Goal: Task Accomplishment & Management: Complete application form

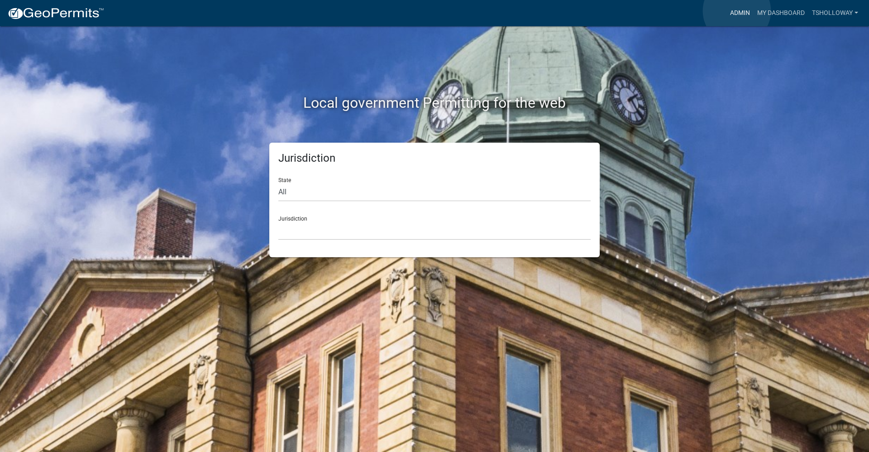
click at [737, 11] on link "Admin" at bounding box center [740, 13] width 27 height 17
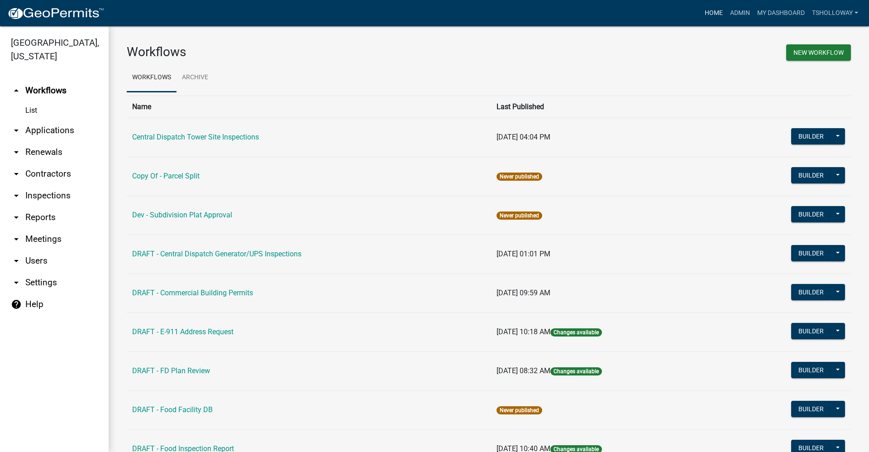
click at [711, 13] on link "Home" at bounding box center [713, 13] width 25 height 17
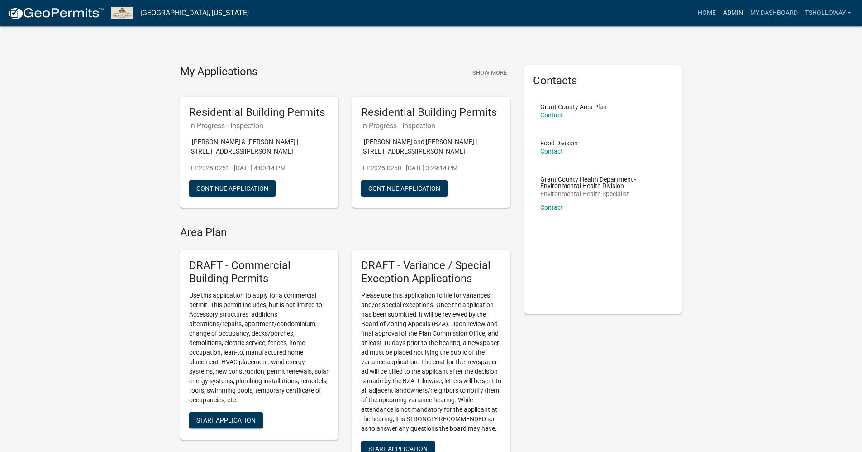
click at [730, 12] on link "Admin" at bounding box center [733, 13] width 27 height 17
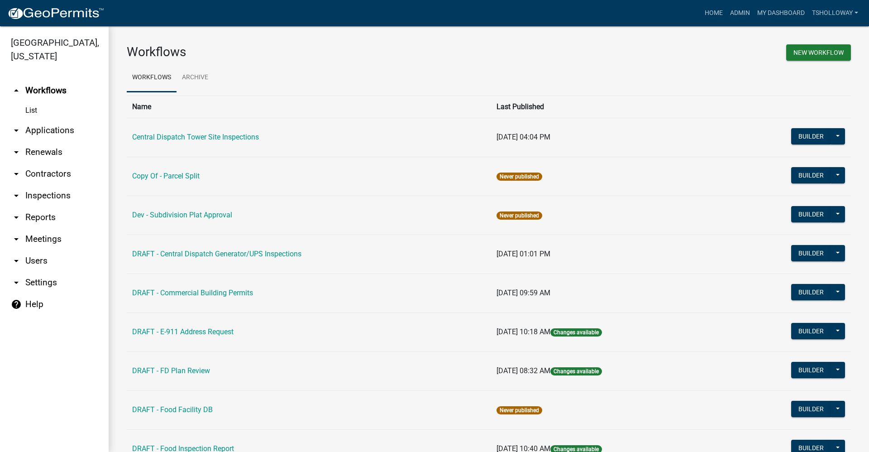
click at [51, 163] on link "arrow_drop_down Contractors" at bounding box center [54, 174] width 109 height 22
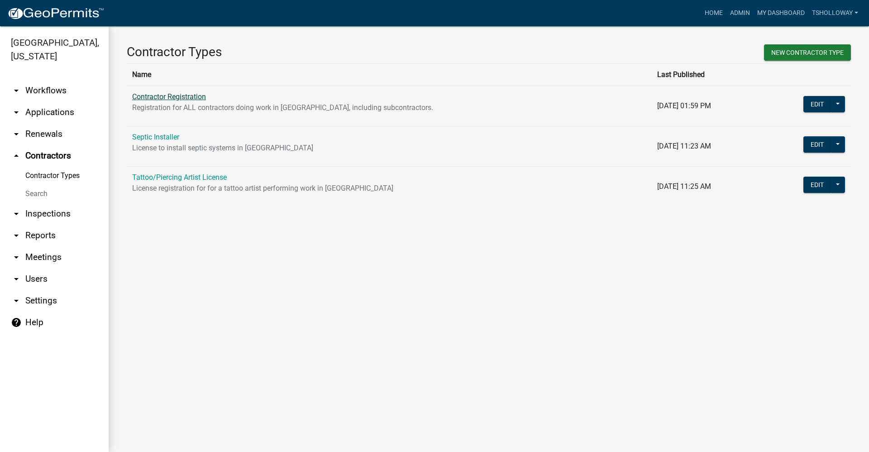
click at [168, 96] on link "Contractor Registration" at bounding box center [169, 96] width 74 height 9
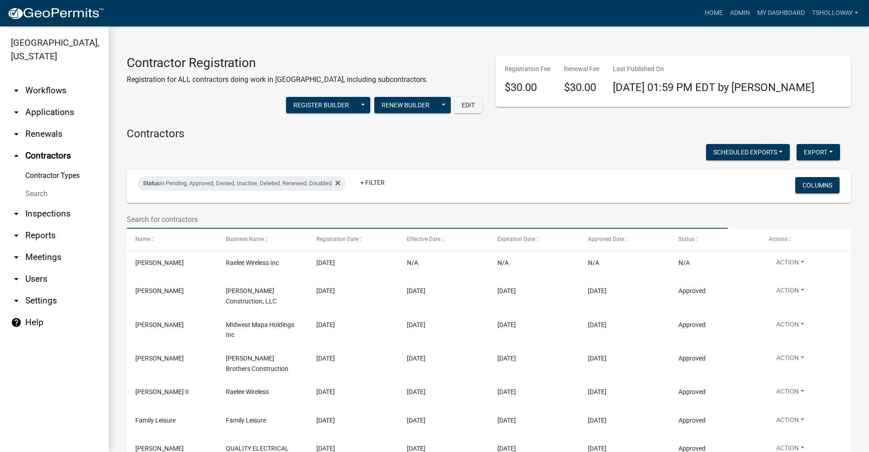
click at [157, 220] on input "text" at bounding box center [427, 219] width 601 height 19
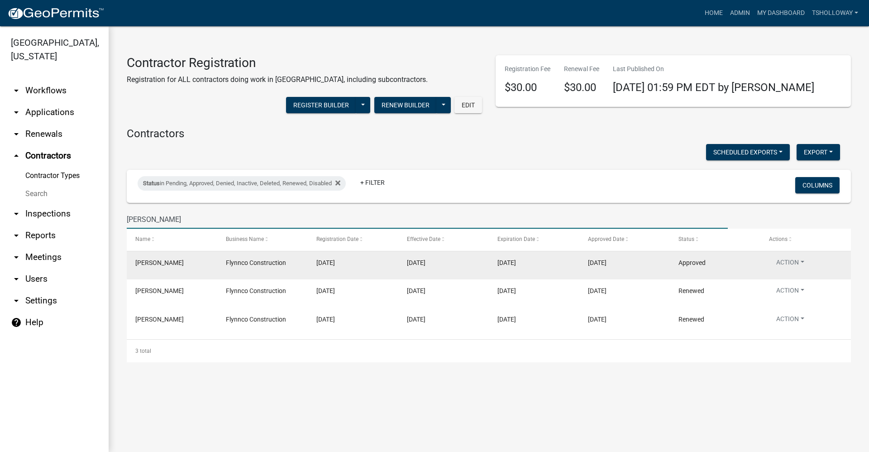
type input "Flynn"
click at [370, 273] on datatable-body-cell "12/31/2024" at bounding box center [353, 265] width 91 height 28
click at [201, 270] on datatable-body-cell "James Flynn" at bounding box center [172, 265] width 91 height 28
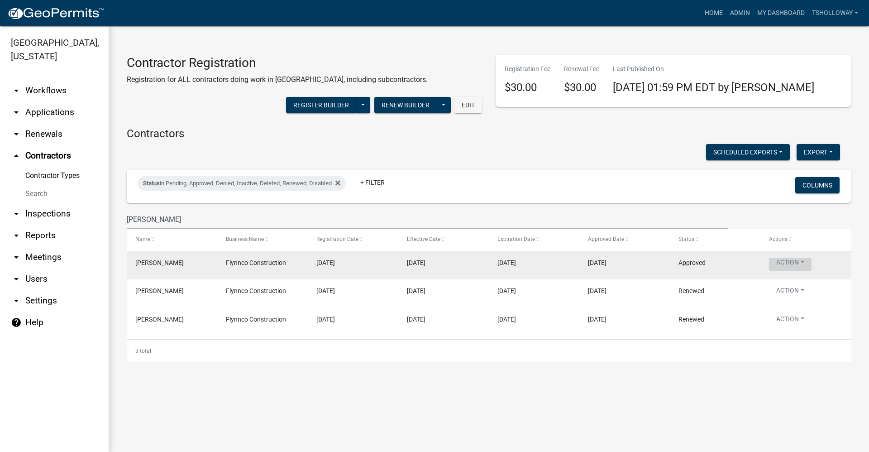
click at [804, 260] on button "Action" at bounding box center [790, 264] width 43 height 13
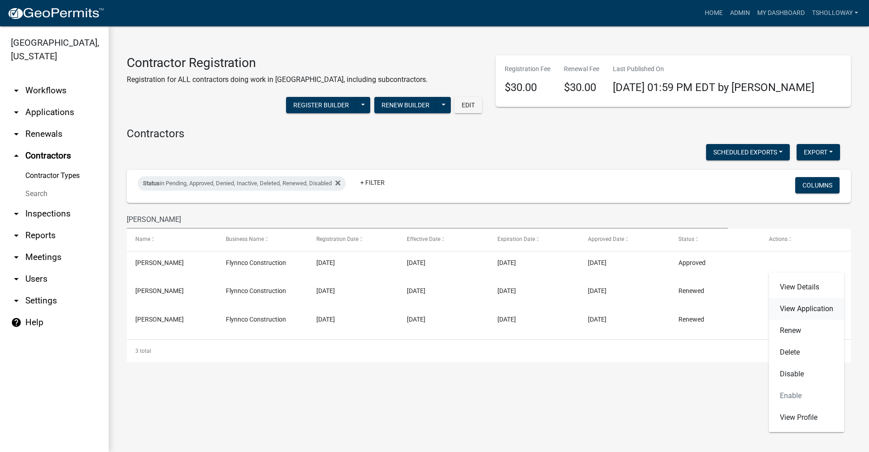
click at [805, 306] on link "View Application" at bounding box center [806, 309] width 75 height 22
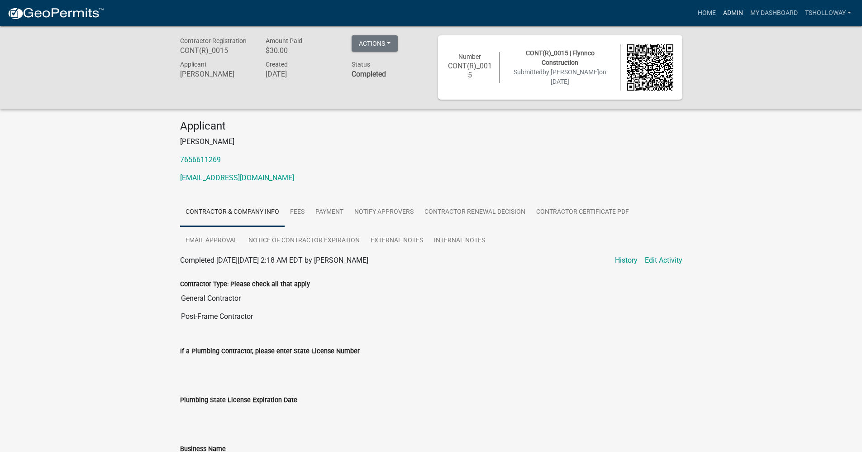
click at [730, 14] on link "Admin" at bounding box center [733, 13] width 27 height 17
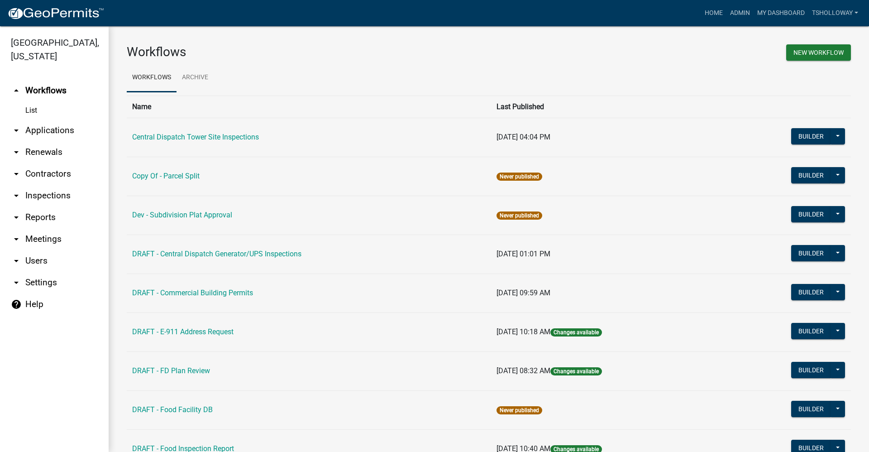
click at [55, 163] on link "arrow_drop_down Contractors" at bounding box center [54, 174] width 109 height 22
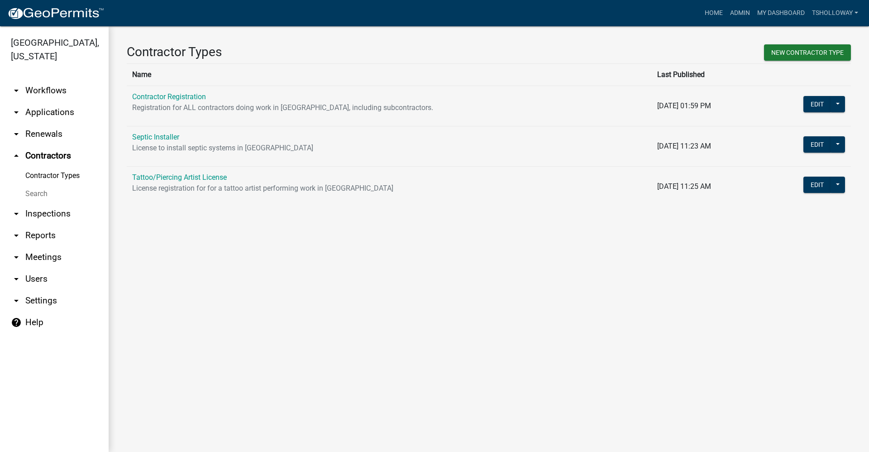
click at [48, 167] on link "Contractor Types" at bounding box center [54, 176] width 109 height 18
click at [171, 94] on link "Contractor Registration" at bounding box center [169, 96] width 74 height 9
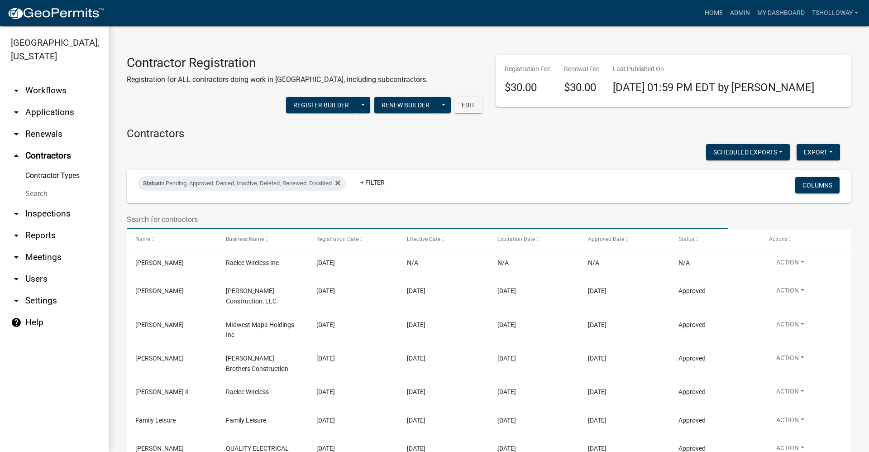
click at [159, 215] on input "text" at bounding box center [427, 219] width 601 height 19
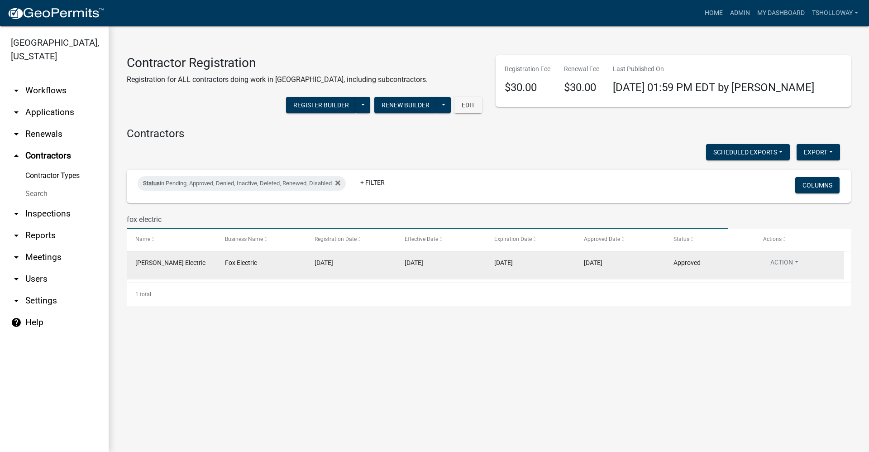
type input "fox electric"
click at [160, 262] on span "[PERSON_NAME] Electric" at bounding box center [170, 262] width 70 height 7
click at [795, 262] on button "Action" at bounding box center [784, 264] width 43 height 13
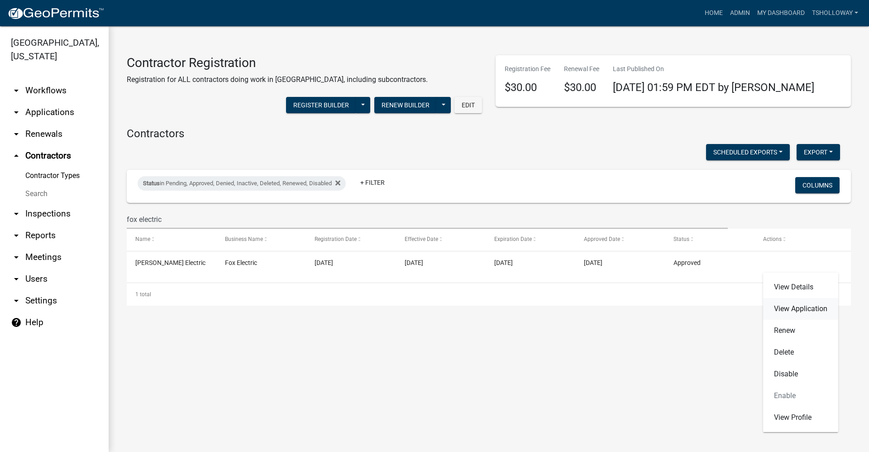
click at [792, 308] on link "View Application" at bounding box center [800, 309] width 75 height 22
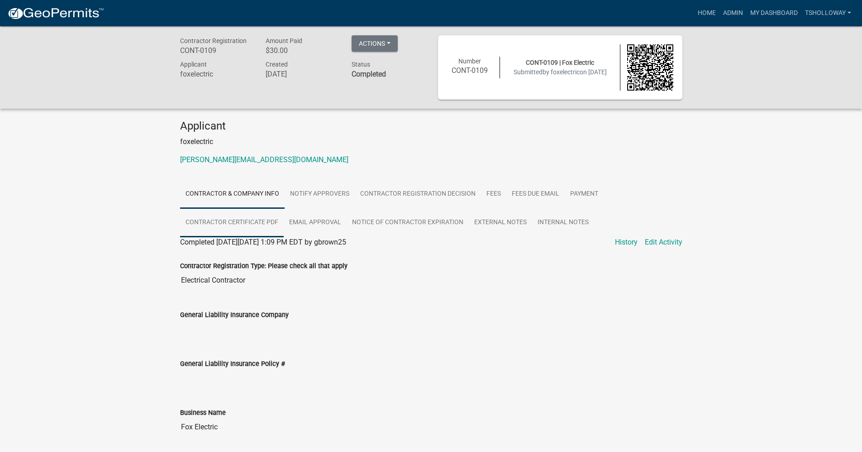
click at [211, 224] on link "Contractor Certificate PDF" at bounding box center [232, 222] width 104 height 29
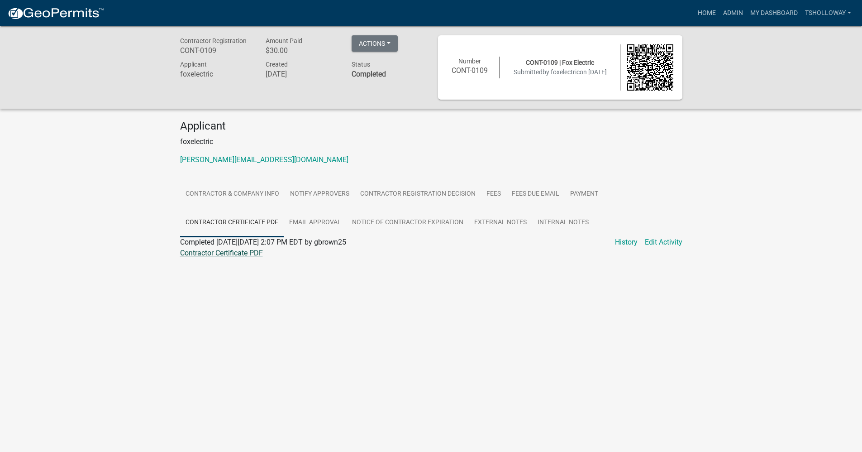
click at [210, 253] on link "Contractor Certificate PDF" at bounding box center [221, 253] width 83 height 9
click at [705, 12] on link "Home" at bounding box center [707, 13] width 25 height 17
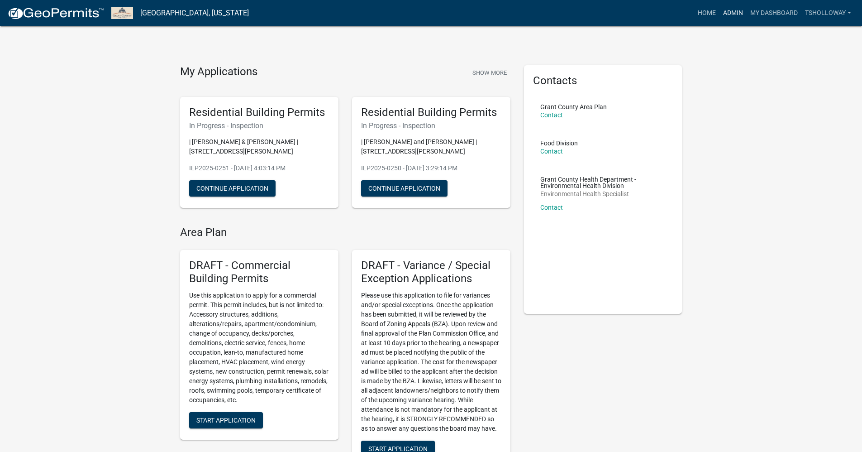
click at [731, 14] on link "Admin" at bounding box center [733, 13] width 27 height 17
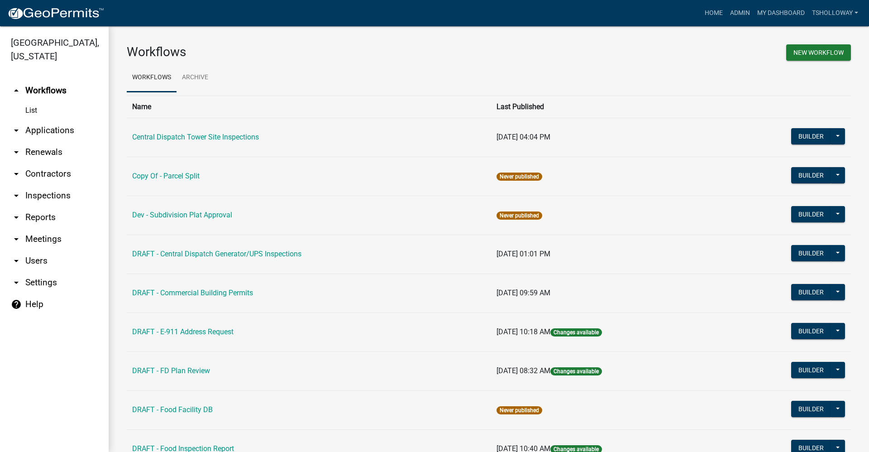
click at [56, 120] on link "arrow_drop_down Applications" at bounding box center [54, 131] width 109 height 22
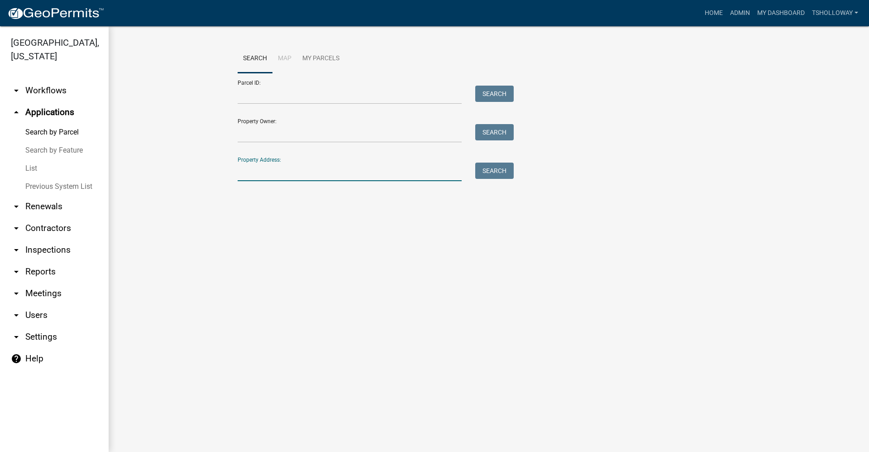
click at [270, 171] on input "Property Address:" at bounding box center [350, 172] width 224 height 19
click at [259, 173] on input "5530 s 100" at bounding box center [350, 172] width 224 height 19
click at [277, 171] on input "5530 e 100" at bounding box center [350, 172] width 224 height 19
click at [490, 175] on button "Search" at bounding box center [494, 171] width 38 height 16
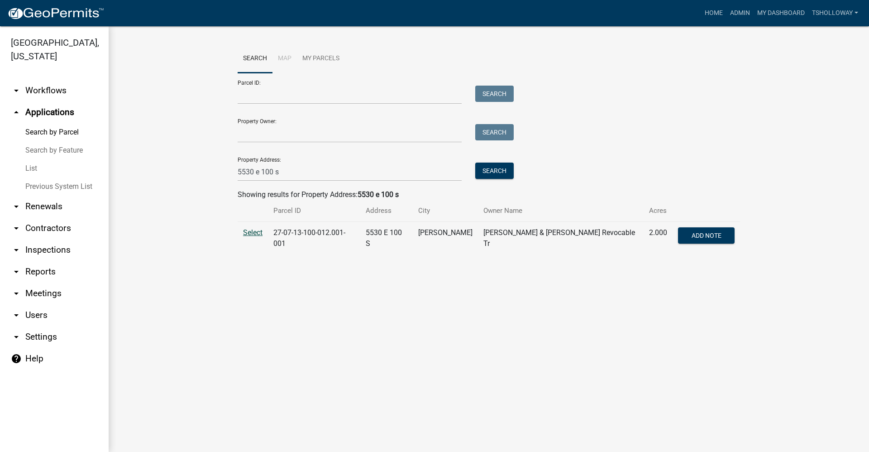
click at [259, 231] on span "Select" at bounding box center [252, 232] width 19 height 9
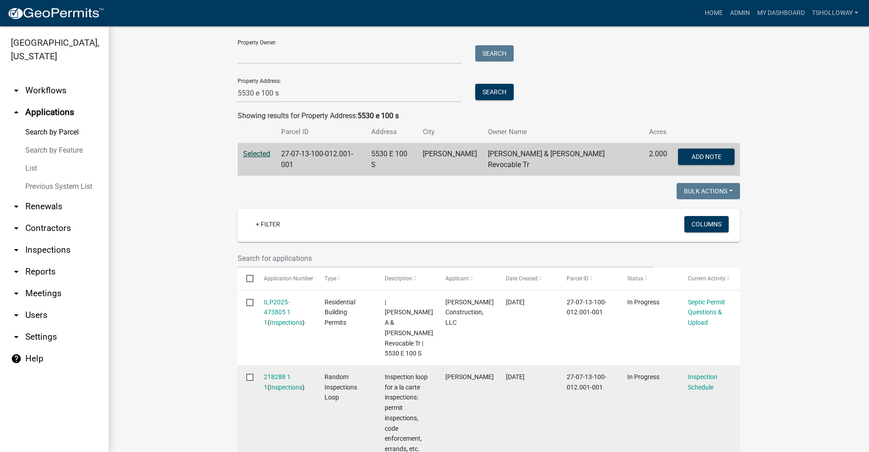
scroll to position [91, 0]
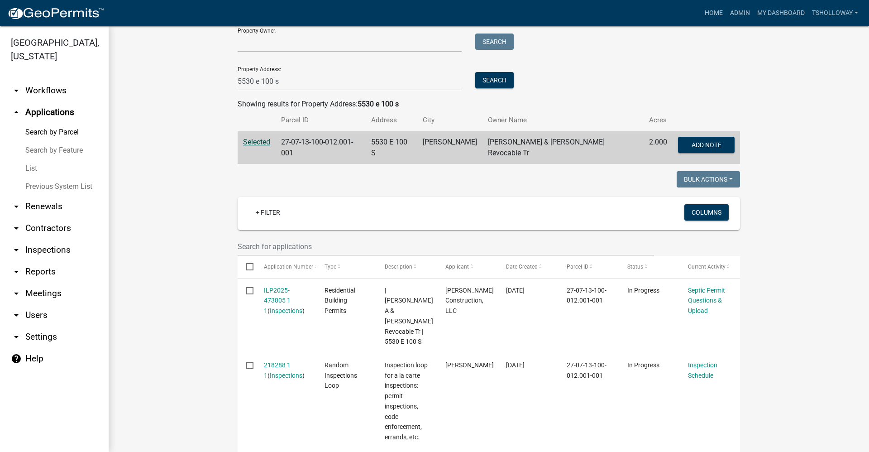
click at [41, 101] on link "arrow_drop_up Applications" at bounding box center [54, 112] width 109 height 22
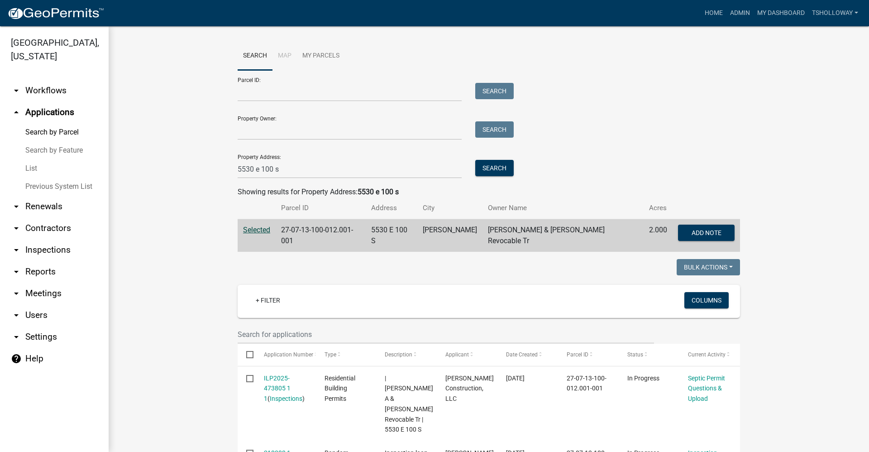
scroll to position [0, 0]
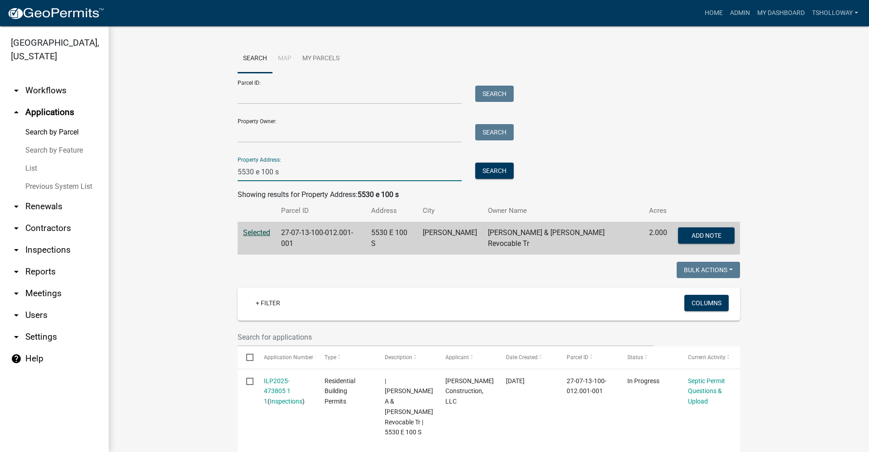
drag, startPoint x: 279, startPoint y: 173, endPoint x: 171, endPoint y: 177, distance: 108.3
click at [171, 177] on wm-workflow-application-search-view "Search Map My Parcels Parcel ID: Search Property Owner: Search Property Address…" at bounding box center [489, 415] width 724 height 743
type input "1784 E state road 22"
click at [485, 173] on button "Search" at bounding box center [494, 171] width 38 height 16
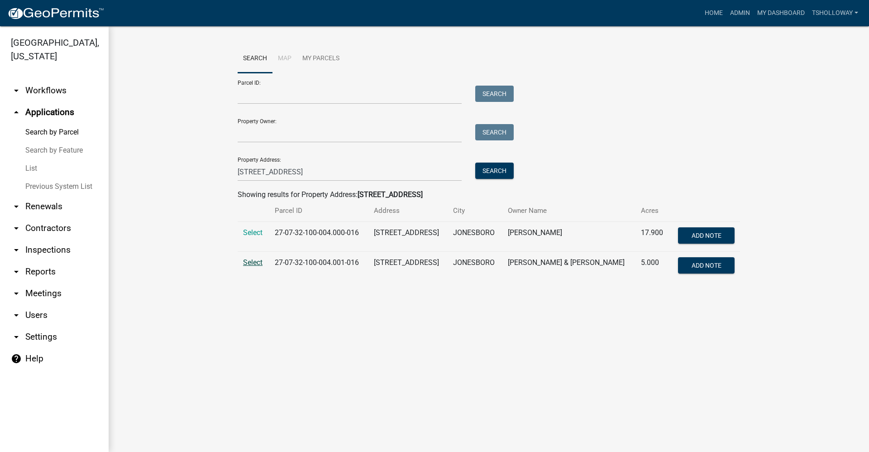
click at [257, 266] on span "Select" at bounding box center [252, 262] width 19 height 9
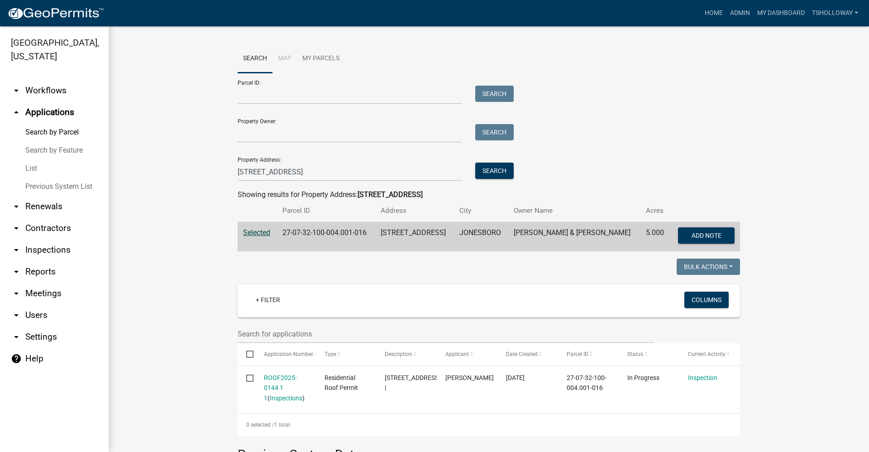
click at [44, 101] on link "arrow_drop_up Applications" at bounding box center [54, 112] width 109 height 22
drag, startPoint x: 304, startPoint y: 172, endPoint x: 173, endPoint y: 182, distance: 130.8
click at [172, 180] on wm-workflow-application-search-view "Search Map My Parcels Parcel ID: Search Property Owner: Search Property Address…" at bounding box center [489, 345] width 724 height 603
type input "5610 N 600 W"
click at [481, 171] on button "Search" at bounding box center [494, 171] width 38 height 16
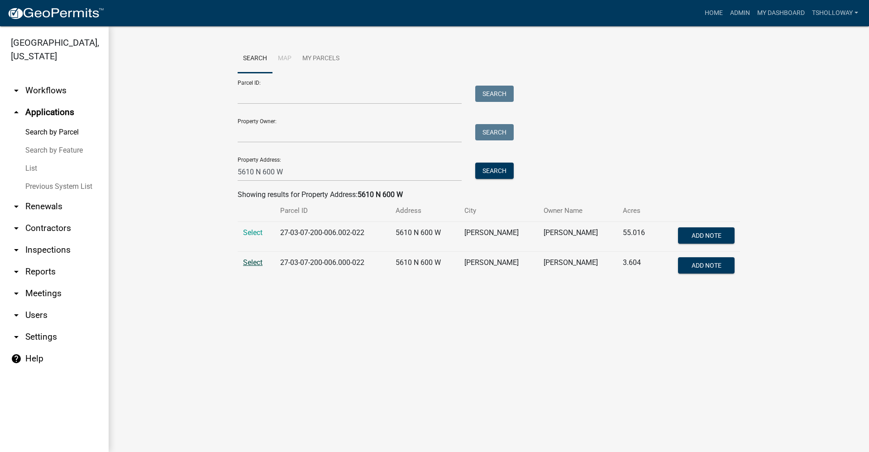
click at [255, 263] on span "Select" at bounding box center [252, 262] width 19 height 9
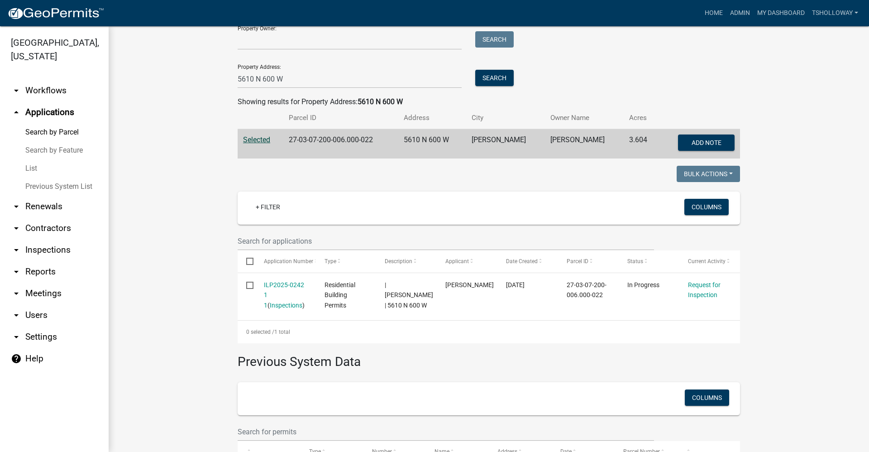
scroll to position [51, 0]
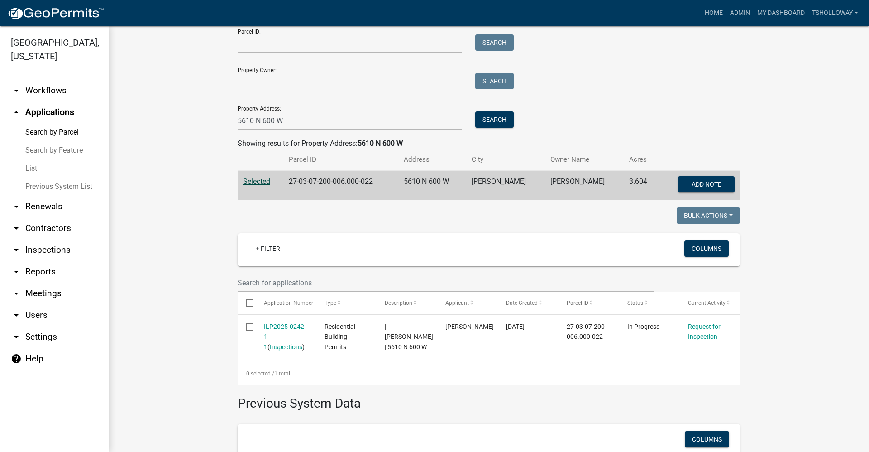
click at [57, 239] on link "arrow_drop_down Inspections" at bounding box center [54, 250] width 109 height 22
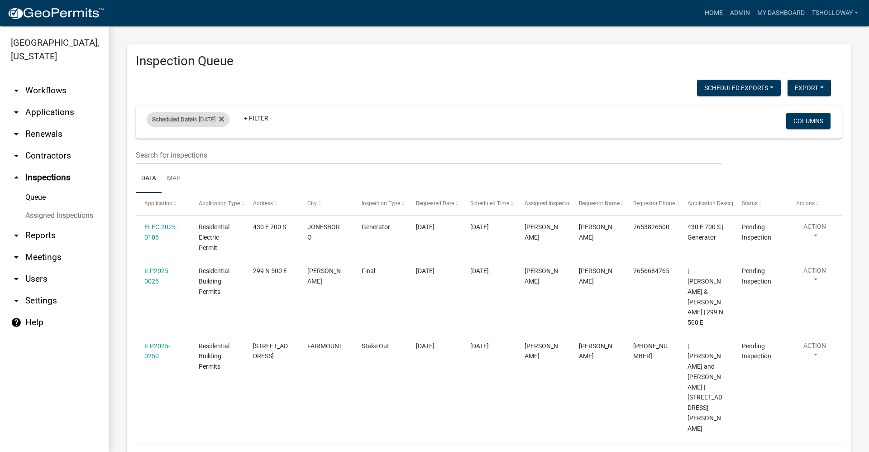
click at [223, 119] on div "Scheduled Date is 09/11/2025 Remove this filter" at bounding box center [188, 119] width 83 height 14
click at [224, 153] on input "2025-09-11" at bounding box center [195, 153] width 63 height 19
type input "2025-09-10"
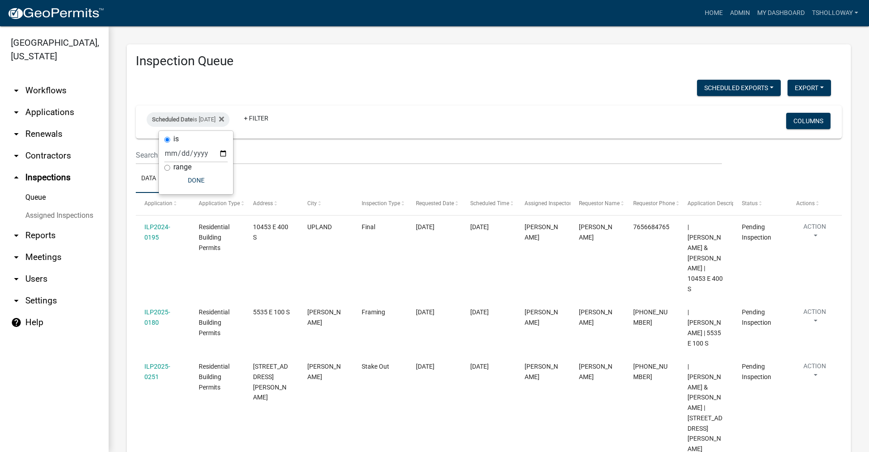
click at [49, 101] on link "arrow_drop_down Applications" at bounding box center [54, 112] width 109 height 22
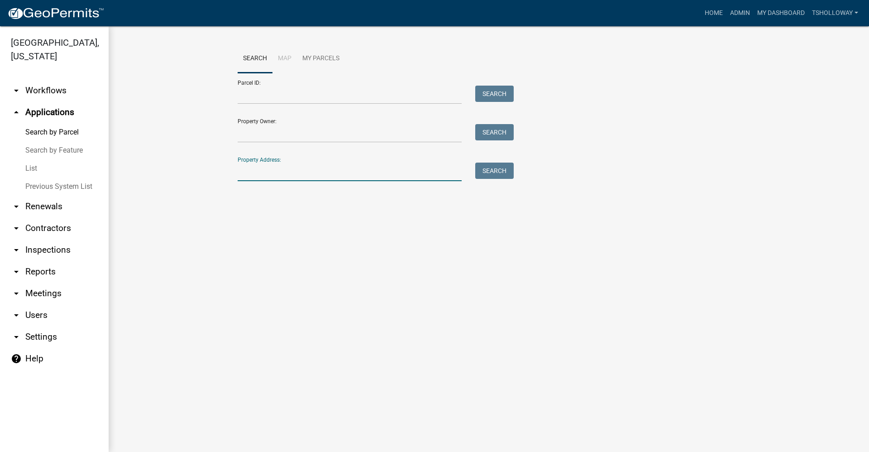
click at [263, 172] on input "Property Address:" at bounding box center [350, 172] width 224 height 19
type input "8816 S 350 E"
click at [503, 167] on button "Search" at bounding box center [494, 171] width 38 height 16
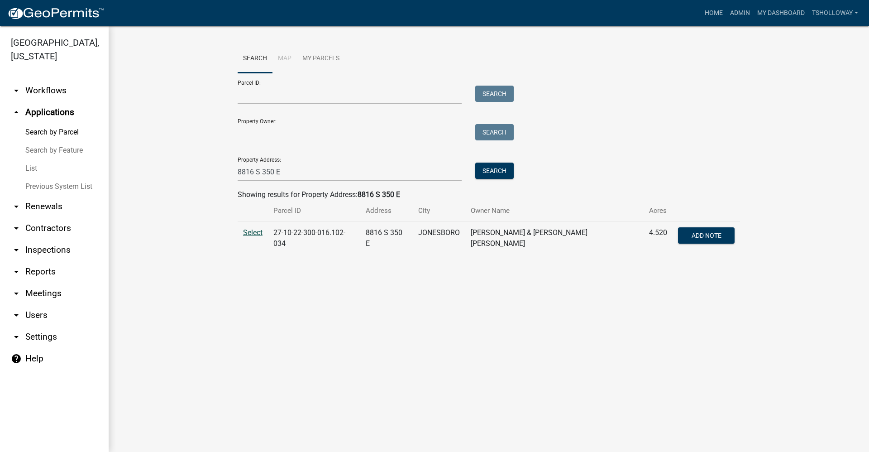
click at [253, 232] on span "Select" at bounding box center [252, 232] width 19 height 9
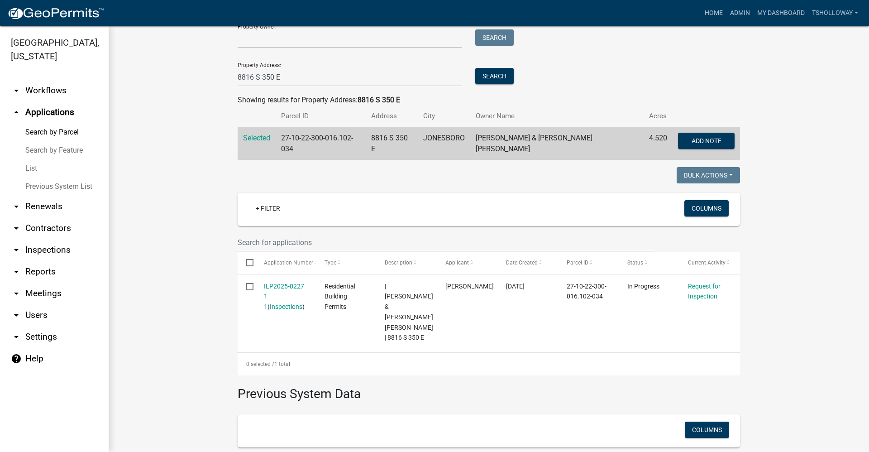
scroll to position [136, 0]
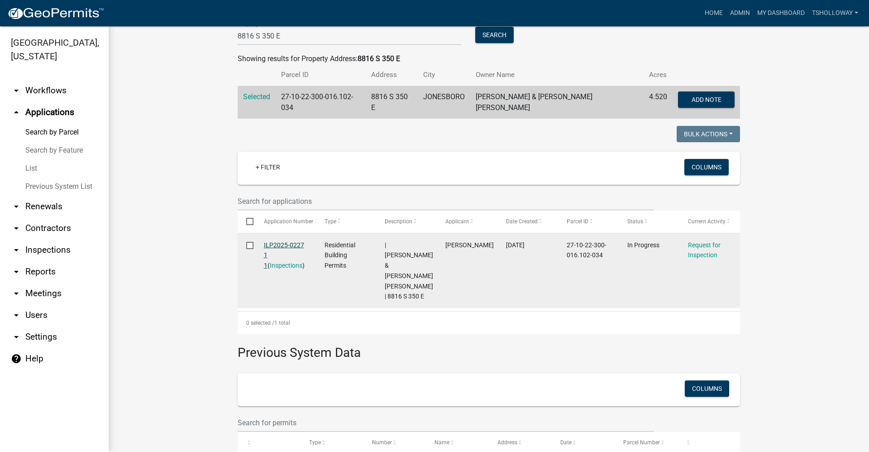
click at [278, 243] on link "ILP2025-0227 1 1" at bounding box center [284, 255] width 40 height 28
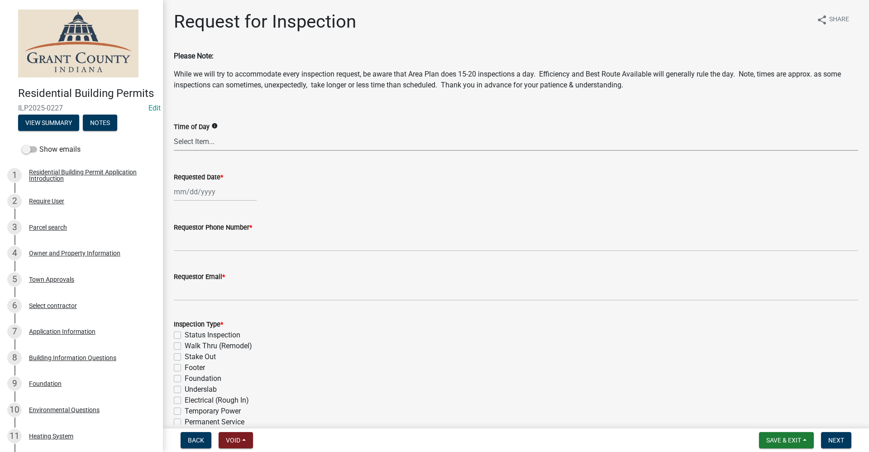
click at [192, 142] on select "Select Item... AM PM Anytime" at bounding box center [516, 141] width 685 height 19
click at [174, 132] on select "Select Item... AM PM Anytime" at bounding box center [516, 141] width 685 height 19
select select "8aacb760-3938-4776-aad4-75b78dc682eb"
select select "9"
select select "2025"
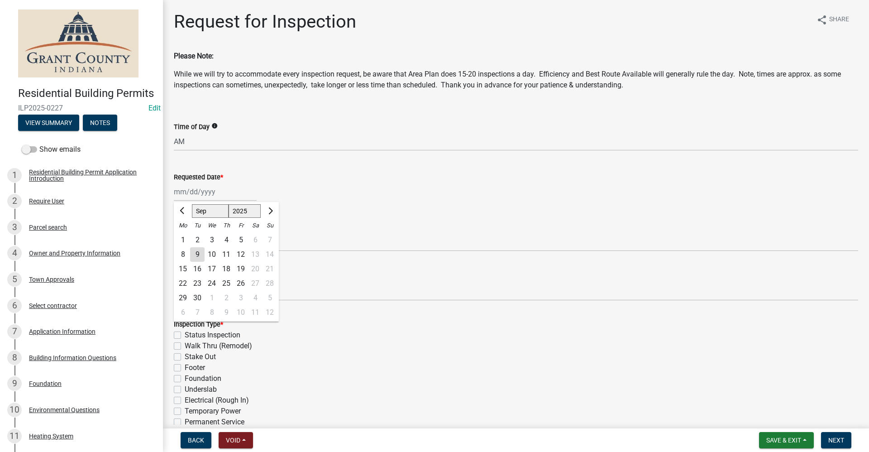
click at [195, 193] on div "Jan Feb Mar Apr May Jun Jul Aug Sep Oct Nov Dec 1525 1526 1527 1528 1529 1530 1…" at bounding box center [215, 191] width 83 height 19
click at [213, 253] on div "10" at bounding box center [212, 254] width 14 height 14
type input "09/10/2025"
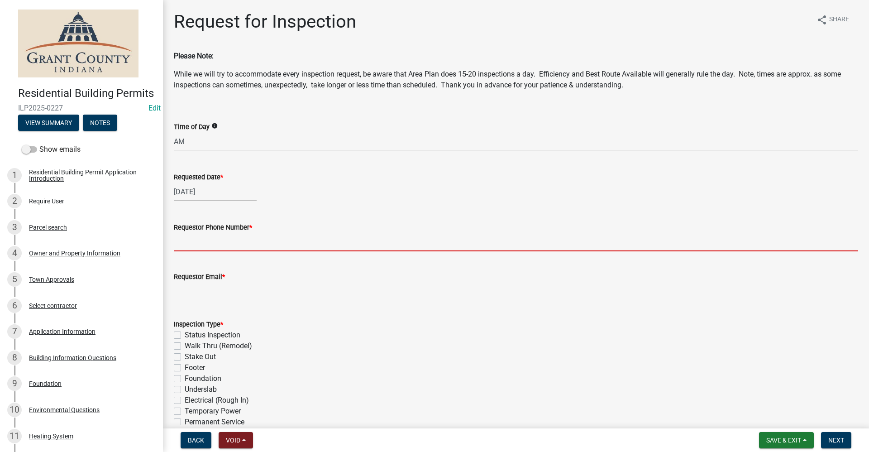
click at [196, 244] on input "Requestor Phone Number *" at bounding box center [516, 242] width 685 height 19
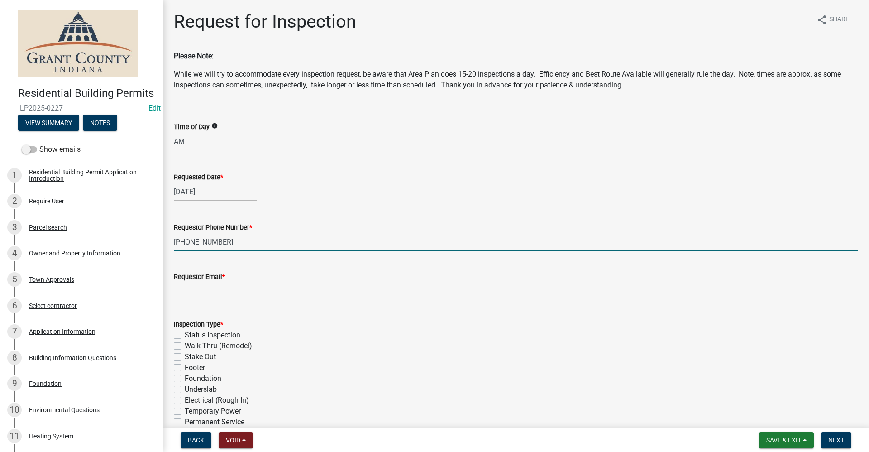
type input "765-603-2613"
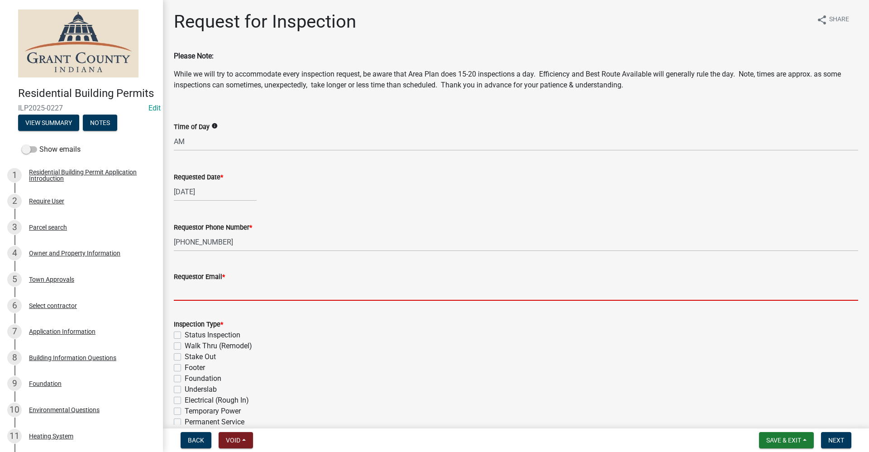
click at [186, 286] on input "Requestor Email *" at bounding box center [516, 291] width 685 height 19
type input "no@email"
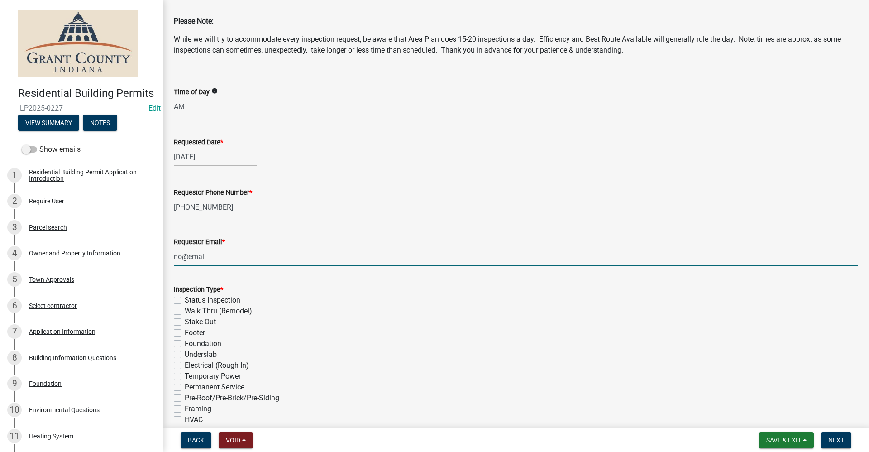
scroll to position [45, 0]
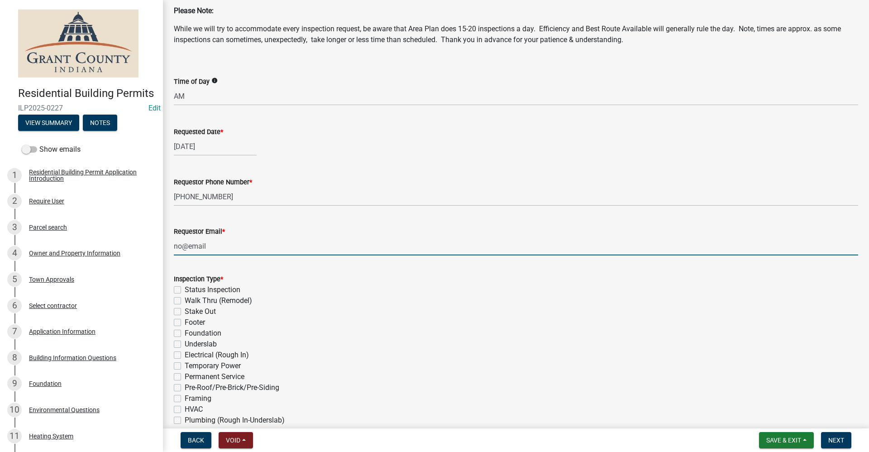
click at [185, 322] on label "Footer" at bounding box center [195, 322] width 20 height 11
click at [185, 322] on input "Footer" at bounding box center [188, 320] width 6 height 6
checkbox input "true"
checkbox input "false"
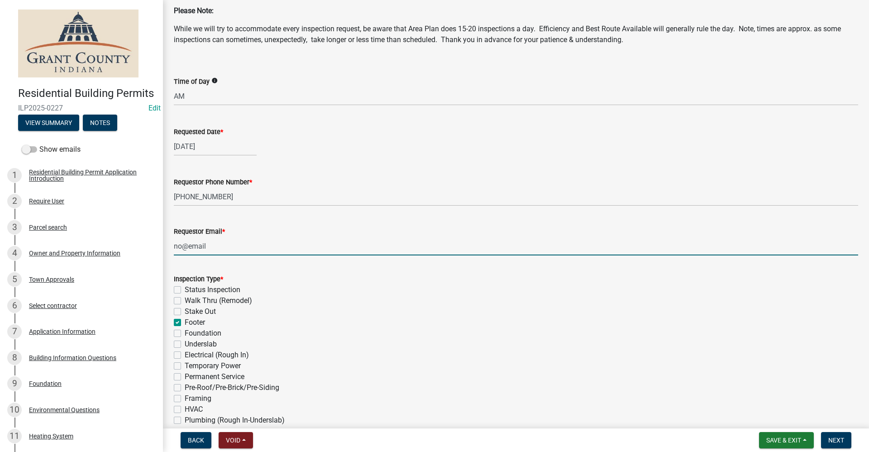
checkbox input "false"
checkbox input "true"
checkbox input "false"
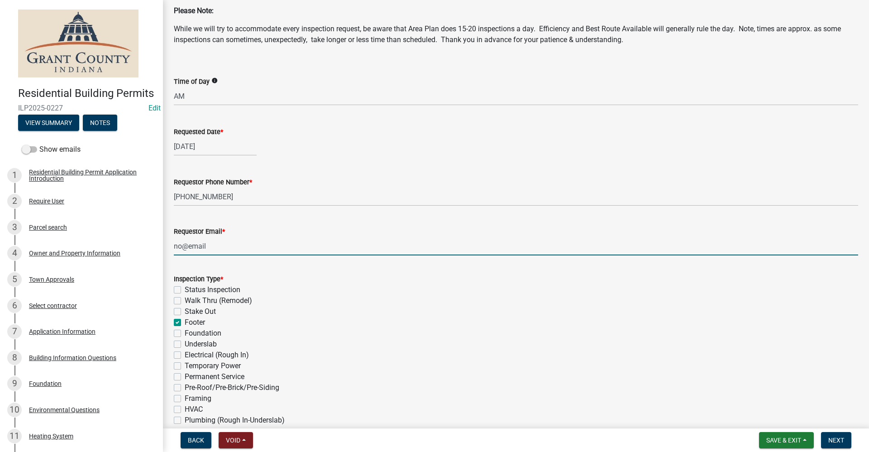
checkbox input "false"
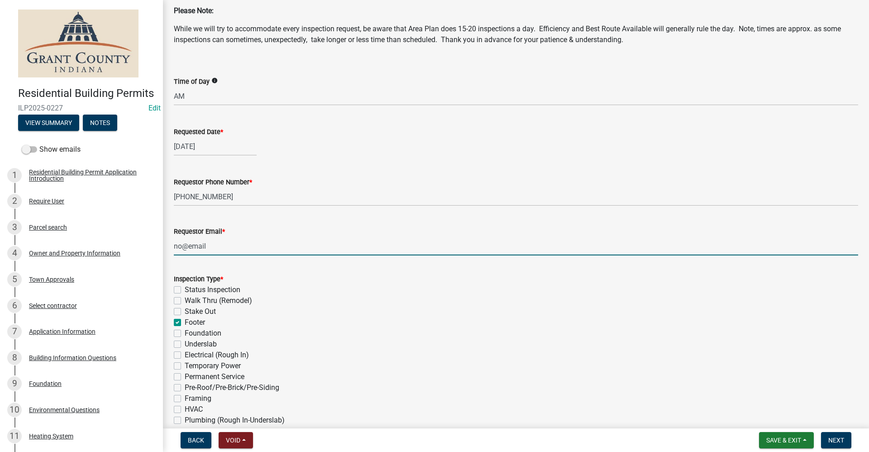
checkbox input "false"
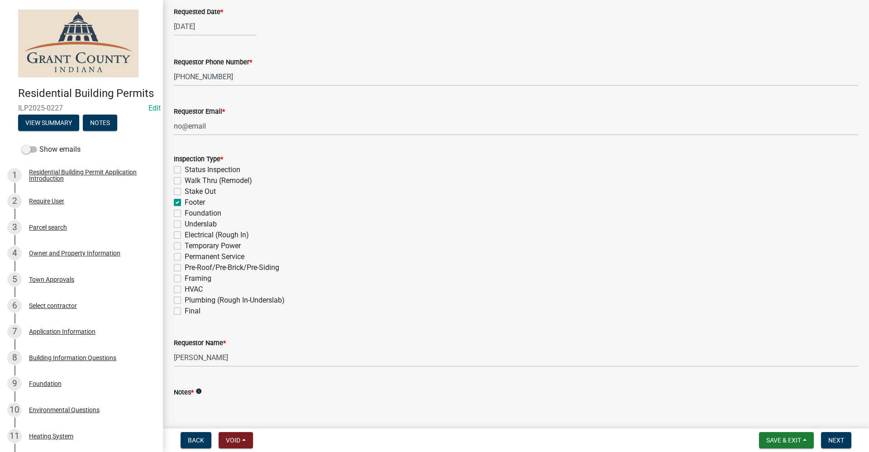
scroll to position [181, 0]
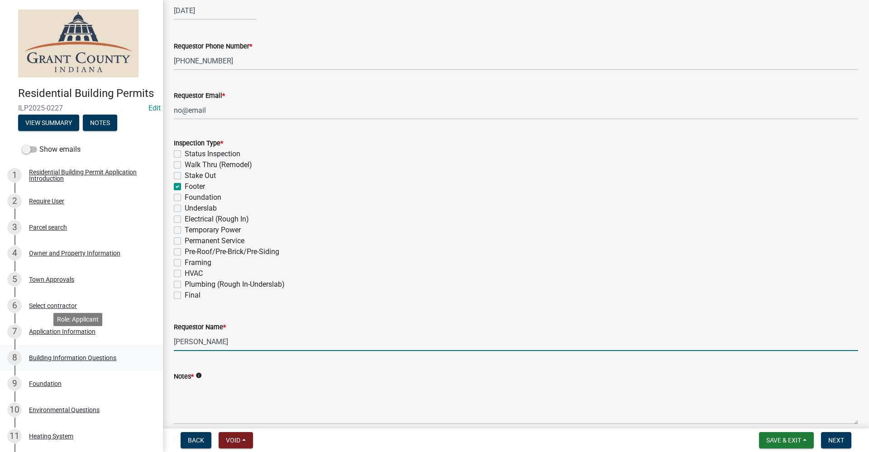
drag, startPoint x: 232, startPoint y: 343, endPoint x: 63, endPoint y: 365, distance: 169.9
click at [82, 353] on div "Residential Building Permits ILP2025-0227 Edit View Summary Notes Show emails 1…" at bounding box center [434, 226] width 869 height 452
type input "Tammy Holloway"
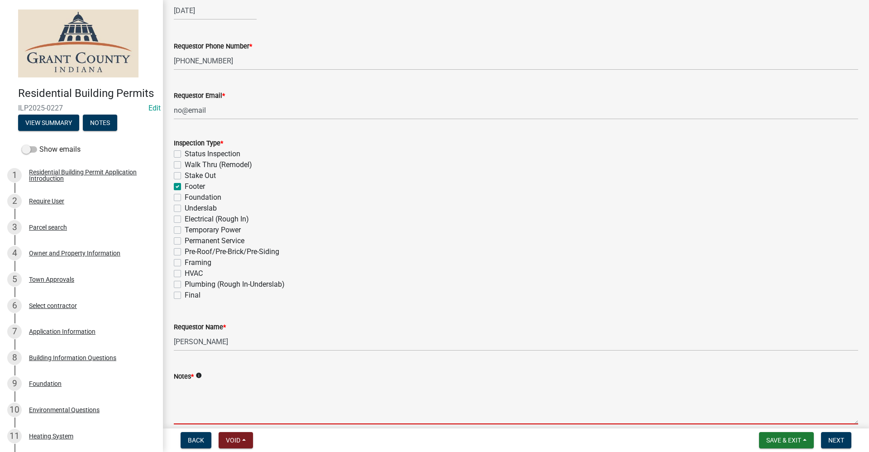
click at [205, 392] on textarea "Notes *" at bounding box center [516, 403] width 685 height 43
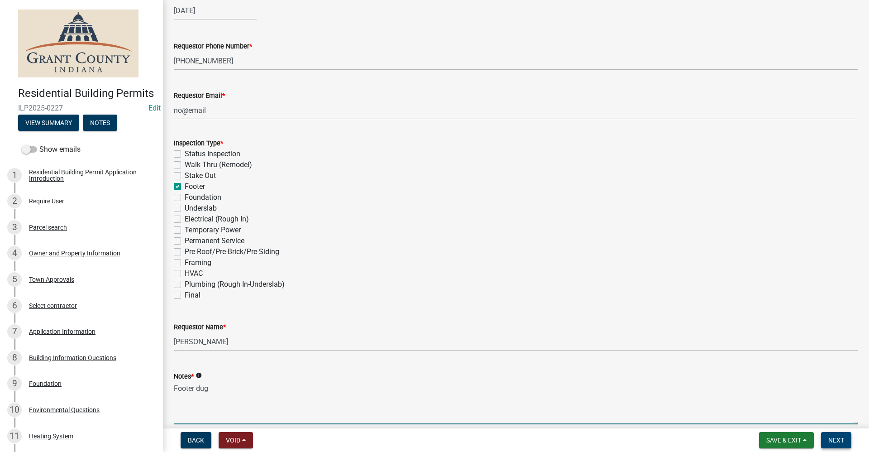
type textarea "Footer dug"
click at [836, 441] on span "Next" at bounding box center [837, 439] width 16 height 7
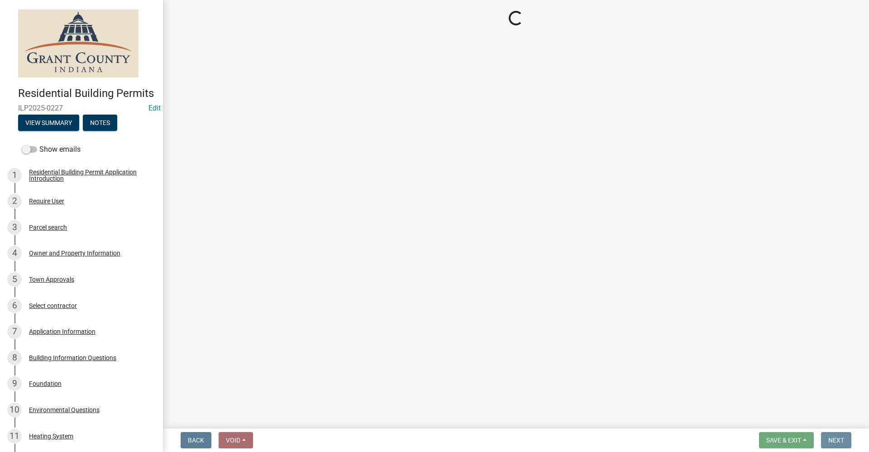
scroll to position [0, 0]
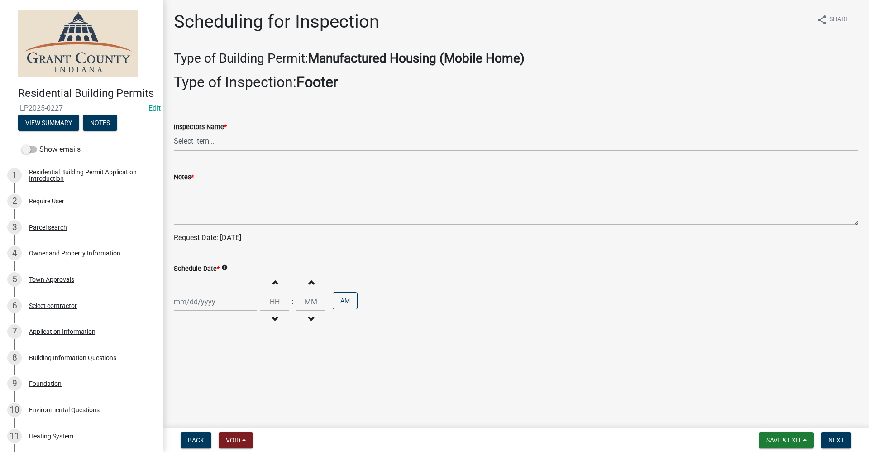
click at [195, 139] on select "Select Item... rberryhill (Randy Berryhill) jecouch (Jeffrey Couch) BBenefield …" at bounding box center [516, 141] width 685 height 19
select select "d7f9a44a-d2ea-4d3c-83b3-1aa71c950bd5"
click at [174, 132] on select "Select Item... rberryhill (Randy Berryhill) jecouch (Jeffrey Couch) BBenefield …" at bounding box center [516, 141] width 685 height 19
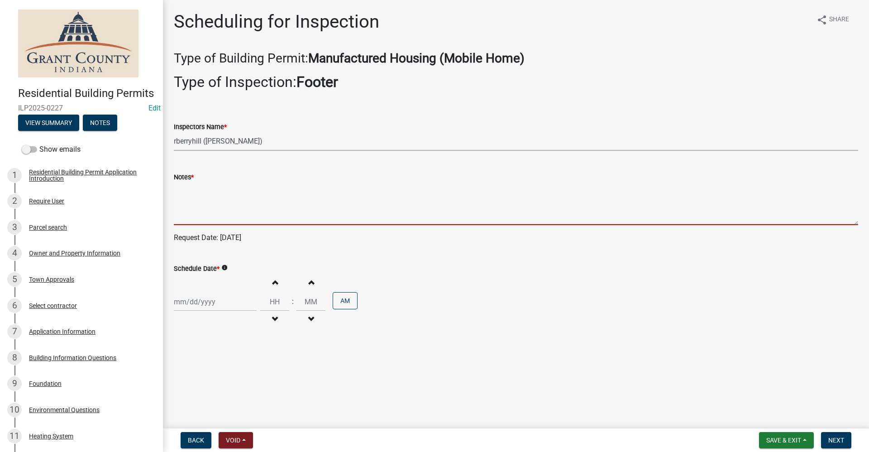
click at [179, 216] on textarea "Notes *" at bounding box center [516, 203] width 685 height 43
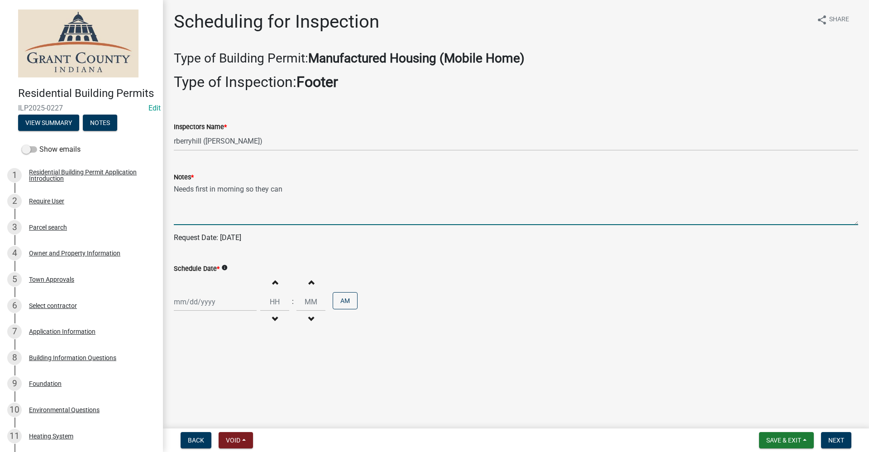
drag, startPoint x: 208, startPoint y: 188, endPoint x: 198, endPoint y: 187, distance: 9.5
click at [196, 187] on textarea "Needs first in morning so they can" at bounding box center [516, 203] width 685 height 43
click at [258, 190] on textarea "Needs as early in morning so they can" at bounding box center [516, 203] width 685 height 43
click at [336, 187] on textarea "Needs as early in morning as you can so they can" at bounding box center [516, 203] width 685 height 43
type textarea "Needs as early in morning as you can so they can pour concrete tomorrow"
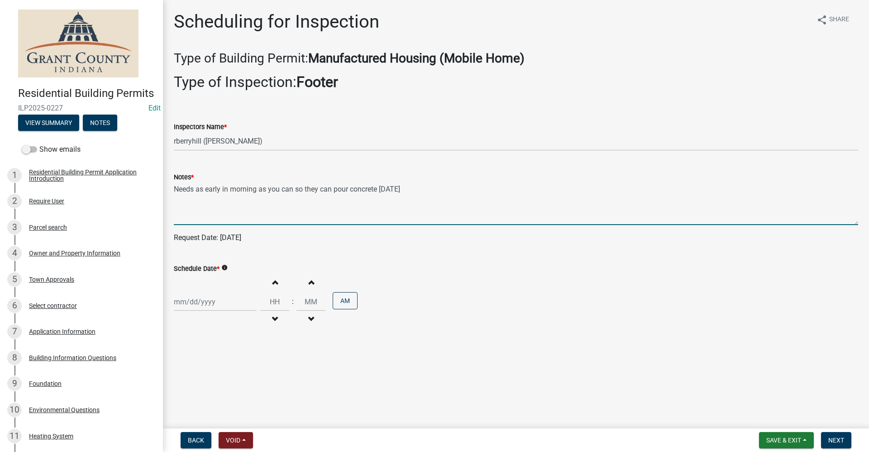
click at [198, 306] on div at bounding box center [215, 301] width 83 height 19
select select "9"
select select "2025"
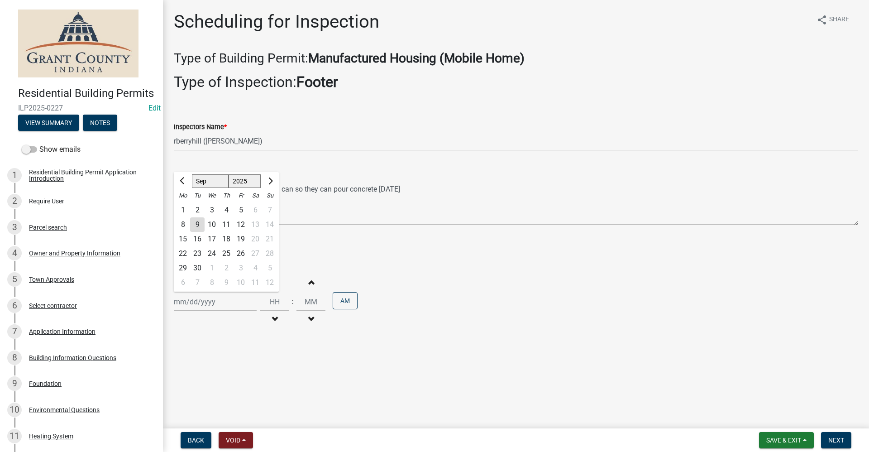
click at [213, 222] on div "10" at bounding box center [212, 224] width 14 height 14
type input "09/10/2025"
click at [839, 439] on span "Next" at bounding box center [837, 439] width 16 height 7
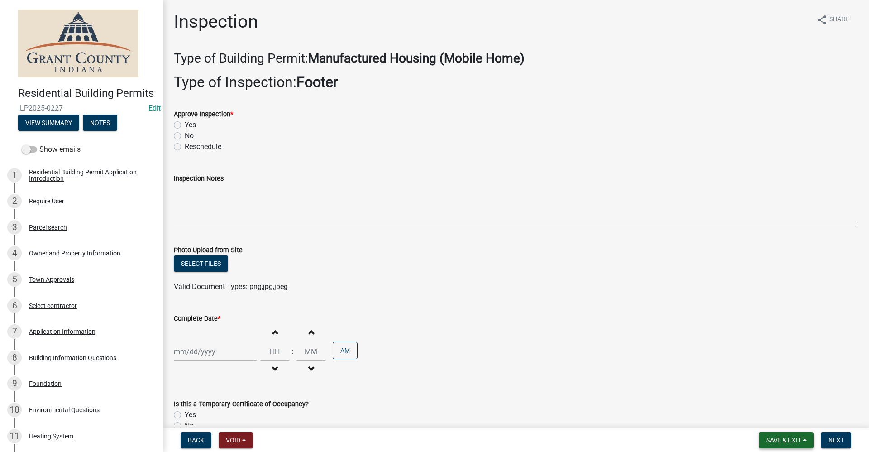
click at [775, 439] on span "Save & Exit" at bounding box center [784, 439] width 35 height 7
click at [775, 415] on button "Save & Exit" at bounding box center [778, 417] width 72 height 22
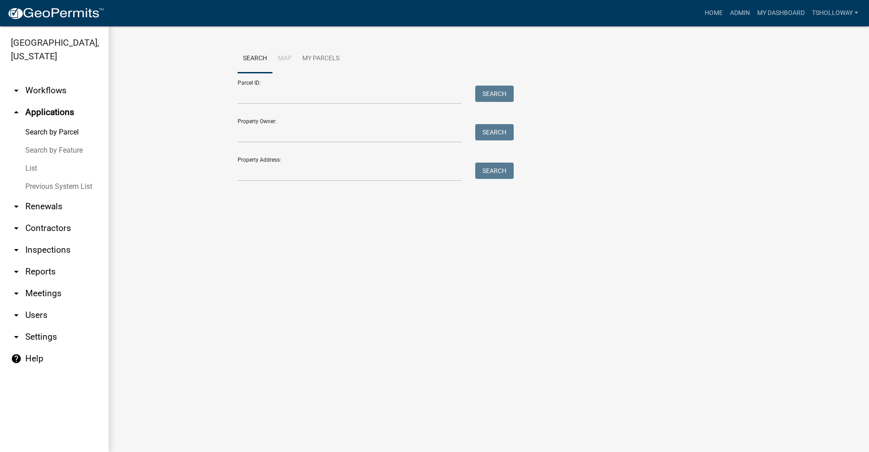
click at [47, 217] on link "arrow_drop_down Contractors" at bounding box center [54, 228] width 109 height 22
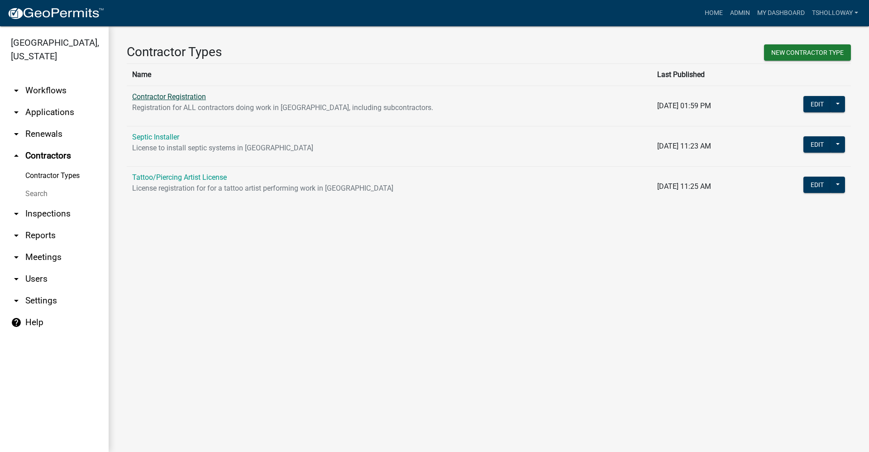
click at [187, 92] on link "Contractor Registration" at bounding box center [169, 96] width 74 height 9
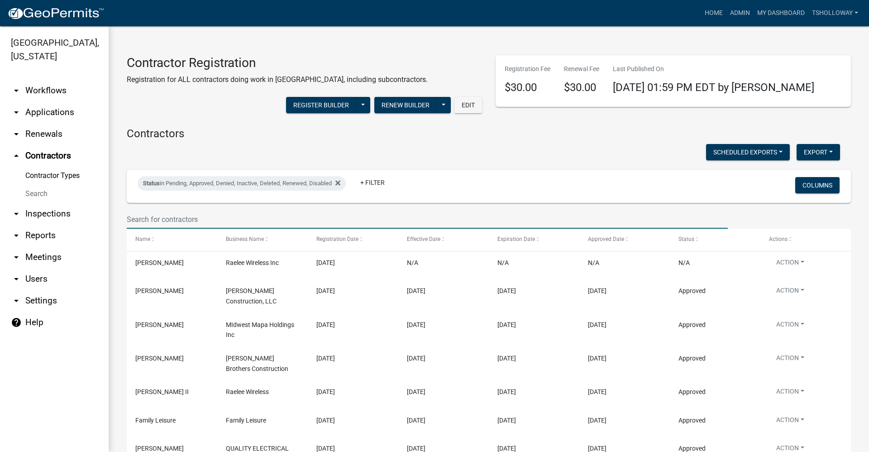
click at [163, 216] on input "text" at bounding box center [427, 219] width 601 height 19
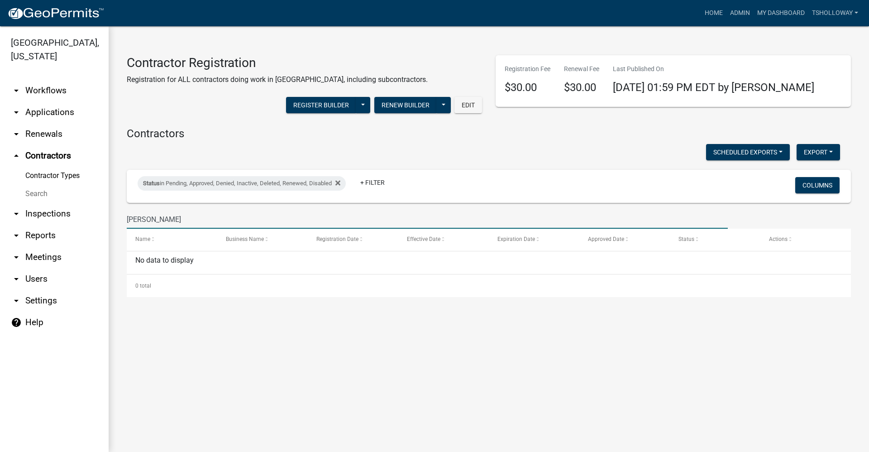
drag, startPoint x: 175, startPoint y: 218, endPoint x: 247, endPoint y: 201, distance: 73.4
click at [247, 201] on wm-filter-builder "Status in Pending, Approved, Denied, Inactive, Deleted, Renewed, Disabled + Fil…" at bounding box center [489, 199] width 724 height 59
drag, startPoint x: 177, startPoint y: 219, endPoint x: 106, endPoint y: 215, distance: 70.7
click at [106, 215] on div "Grant County, Indiana arrow_drop_down Workflows List arrow_drop_down Applicatio…" at bounding box center [434, 239] width 869 height 426
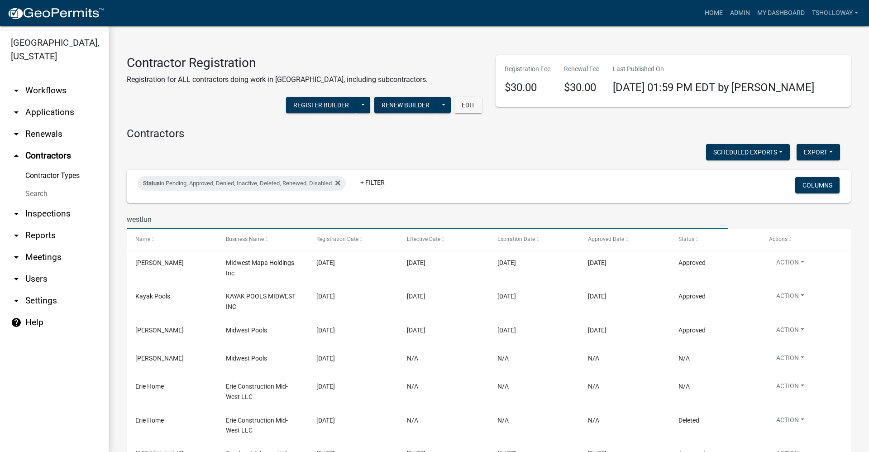
type input "westlund"
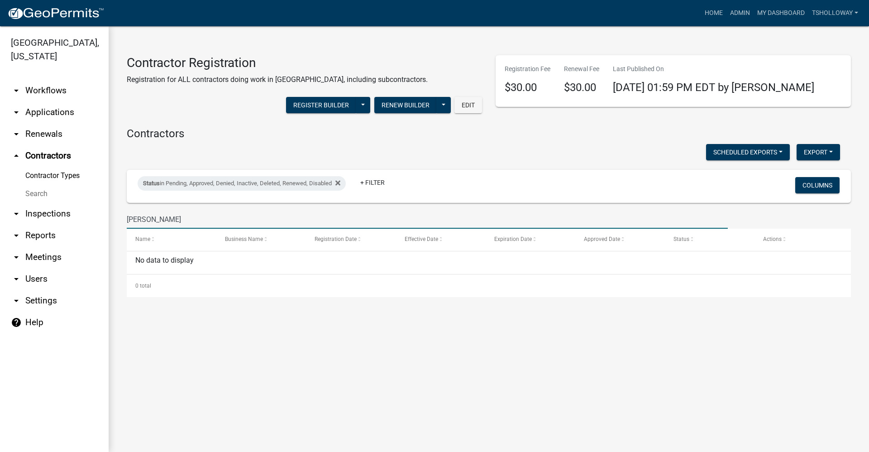
drag, startPoint x: 157, startPoint y: 220, endPoint x: 111, endPoint y: 218, distance: 45.8
click at [111, 218] on div "Contractor Registration Registration for ALL contractors doing work in Grant Co…" at bounding box center [489, 170] width 761 height 288
type input "w"
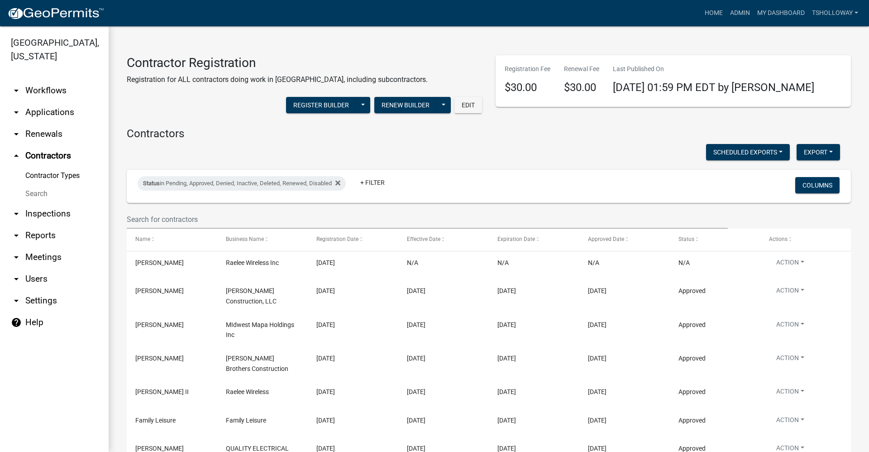
click at [45, 101] on link "arrow_drop_down Applications" at bounding box center [54, 112] width 109 height 22
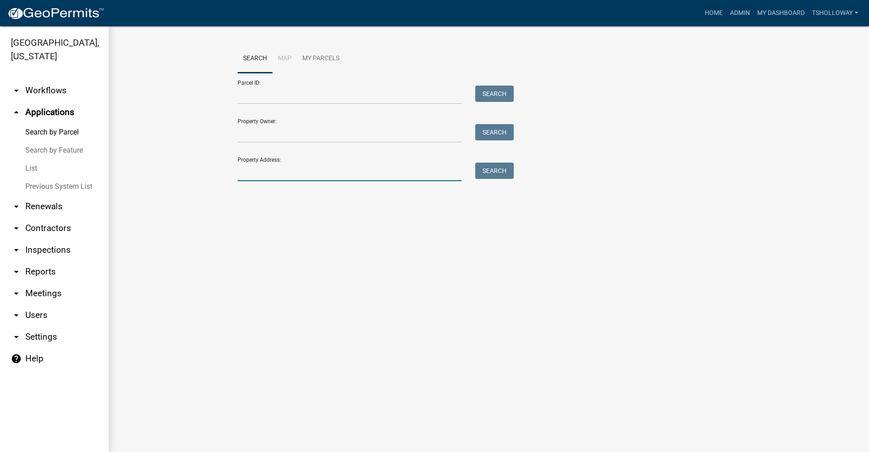
click at [257, 172] on input "Property Address:" at bounding box center [350, 172] width 224 height 19
type input "5533 n 100 e"
click at [479, 176] on button "Search" at bounding box center [494, 171] width 38 height 16
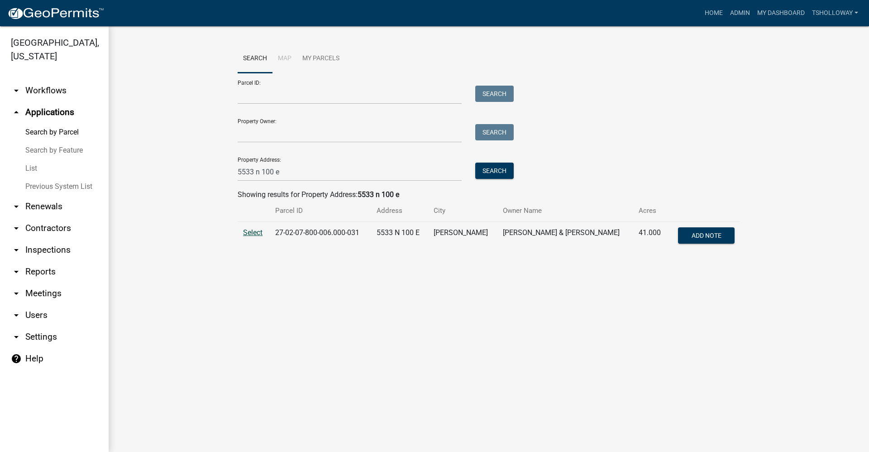
click at [249, 231] on span "Select" at bounding box center [252, 232] width 19 height 9
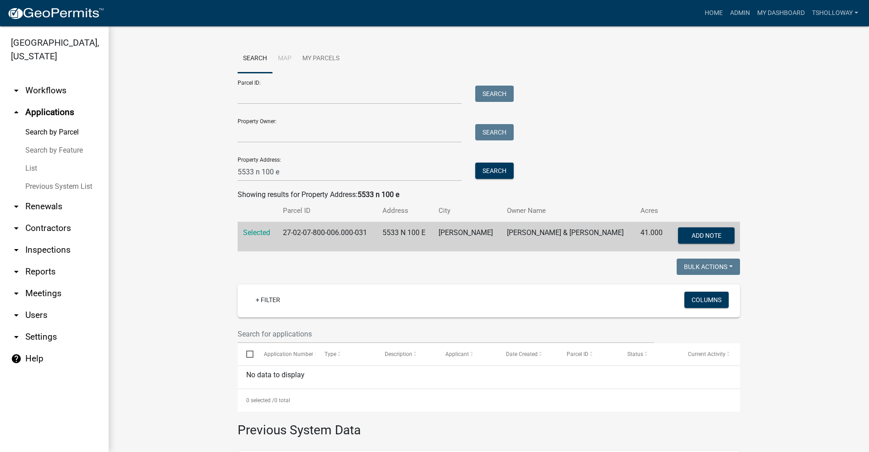
click at [43, 217] on link "arrow_drop_down Contractors" at bounding box center [54, 228] width 109 height 22
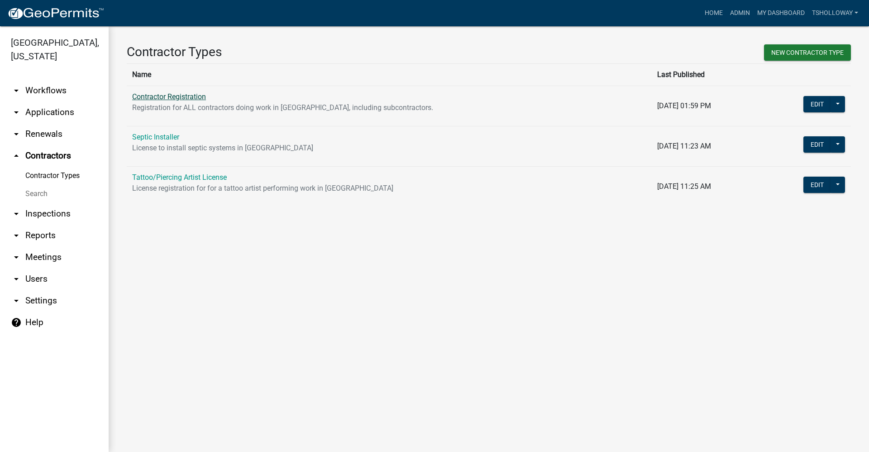
click at [177, 99] on link "Contractor Registration" at bounding box center [169, 96] width 74 height 9
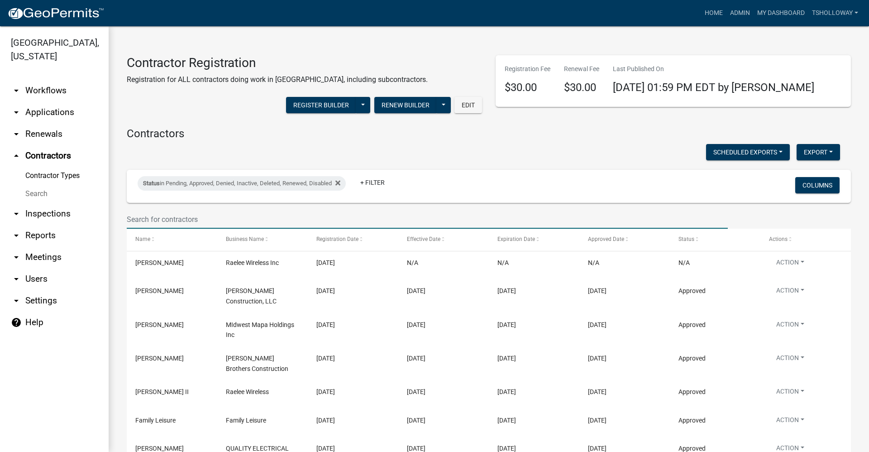
click at [164, 220] on input "text" at bounding box center [427, 219] width 601 height 19
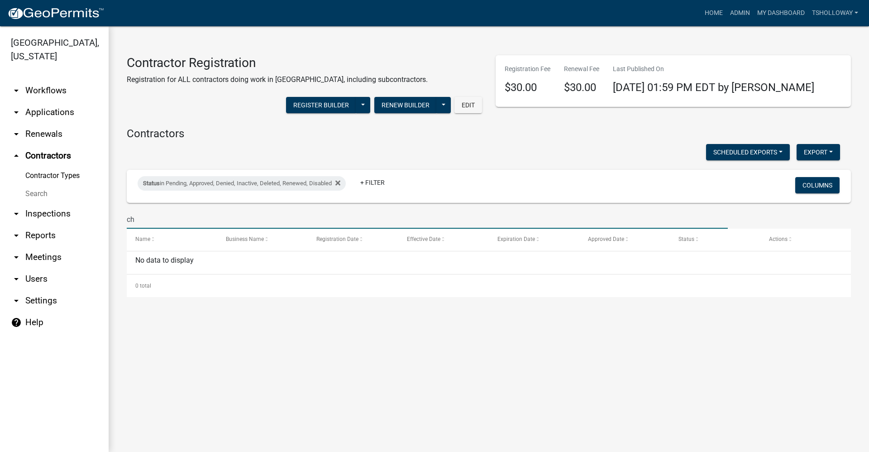
type input "c"
type input "lapel"
click at [40, 145] on link "arrow_drop_up Contractors" at bounding box center [54, 156] width 109 height 22
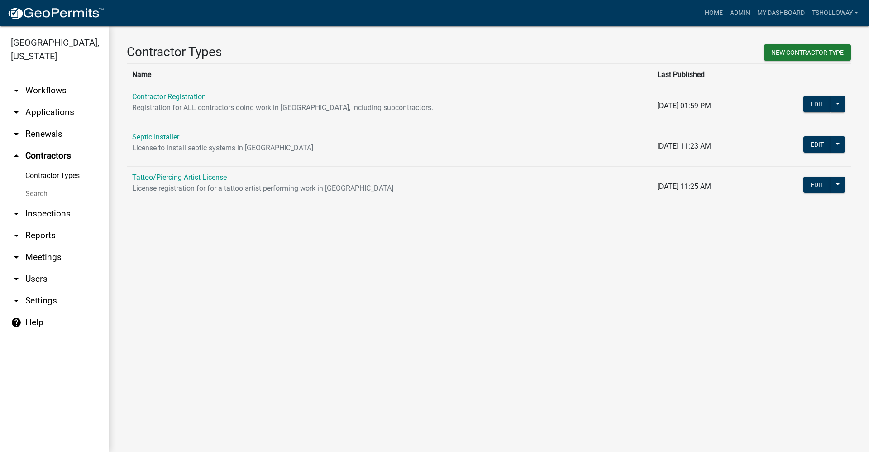
click at [182, 100] on link "Contractor Registration" at bounding box center [169, 96] width 74 height 9
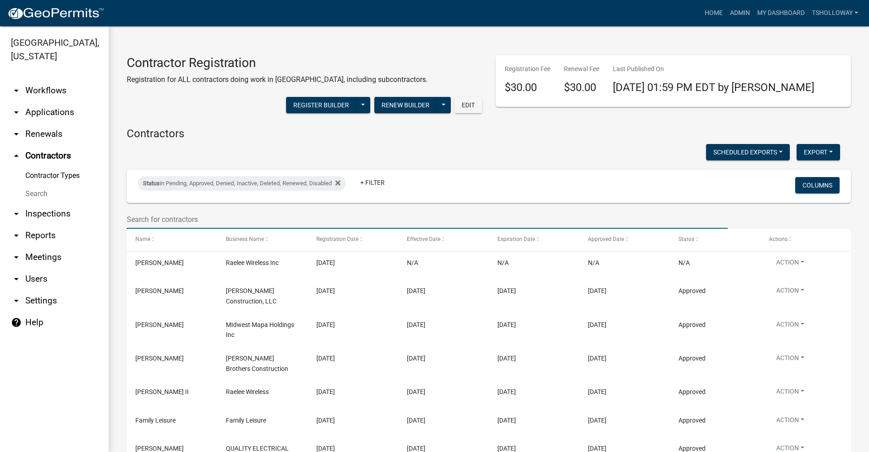
click at [177, 217] on input "text" at bounding box center [427, 219] width 601 height 19
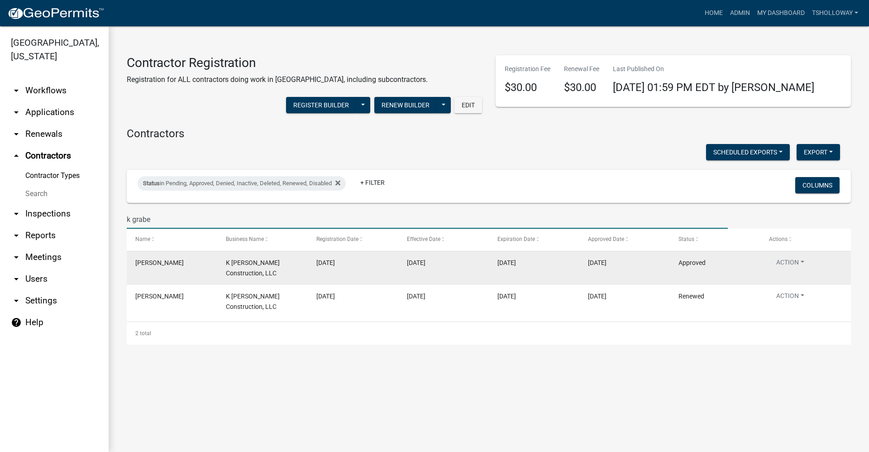
type input "k grabe"
click at [412, 266] on span "12/11/2024" at bounding box center [416, 262] width 19 height 7
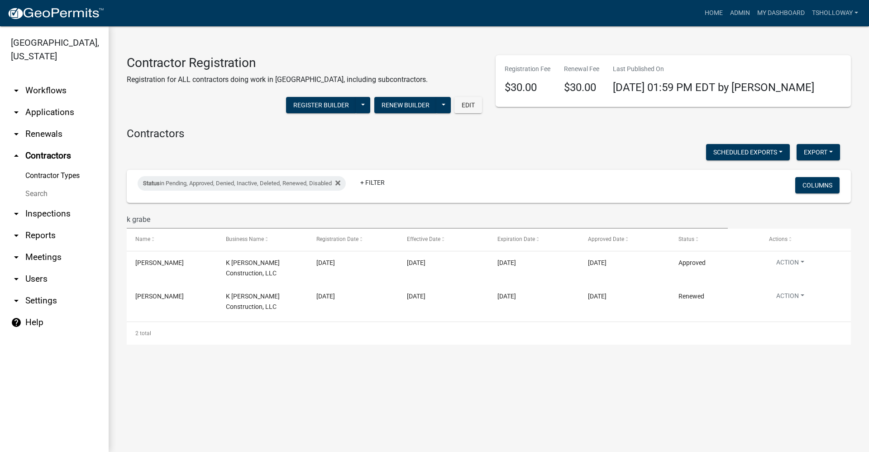
click at [40, 101] on link "arrow_drop_down Applications" at bounding box center [54, 112] width 109 height 22
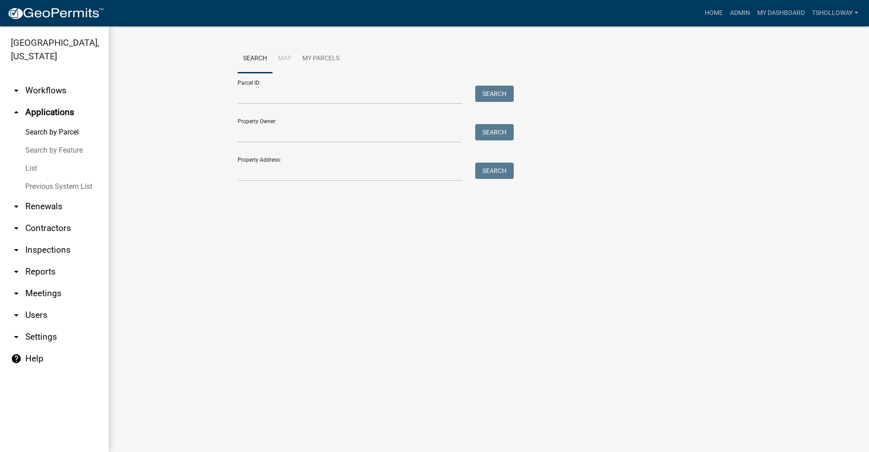
click at [43, 239] on link "arrow_drop_down Inspections" at bounding box center [54, 250] width 109 height 22
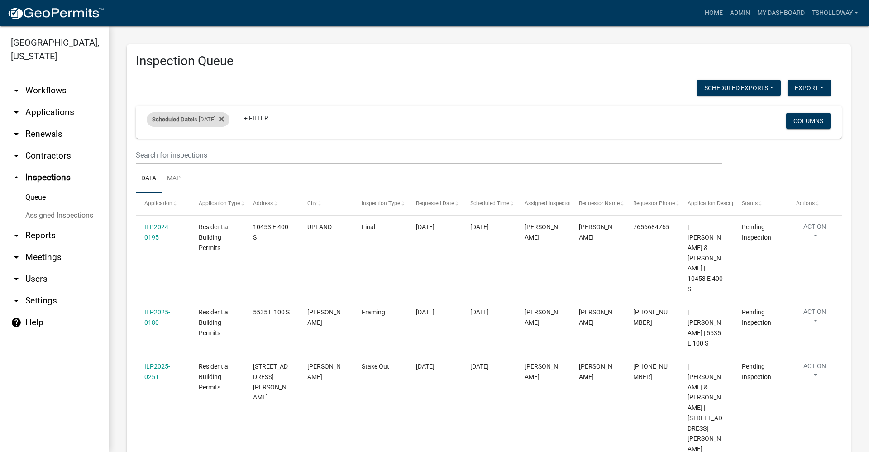
click at [208, 119] on div "Scheduled Date is 09/10/2025" at bounding box center [188, 119] width 83 height 14
click at [221, 155] on input "2025-09-10" at bounding box center [195, 153] width 63 height 19
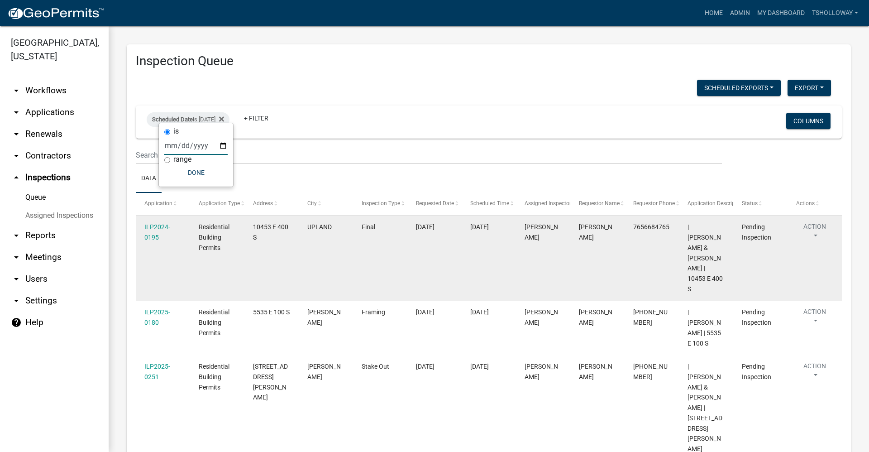
scroll to position [94, 0]
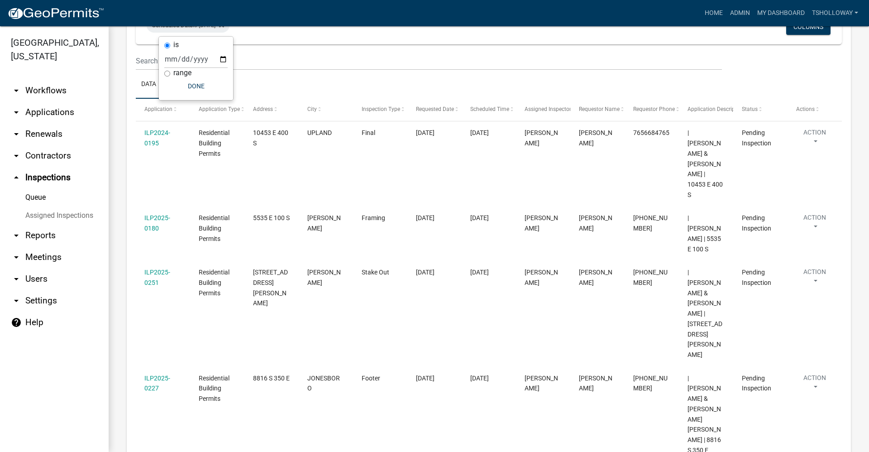
click at [41, 80] on link "arrow_drop_down Workflows" at bounding box center [54, 91] width 109 height 22
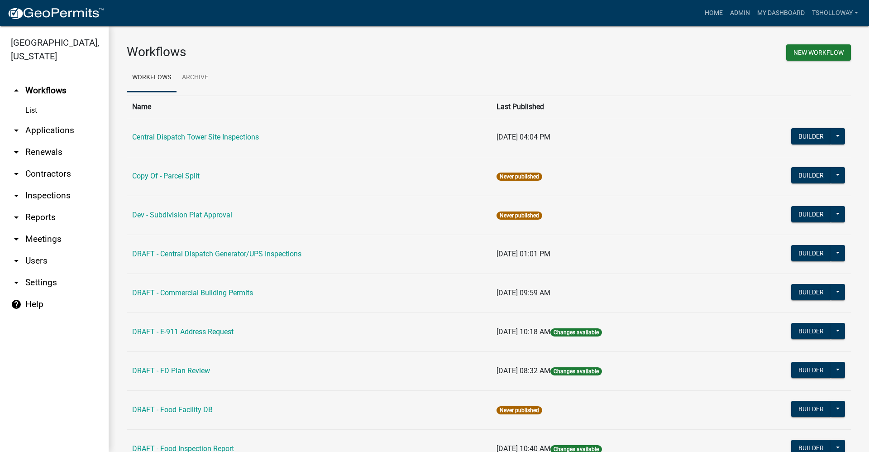
click at [41, 120] on link "arrow_drop_down Applications" at bounding box center [54, 131] width 109 height 22
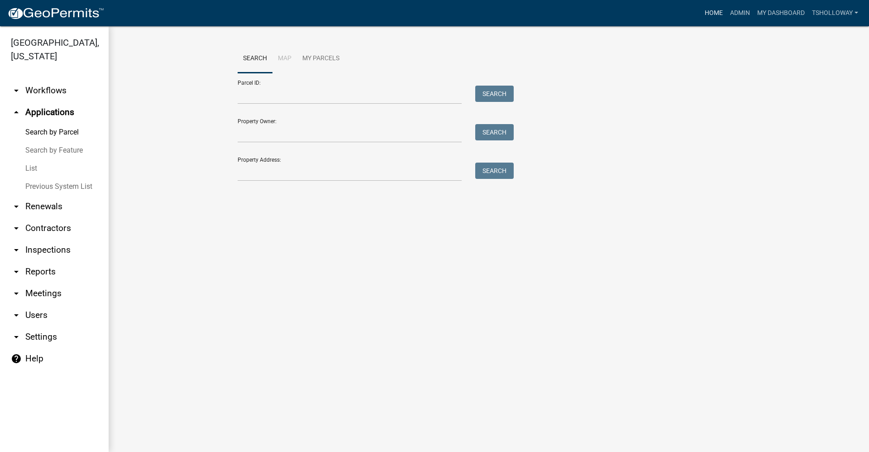
click at [709, 10] on link "Home" at bounding box center [713, 13] width 25 height 17
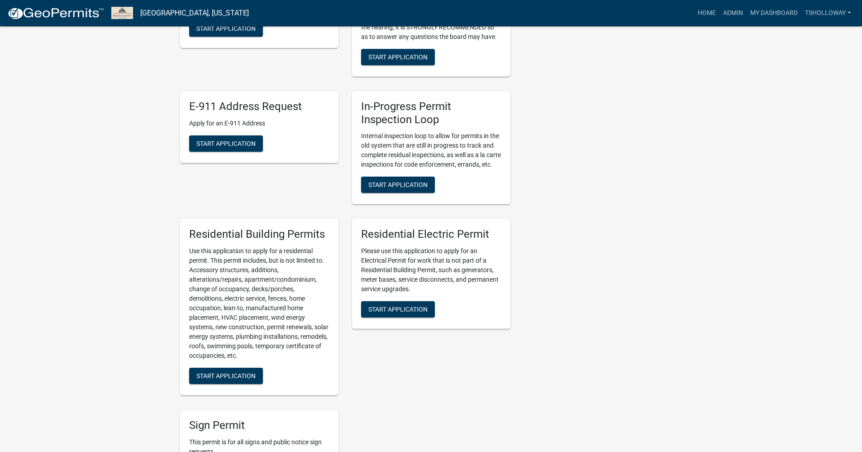
scroll to position [407, 0]
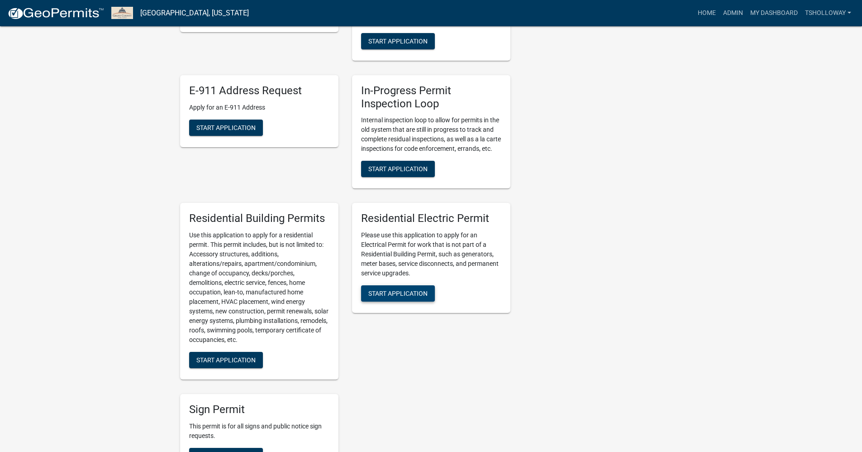
click at [381, 302] on button "Start Application" at bounding box center [398, 293] width 74 height 16
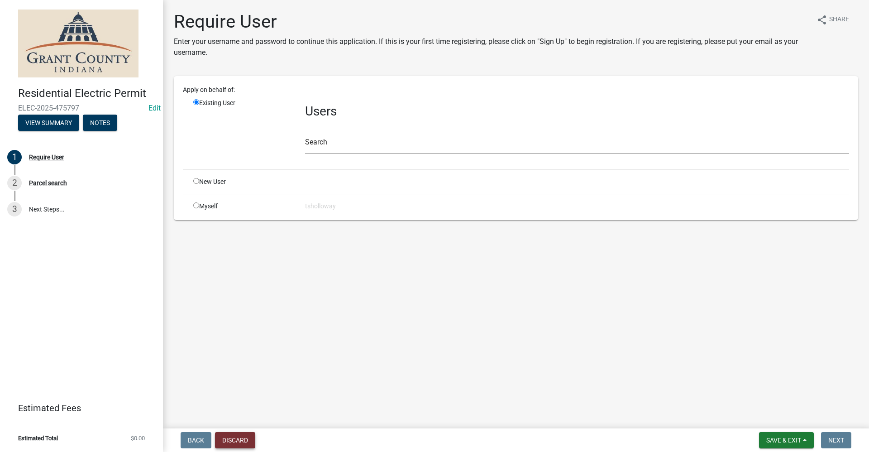
click at [224, 439] on button "Discard" at bounding box center [235, 440] width 40 height 16
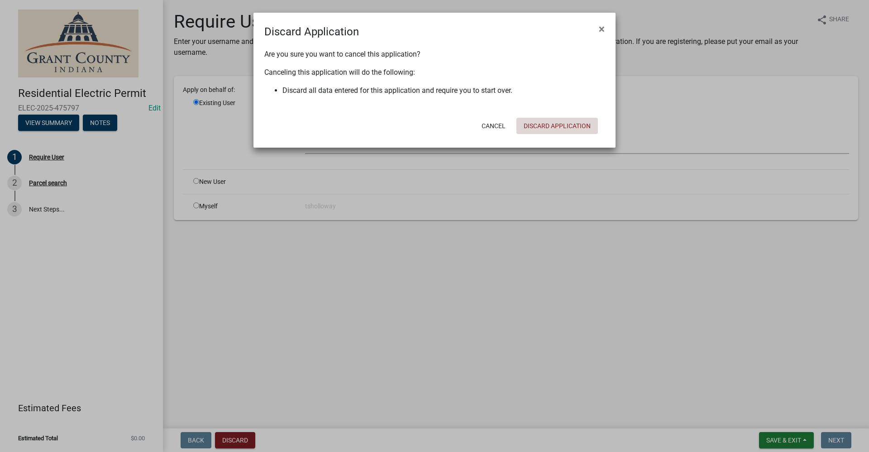
click at [564, 129] on button "Discard Application" at bounding box center [557, 126] width 81 height 16
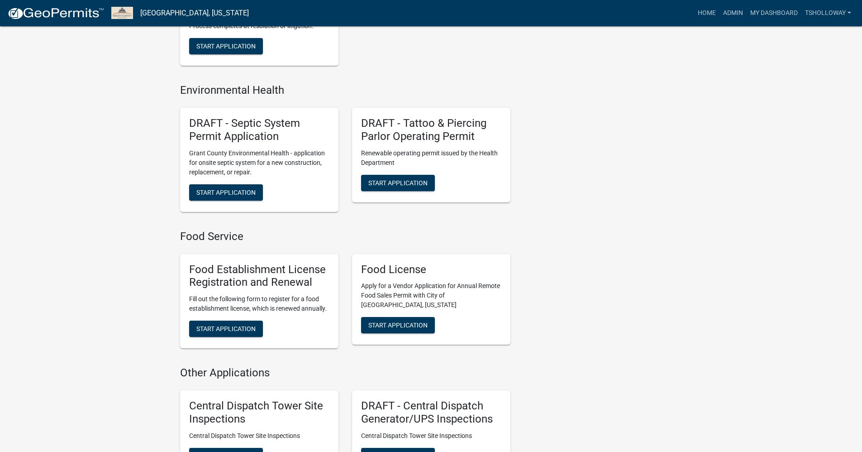
scroll to position [905, 0]
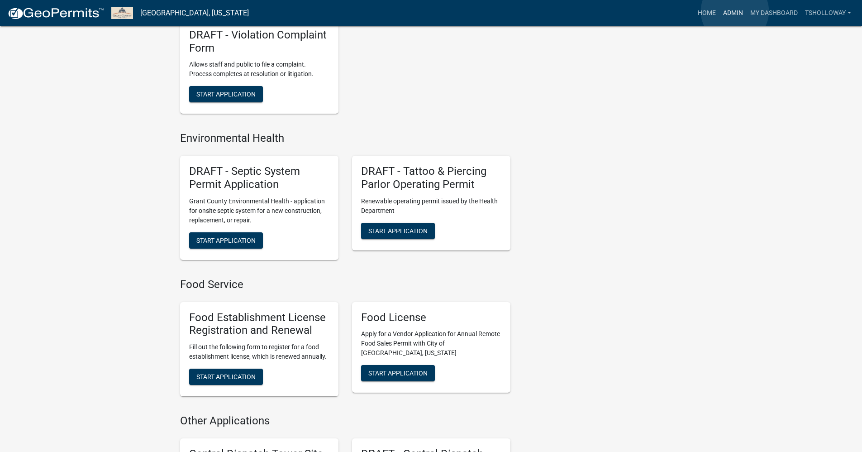
click at [735, 11] on link "Admin" at bounding box center [733, 13] width 27 height 17
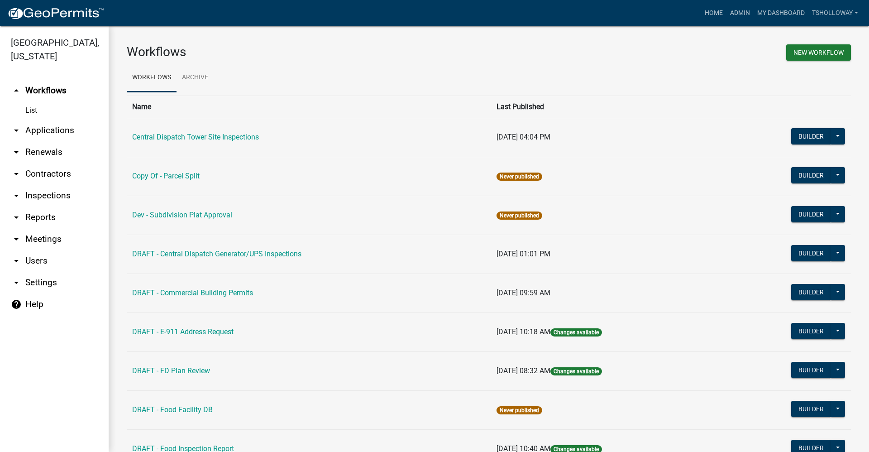
click at [47, 120] on link "arrow_drop_down Applications" at bounding box center [54, 131] width 109 height 22
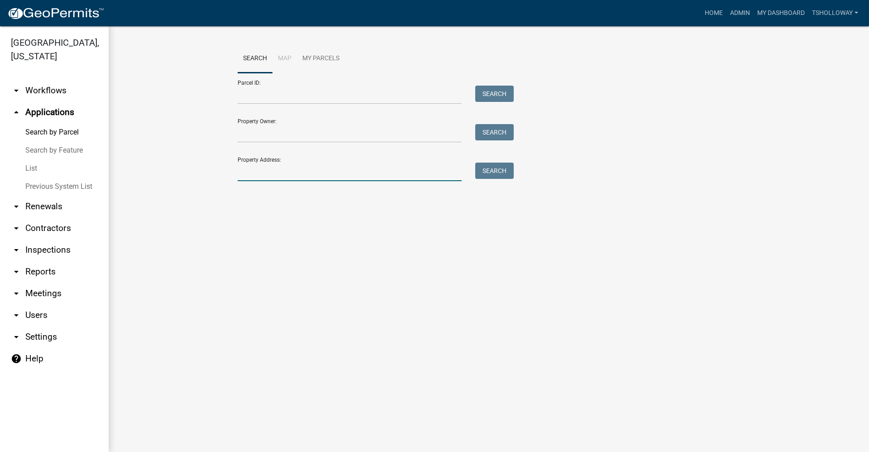
drag, startPoint x: 262, startPoint y: 171, endPoint x: 278, endPoint y: 169, distance: 16.5
click at [262, 171] on input "Property Address:" at bounding box center [350, 172] width 224 height 19
click at [502, 173] on button "Search" at bounding box center [494, 171] width 38 height 16
click at [295, 170] on input "4771 w delphi pk" at bounding box center [350, 172] width 224 height 19
type input "4771 w delphi"
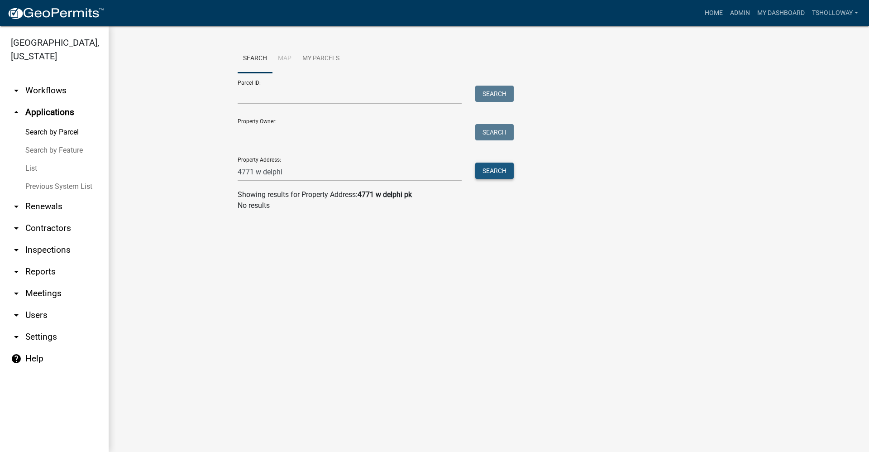
click at [504, 171] on button "Search" at bounding box center [494, 171] width 38 height 16
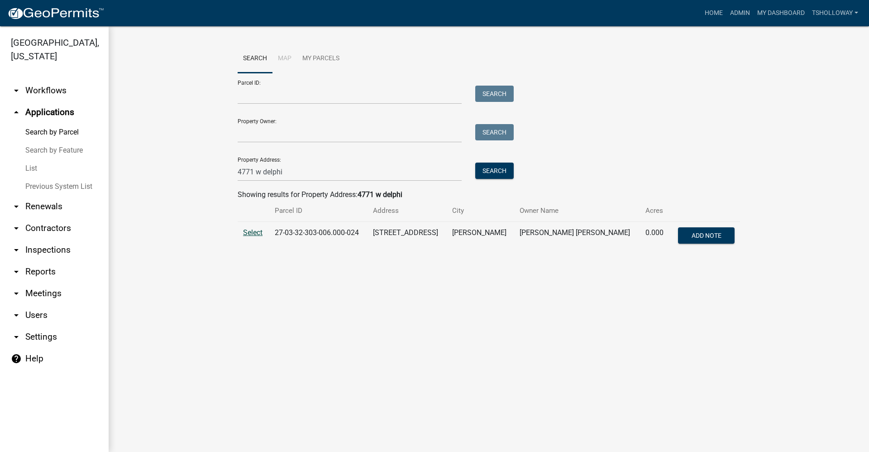
click at [256, 230] on span "Select" at bounding box center [252, 232] width 19 height 9
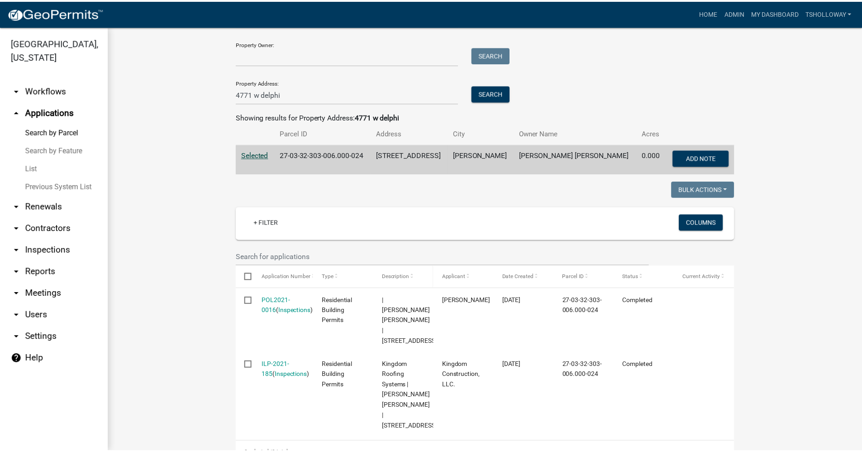
scroll to position [91, 0]
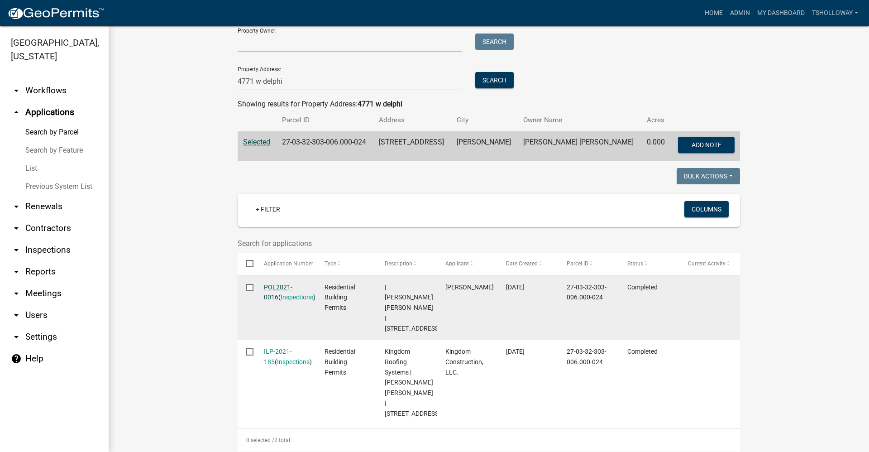
click at [285, 285] on link "POL2021-0016" at bounding box center [278, 292] width 29 height 18
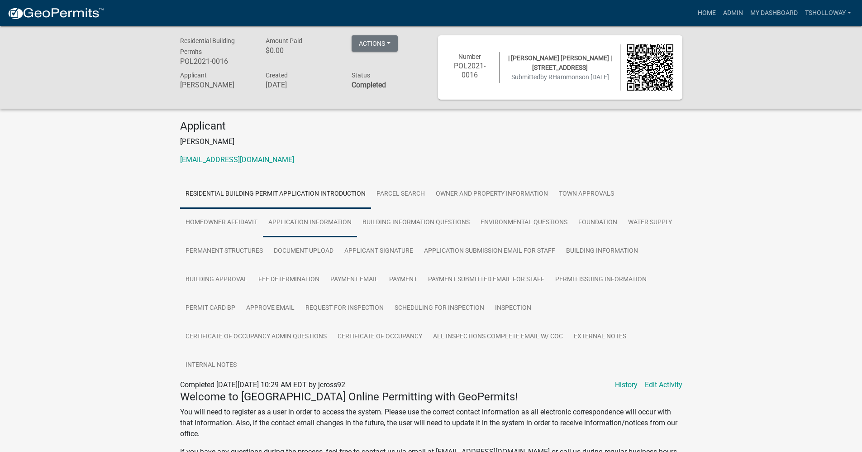
click at [320, 224] on link "Application Information" at bounding box center [310, 222] width 94 height 29
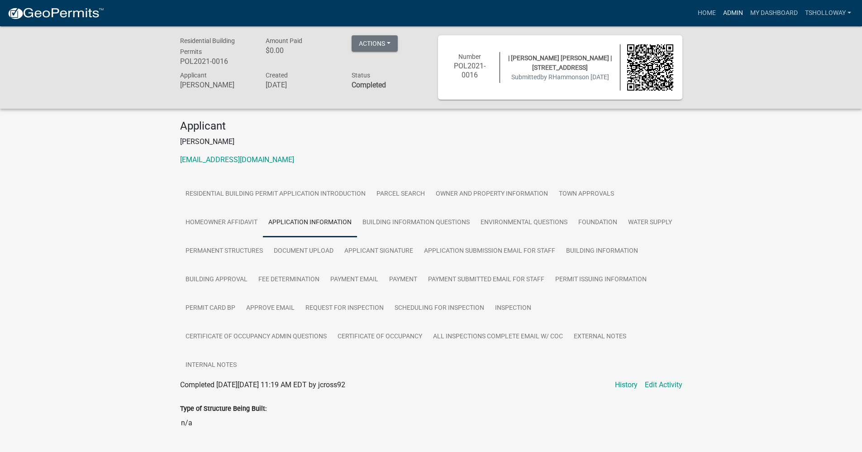
click at [729, 14] on link "Admin" at bounding box center [733, 13] width 27 height 17
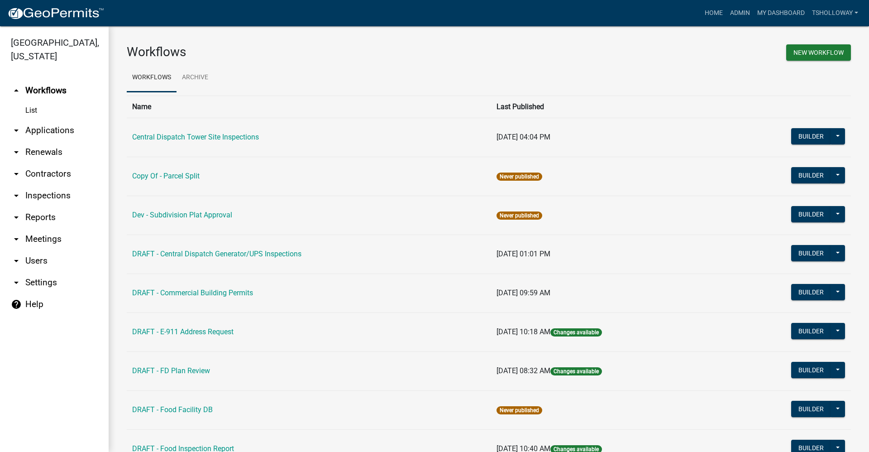
click at [48, 163] on link "arrow_drop_down Contractors" at bounding box center [54, 174] width 109 height 22
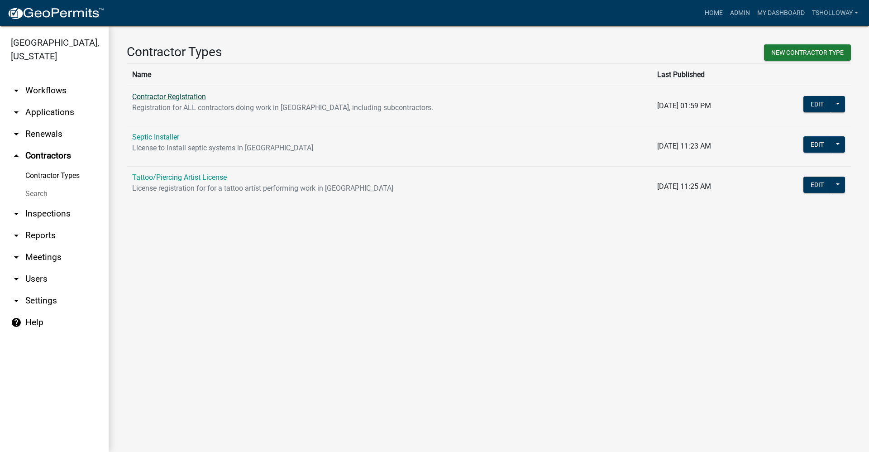
click at [157, 97] on link "Contractor Registration" at bounding box center [169, 96] width 74 height 9
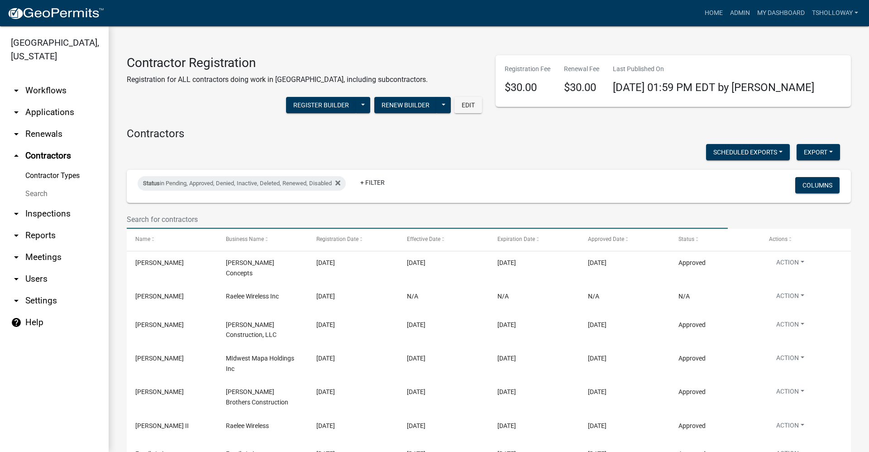
click at [160, 222] on input "text" at bounding box center [427, 219] width 601 height 19
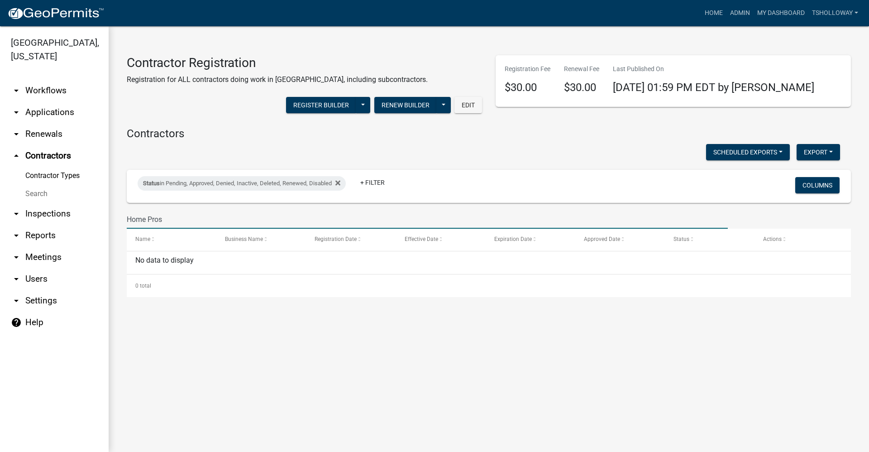
click at [153, 220] on input "Home Pros" at bounding box center [427, 219] width 601 height 19
click at [167, 221] on input "Home Pros" at bounding box center [427, 219] width 601 height 19
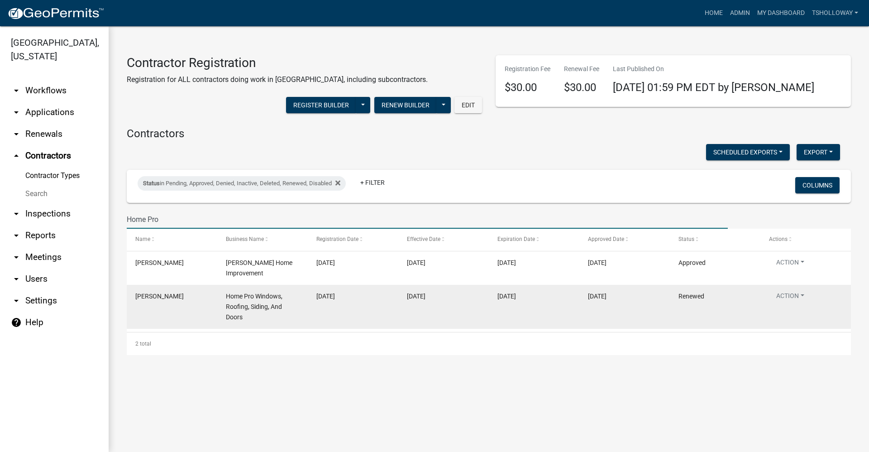
type input "Home Pro"
click at [196, 308] on datatable-body-cell "Trevor Elkins" at bounding box center [172, 307] width 91 height 44
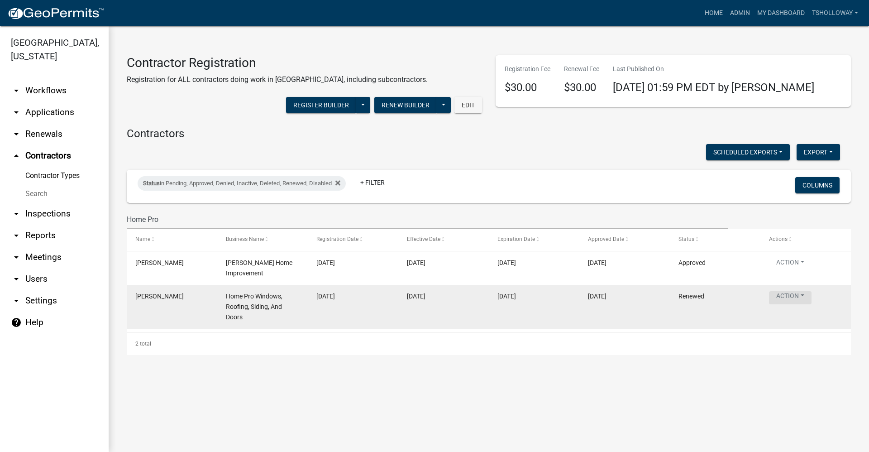
click at [788, 294] on button "Action" at bounding box center [790, 297] width 43 height 13
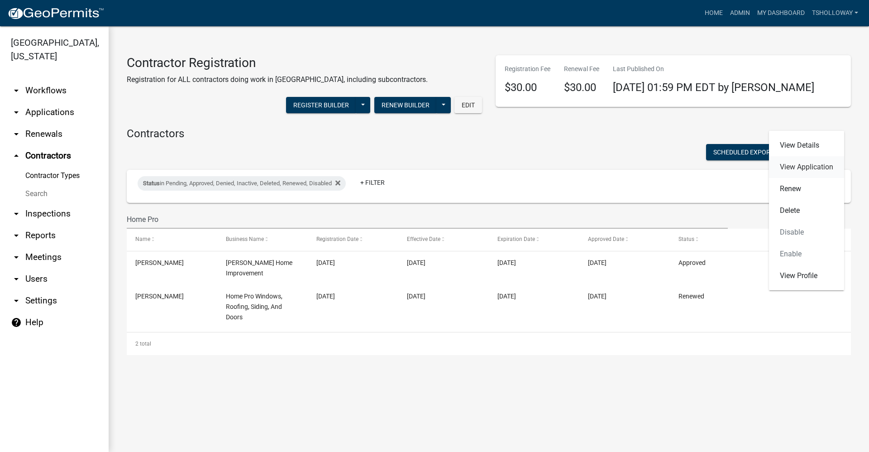
click at [805, 168] on link "View Application" at bounding box center [806, 167] width 75 height 22
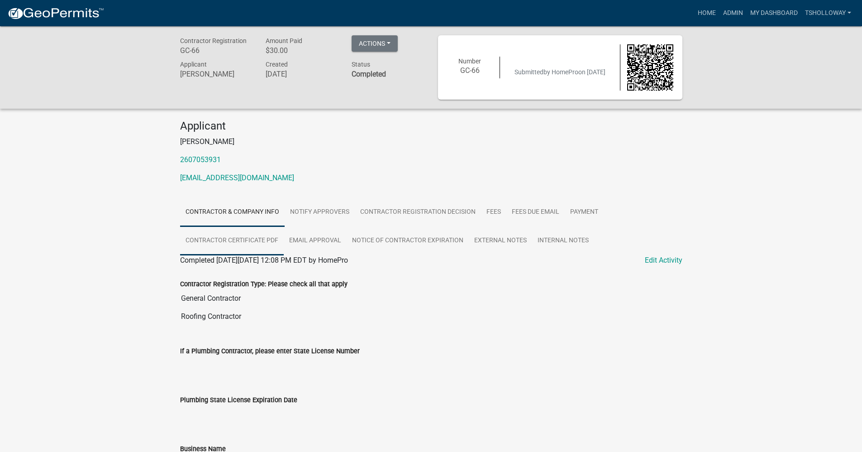
click at [240, 239] on link "Contractor Certificate PDF" at bounding box center [232, 240] width 104 height 29
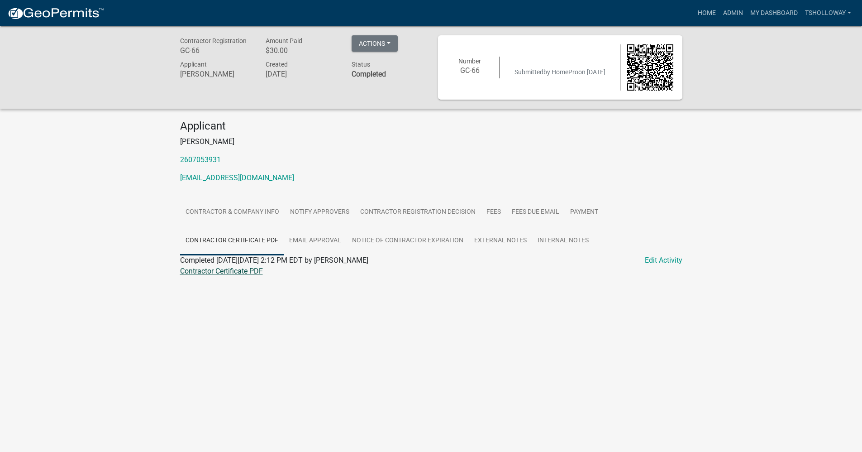
click at [235, 268] on link "Contractor Certificate PDF" at bounding box center [221, 271] width 83 height 9
click at [730, 12] on link "Admin" at bounding box center [733, 13] width 27 height 17
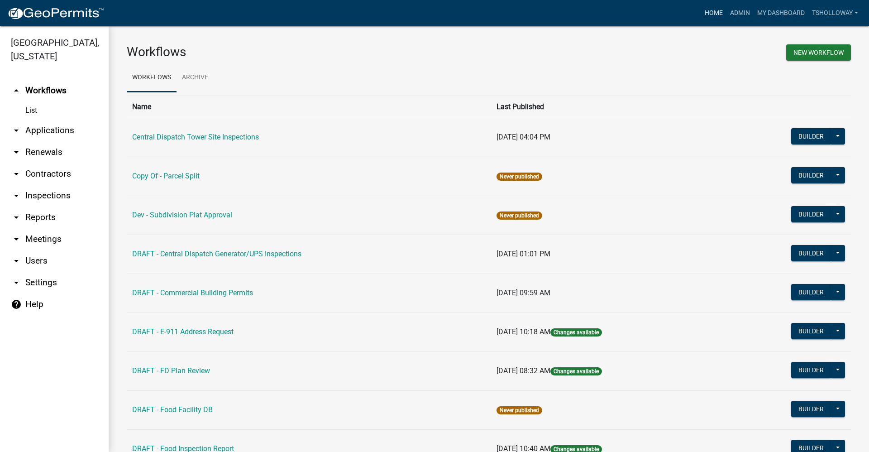
click at [705, 13] on link "Home" at bounding box center [713, 13] width 25 height 17
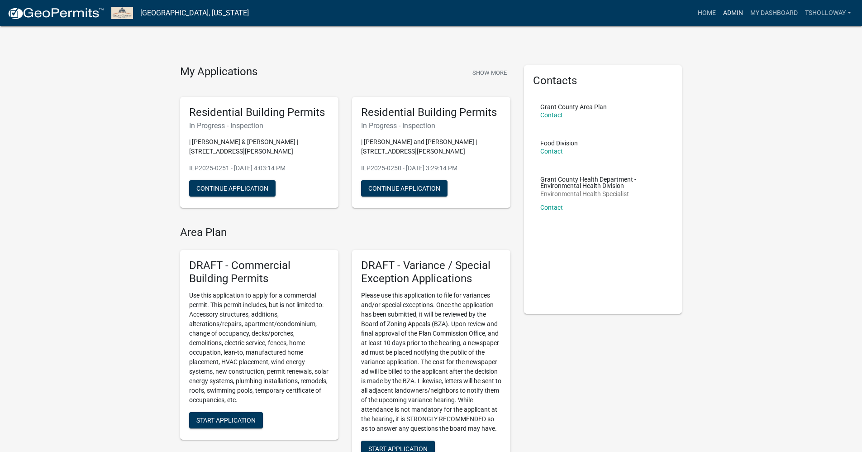
click at [732, 10] on link "Admin" at bounding box center [733, 13] width 27 height 17
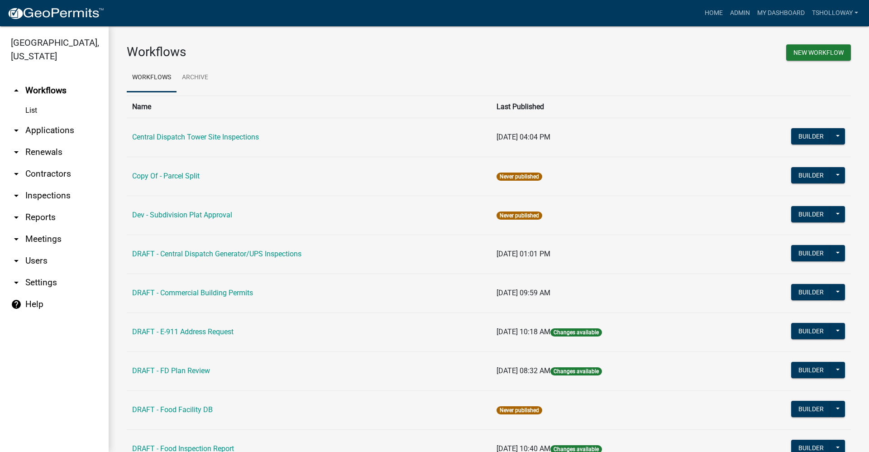
click at [43, 120] on link "arrow_drop_down Applications" at bounding box center [54, 131] width 109 height 22
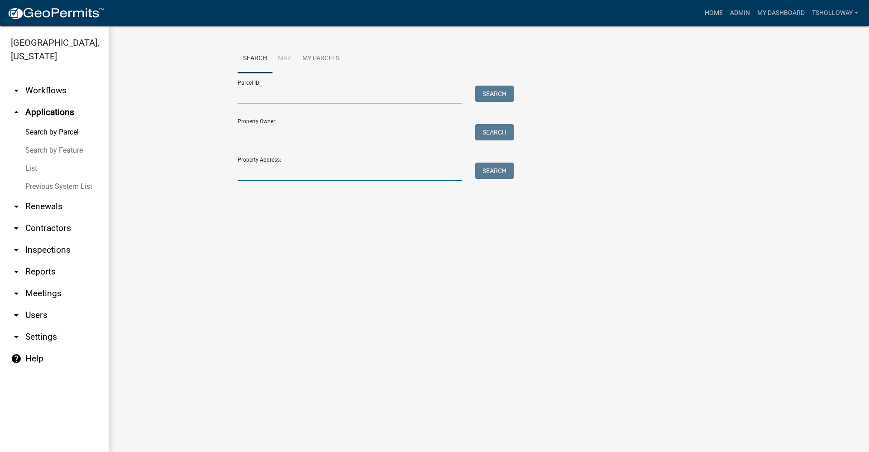
click at [260, 175] on input "Property Address:" at bounding box center [350, 172] width 224 height 19
type input "5387 e farmington"
click at [496, 176] on button "Search" at bounding box center [494, 171] width 38 height 16
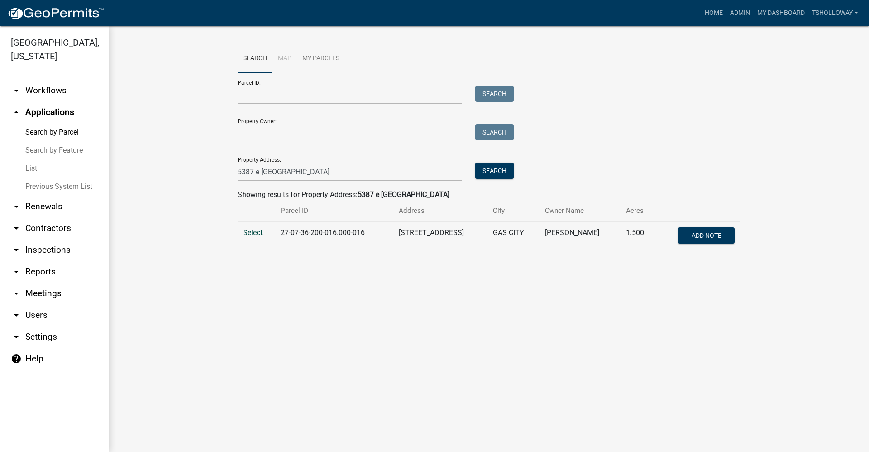
click at [253, 231] on span "Select" at bounding box center [252, 232] width 19 height 9
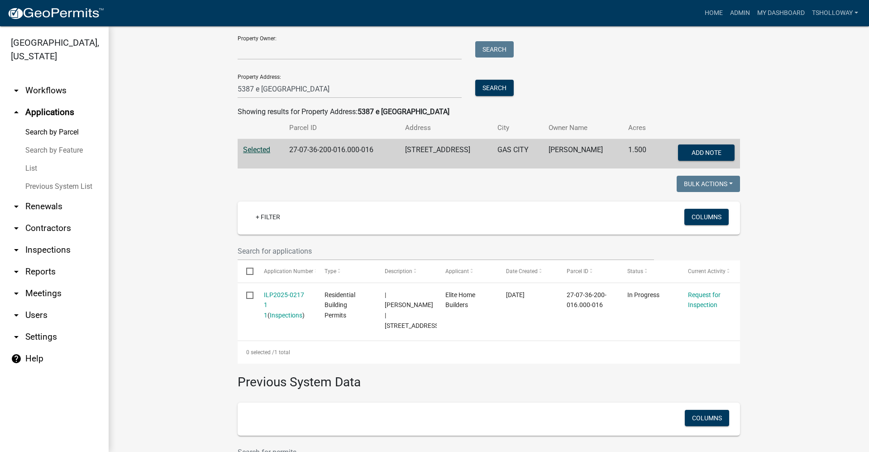
scroll to position [91, 0]
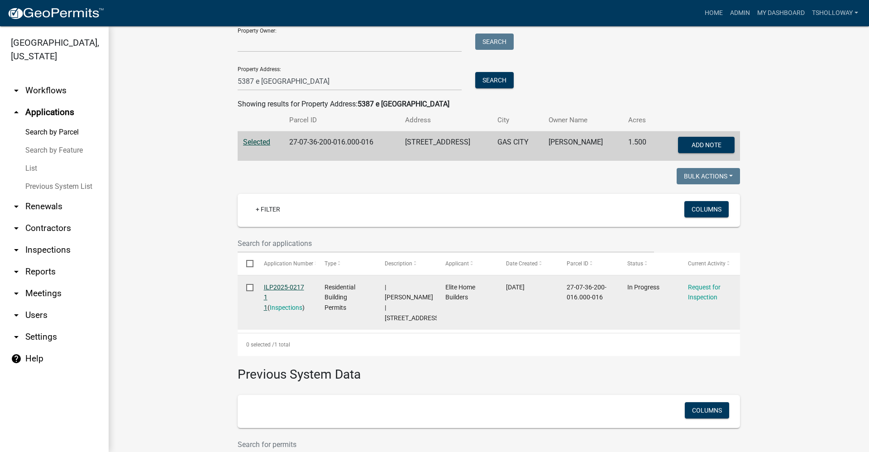
click at [269, 287] on link "ILP2025-0217 1 1" at bounding box center [284, 297] width 40 height 28
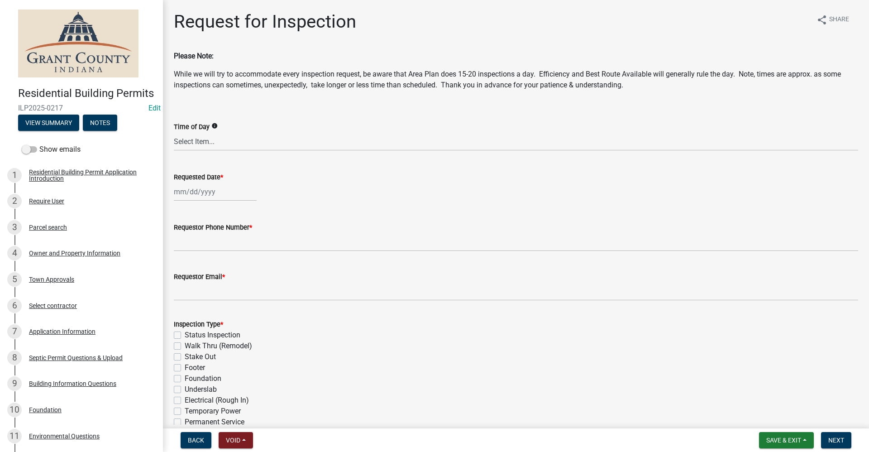
click at [190, 191] on div at bounding box center [215, 191] width 83 height 19
select select "9"
select select "2025"
click at [225, 253] on div "11" at bounding box center [226, 254] width 14 height 14
type input "09/11/2025"
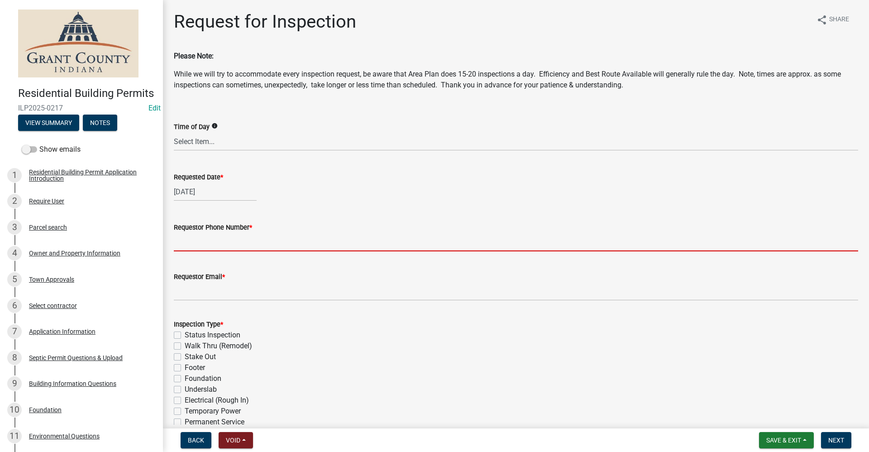
click at [189, 246] on input "Requestor Phone Number *" at bounding box center [516, 242] width 685 height 19
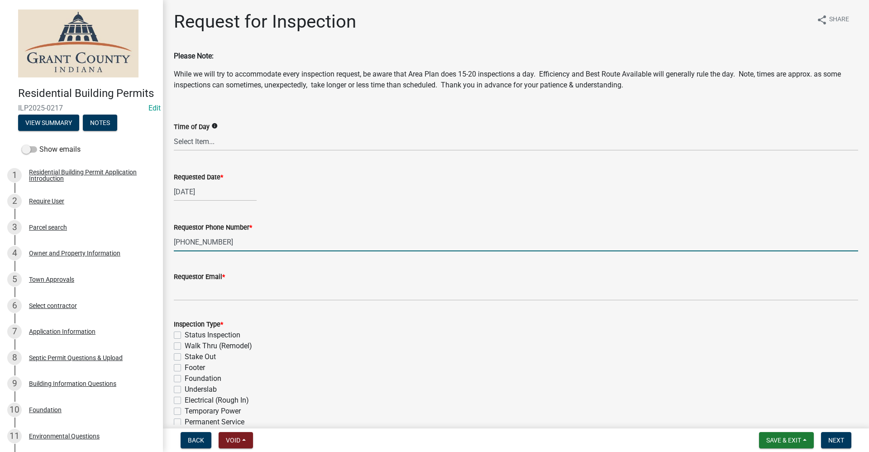
type input "765-618-7698"
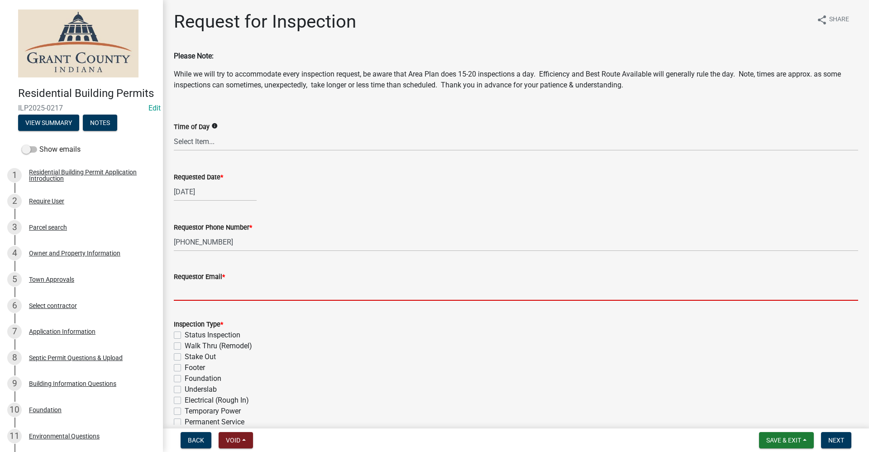
click at [184, 298] on input "Requestor Email *" at bounding box center [516, 291] width 685 height 19
type input "no@email"
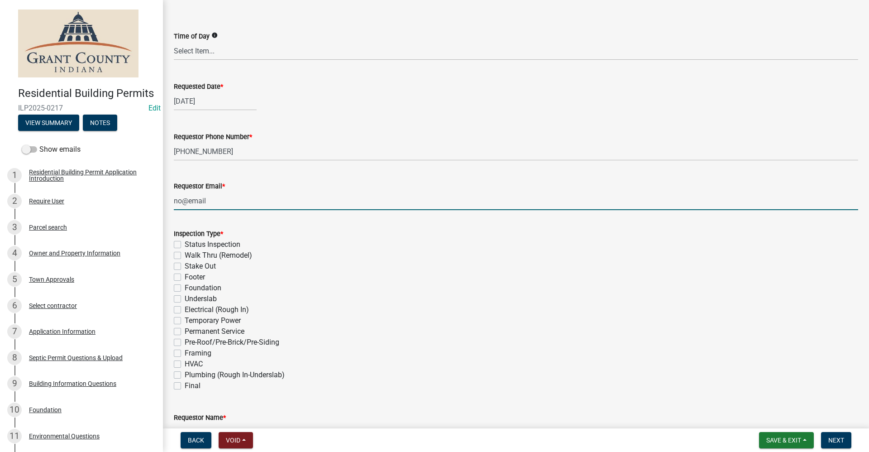
scroll to position [136, 0]
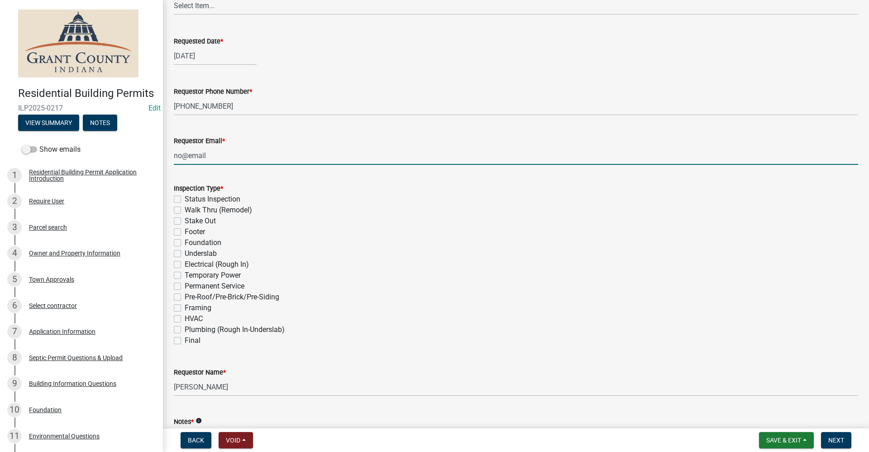
click at [185, 244] on label "Foundation" at bounding box center [203, 242] width 37 height 11
click at [185, 243] on input "Foundation" at bounding box center [188, 240] width 6 height 6
checkbox input "true"
checkbox input "false"
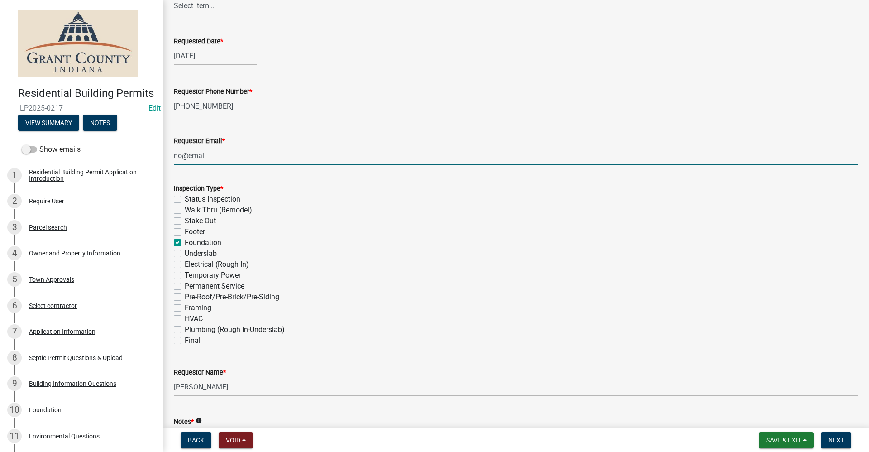
checkbox input "false"
checkbox input "true"
checkbox input "false"
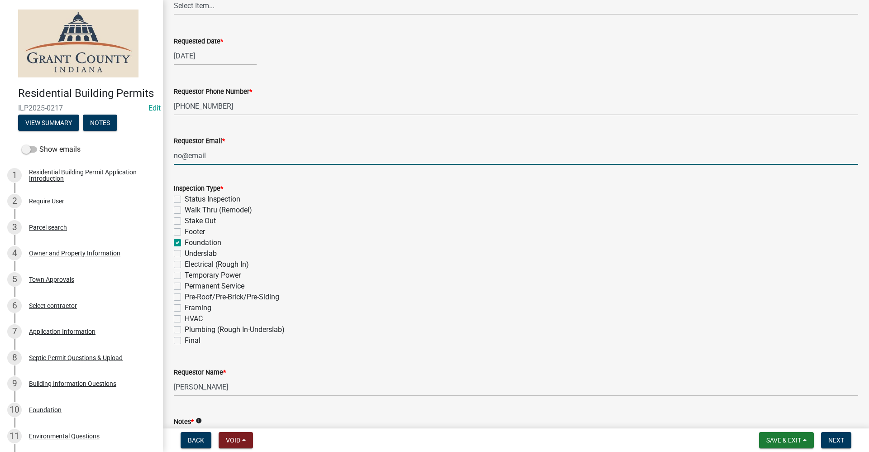
checkbox input "false"
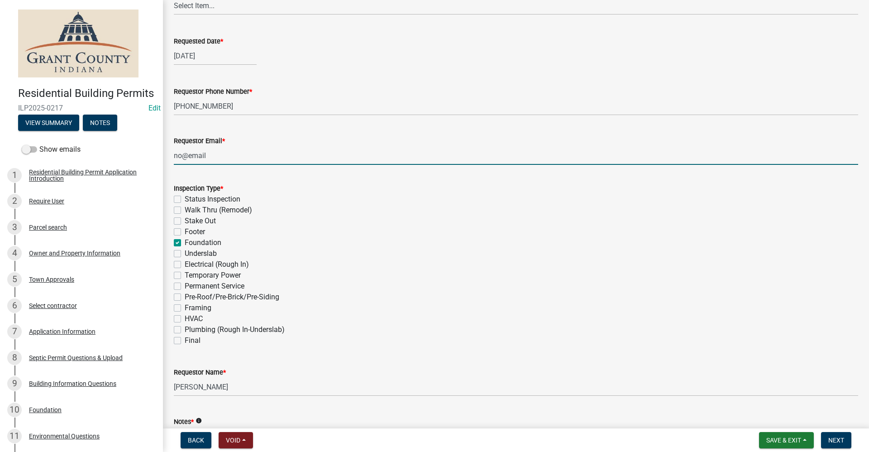
checkbox input "false"
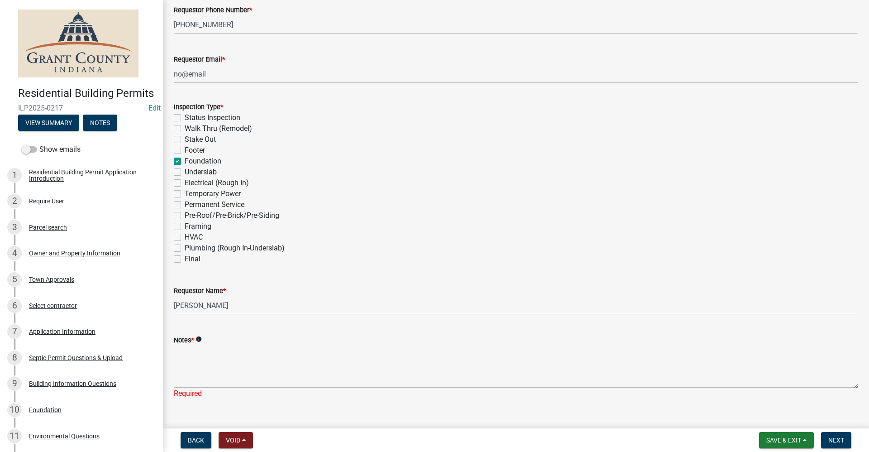
scroll to position [226, 0]
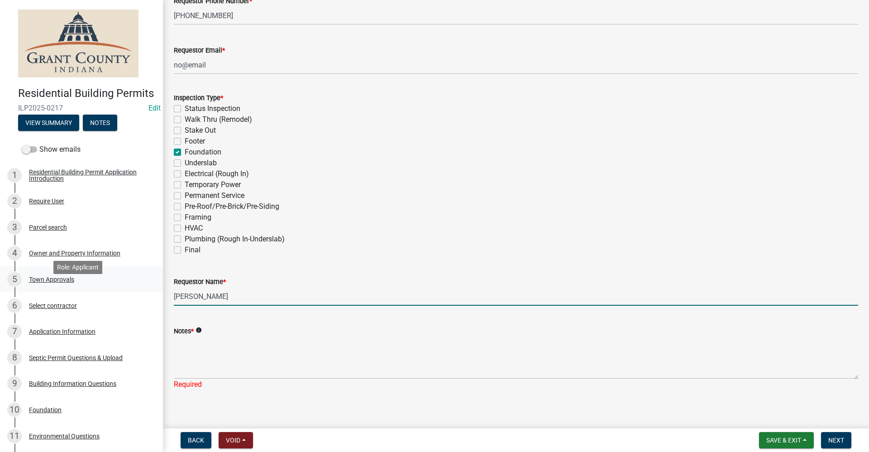
drag, startPoint x: 213, startPoint y: 296, endPoint x: 146, endPoint y: 297, distance: 66.6
click at [146, 297] on div "Residential Building Permits ILP2025-0217 Edit View Summary Notes Show emails 1…" at bounding box center [434, 226] width 869 height 452
type input "Russel Anderson"
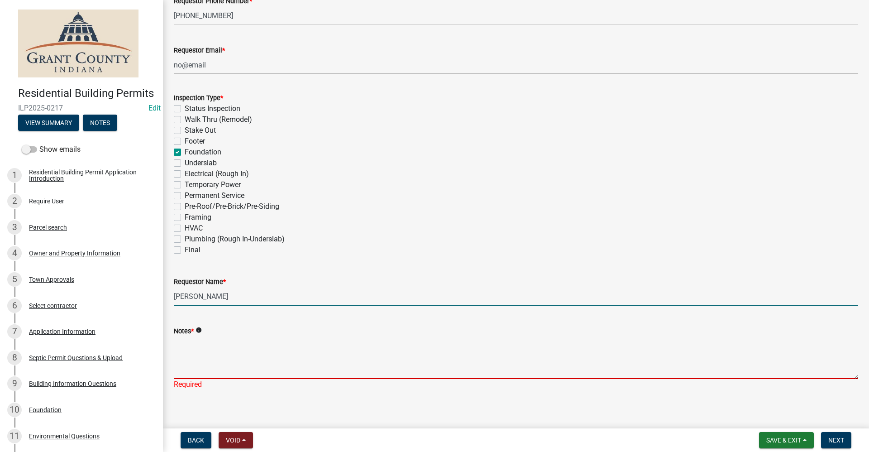
click at [187, 367] on textarea "Notes *" at bounding box center [516, 357] width 685 height 43
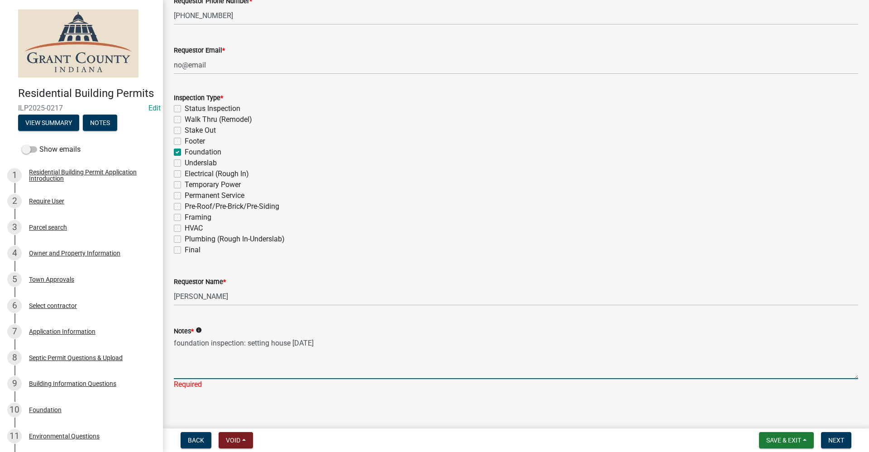
click at [511, 363] on textarea "foundation inspection: setting house on Monday" at bounding box center [516, 357] width 685 height 43
type textarea "foundation inspection: setting house on Monday"
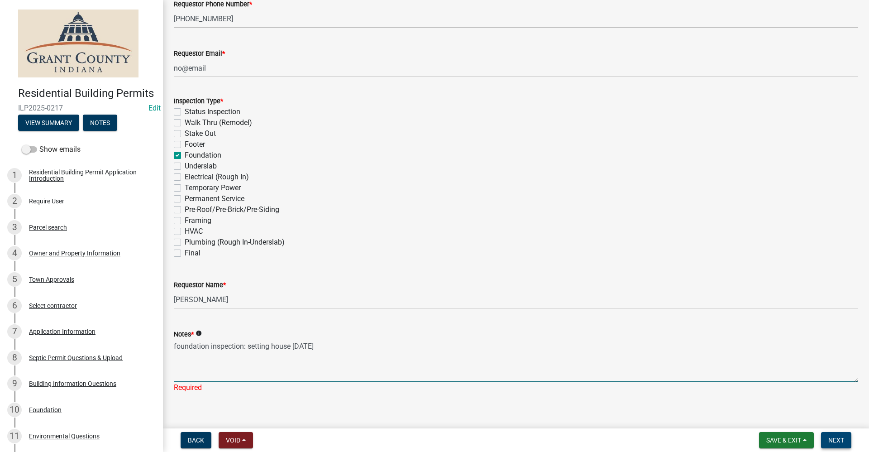
click at [841, 436] on span "Next" at bounding box center [837, 439] width 16 height 7
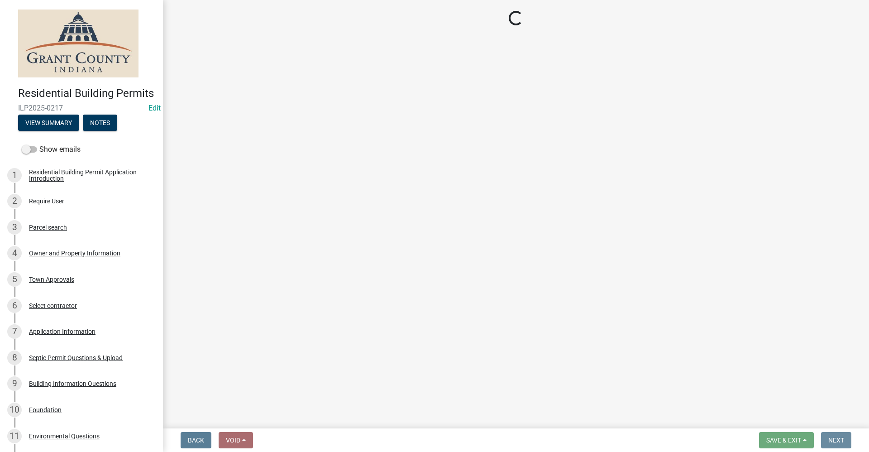
scroll to position [0, 0]
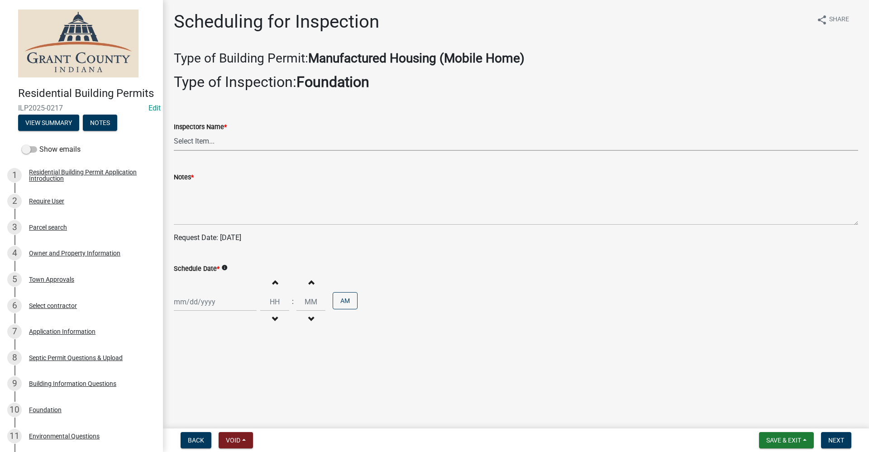
click at [203, 138] on select "Select Item... rberryhill (Randy Berryhill) jecouch (Jeffrey Couch) BBenefield …" at bounding box center [516, 141] width 685 height 19
select select "d7f9a44a-d2ea-4d3c-83b3-1aa71c950bd5"
click at [174, 132] on select "Select Item... rberryhill (Randy Berryhill) jecouch (Jeffrey Couch) BBenefield …" at bounding box center [516, 141] width 685 height 19
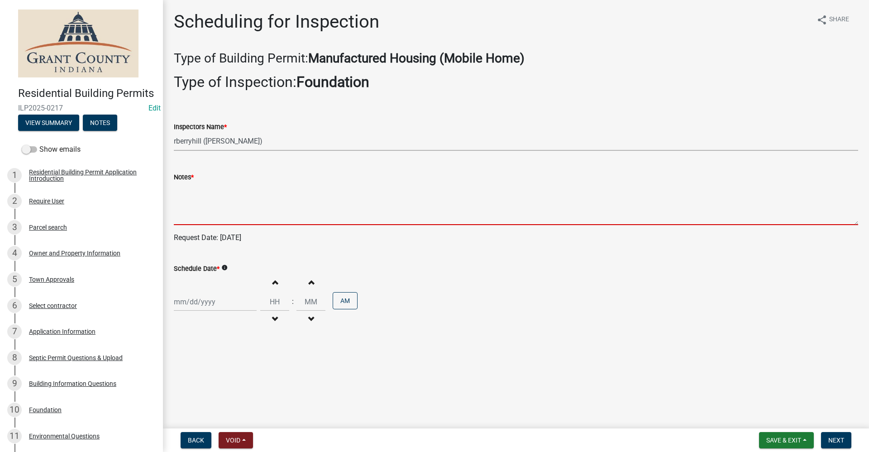
click at [207, 211] on textarea "Notes *" at bounding box center [516, 203] width 685 height 43
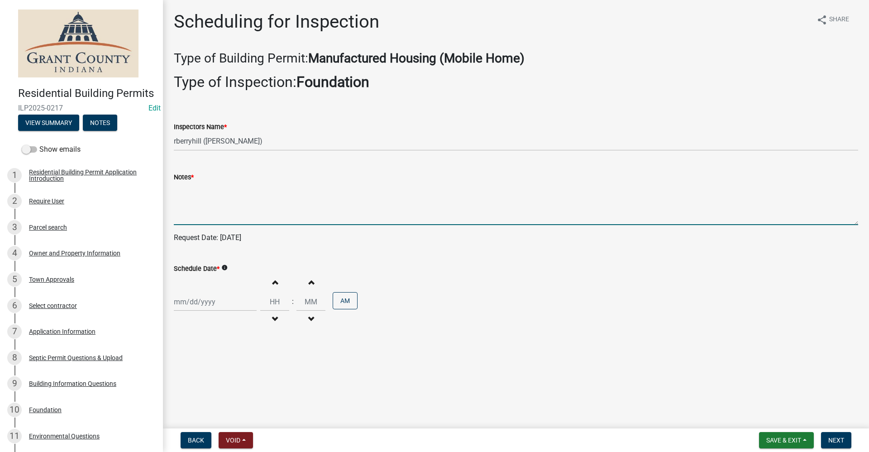
click at [191, 301] on div at bounding box center [215, 301] width 83 height 19
select select "9"
select select "2025"
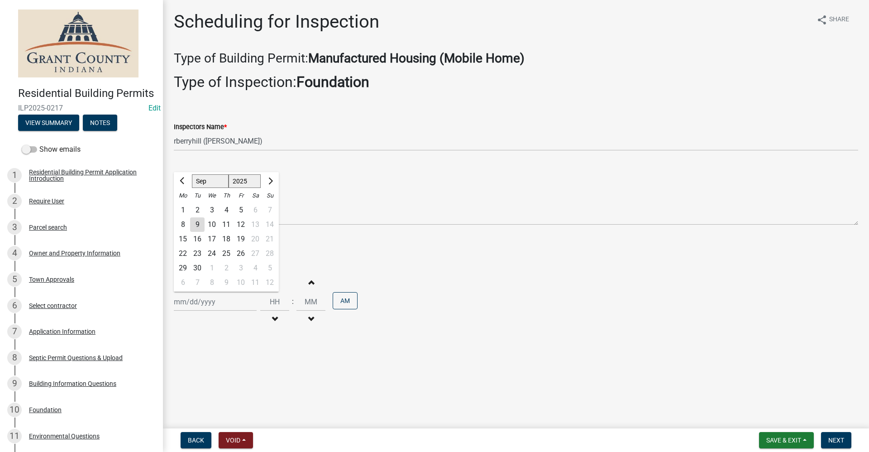
click at [228, 222] on div "11" at bounding box center [226, 224] width 14 height 14
type input "09/11/2025"
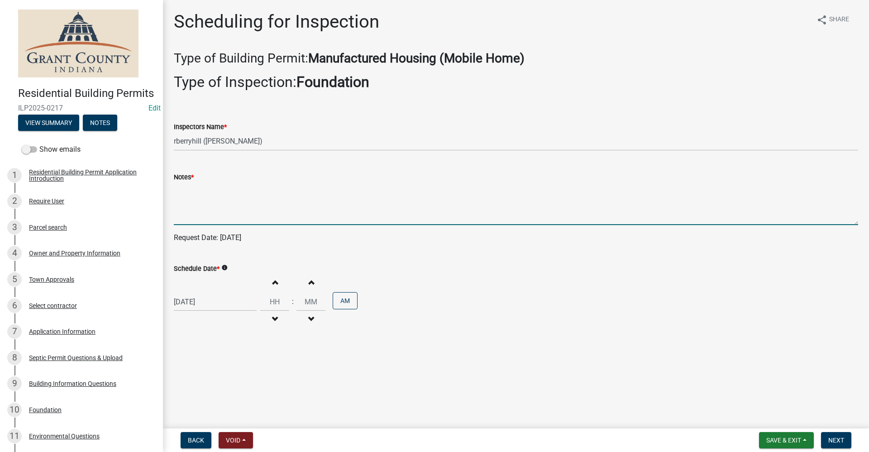
click at [201, 191] on textarea "Notes *" at bounding box center [516, 203] width 685 height 43
type textarea "Foundation inspection"
click at [790, 439] on span "Save & Exit" at bounding box center [784, 439] width 35 height 7
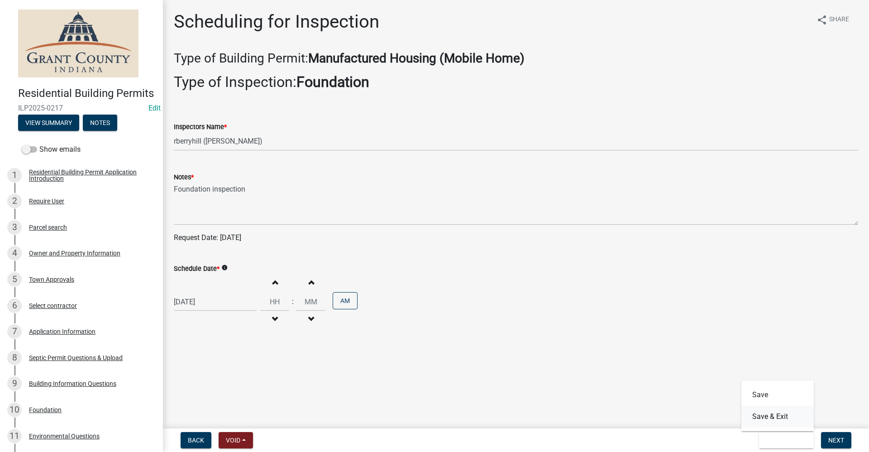
click at [773, 417] on button "Save & Exit" at bounding box center [778, 417] width 72 height 22
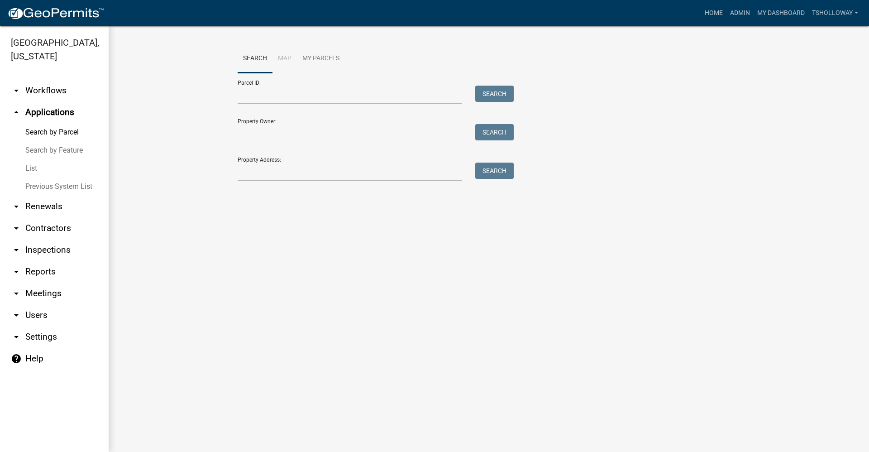
click at [61, 217] on link "arrow_drop_down Contractors" at bounding box center [54, 228] width 109 height 22
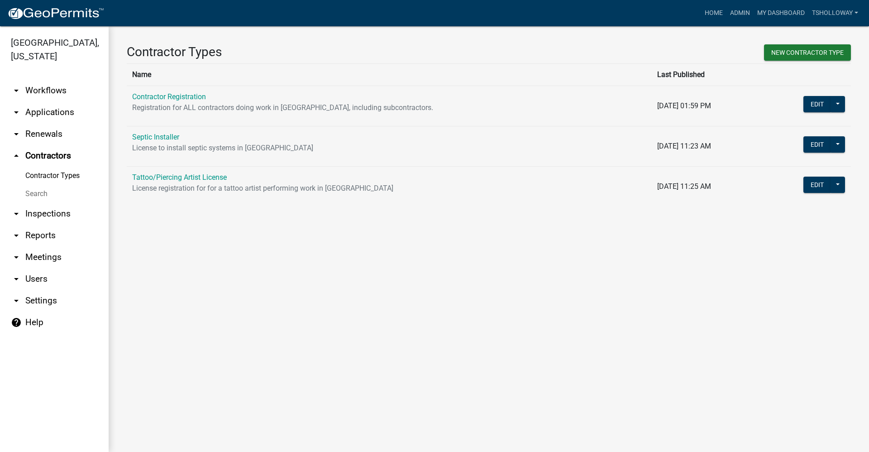
click at [166, 96] on link "Contractor Registration" at bounding box center [169, 96] width 74 height 9
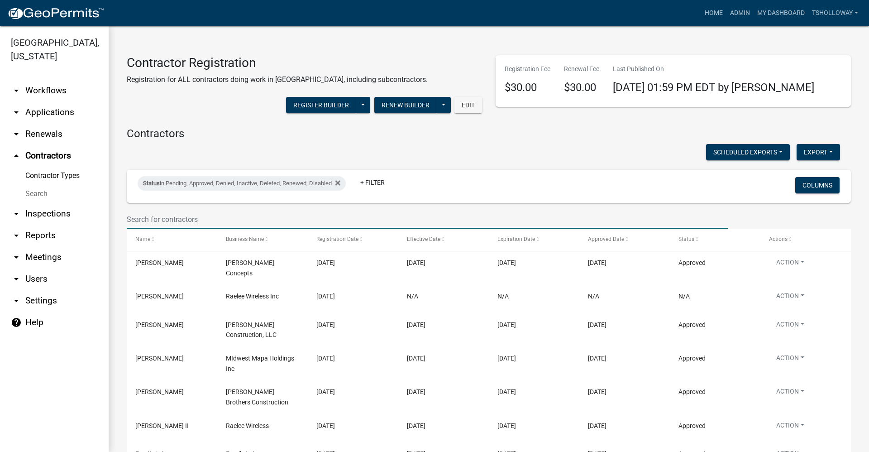
click at [159, 214] on input "text" at bounding box center [427, 219] width 601 height 19
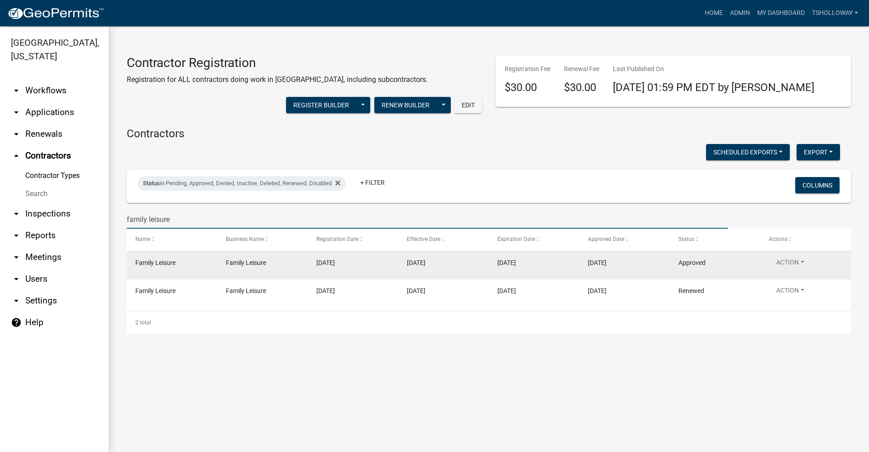
type input "family leisure"
click at [333, 261] on span "08/26/2025" at bounding box center [325, 262] width 19 height 7
click at [795, 266] on button "Action" at bounding box center [790, 264] width 43 height 13
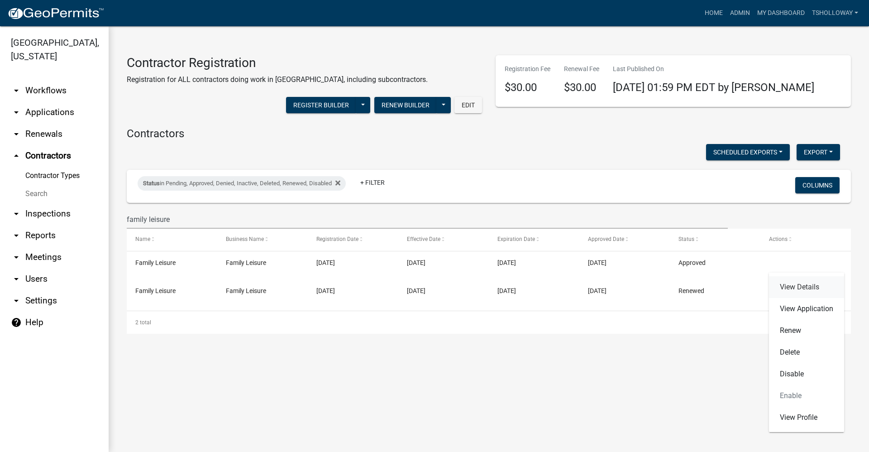
click at [800, 288] on link "View Details" at bounding box center [806, 287] width 75 height 22
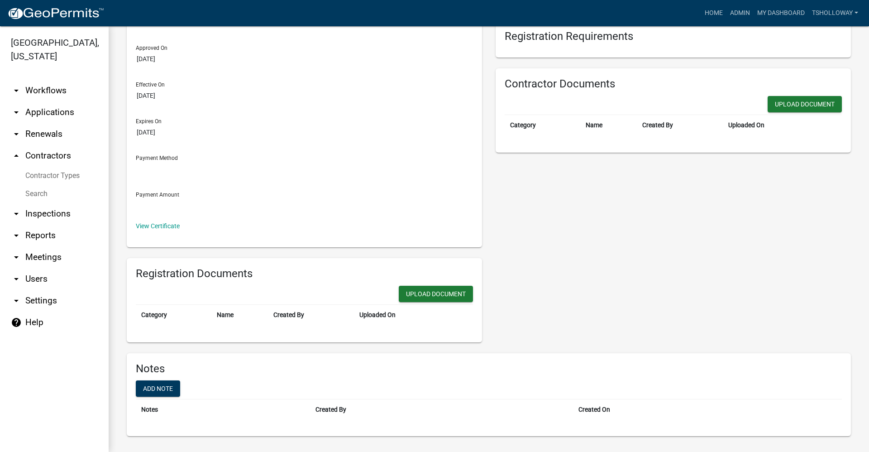
scroll to position [95, 0]
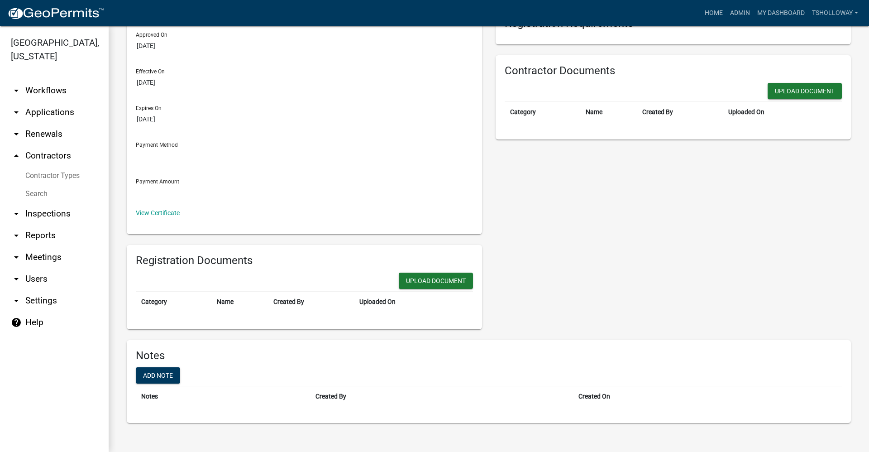
click at [42, 167] on link "Contractor Types" at bounding box center [54, 176] width 109 height 18
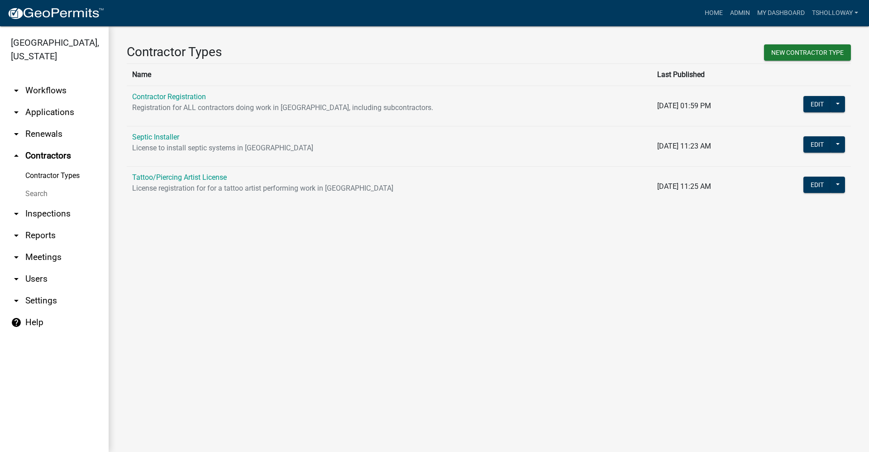
click at [148, 77] on th "Name" at bounding box center [389, 74] width 525 height 22
click at [42, 203] on link "arrow_drop_down Inspections" at bounding box center [54, 214] width 109 height 22
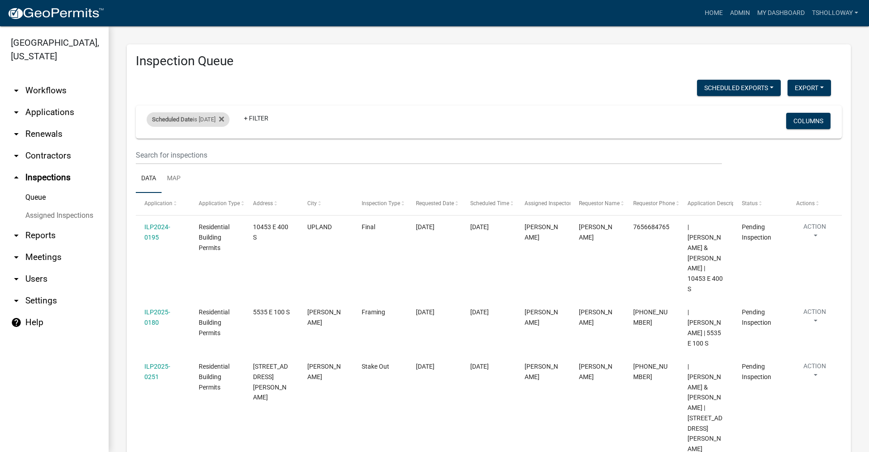
click at [226, 119] on div "Scheduled Date is 09/10/2025" at bounding box center [188, 119] width 83 height 14
click at [222, 153] on input "2025-09-10" at bounding box center [195, 153] width 63 height 19
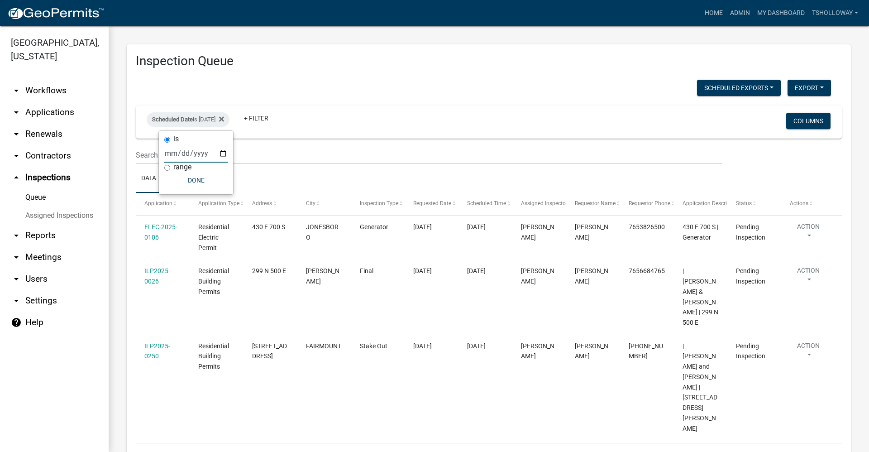
click at [223, 154] on input "2025-09-11" at bounding box center [195, 153] width 63 height 19
click at [222, 156] on input "2025-09-11" at bounding box center [195, 153] width 63 height 19
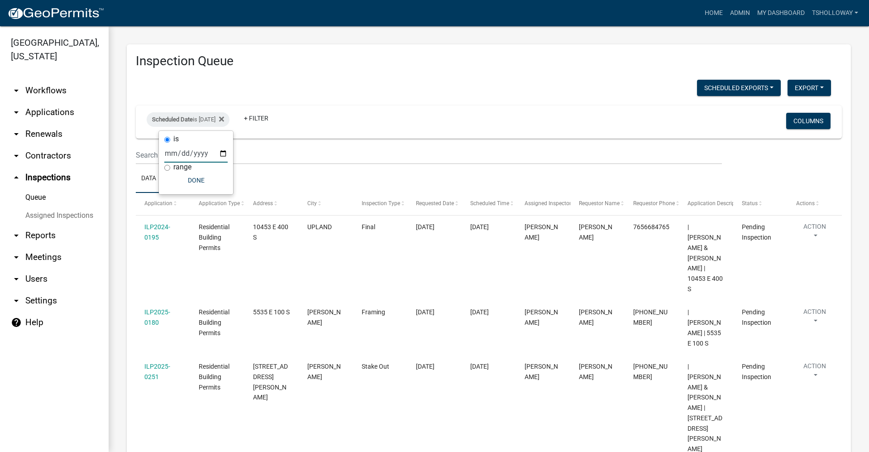
click at [222, 154] on input "2025-09-10" at bounding box center [195, 153] width 63 height 19
type input "2025-09-11"
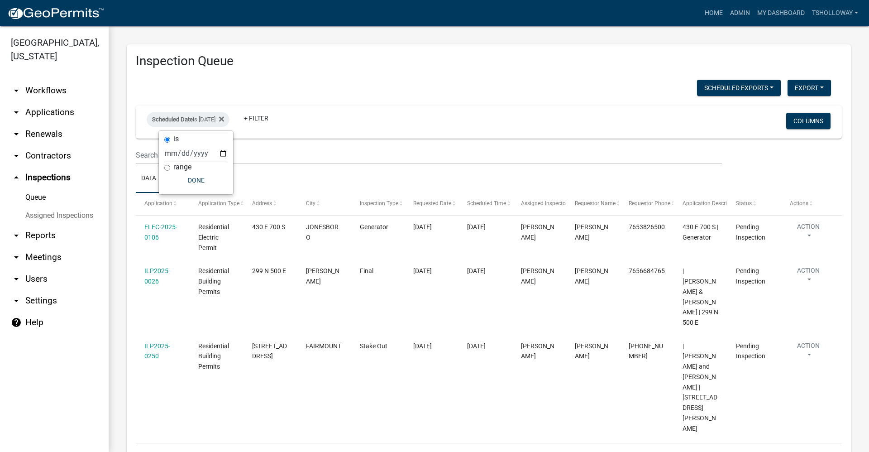
click at [39, 101] on link "arrow_drop_down Applications" at bounding box center [54, 112] width 109 height 22
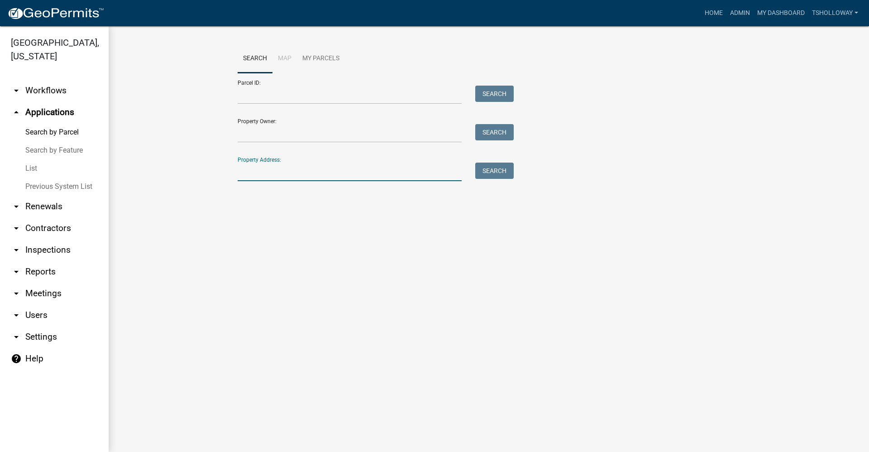
click at [266, 172] on input "Property Address:" at bounding box center [350, 172] width 224 height 19
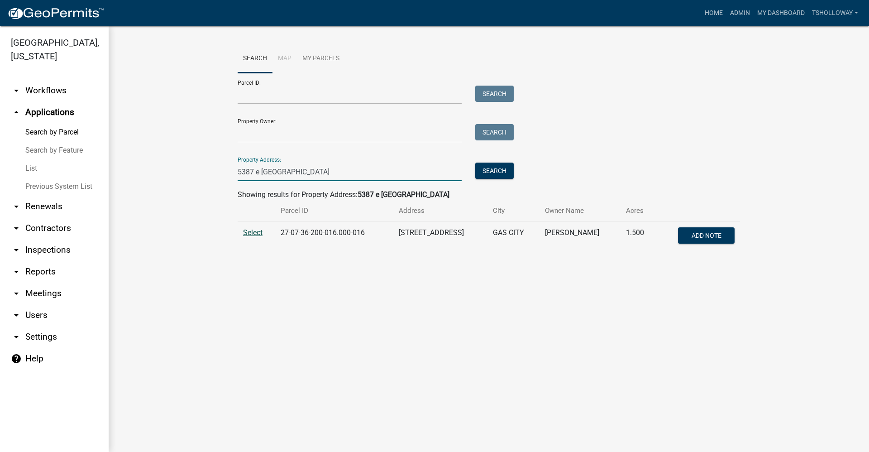
type input "5387 e farmington"
click at [251, 232] on span "Select" at bounding box center [252, 232] width 19 height 9
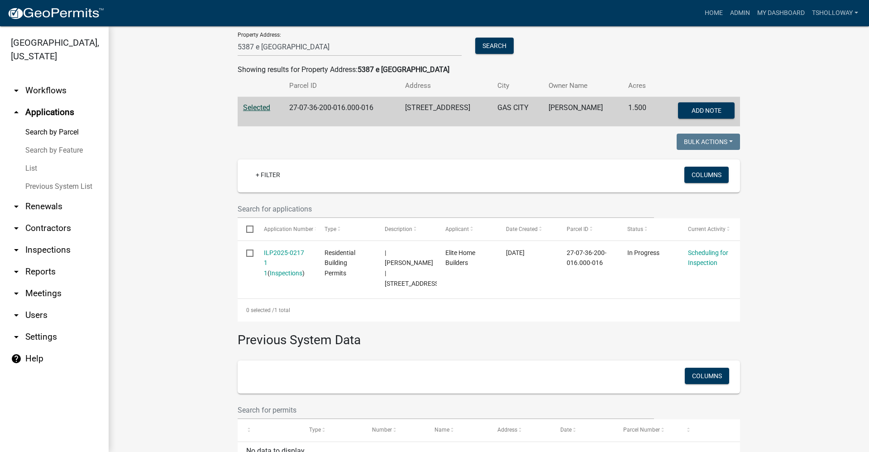
scroll to position [136, 0]
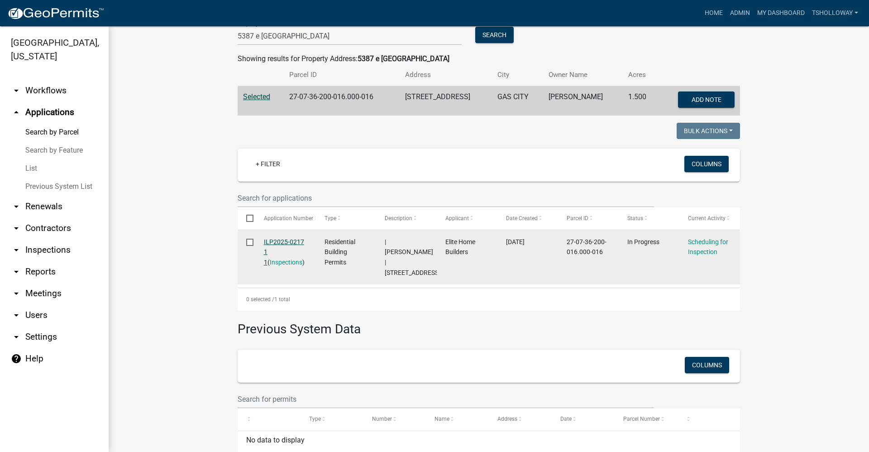
click at [279, 240] on link "ILP2025-0217 1 1" at bounding box center [284, 252] width 40 height 28
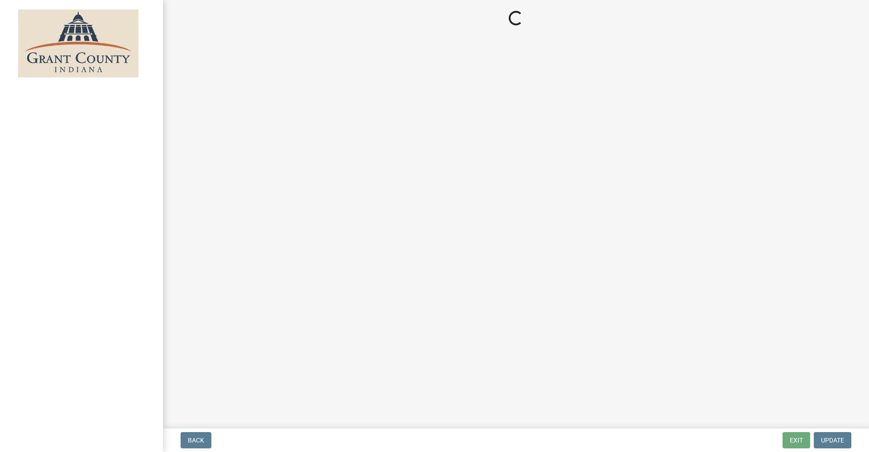
select select "d7f9a44a-d2ea-4d3c-83b3-1aa71c950bd5"
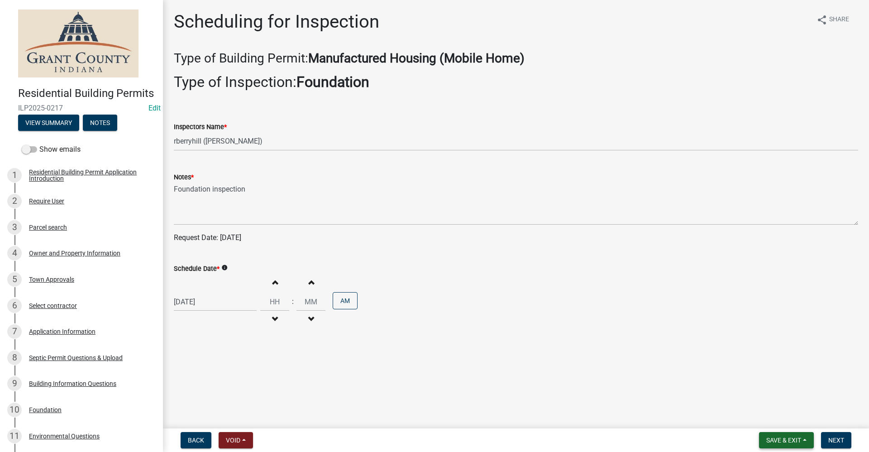
click at [790, 440] on span "Save & Exit" at bounding box center [784, 439] width 35 height 7
click at [767, 417] on button "Save & Exit" at bounding box center [778, 417] width 72 height 22
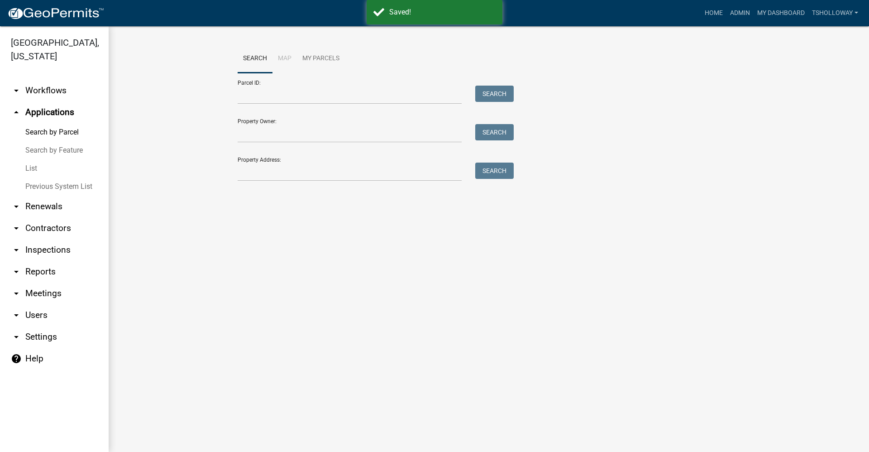
click at [44, 239] on link "arrow_drop_down Inspections" at bounding box center [54, 250] width 109 height 22
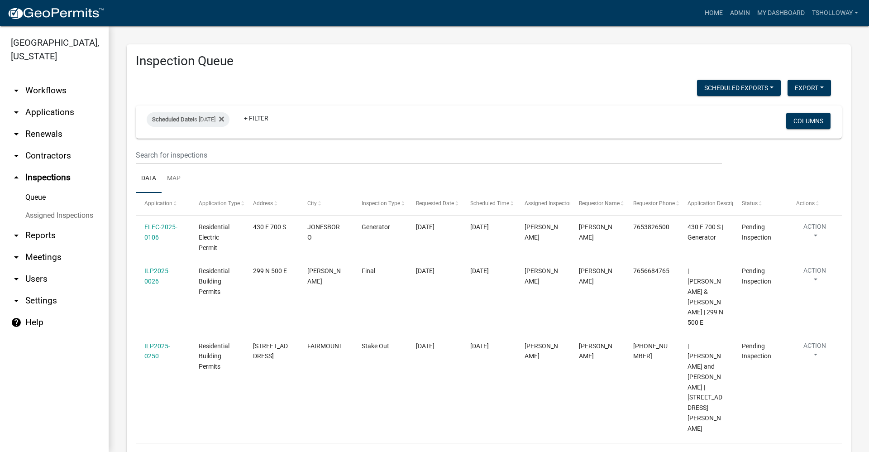
click at [47, 167] on link "arrow_drop_up Inspections" at bounding box center [54, 178] width 109 height 22
click at [40, 101] on link "arrow_drop_down Applications" at bounding box center [54, 112] width 109 height 22
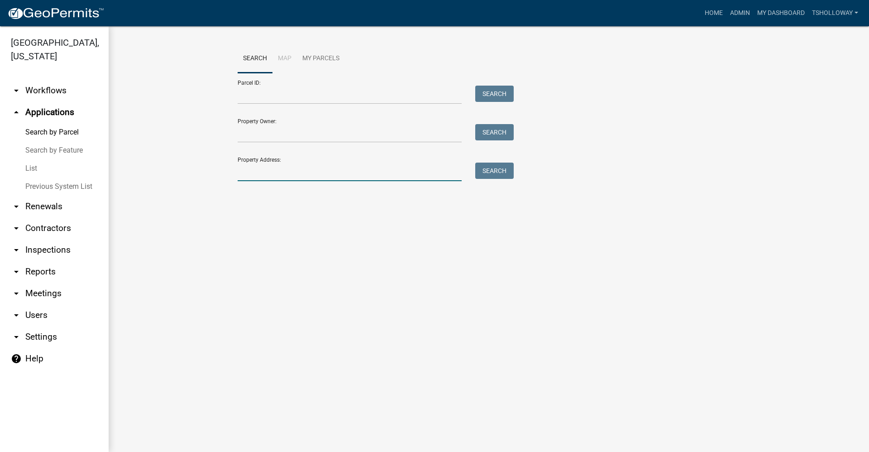
click at [292, 172] on input "Property Address:" at bounding box center [350, 172] width 224 height 19
type input "3"
type input "5387 e farmington"
click at [492, 168] on button "Search" at bounding box center [494, 171] width 38 height 16
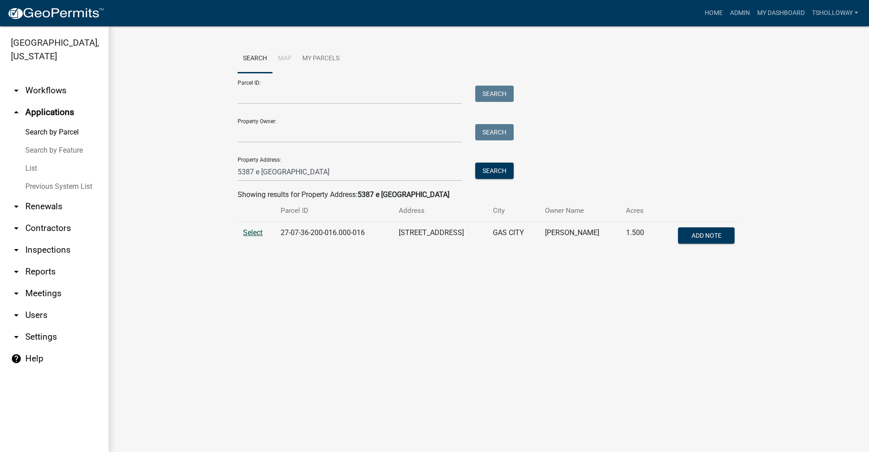
click at [253, 233] on span "Select" at bounding box center [252, 232] width 19 height 9
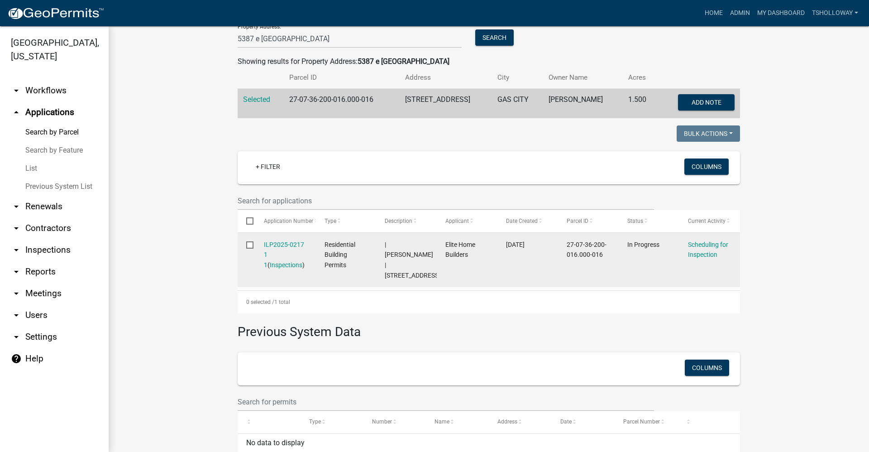
scroll to position [136, 0]
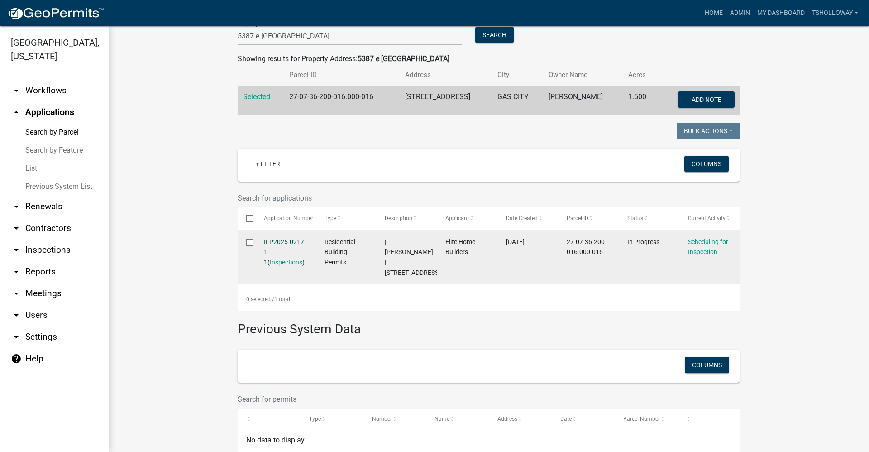
click at [280, 240] on link "ILP2025-0217 1 1" at bounding box center [284, 252] width 40 height 28
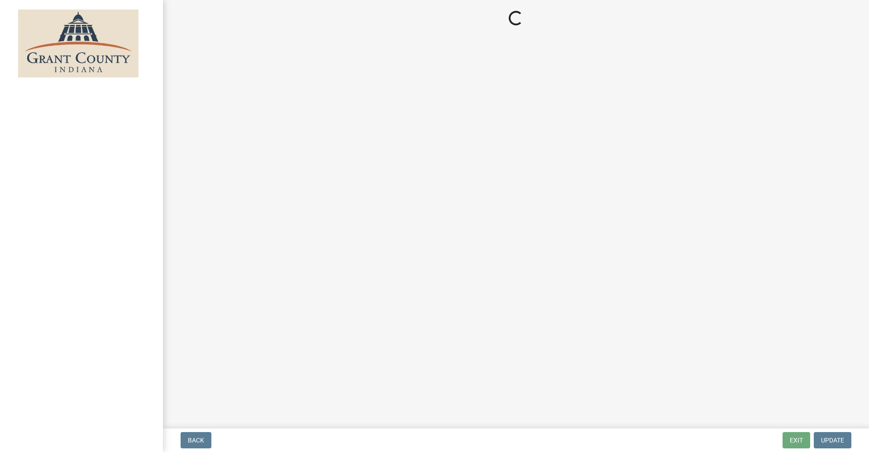
select select "d7f9a44a-d2ea-4d3c-83b3-1aa71c950bd5"
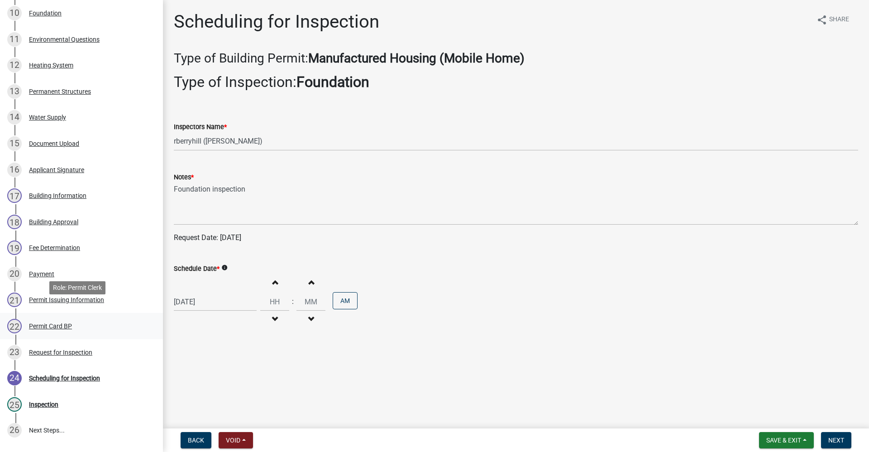
scroll to position [453, 0]
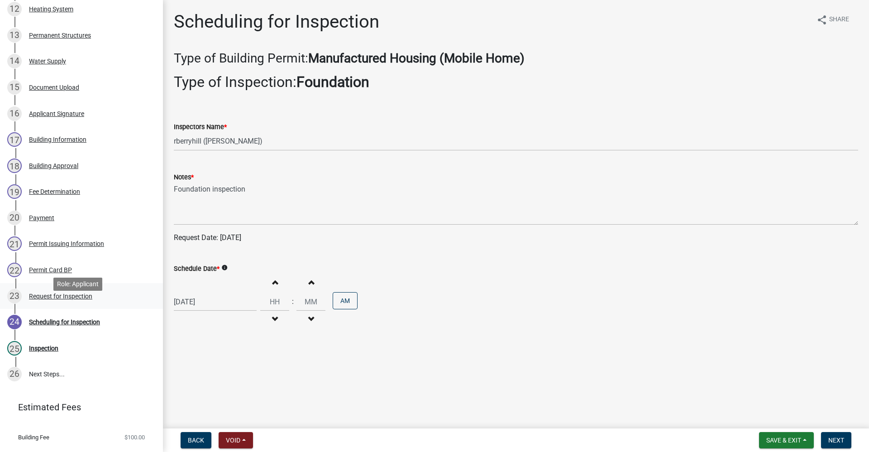
click at [43, 299] on div "Request for Inspection" at bounding box center [60, 296] width 63 height 6
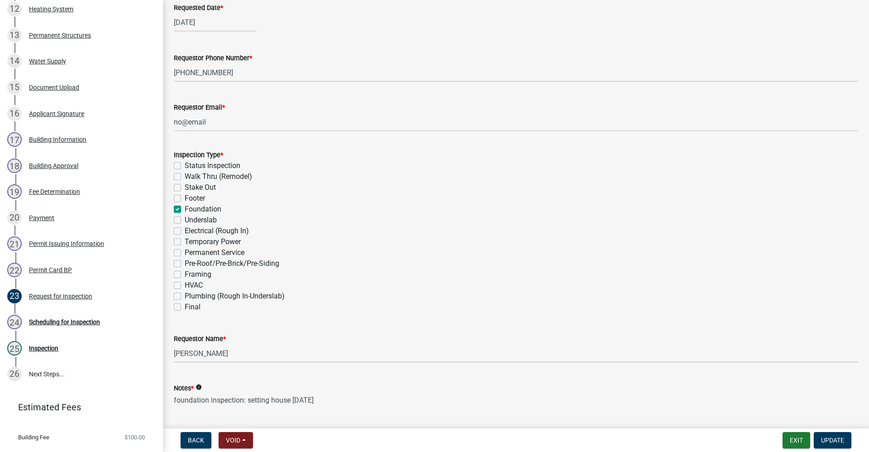
scroll to position [223, 0]
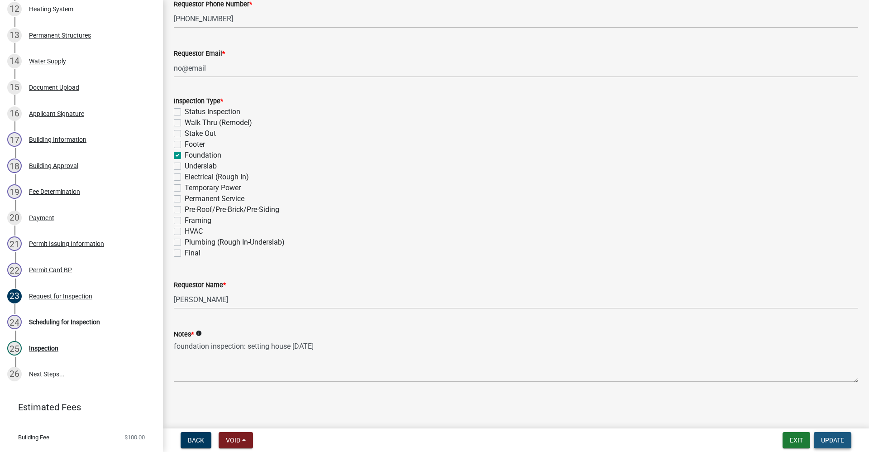
click at [827, 442] on span "Update" at bounding box center [832, 439] width 23 height 7
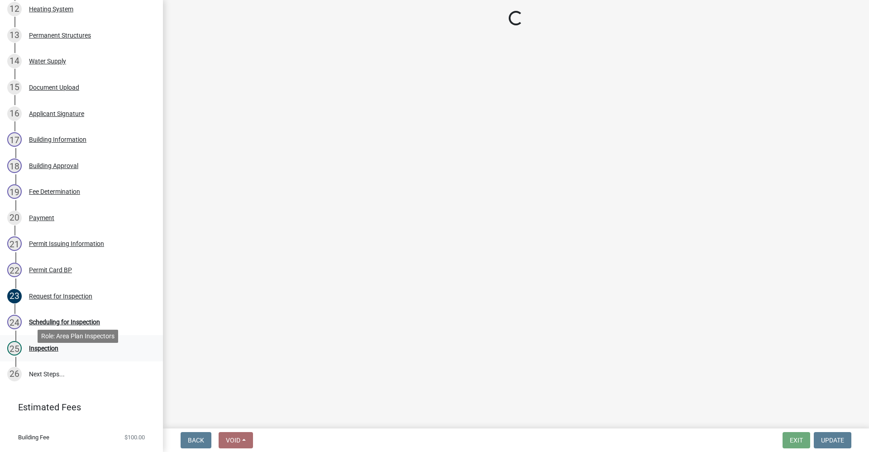
select select "d7f9a44a-d2ea-4d3c-83b3-1aa71c950bd5"
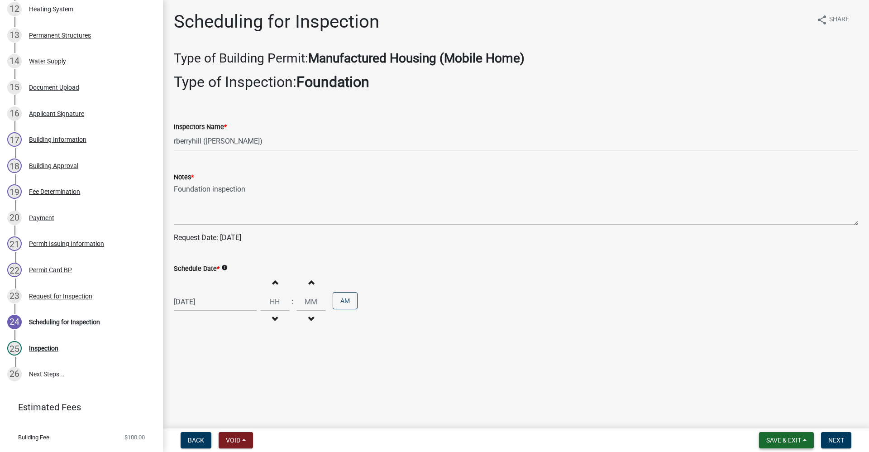
click at [779, 438] on span "Save & Exit" at bounding box center [784, 439] width 35 height 7
click at [770, 417] on button "Save & Exit" at bounding box center [778, 417] width 72 height 22
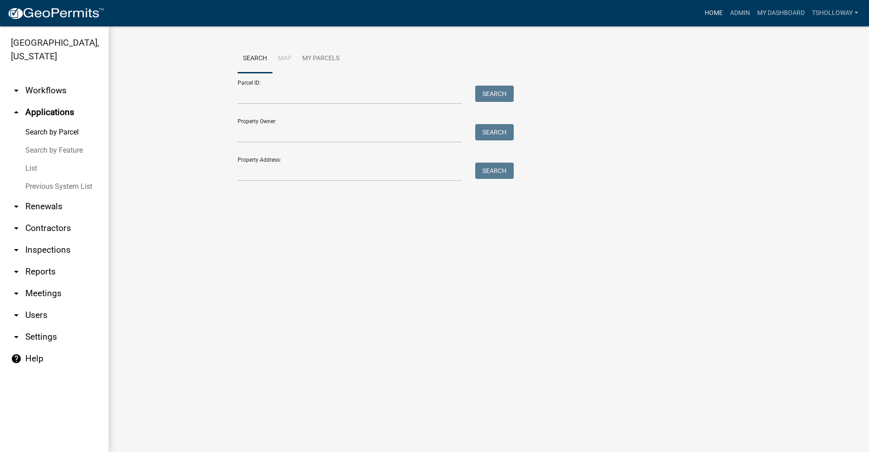
click at [706, 10] on link "Home" at bounding box center [713, 13] width 25 height 17
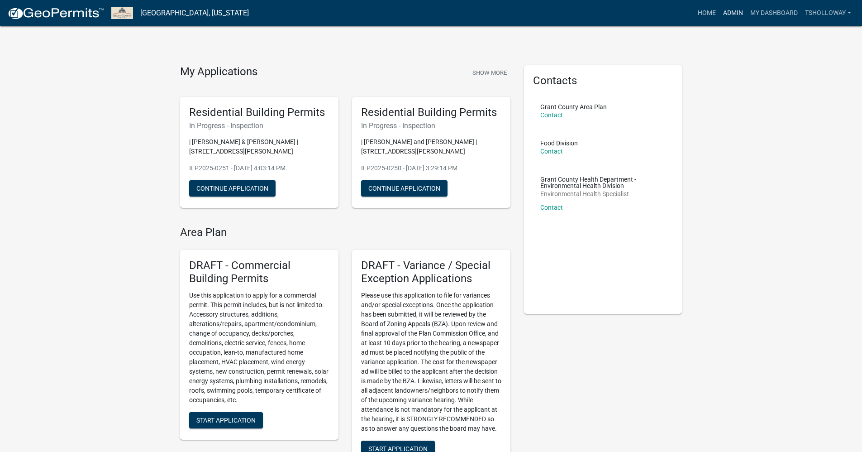
click at [723, 11] on link "Admin" at bounding box center [733, 13] width 27 height 17
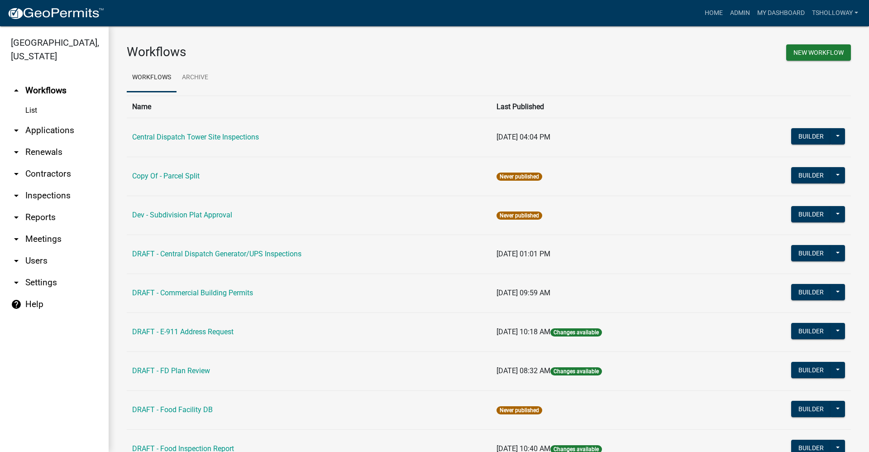
click at [37, 185] on link "arrow_drop_down Inspections" at bounding box center [54, 196] width 109 height 22
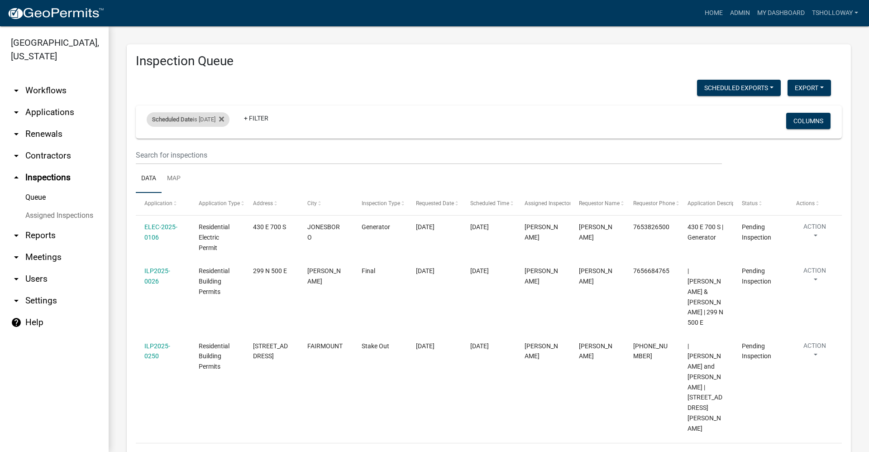
click at [219, 120] on div "Scheduled Date is 09/11/2025" at bounding box center [188, 119] width 83 height 14
click at [223, 154] on input "2025-09-11" at bounding box center [195, 153] width 63 height 19
type input "2025-09-10"
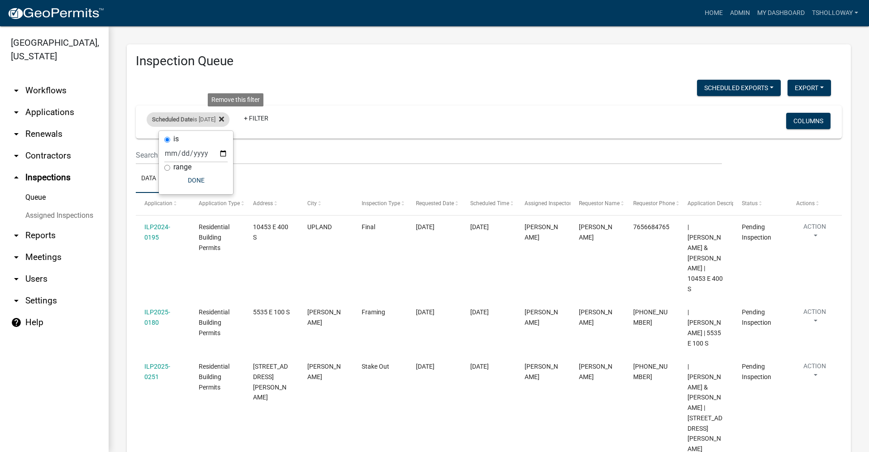
click at [224, 121] on icon at bounding box center [221, 118] width 5 height 7
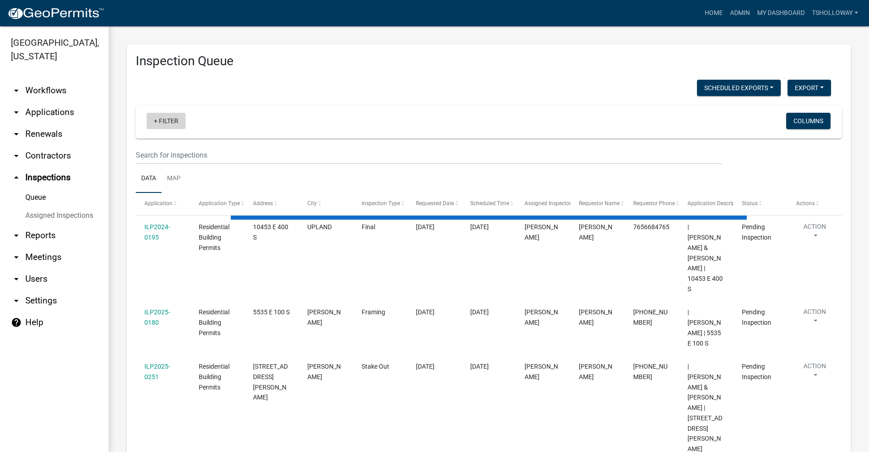
click at [168, 120] on link "+ Filter" at bounding box center [166, 121] width 39 height 16
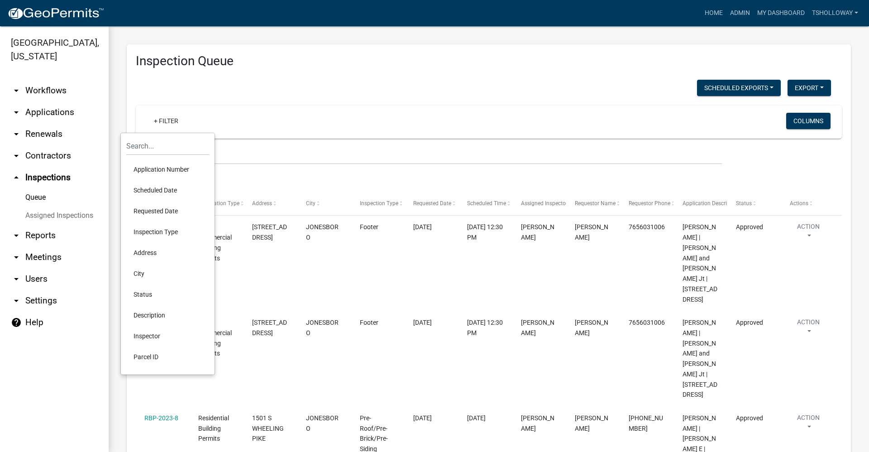
click at [155, 192] on li "Scheduled Date" at bounding box center [167, 190] width 83 height 21
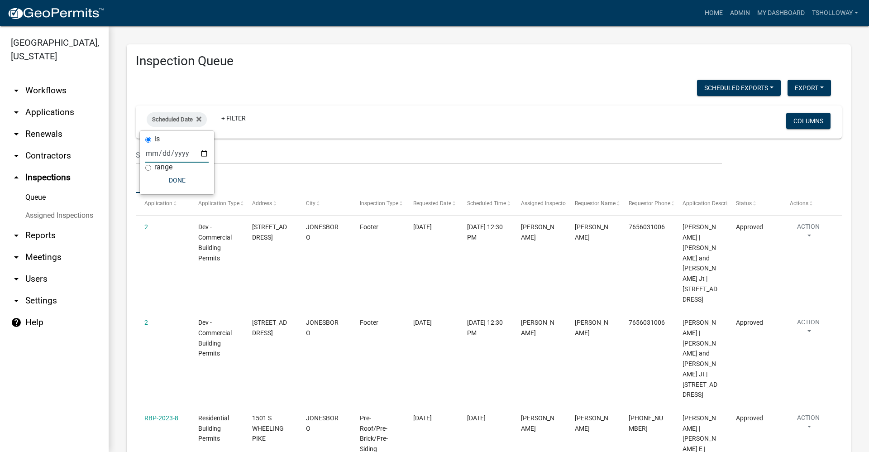
click at [205, 153] on input "date" at bounding box center [176, 153] width 63 height 19
type input "2025-09-11"
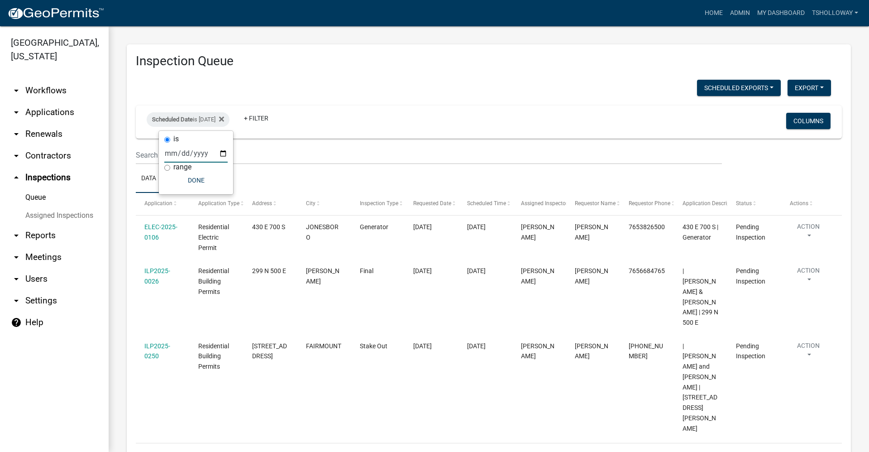
click at [517, 81] on div "Scheduled Exports + Create New Monthly Tower Site Inspections Export Excel Form…" at bounding box center [483, 89] width 709 height 19
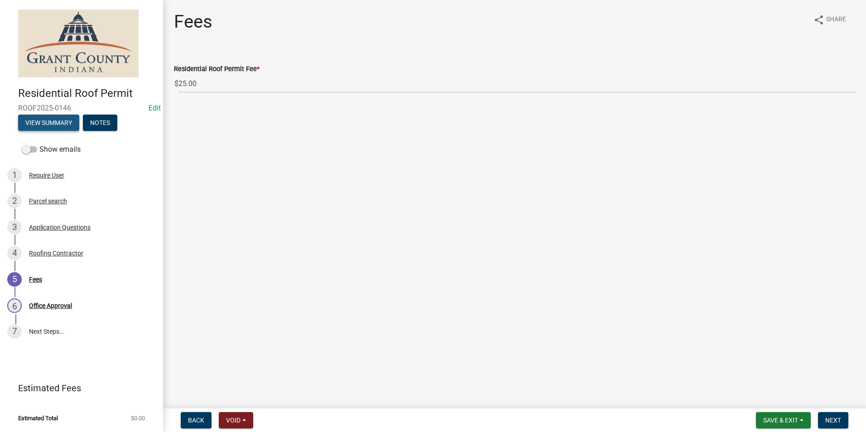
click at [43, 123] on button "View Summary" at bounding box center [48, 123] width 61 height 16
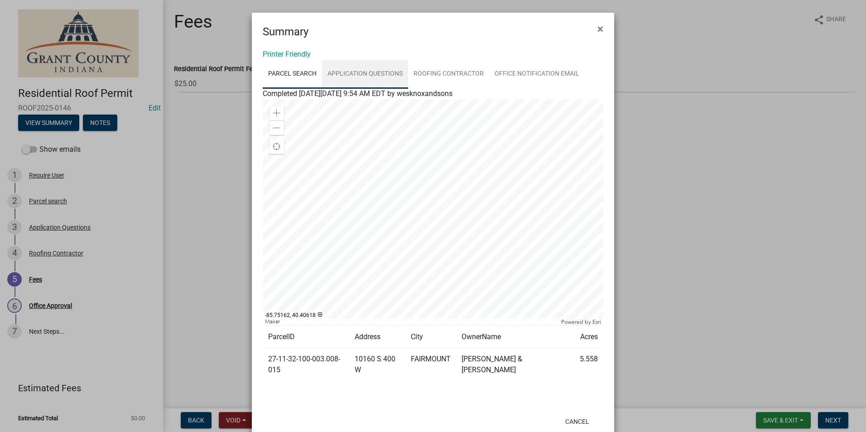
click at [363, 71] on link "Application Questions" at bounding box center [365, 74] width 86 height 29
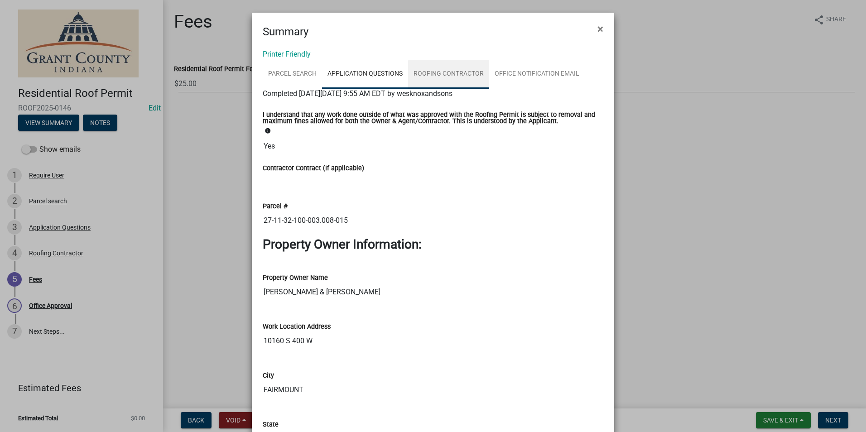
click at [436, 70] on link "Roofing Contractor" at bounding box center [448, 74] width 81 height 29
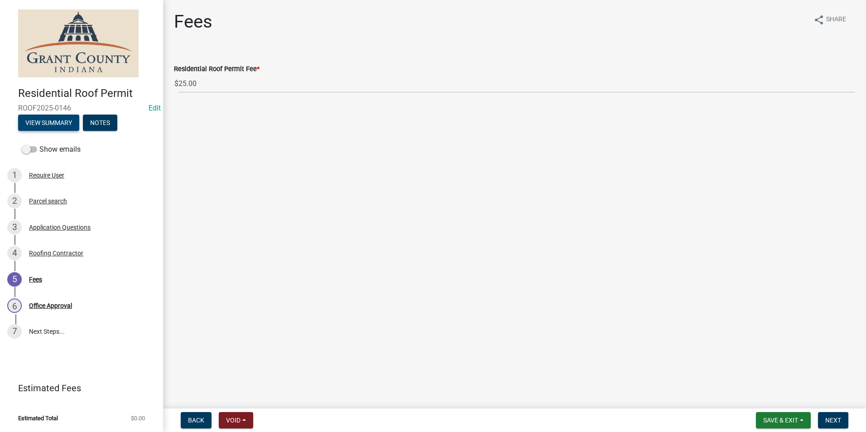
click at [45, 124] on button "View Summary" at bounding box center [48, 123] width 61 height 16
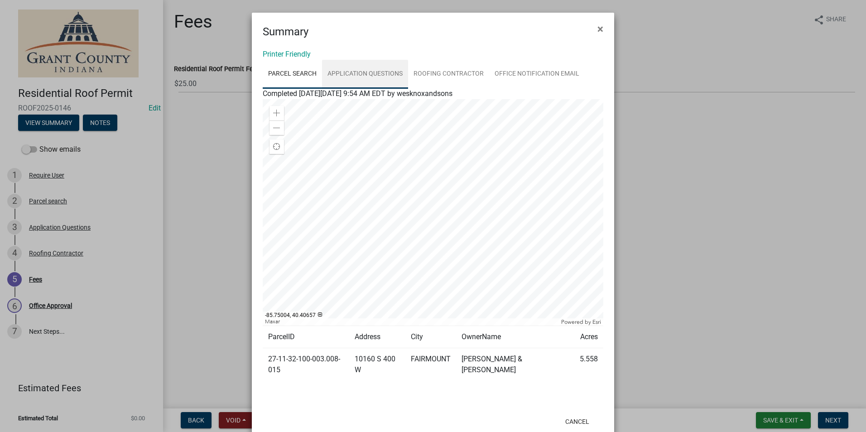
click at [340, 72] on link "Application Questions" at bounding box center [365, 74] width 86 height 29
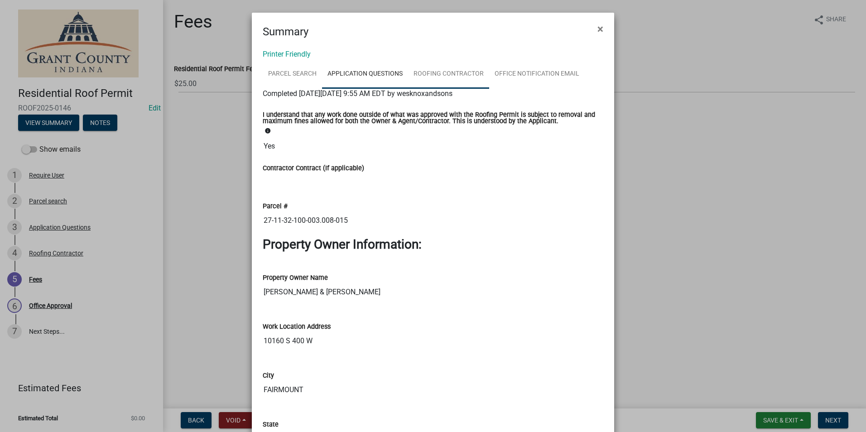
click at [437, 72] on link "Roofing Contractor" at bounding box center [448, 74] width 81 height 29
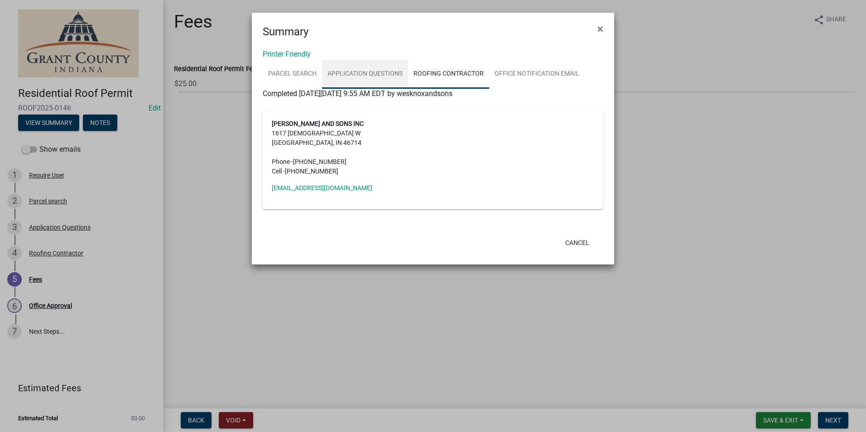
click at [372, 74] on link "Application Questions" at bounding box center [365, 74] width 86 height 29
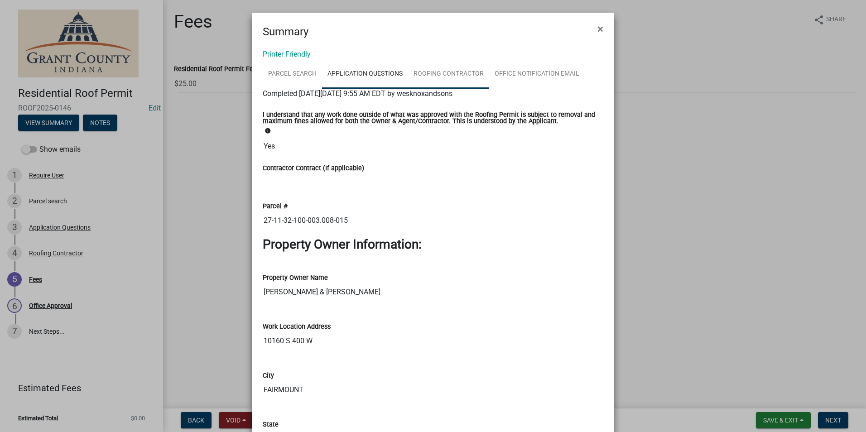
click at [462, 70] on link "Roofing Contractor" at bounding box center [448, 74] width 81 height 29
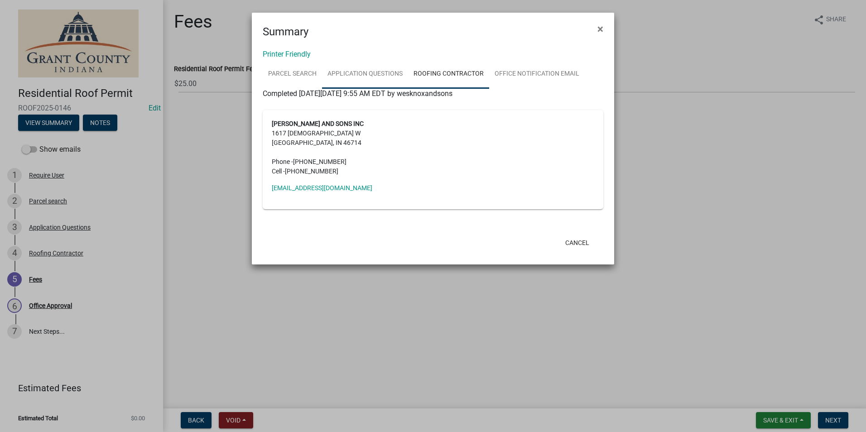
click at [365, 71] on link "Application Questions" at bounding box center [365, 74] width 86 height 29
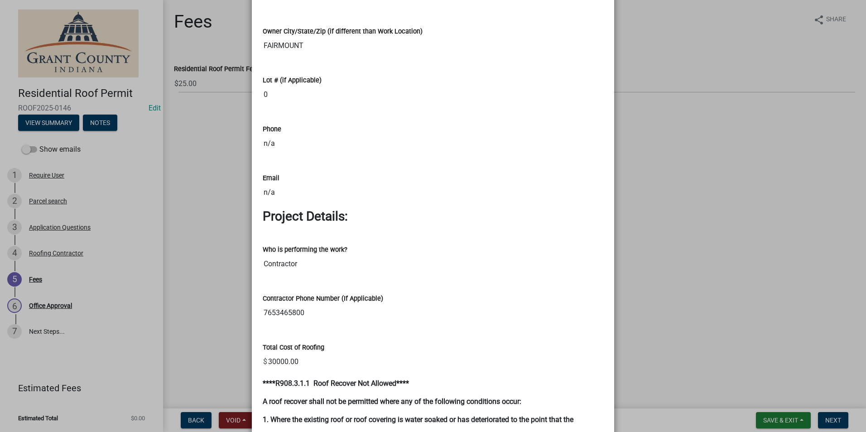
scroll to position [634, 0]
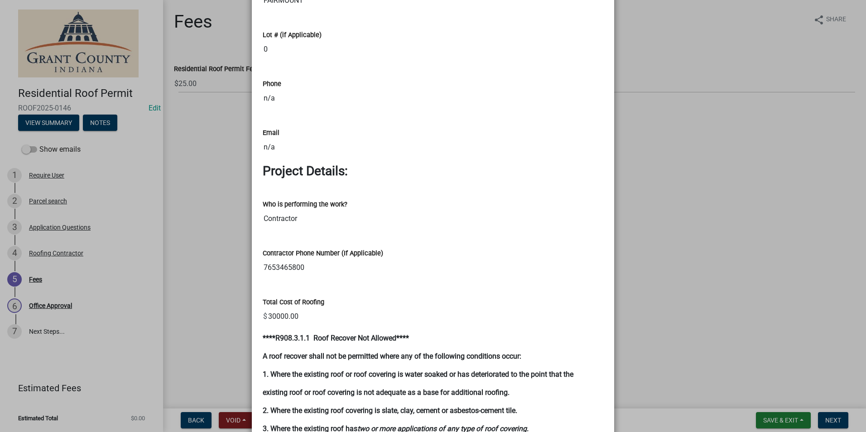
click at [67, 253] on ngb-modal-window "Summary × Printer Friendly Parcel search Application Questions Roofing Contract…" at bounding box center [433, 216] width 866 height 432
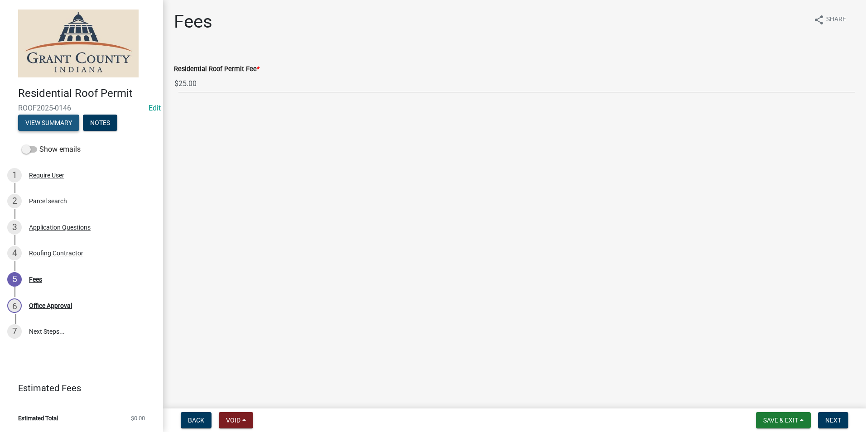
click at [48, 122] on button "View Summary" at bounding box center [48, 123] width 61 height 16
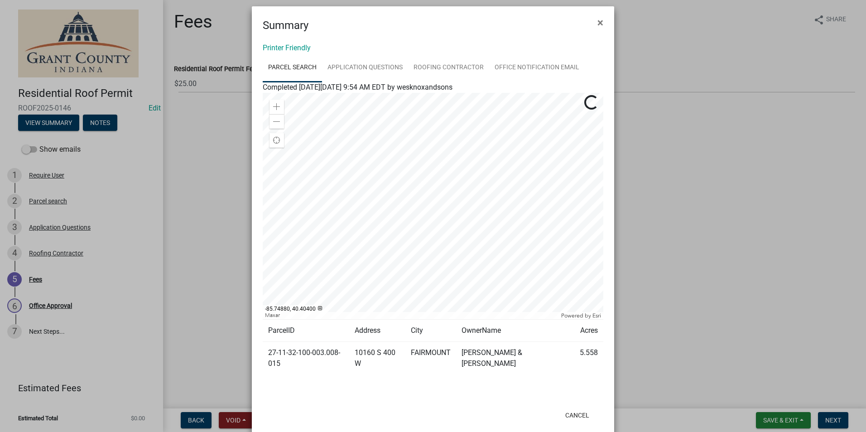
scroll to position [0, 0]
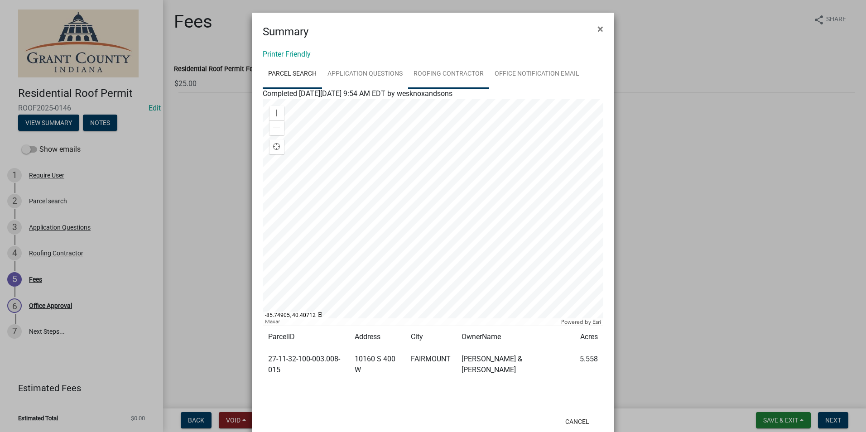
click at [422, 76] on link "Roofing Contractor" at bounding box center [448, 74] width 81 height 29
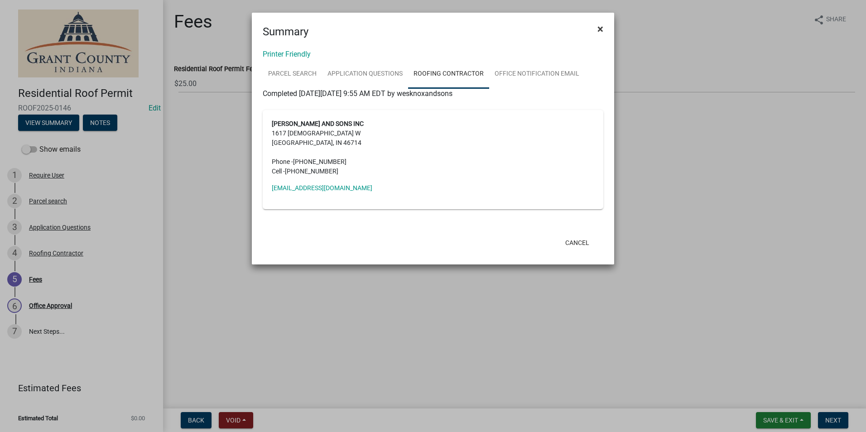
click at [600, 28] on span "×" at bounding box center [600, 29] width 6 height 13
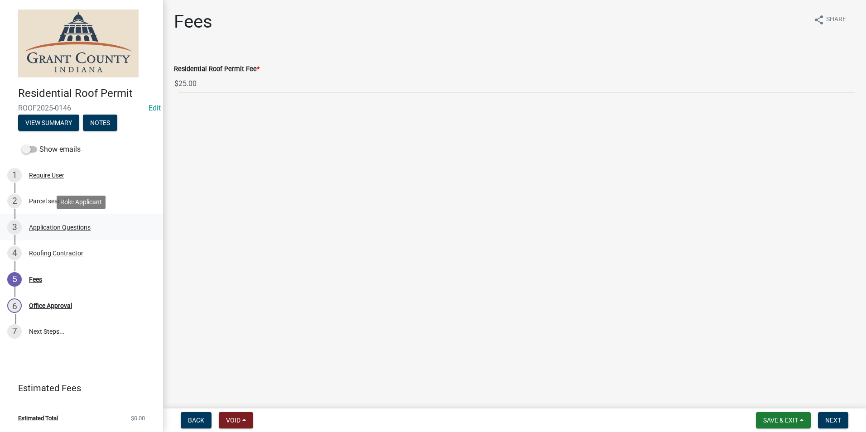
click at [48, 227] on div "Application Questions" at bounding box center [60, 227] width 62 height 6
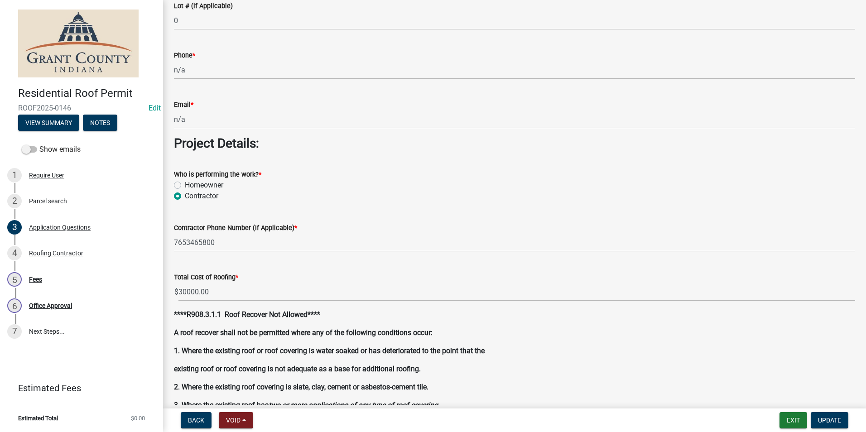
scroll to position [629, 0]
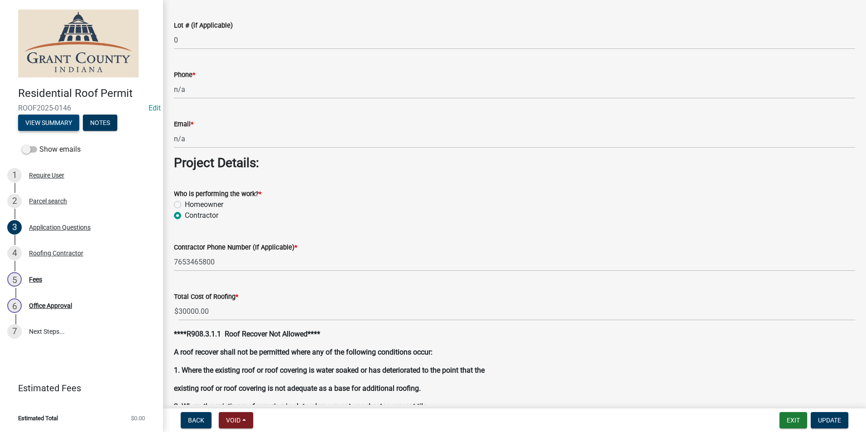
click at [44, 121] on button "View Summary" at bounding box center [48, 123] width 61 height 16
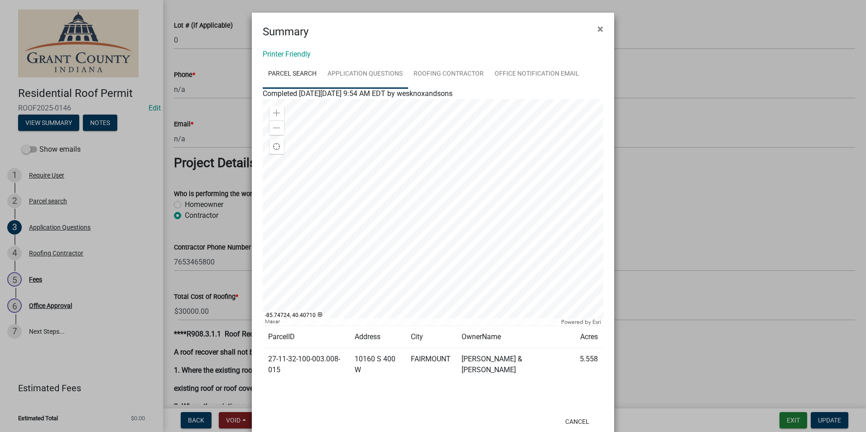
click at [381, 71] on link "Application Questions" at bounding box center [365, 74] width 86 height 29
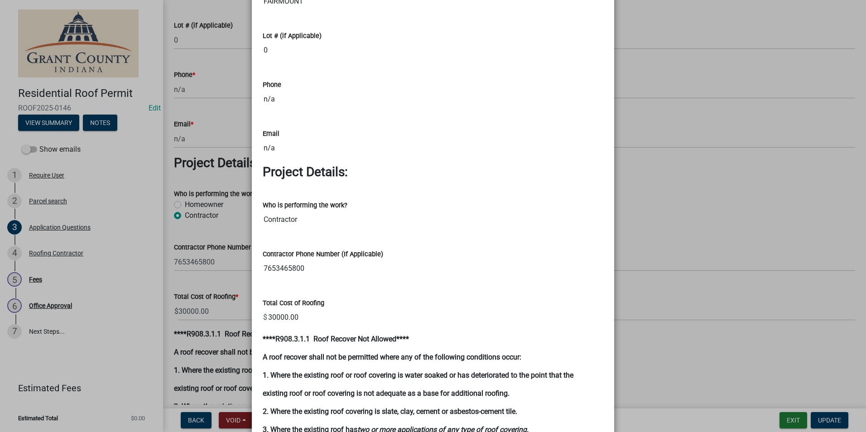
scroll to position [634, 0]
click at [226, 261] on ngb-modal-window "Summary × Printer Friendly Parcel search Application Questions Roofing Contract…" at bounding box center [433, 216] width 866 height 432
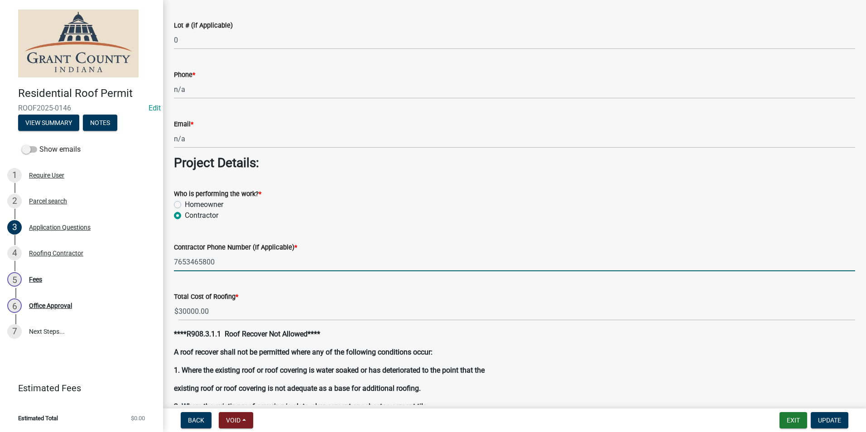
click at [235, 259] on input "7653465800" at bounding box center [514, 262] width 681 height 19
type input "7653465800 (Wes Knox & Sons Inc)"
click at [45, 122] on button "View Summary" at bounding box center [48, 123] width 61 height 16
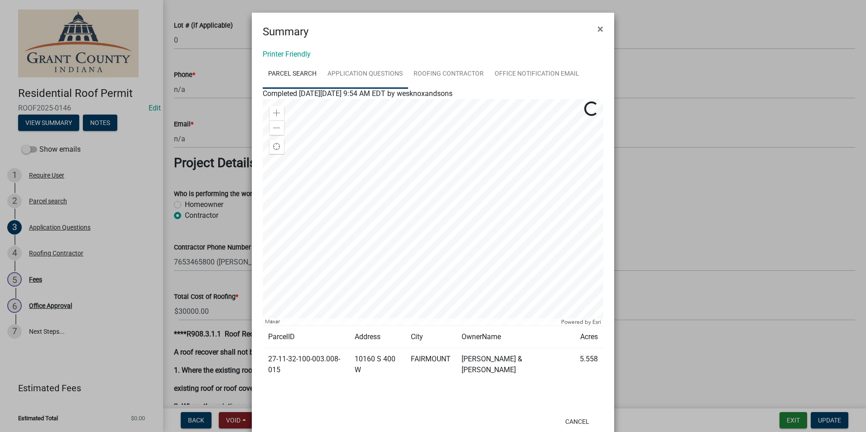
click at [360, 70] on link "Application Questions" at bounding box center [365, 74] width 86 height 29
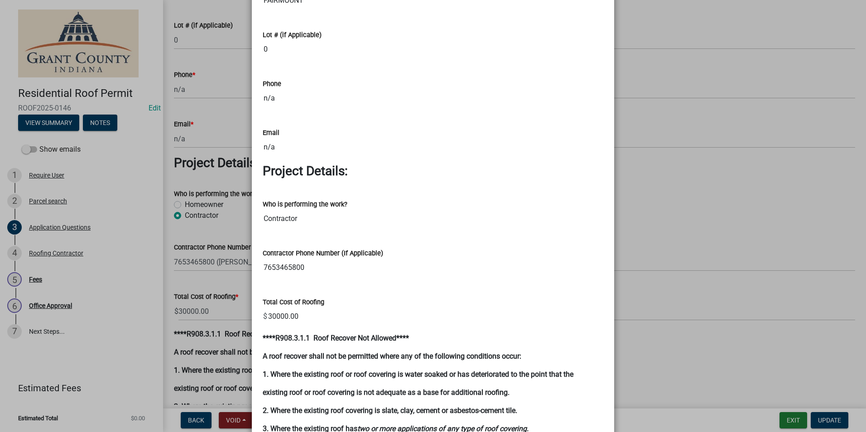
drag, startPoint x: 683, startPoint y: 326, endPoint x: 694, endPoint y: 323, distance: 10.9
click at [684, 326] on ngb-modal-window "Summary × Printer Friendly Parcel search Application Questions Roofing Contract…" at bounding box center [433, 216] width 866 height 432
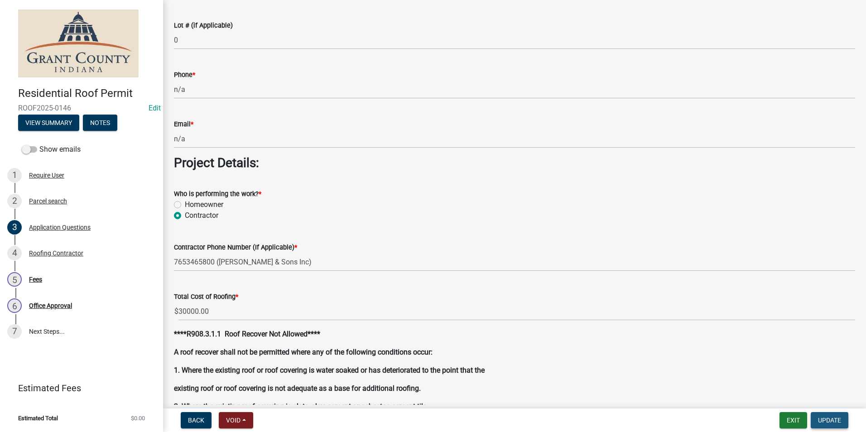
click at [832, 420] on span "Update" at bounding box center [829, 420] width 23 height 7
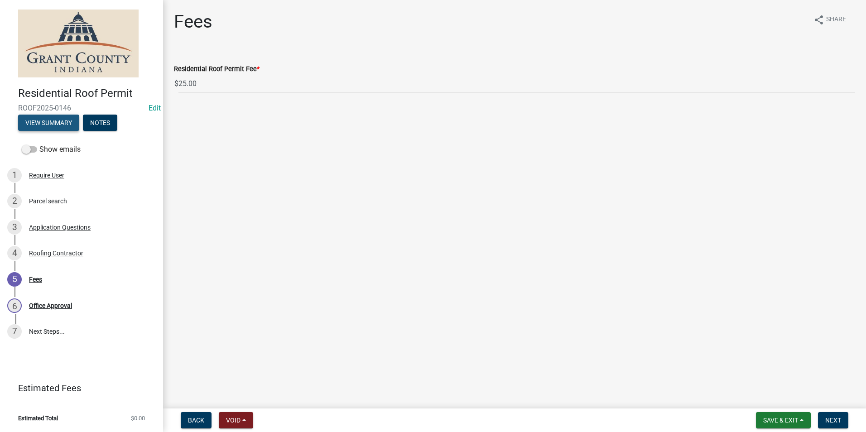
click at [48, 124] on button "View Summary" at bounding box center [48, 123] width 61 height 16
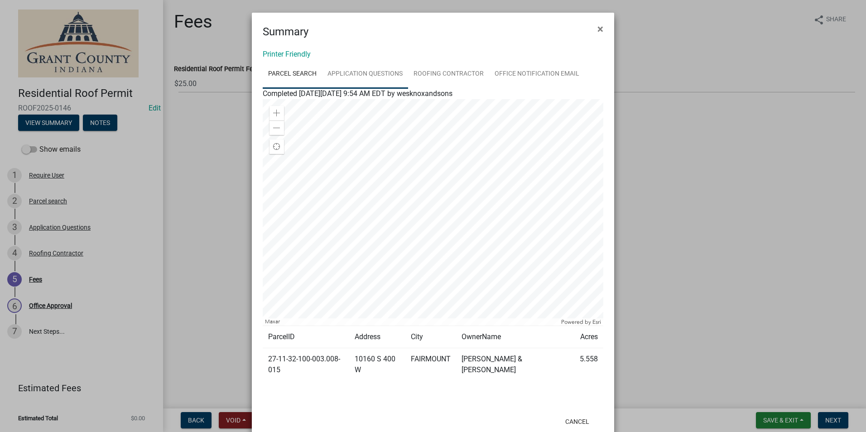
click at [362, 73] on link "Application Questions" at bounding box center [365, 74] width 86 height 29
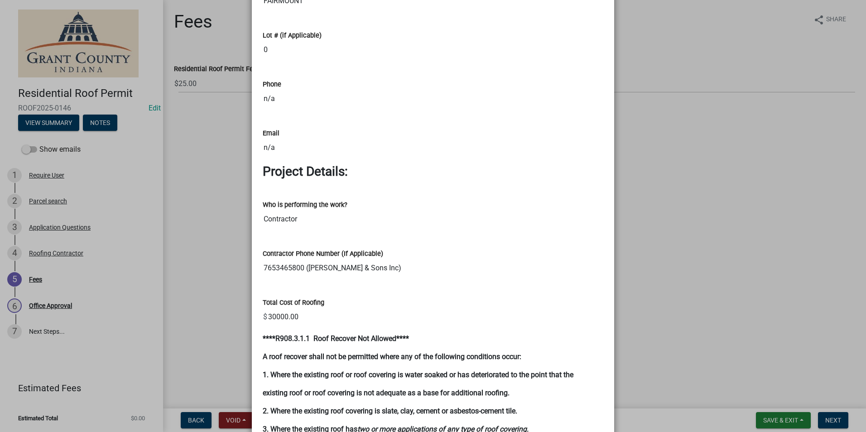
scroll to position [634, 0]
click at [139, 238] on ngb-modal-window "Summary × Printer Friendly Parcel search Application Questions Roofing Contract…" at bounding box center [433, 216] width 866 height 432
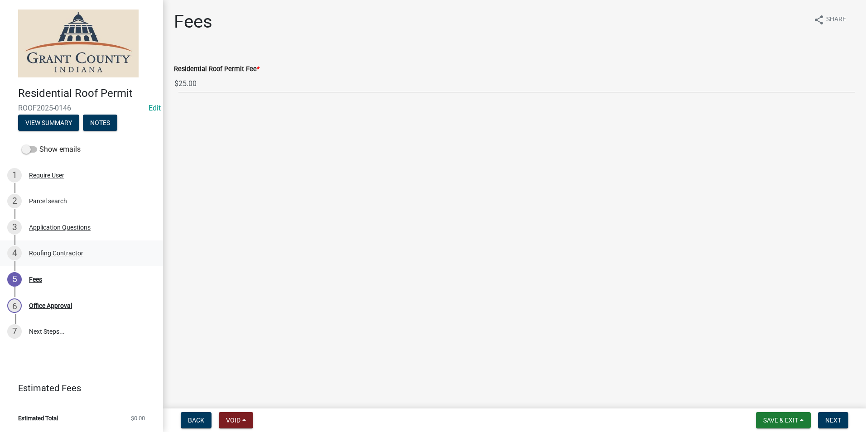
click at [72, 256] on div "Roofing Contractor" at bounding box center [56, 253] width 54 height 6
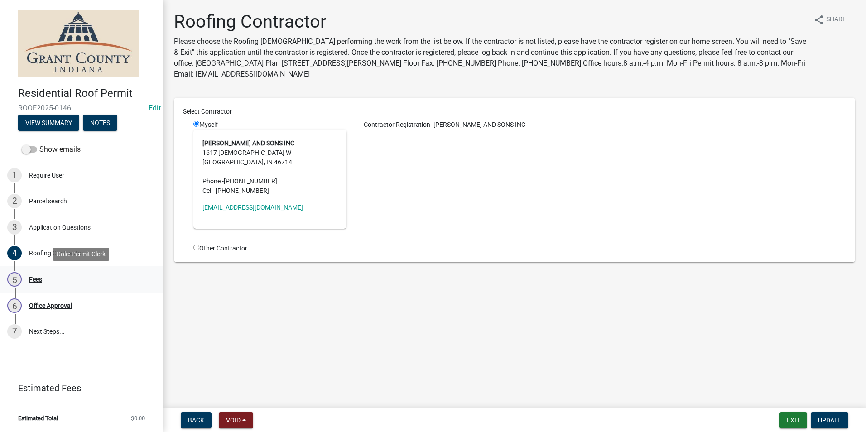
click at [35, 282] on div "Fees" at bounding box center [35, 279] width 13 height 6
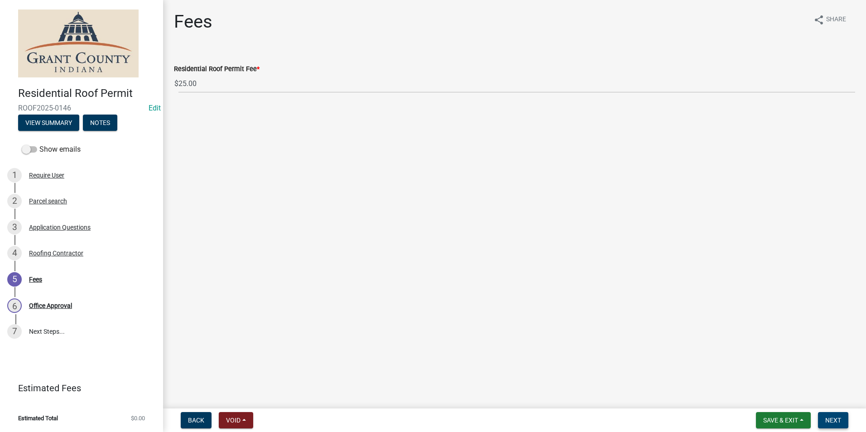
click at [838, 422] on span "Next" at bounding box center [833, 420] width 16 height 7
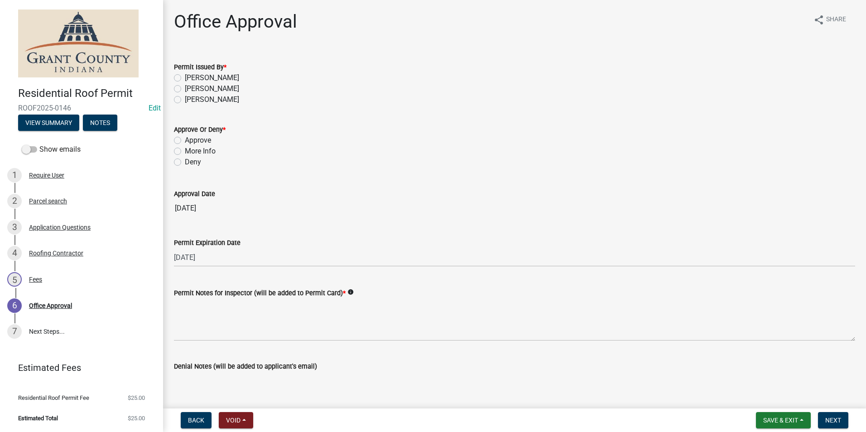
click at [185, 86] on label "Belinda Benefield" at bounding box center [212, 88] width 54 height 11
click at [185, 86] on input "Belinda Benefield" at bounding box center [188, 86] width 6 height 6
radio input "true"
click at [185, 139] on label "Approve" at bounding box center [198, 140] width 26 height 11
click at [185, 139] on input "Approve" at bounding box center [188, 138] width 6 height 6
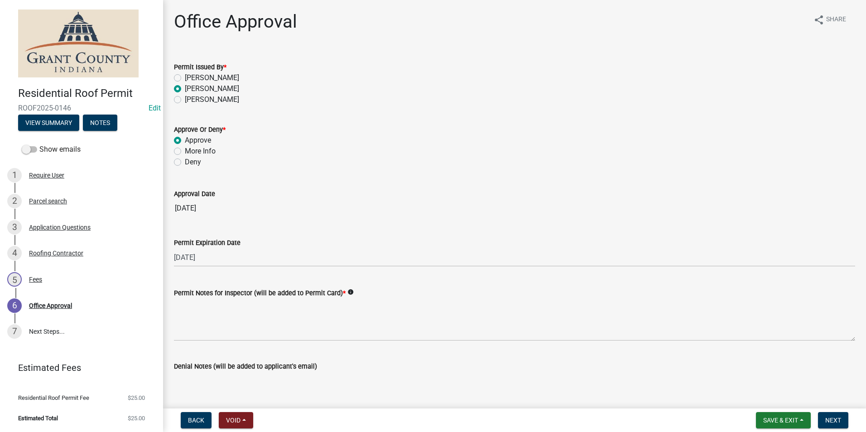
radio input "true"
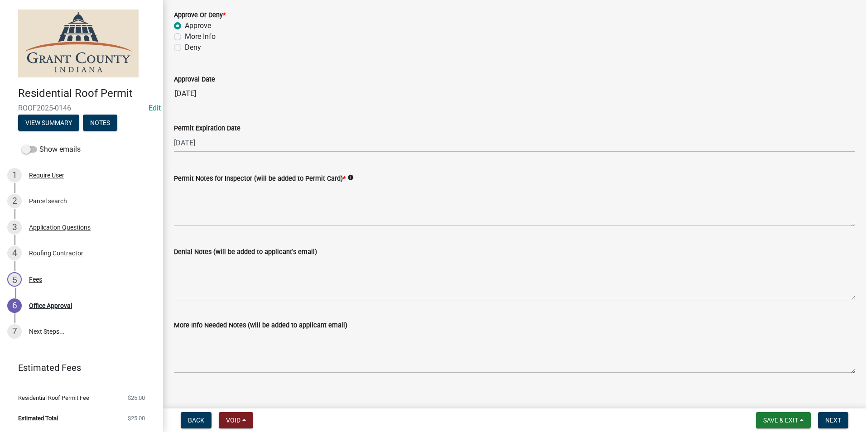
scroll to position [125, 0]
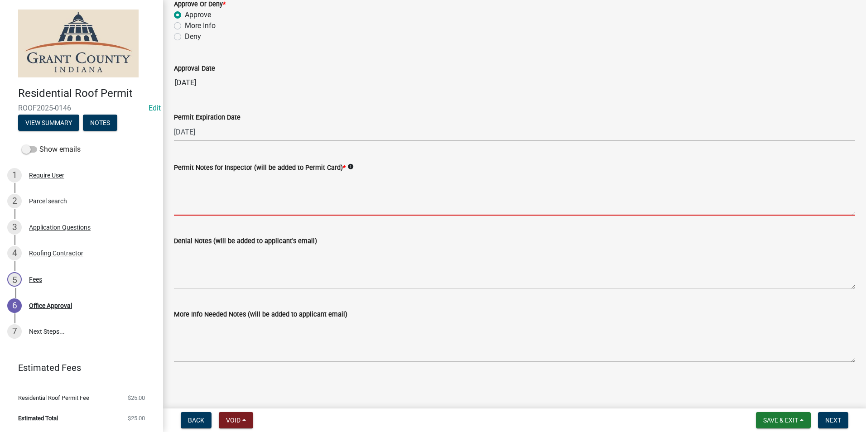
click at [190, 197] on textarea "Permit Notes for Inspector (will be added to Permit Card) *" at bounding box center [514, 194] width 681 height 43
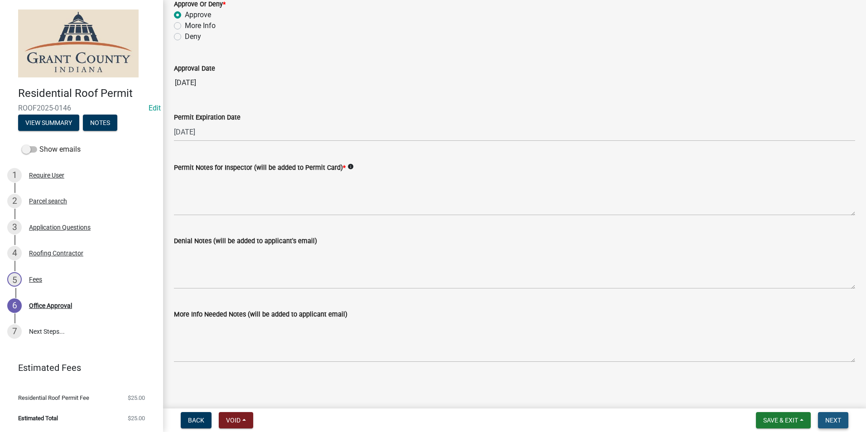
click at [827, 418] on span "Next" at bounding box center [833, 420] width 16 height 7
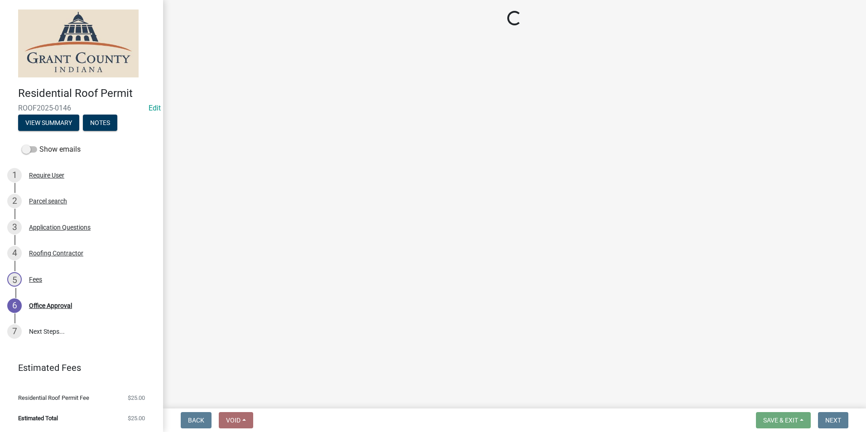
select select "3: 3"
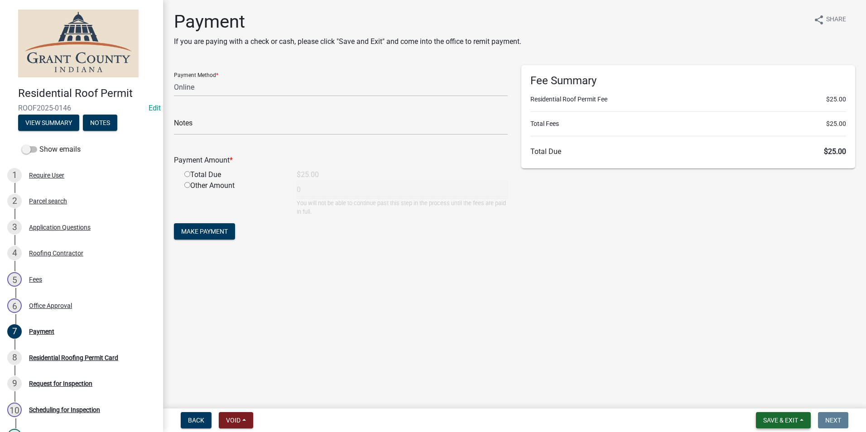
click at [775, 422] on span "Save & Exit" at bounding box center [780, 420] width 35 height 7
click at [757, 396] on button "Save & Exit" at bounding box center [774, 397] width 72 height 22
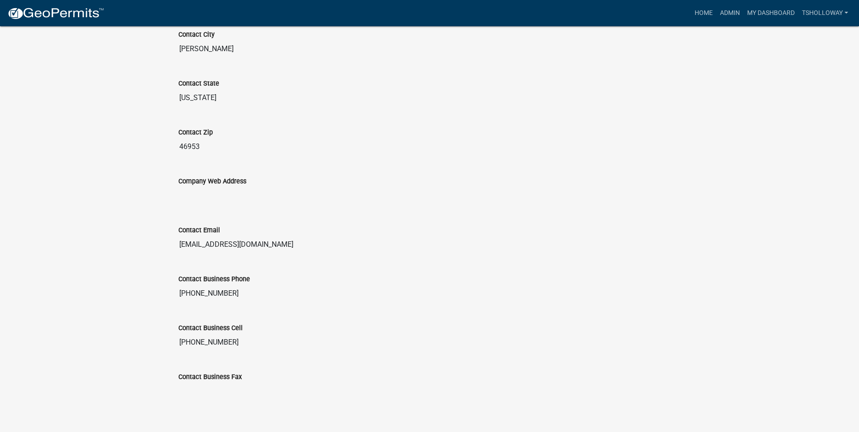
scroll to position [721, 0]
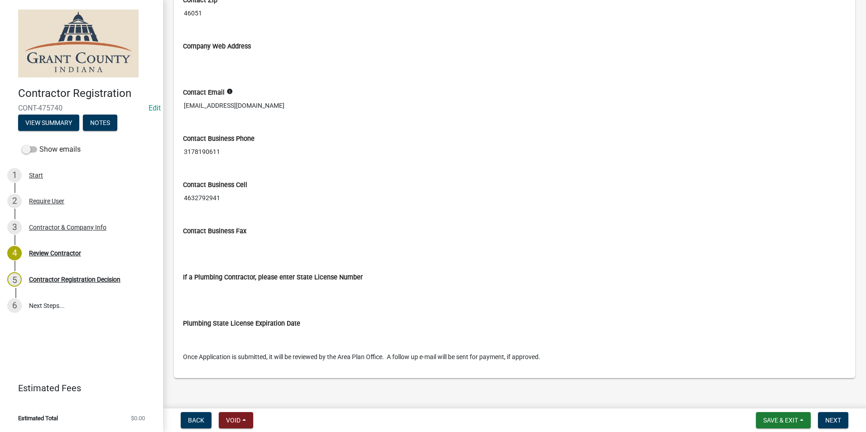
scroll to position [627, 0]
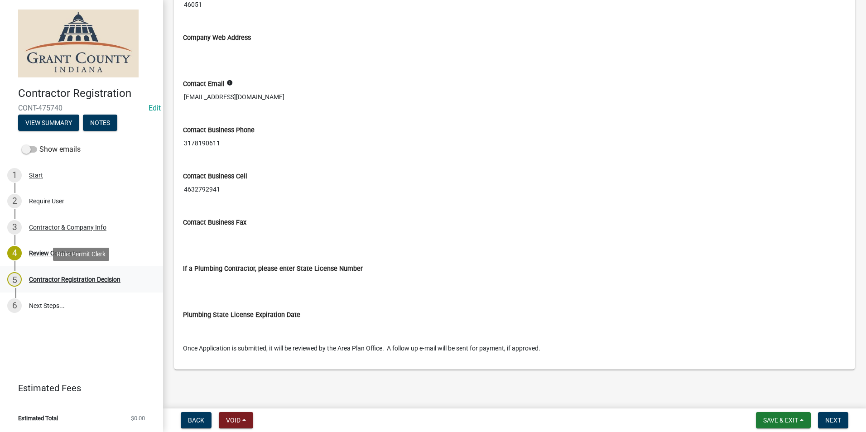
click at [93, 279] on div "Contractor Registration Decision" at bounding box center [74, 279] width 91 height 6
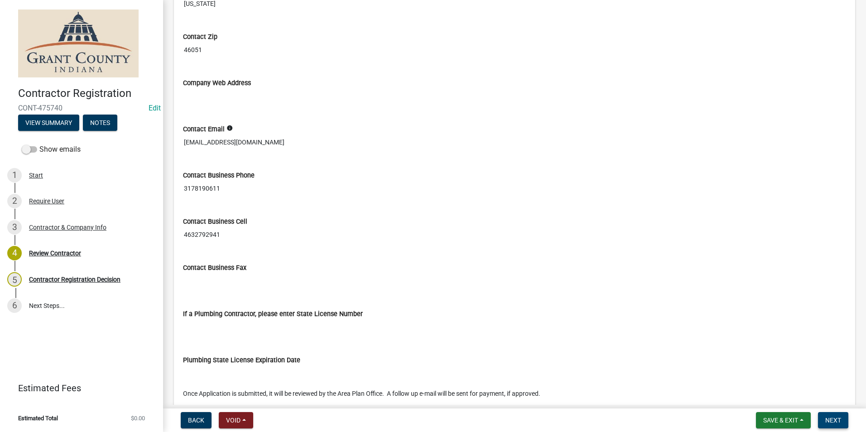
click at [831, 422] on span "Next" at bounding box center [833, 420] width 16 height 7
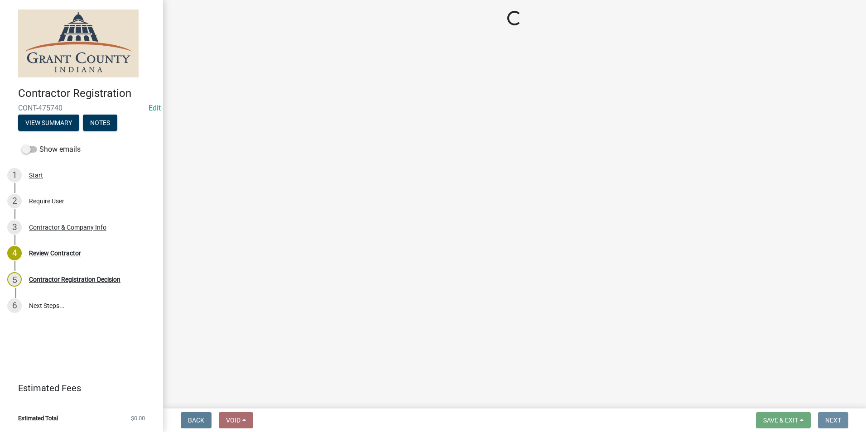
scroll to position [0, 0]
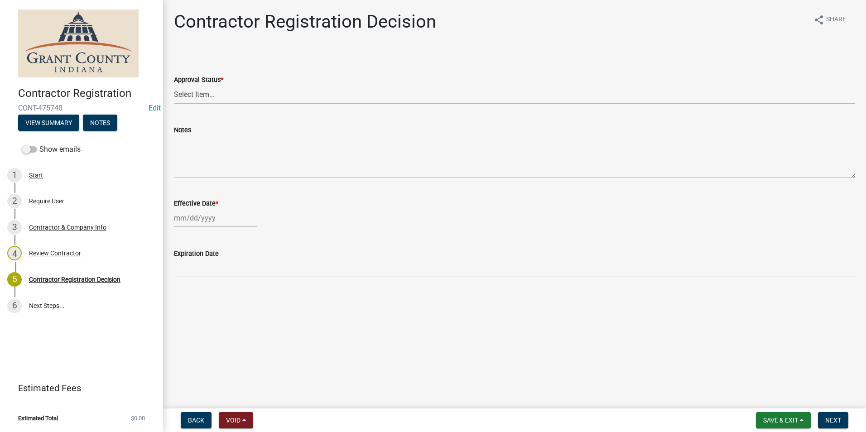
click at [193, 94] on select "Select Item... Approved Denied" at bounding box center [514, 94] width 681 height 19
click at [174, 85] on select "Select Item... Approved Denied" at bounding box center [514, 94] width 681 height 19
select select "4b86b809-39dd-4c68-9f3d-fdb3e7050482"
click at [200, 223] on div at bounding box center [215, 218] width 83 height 19
select select "9"
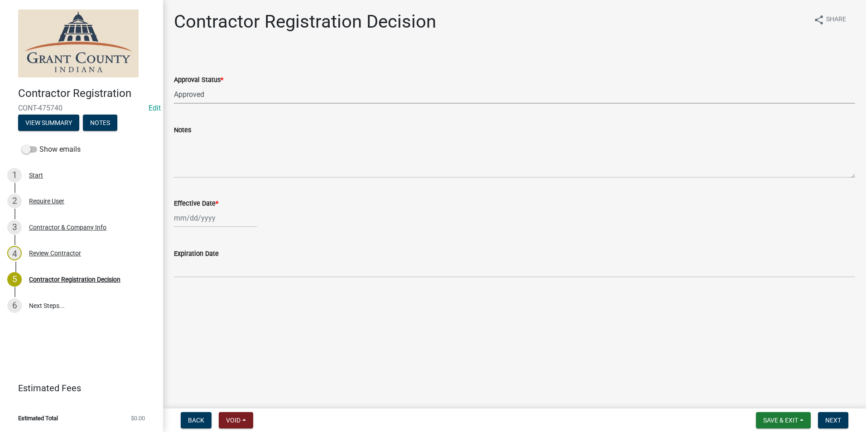
select select "2025"
click at [196, 281] on div "9" at bounding box center [197, 280] width 14 height 14
type input "[DATE]"
click at [837, 419] on span "Next" at bounding box center [833, 420] width 16 height 7
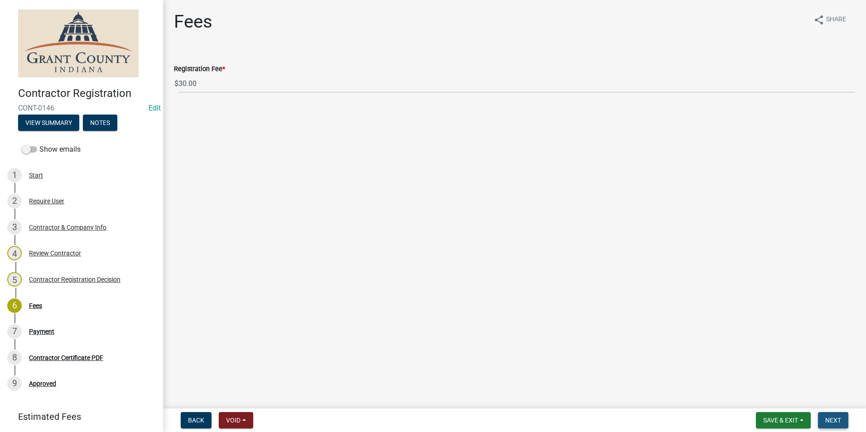
click at [832, 420] on span "Next" at bounding box center [833, 420] width 16 height 7
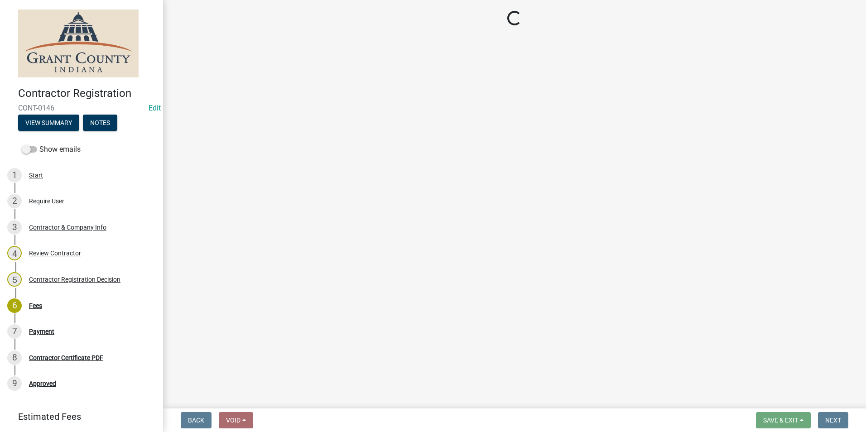
select select "3: 3"
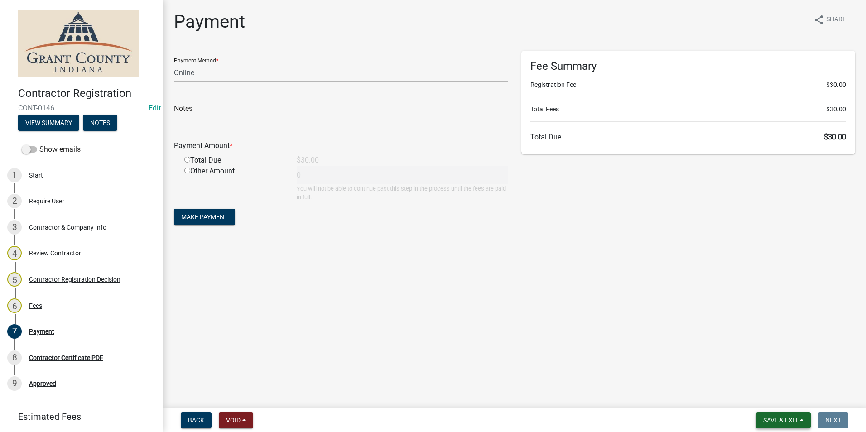
click at [782, 418] on span "Save & Exit" at bounding box center [780, 420] width 35 height 7
click at [773, 401] on button "Save & Exit" at bounding box center [774, 397] width 72 height 22
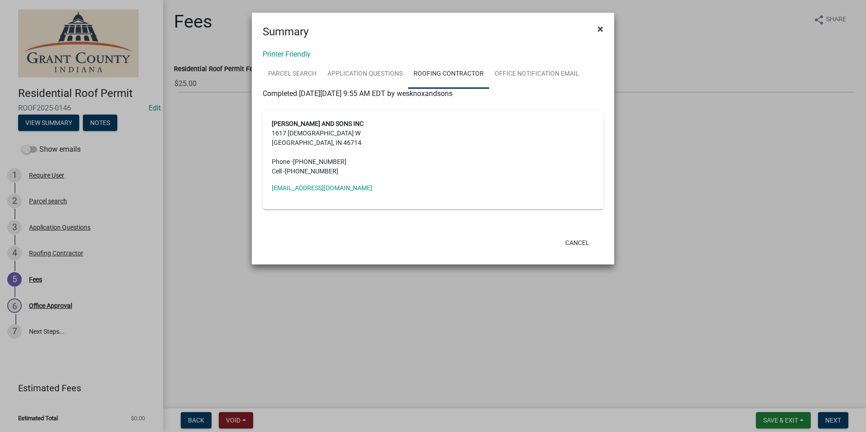
click at [601, 28] on span "×" at bounding box center [600, 29] width 6 height 13
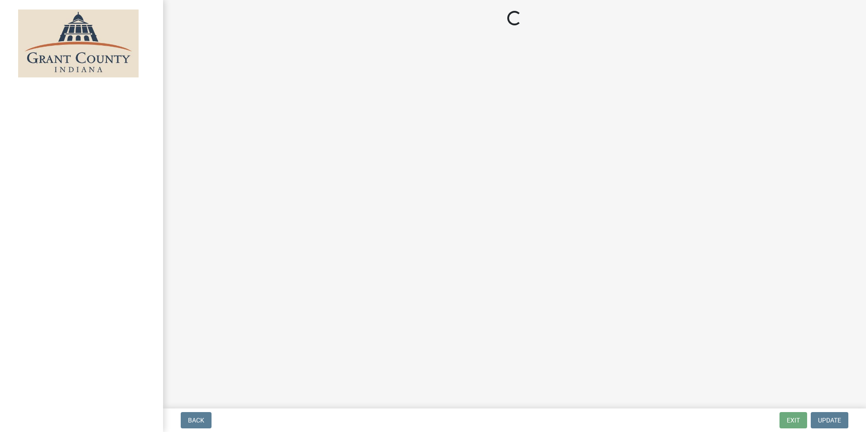
select select "3: 3"
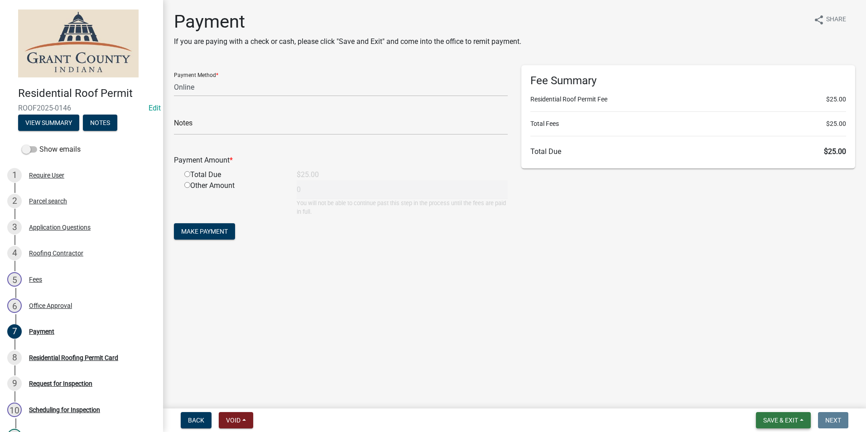
click at [778, 418] on span "Save & Exit" at bounding box center [780, 420] width 35 height 7
click at [770, 397] on button "Save & Exit" at bounding box center [774, 397] width 72 height 22
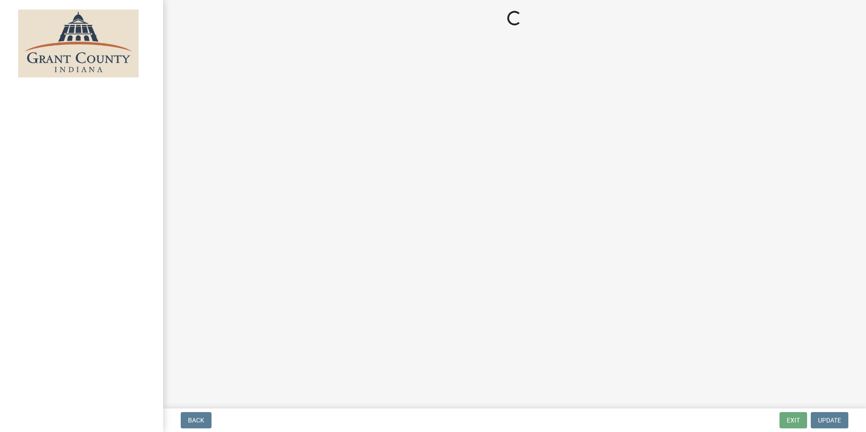
select select "3: 3"
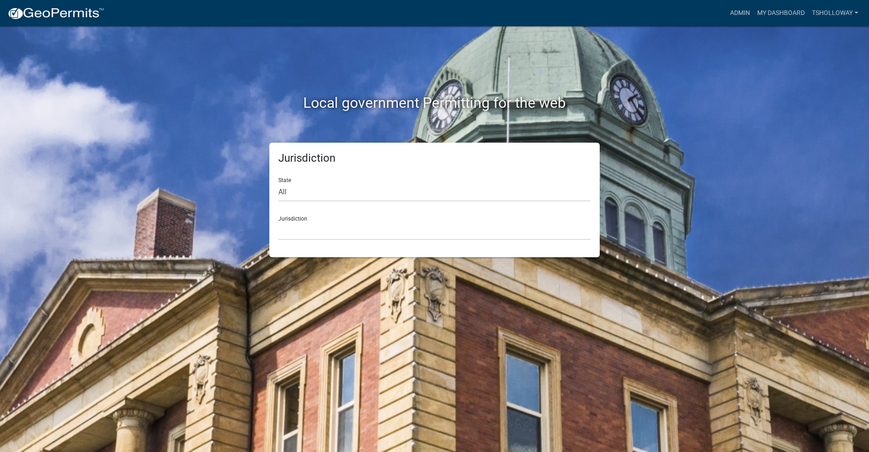
click at [720, 14] on div "Admin My Dashboard tsholloway Admin Account Logout" at bounding box center [486, 13] width 751 height 17
click at [736, 11] on link "Admin" at bounding box center [740, 13] width 27 height 17
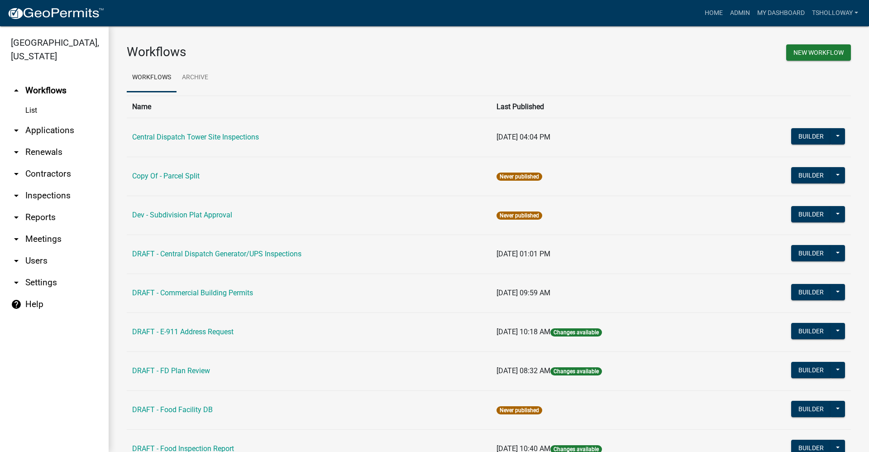
click at [45, 163] on link "arrow_drop_down Contractors" at bounding box center [54, 174] width 109 height 22
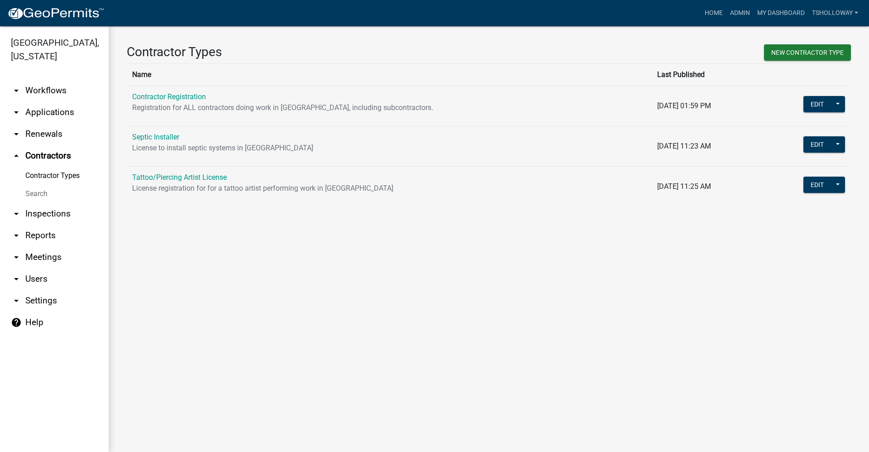
click at [40, 203] on link "arrow_drop_down Inspections" at bounding box center [54, 214] width 109 height 22
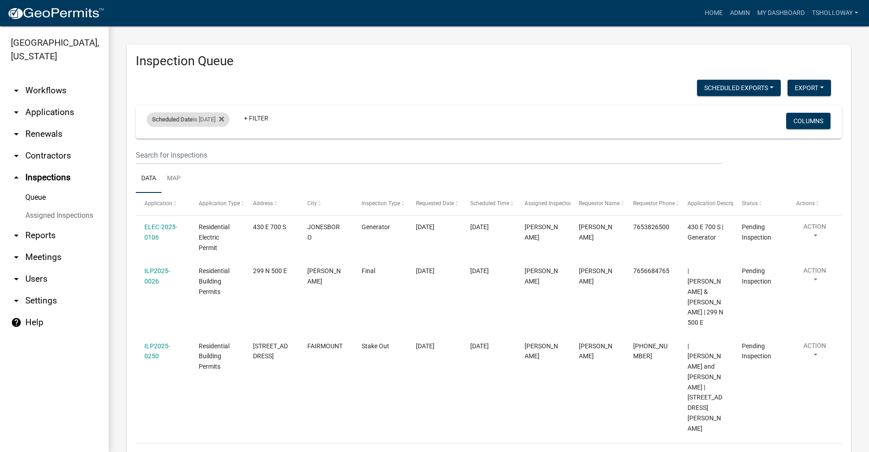
click at [219, 120] on div "Scheduled Date is 09/11/2025 Remove this filter" at bounding box center [188, 119] width 83 height 14
click at [46, 101] on link "arrow_drop_down Applications" at bounding box center [54, 112] width 109 height 22
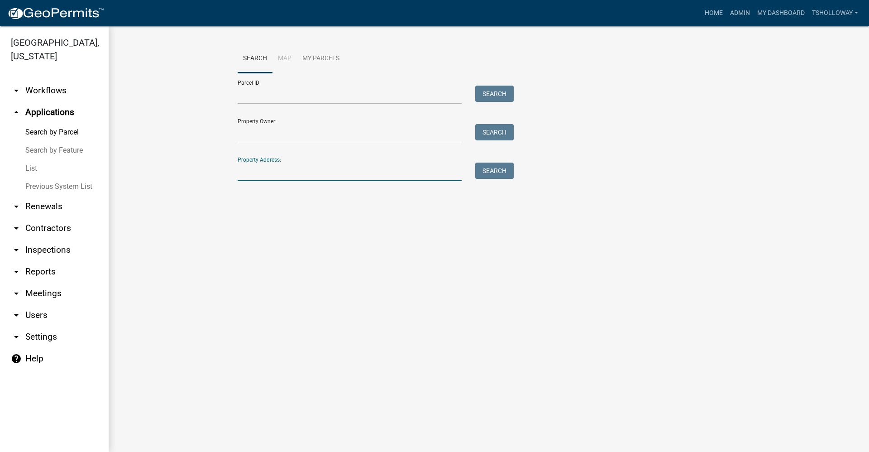
click at [259, 178] on input "Property Address:" at bounding box center [350, 172] width 224 height 19
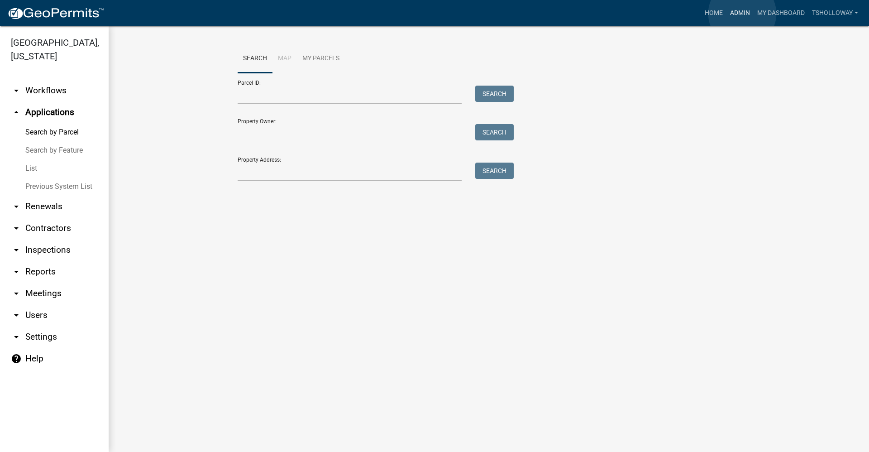
click at [742, 14] on link "Admin" at bounding box center [740, 13] width 27 height 17
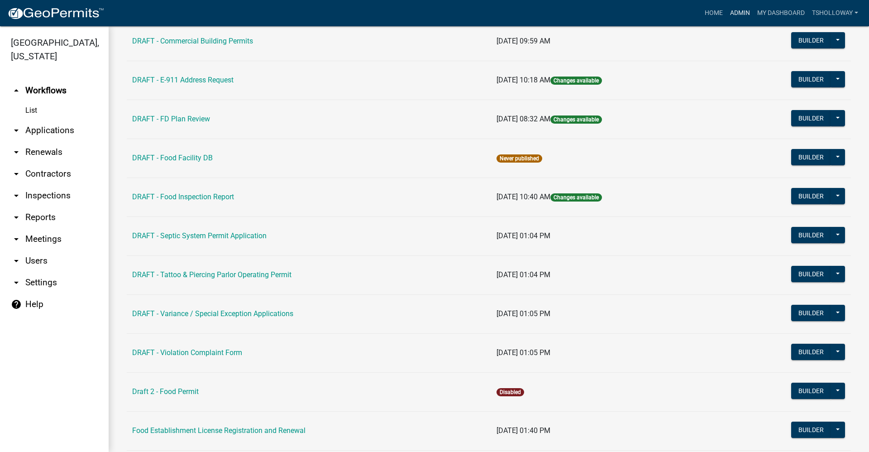
scroll to position [109, 0]
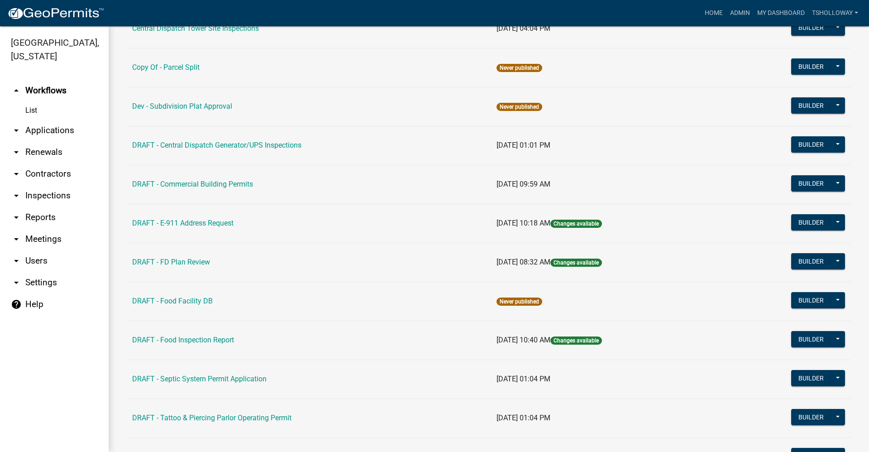
click at [55, 185] on link "arrow_drop_down Inspections" at bounding box center [54, 196] width 109 height 22
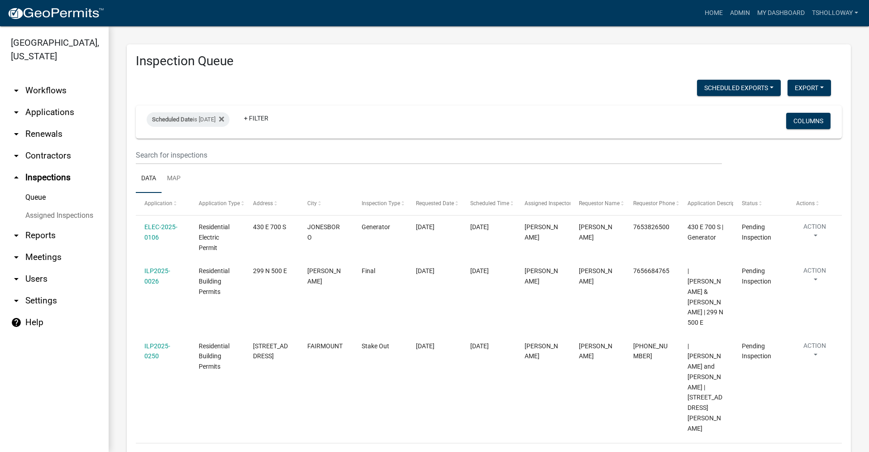
click at [46, 206] on link "Assigned Inspections" at bounding box center [54, 215] width 109 height 18
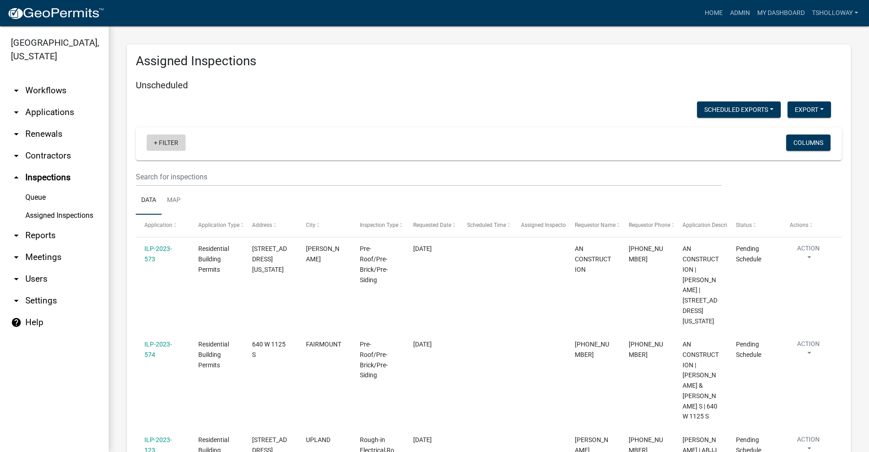
click at [157, 141] on link "+ Filter" at bounding box center [166, 142] width 39 height 16
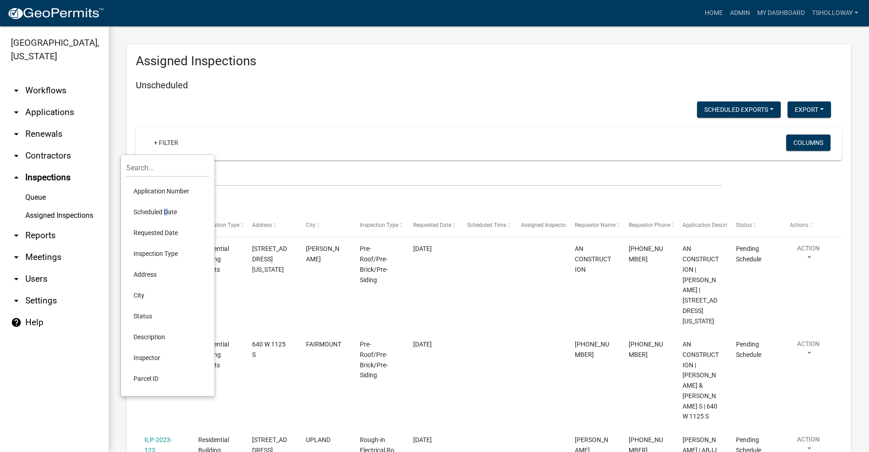
click at [163, 211] on li "Scheduled Date" at bounding box center [167, 211] width 83 height 21
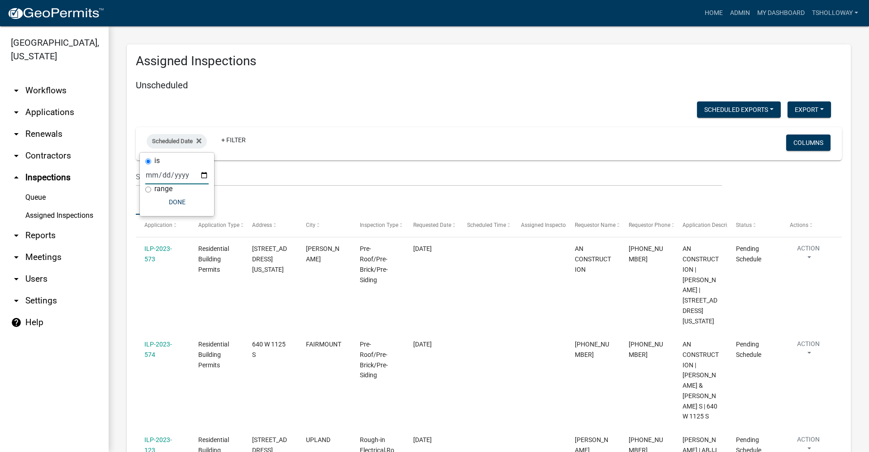
click at [203, 174] on input "date" at bounding box center [176, 175] width 63 height 19
type input "2025-09-11"
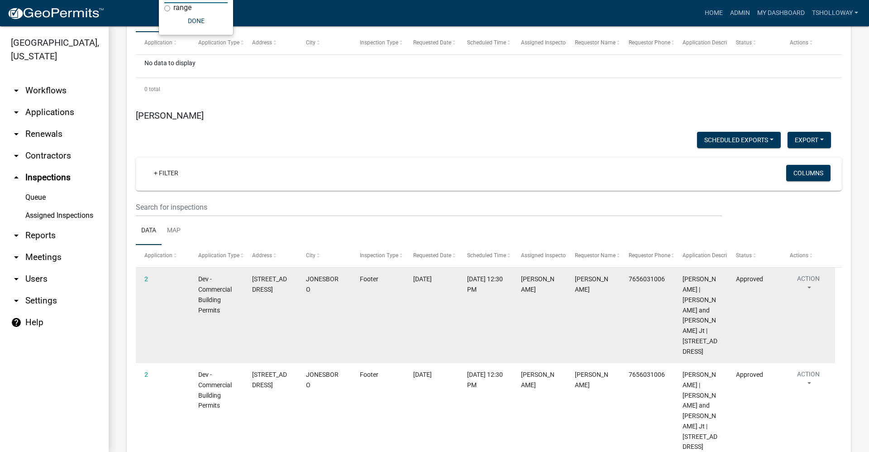
scroll to position [181, 0]
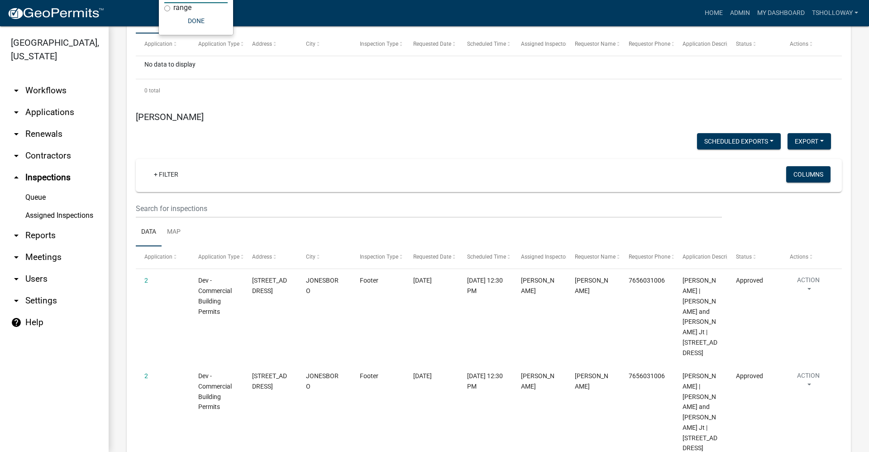
click at [47, 101] on link "arrow_drop_down Applications" at bounding box center [54, 112] width 109 height 22
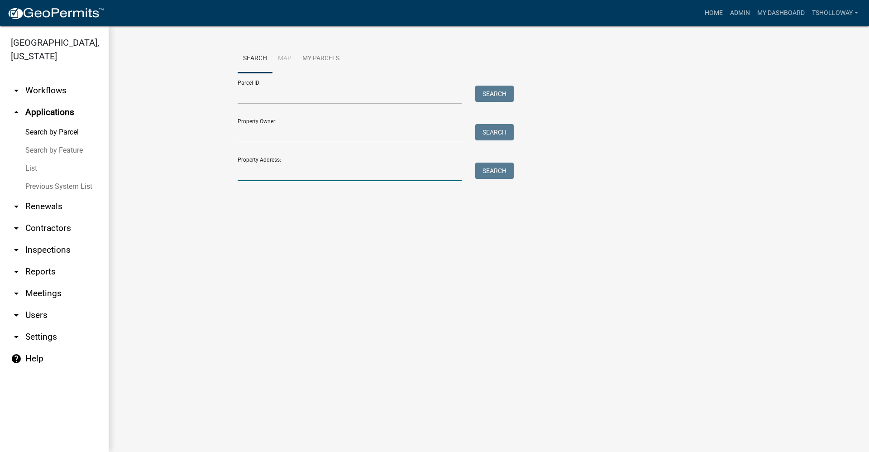
click at [273, 165] on input "Property Address:" at bounding box center [350, 172] width 224 height 19
type input "5387 e farmington"
click at [499, 169] on button "Search" at bounding box center [494, 171] width 38 height 16
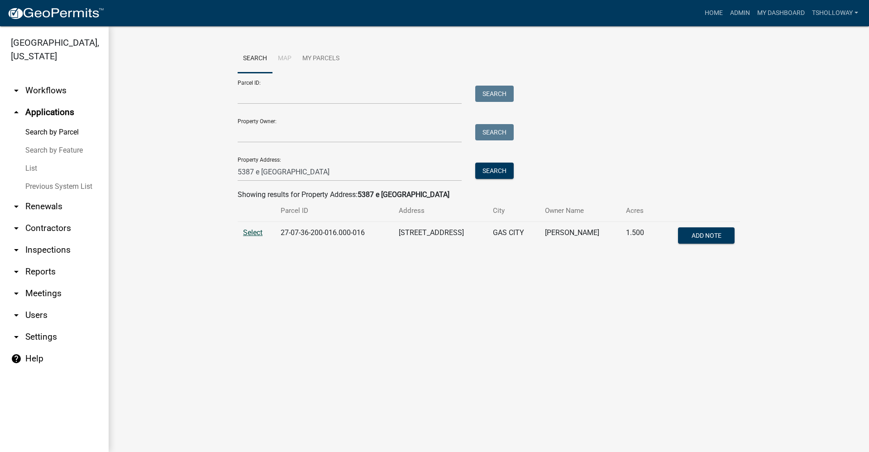
click at [249, 233] on span "Select" at bounding box center [252, 232] width 19 height 9
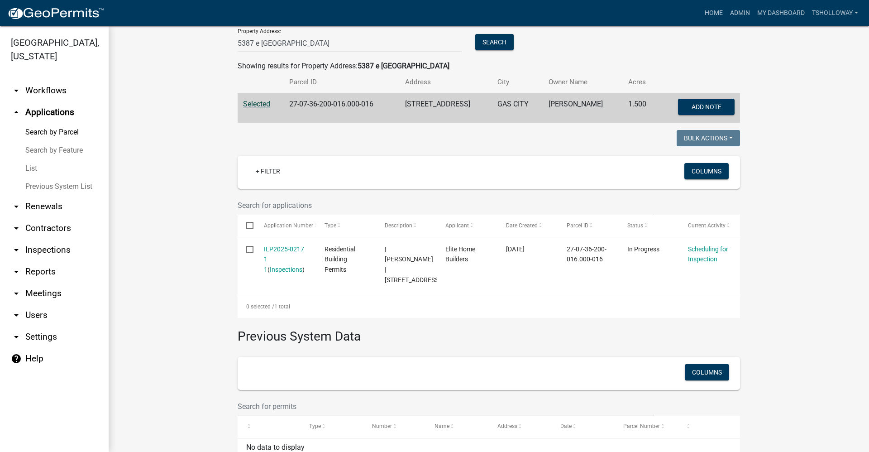
scroll to position [136, 0]
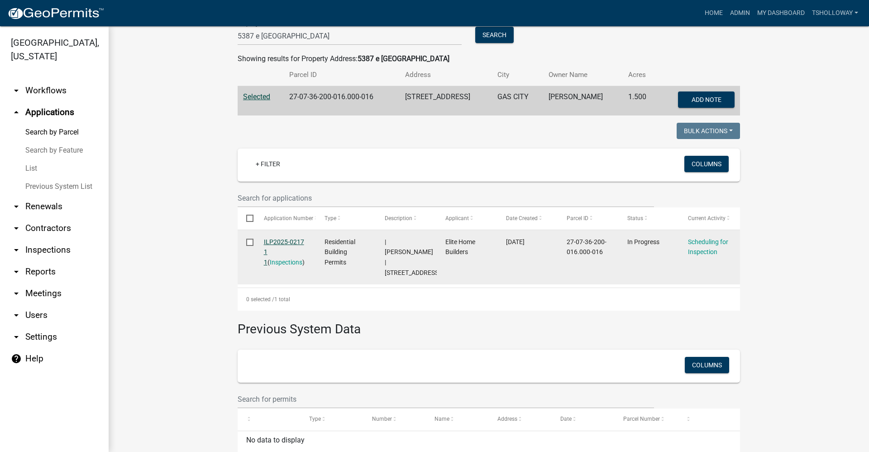
click at [275, 243] on link "ILP2025-0217 1 1" at bounding box center [284, 252] width 40 height 28
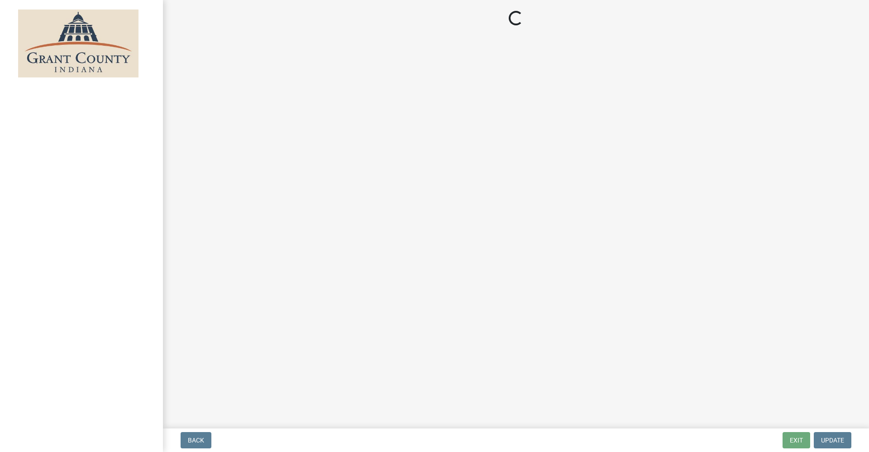
select select "d7f9a44a-d2ea-4d3c-83b3-1aa71c950bd5"
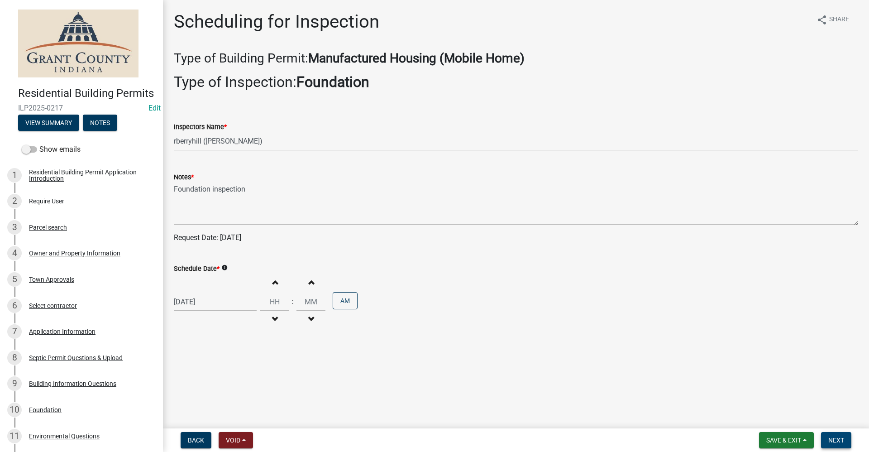
click at [843, 442] on span "Next" at bounding box center [837, 439] width 16 height 7
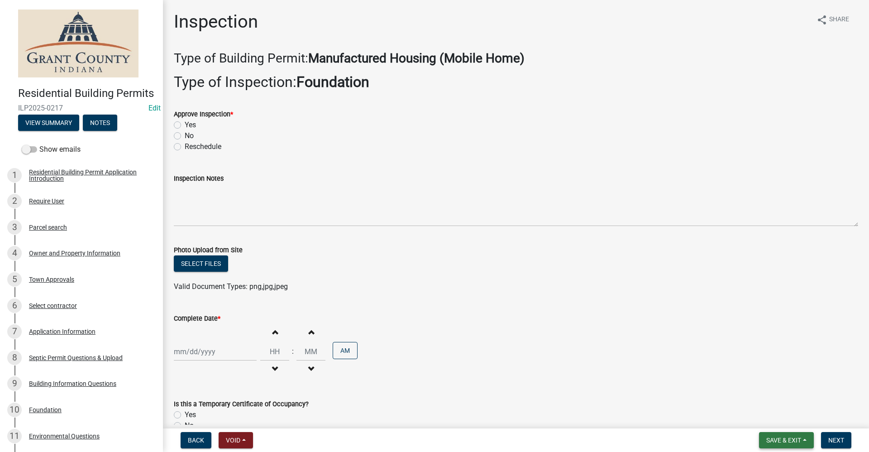
click at [781, 439] on span "Save & Exit" at bounding box center [784, 439] width 35 height 7
click at [763, 417] on button "Save & Exit" at bounding box center [778, 417] width 72 height 22
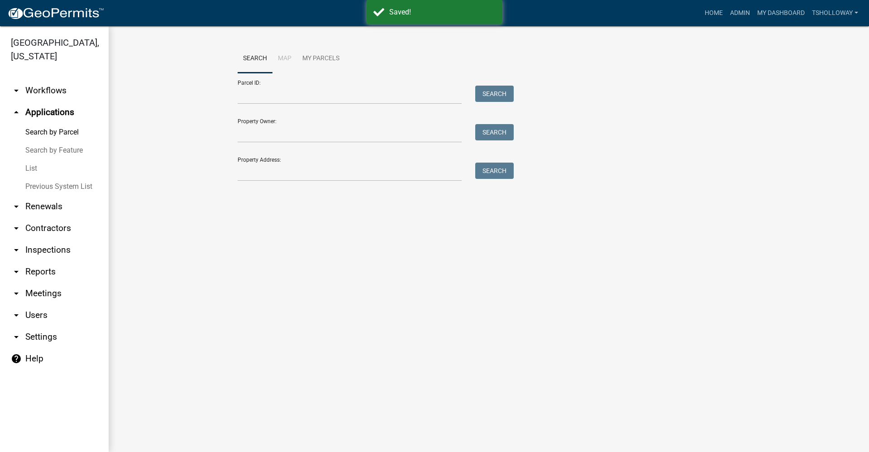
click at [44, 239] on link "arrow_drop_down Inspections" at bounding box center [54, 250] width 109 height 22
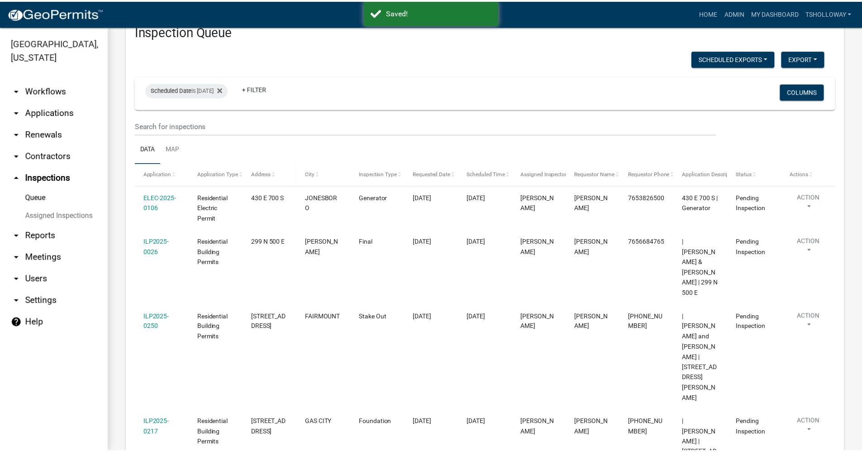
scroll to position [43, 0]
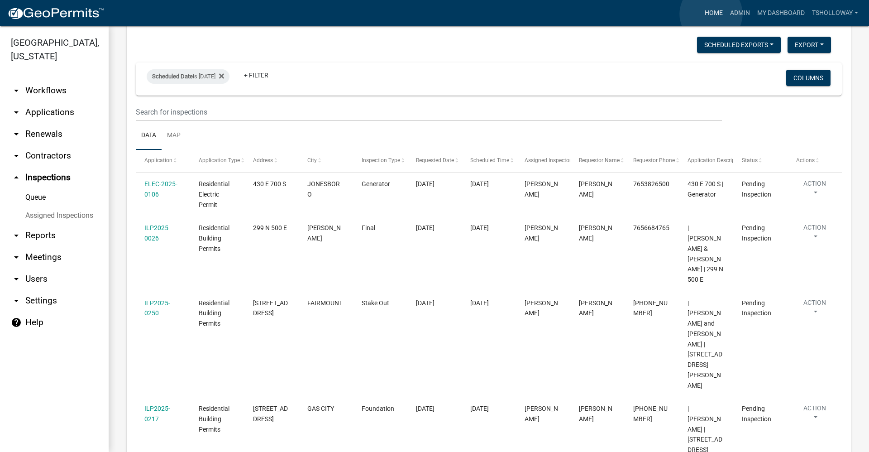
click at [711, 14] on link "Home" at bounding box center [713, 13] width 25 height 17
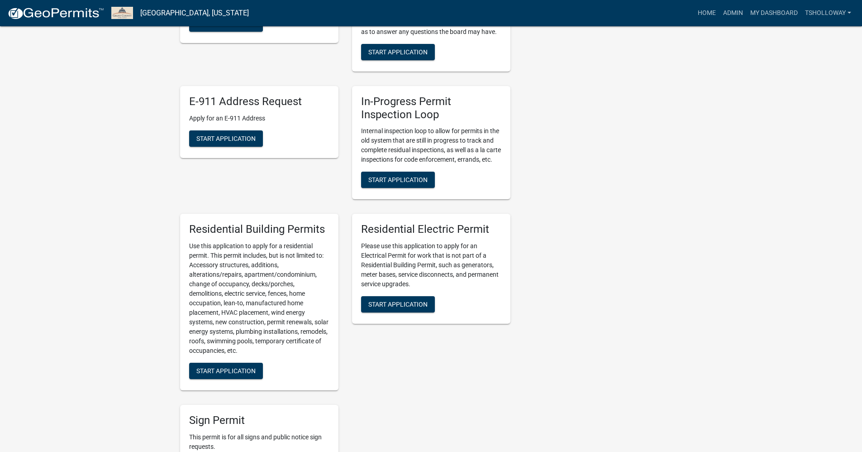
scroll to position [407, 0]
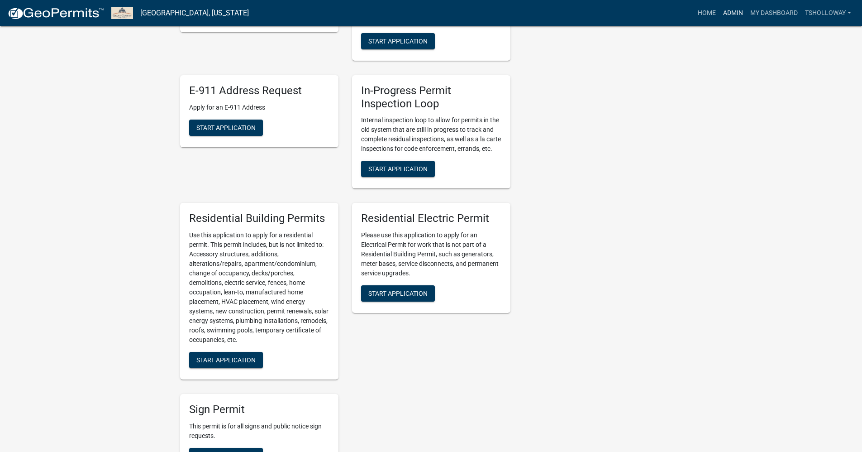
click at [731, 9] on link "Admin" at bounding box center [733, 13] width 27 height 17
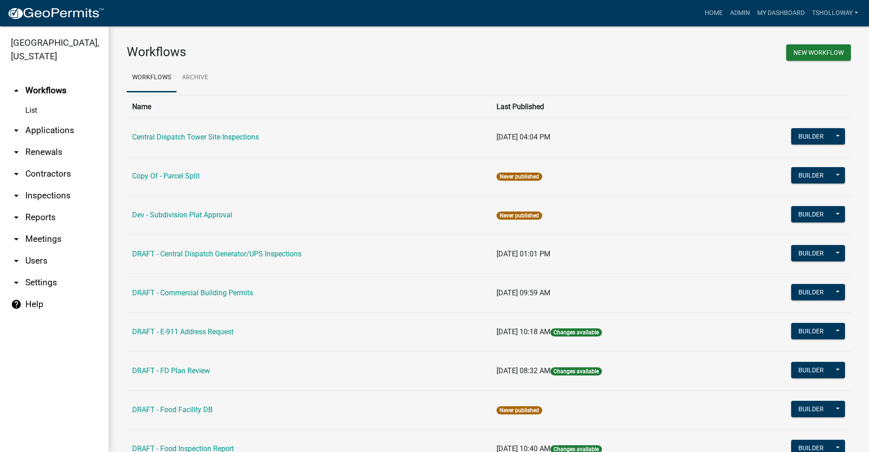
click at [44, 163] on link "arrow_drop_down Contractors" at bounding box center [54, 174] width 109 height 22
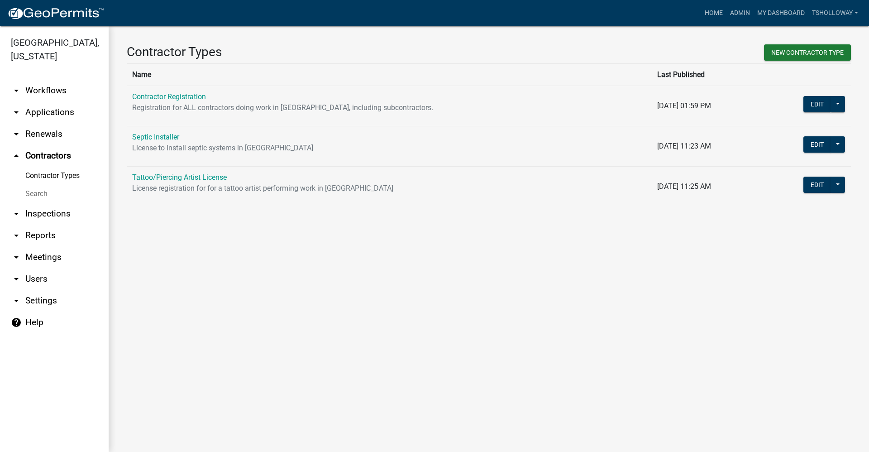
click at [150, 104] on p "Registration for ALL contractors doing work in Grant County, including subcontr…" at bounding box center [389, 107] width 514 height 11
click at [147, 96] on link "Contractor Registration" at bounding box center [169, 96] width 74 height 9
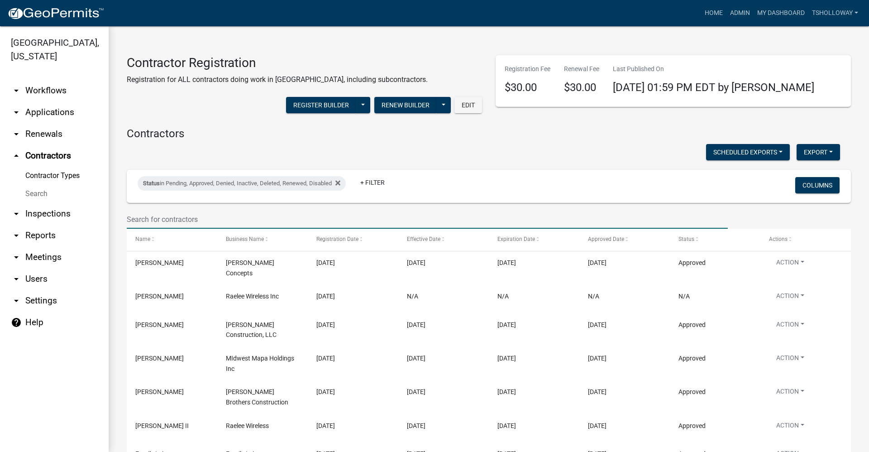
click at [163, 218] on input "text" at bounding box center [427, 219] width 601 height 19
type input "install"
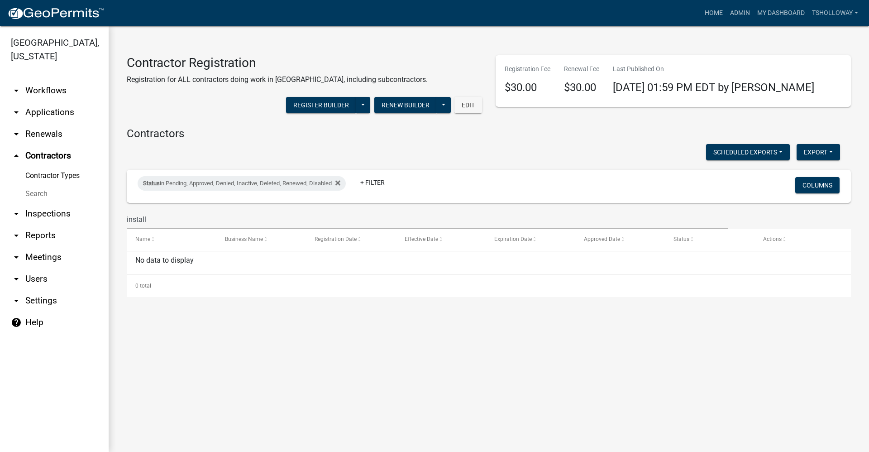
click at [58, 101] on link "arrow_drop_down Applications" at bounding box center [54, 112] width 109 height 22
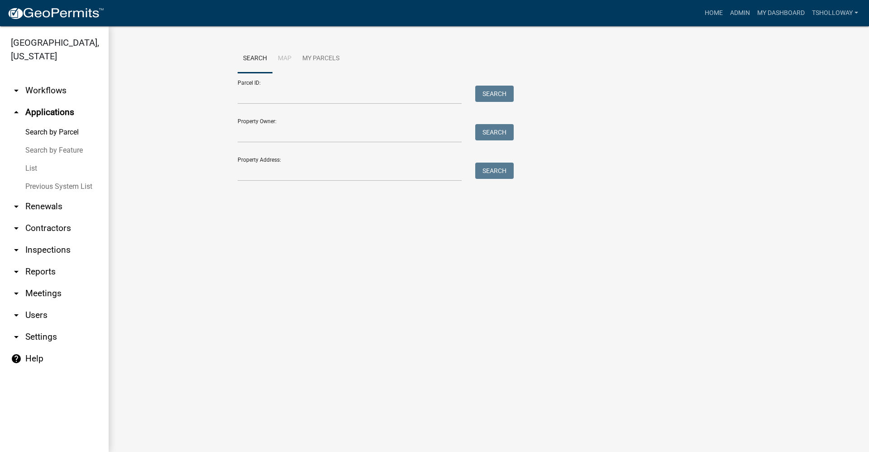
click at [57, 217] on link "arrow_drop_down Contractors" at bounding box center [54, 228] width 109 height 22
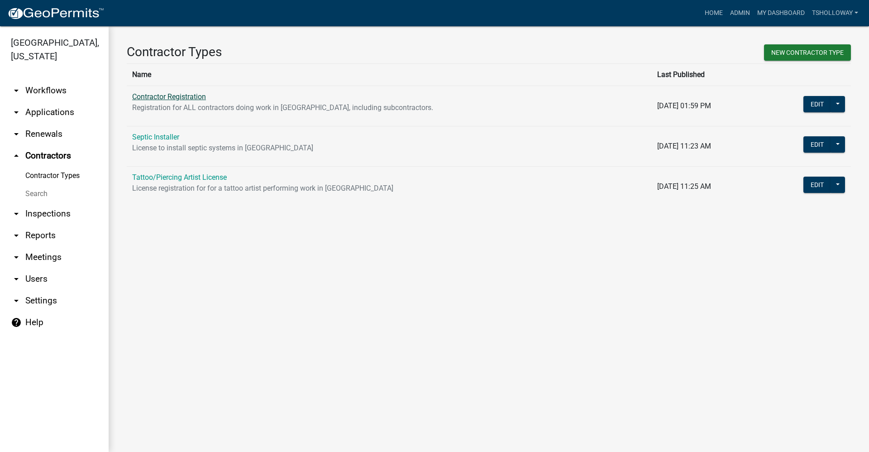
click at [160, 96] on link "Contractor Registration" at bounding box center [169, 96] width 74 height 9
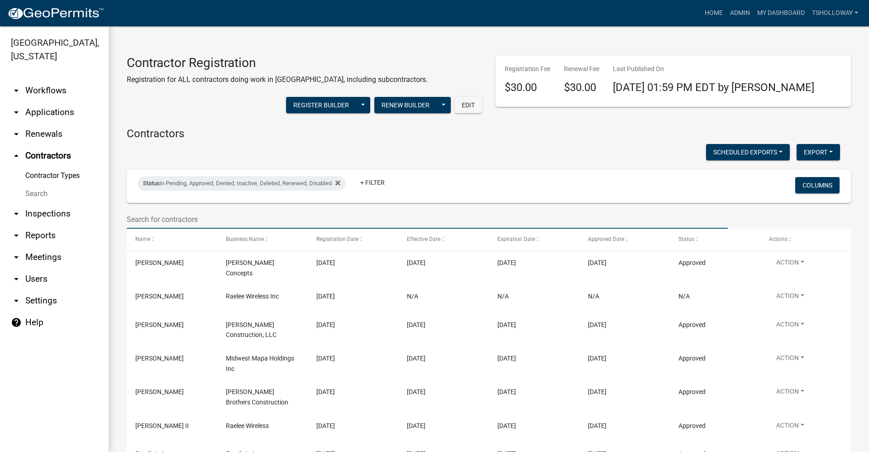
click at [185, 218] on input "text" at bounding box center [427, 219] width 601 height 19
click at [707, 11] on link "Home" at bounding box center [713, 13] width 25 height 17
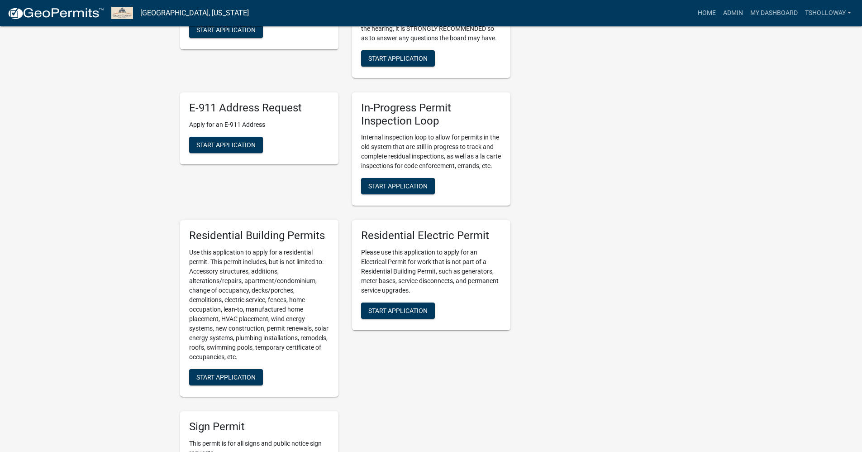
scroll to position [407, 0]
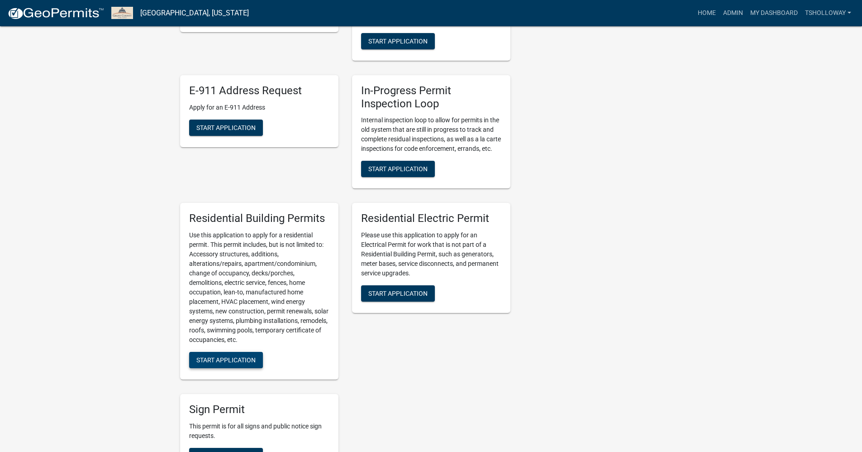
click at [219, 364] on span "Start Application" at bounding box center [225, 359] width 59 height 7
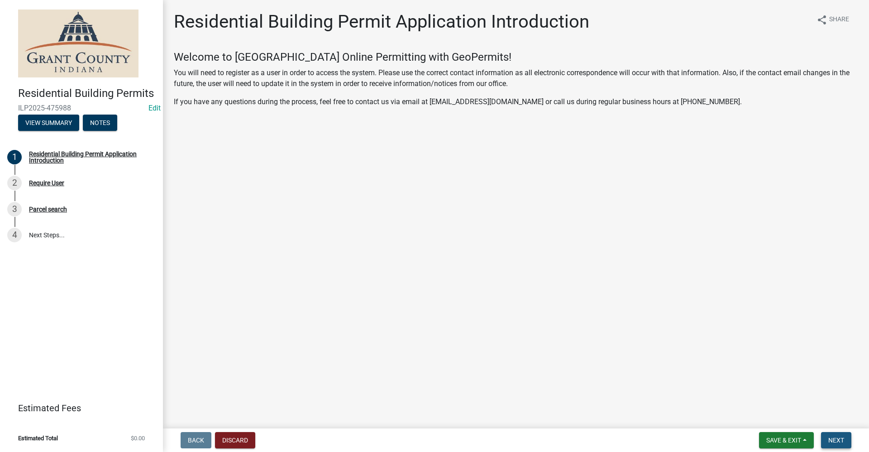
click at [842, 438] on span "Next" at bounding box center [837, 439] width 16 height 7
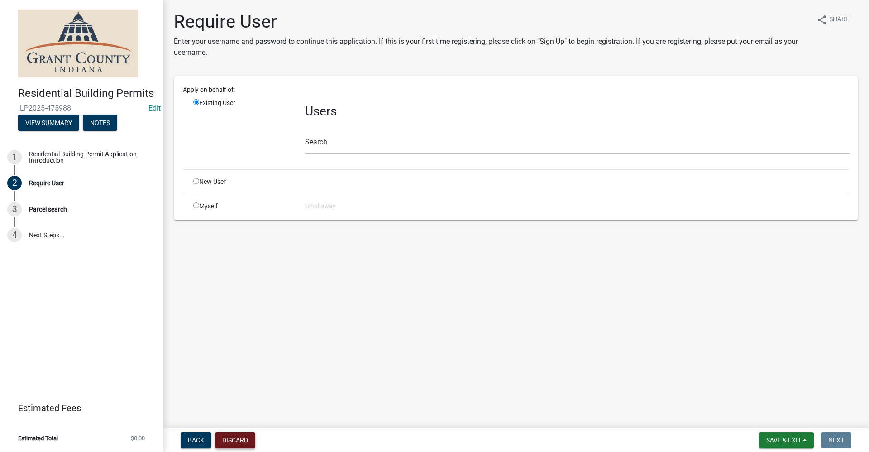
click at [240, 438] on button "Discard" at bounding box center [235, 440] width 40 height 16
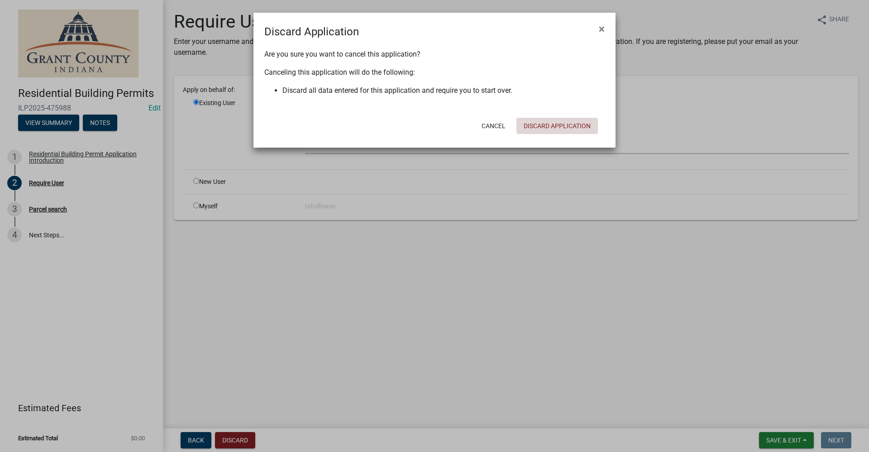
click at [549, 127] on button "Discard Application" at bounding box center [557, 126] width 81 height 16
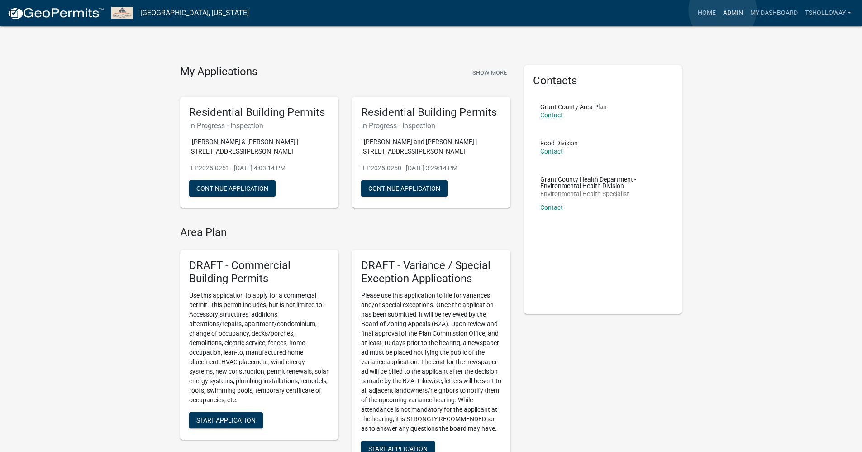
click at [723, 10] on link "Admin" at bounding box center [733, 13] width 27 height 17
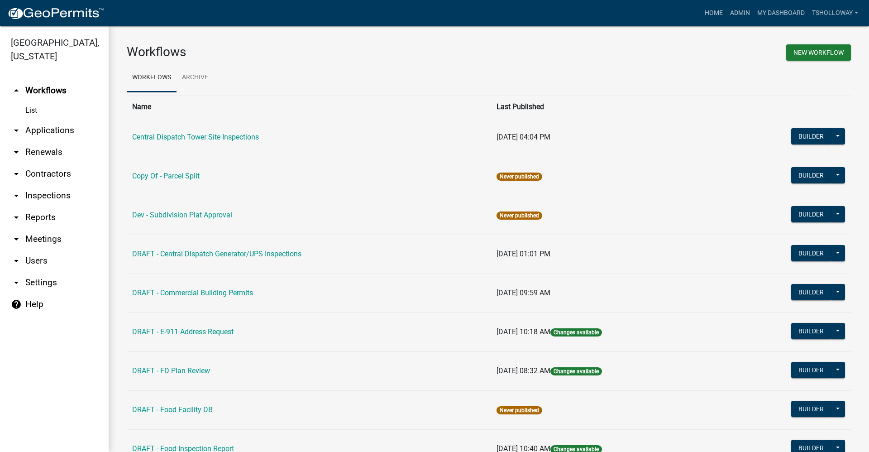
click at [51, 163] on link "arrow_drop_down Contractors" at bounding box center [54, 174] width 109 height 22
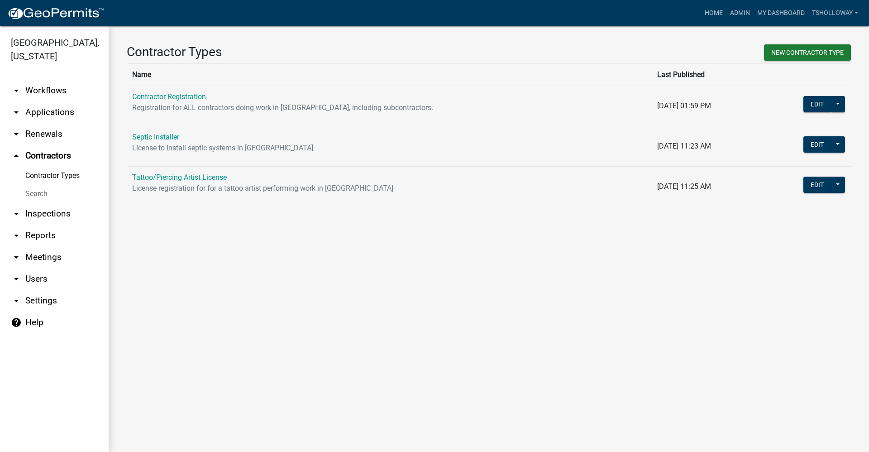
click at [56, 101] on link "arrow_drop_down Applications" at bounding box center [54, 112] width 109 height 22
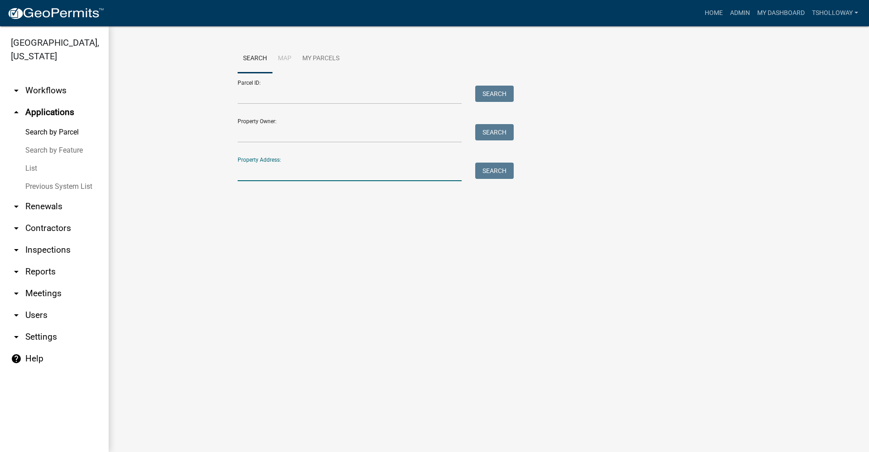
click at [273, 173] on input "Property Address:" at bounding box center [350, 172] width 224 height 19
type input "613 E tyler"
click at [499, 173] on button "Search" at bounding box center [494, 171] width 38 height 16
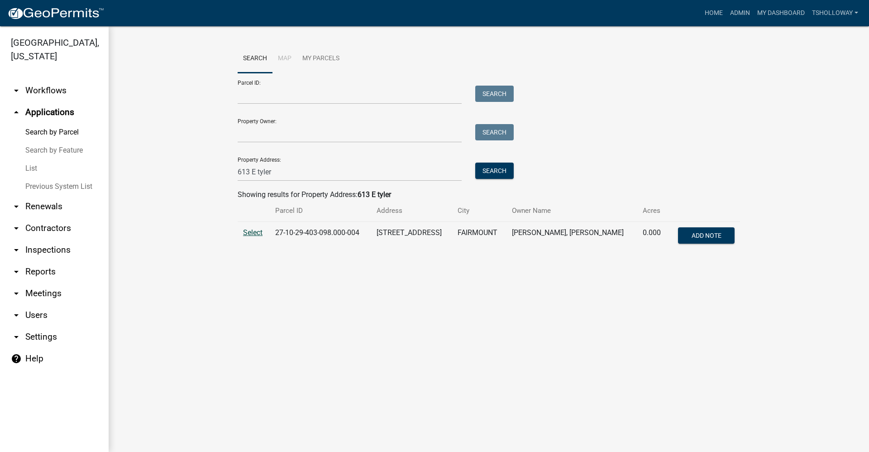
click at [249, 230] on span "Select" at bounding box center [252, 232] width 19 height 9
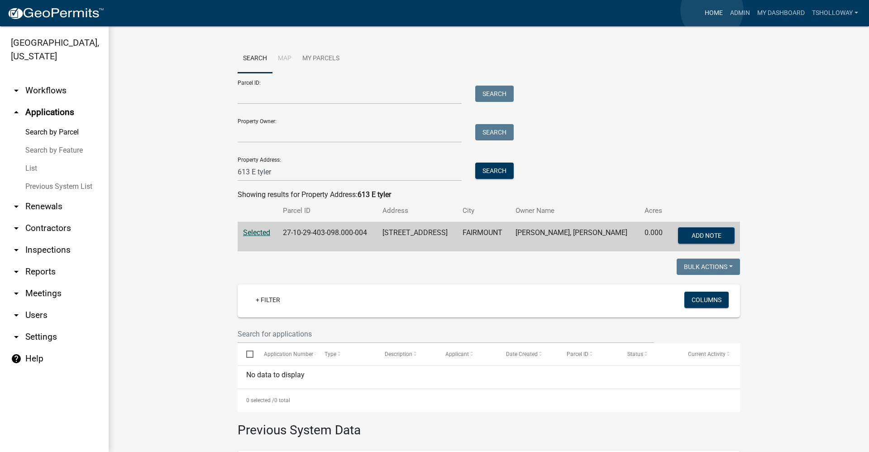
click at [712, 10] on link "Home" at bounding box center [713, 13] width 25 height 17
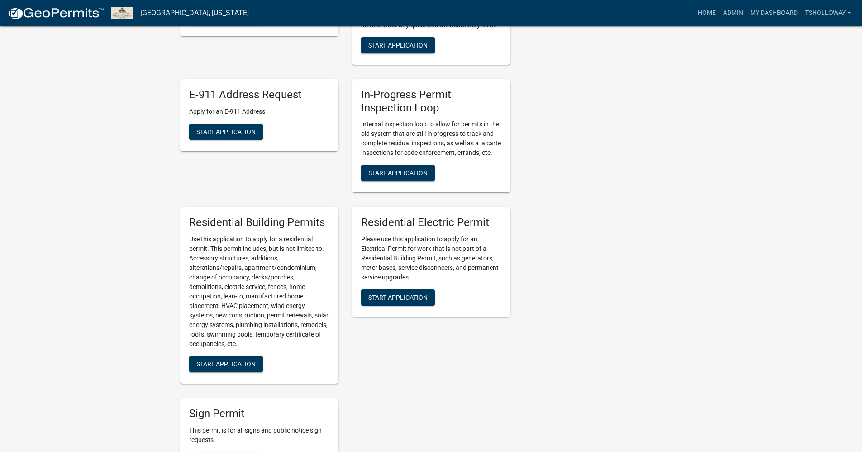
scroll to position [407, 0]
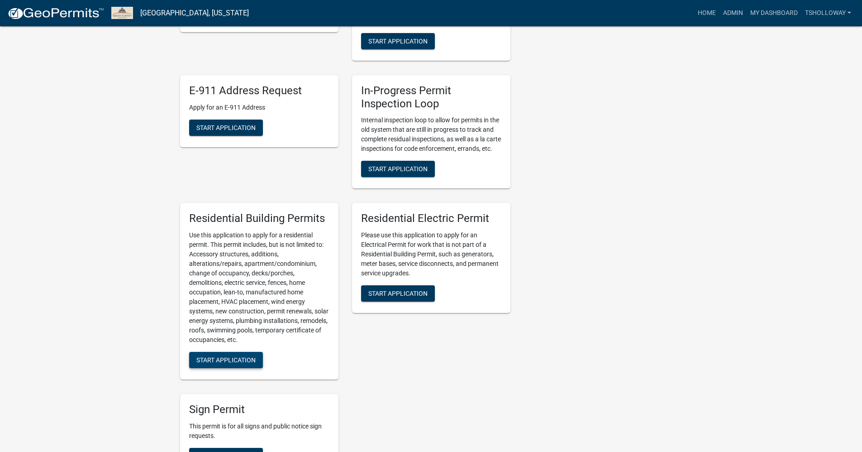
click at [239, 364] on span "Start Application" at bounding box center [225, 359] width 59 height 7
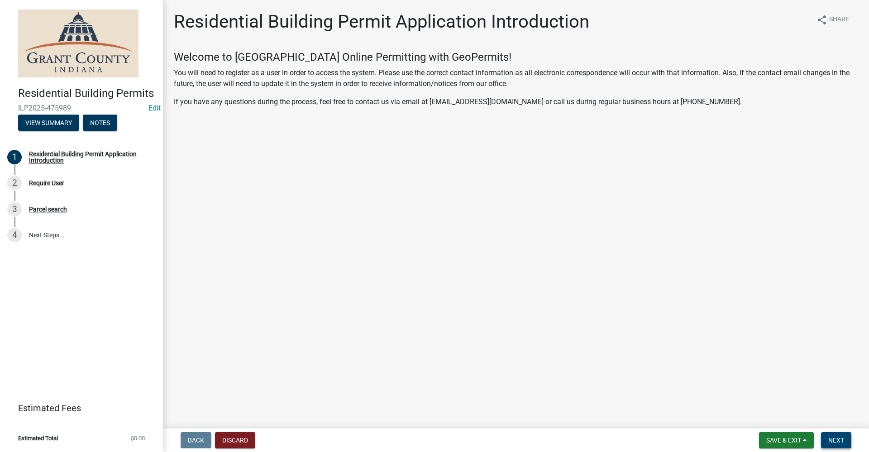
click at [843, 438] on span "Next" at bounding box center [837, 439] width 16 height 7
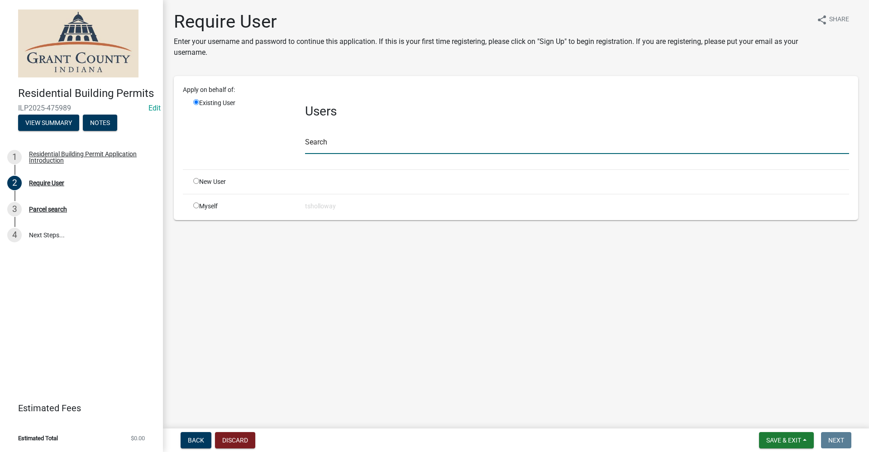
click at [326, 145] on input "text" at bounding box center [577, 144] width 544 height 19
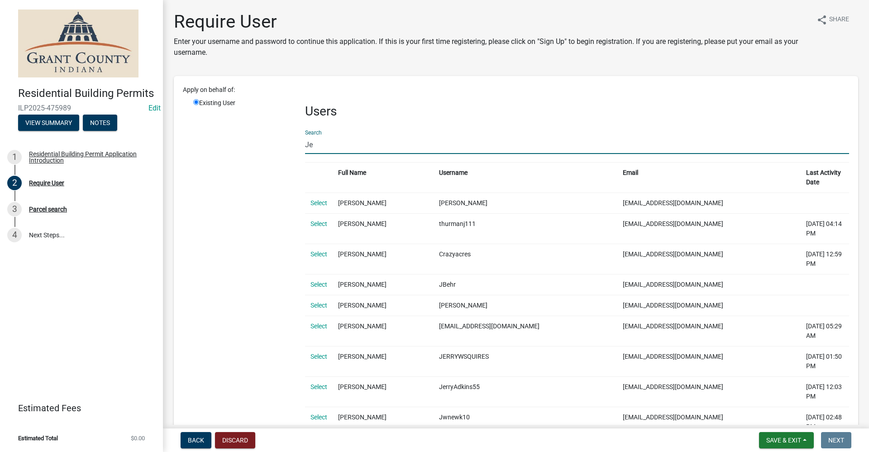
type input "J"
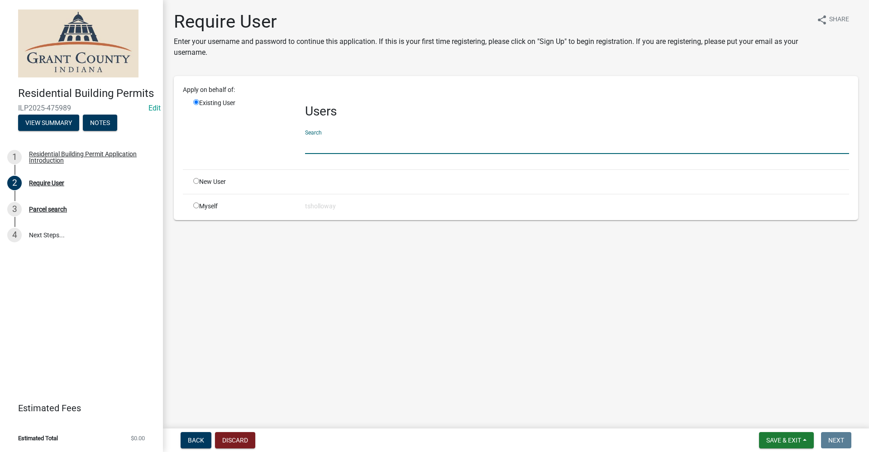
click at [195, 182] on input "radio" at bounding box center [196, 181] width 6 height 6
radio input "true"
radio input "false"
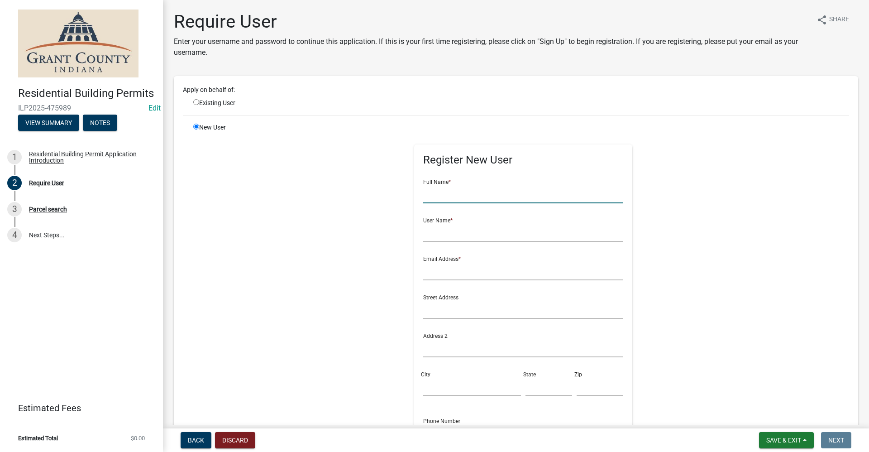
click at [446, 189] on input "text" at bounding box center [523, 194] width 201 height 19
type input "Jerry Richards"
drag, startPoint x: 419, startPoint y: 234, endPoint x: 437, endPoint y: 236, distance: 17.8
click at [423, 234] on input "text" at bounding box center [523, 232] width 201 height 19
type input "jerryrichards"
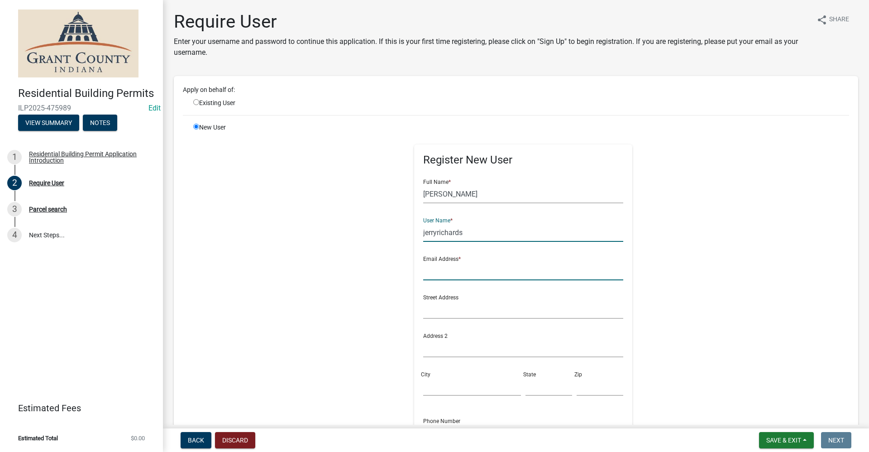
click at [423, 275] on input "text" at bounding box center [523, 271] width 201 height 19
type input "no@email"
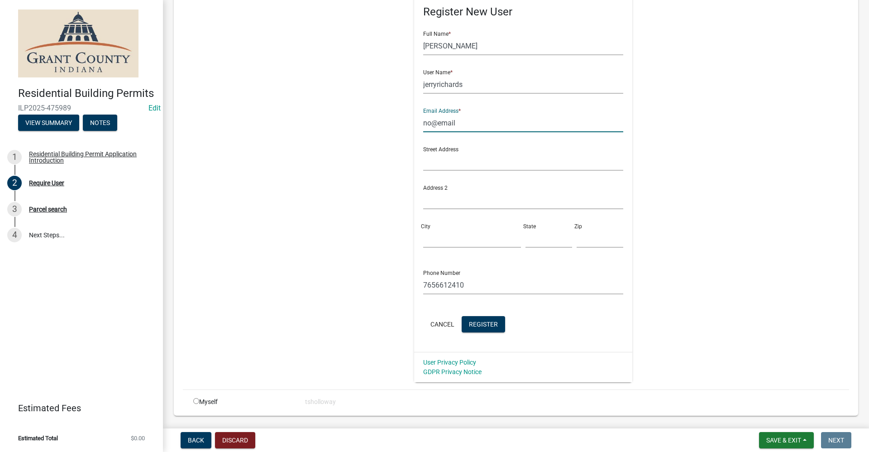
scroll to position [174, 0]
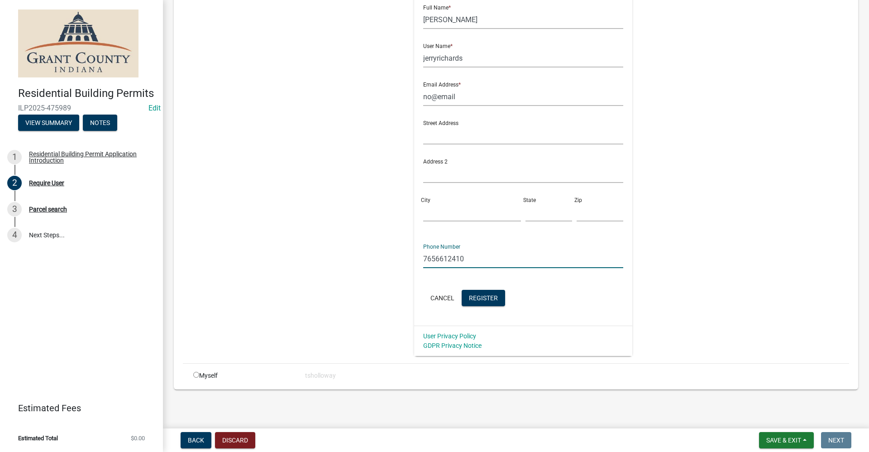
drag, startPoint x: 460, startPoint y: 258, endPoint x: 373, endPoint y: 256, distance: 86.5
click at [373, 256] on div "Register New User Full Name * Jerry Richards User Name * jerryrichards Email Ad…" at bounding box center [524, 151] width 464 height 407
type input "765-661-5943"
click at [470, 299] on span "Register" at bounding box center [483, 297] width 29 height 7
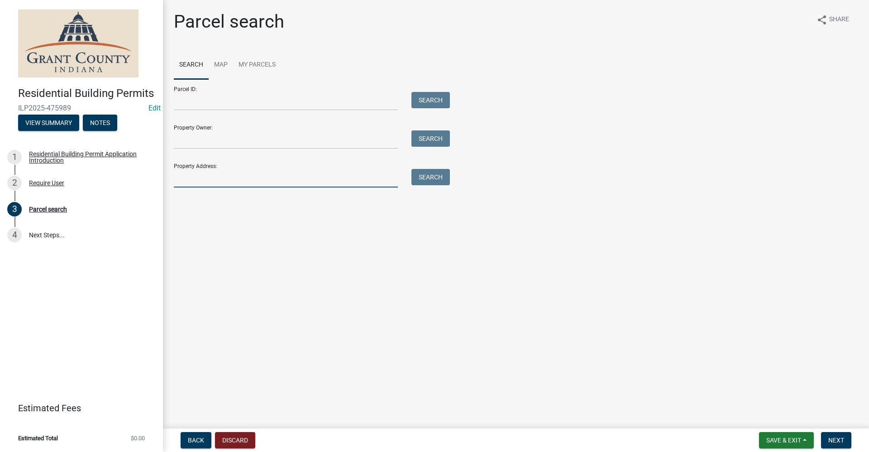
click at [204, 179] on input "Property Address:" at bounding box center [286, 178] width 224 height 19
type input "613 E tyler"
click at [429, 171] on button "Search" at bounding box center [431, 177] width 38 height 16
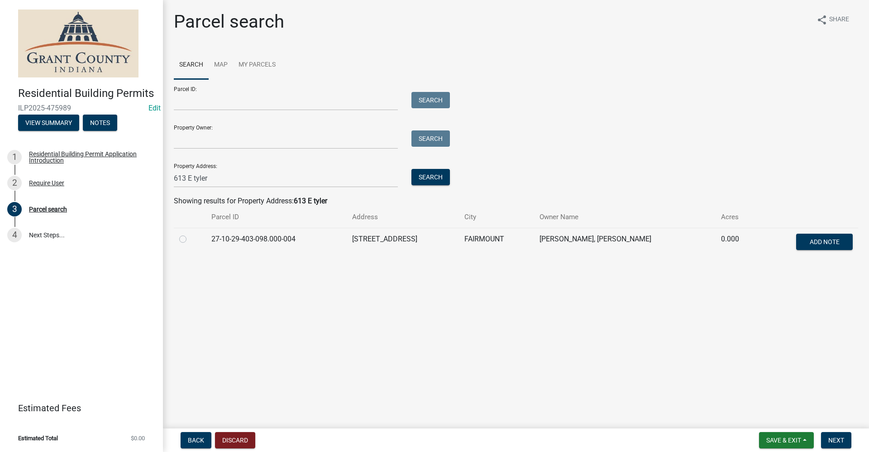
click at [190, 234] on label at bounding box center [190, 234] width 0 height 0
click at [190, 240] on input "radio" at bounding box center [193, 237] width 6 height 6
radio input "true"
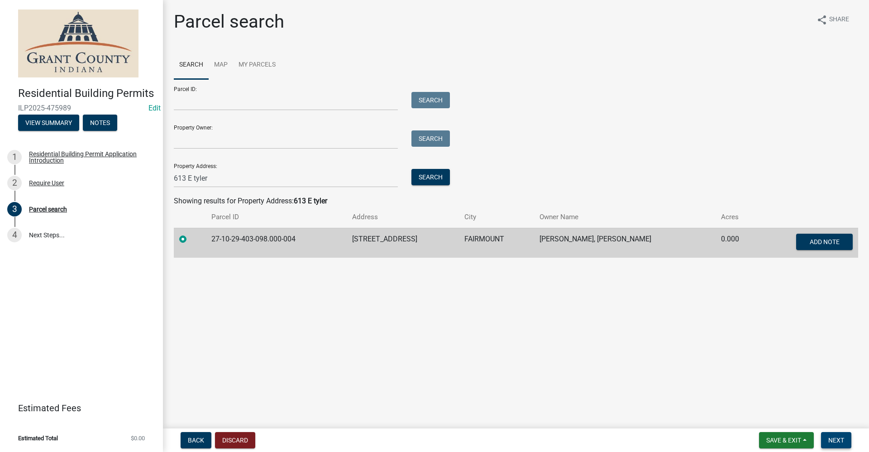
click at [837, 437] on span "Next" at bounding box center [837, 439] width 16 height 7
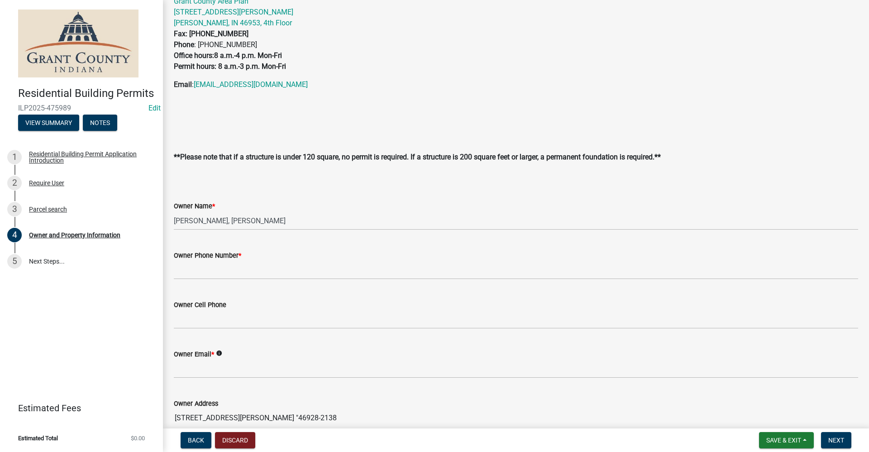
scroll to position [91, 0]
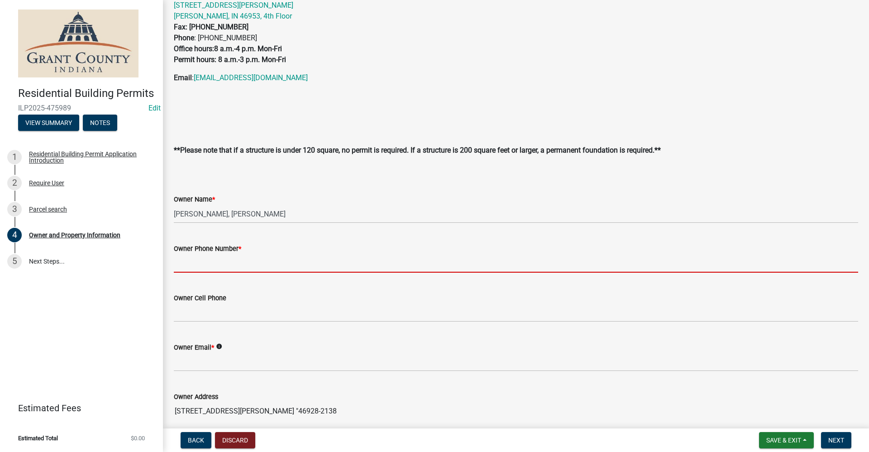
click at [195, 262] on input "Owner Phone Number *" at bounding box center [516, 263] width 685 height 19
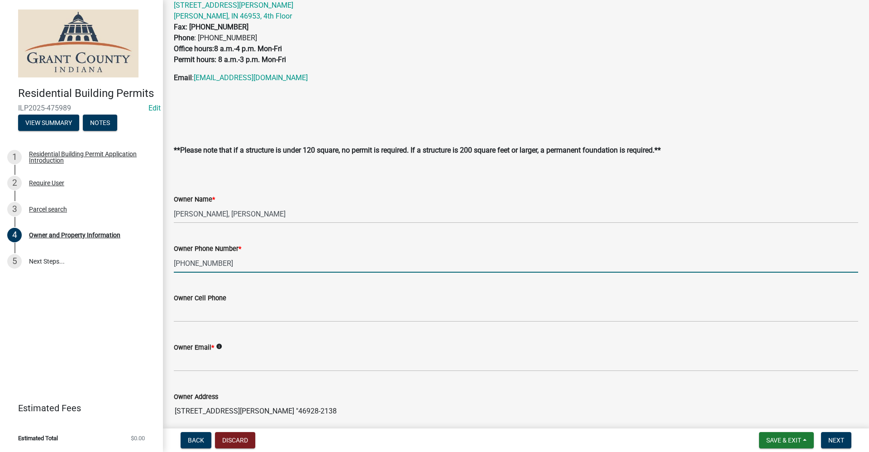
type input "765-661-5943"
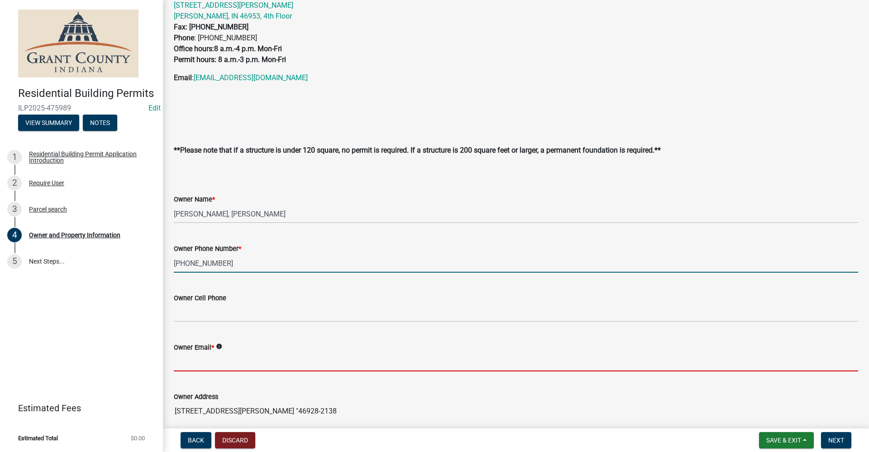
click at [201, 357] on input "Owner Email *" at bounding box center [516, 362] width 685 height 19
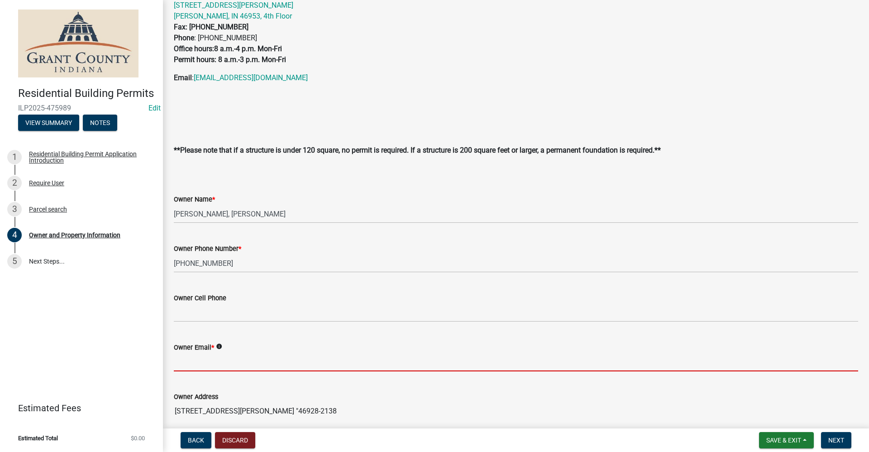
type input "no@email"
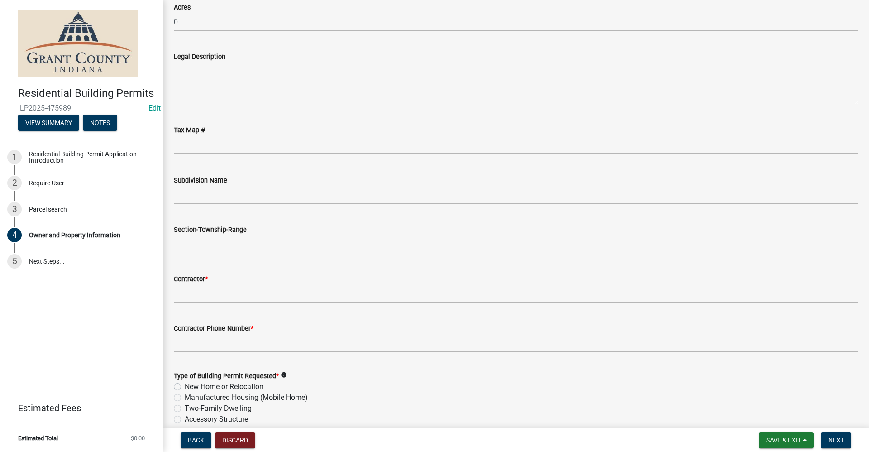
scroll to position [770, 0]
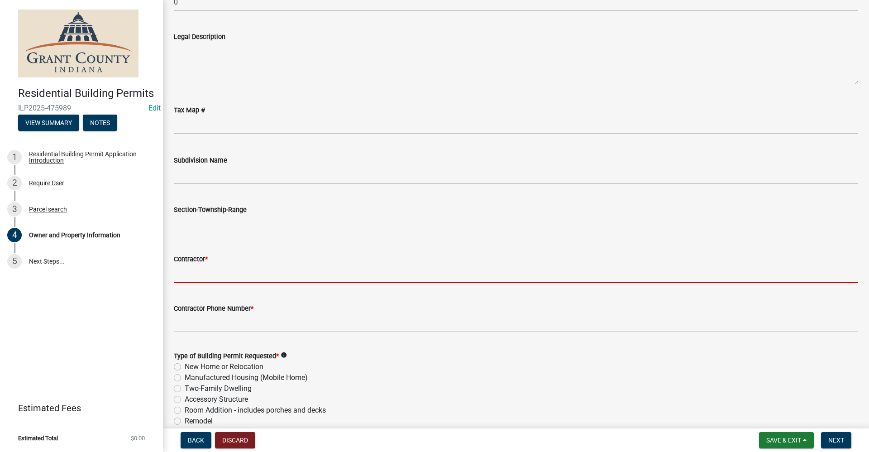
click at [196, 277] on input "Contractor *" at bounding box center [516, 273] width 685 height 19
type input "Fairmount Building"
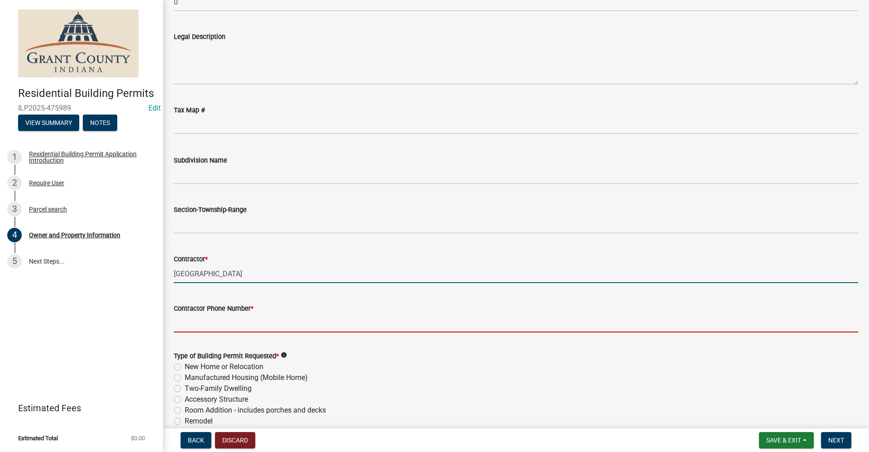
click at [193, 329] on input "Contractor Phone Number *" at bounding box center [516, 323] width 685 height 19
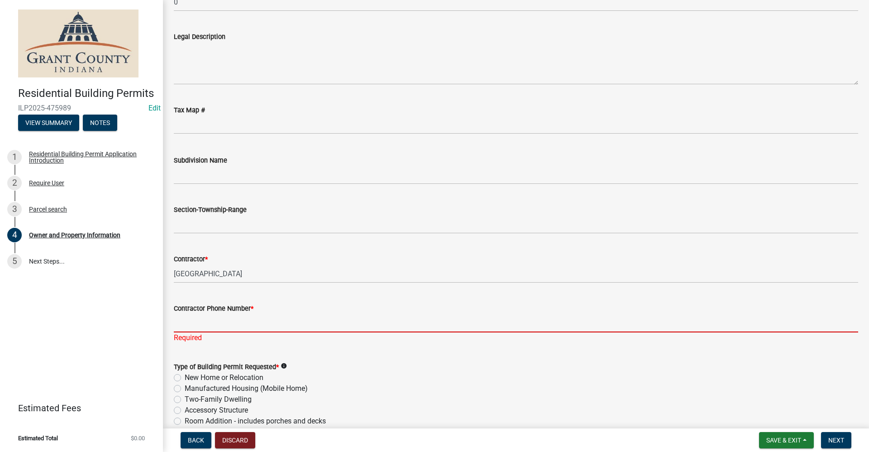
click at [188, 321] on input "Contractor Phone Number *" at bounding box center [516, 323] width 685 height 19
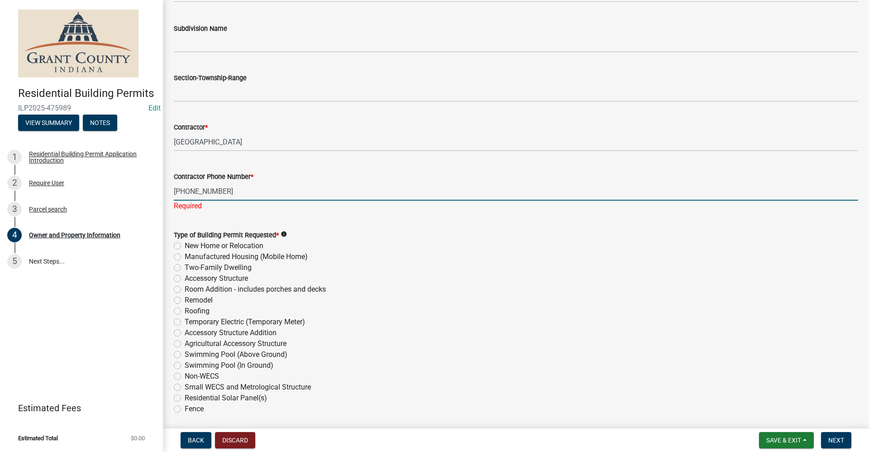
scroll to position [905, 0]
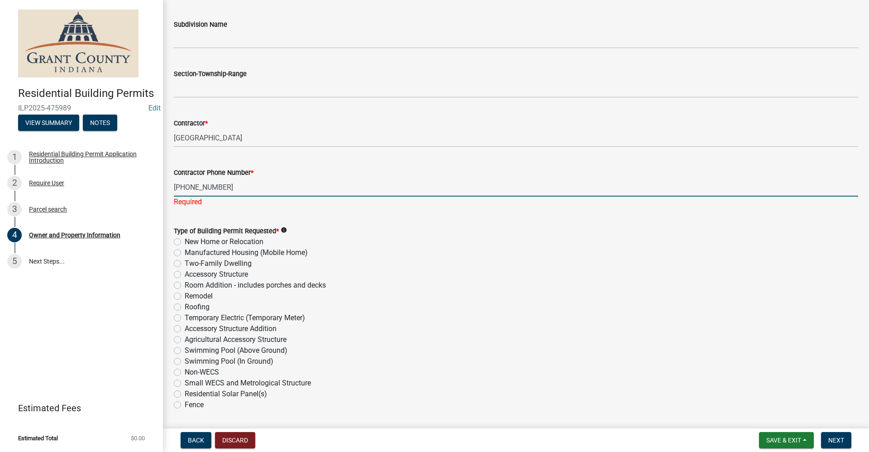
type input "765-948-4161"
click at [177, 275] on div "Type of Building Permit Requested * info New Home or Relocation Manufactured Ho…" at bounding box center [516, 317] width 685 height 185
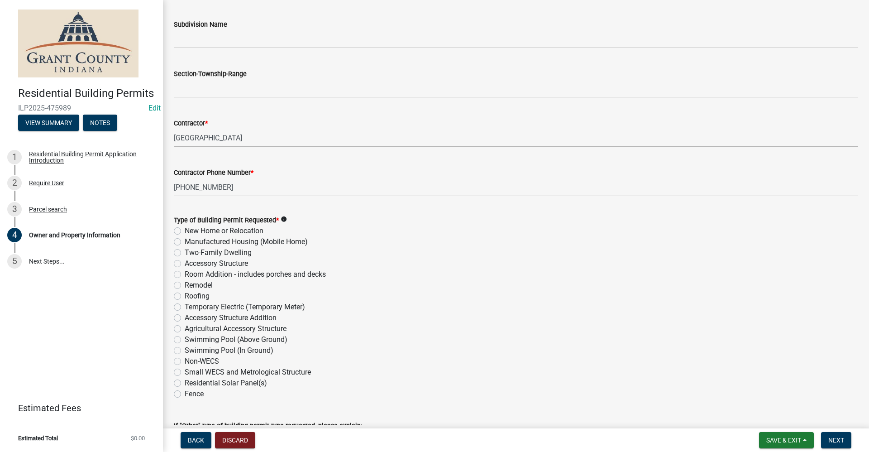
click at [185, 263] on label "Accessory Structure" at bounding box center [216, 263] width 63 height 11
click at [185, 263] on input "Accessory Structure" at bounding box center [188, 261] width 6 height 6
radio input "true"
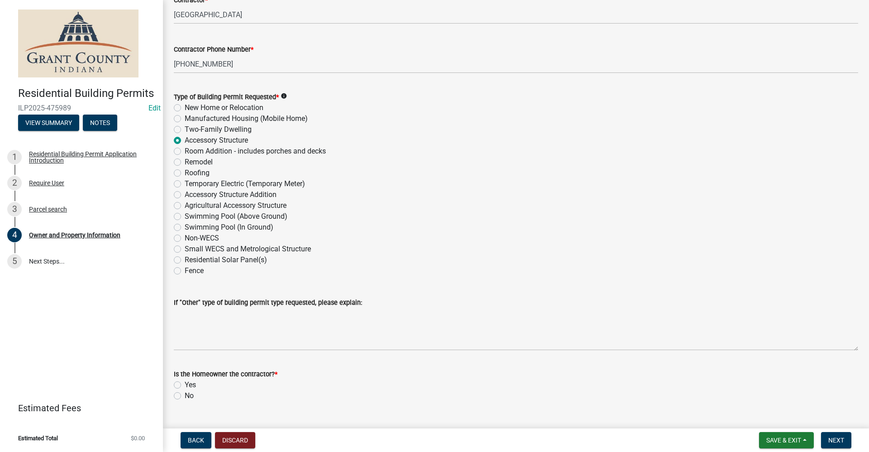
scroll to position [1049, 0]
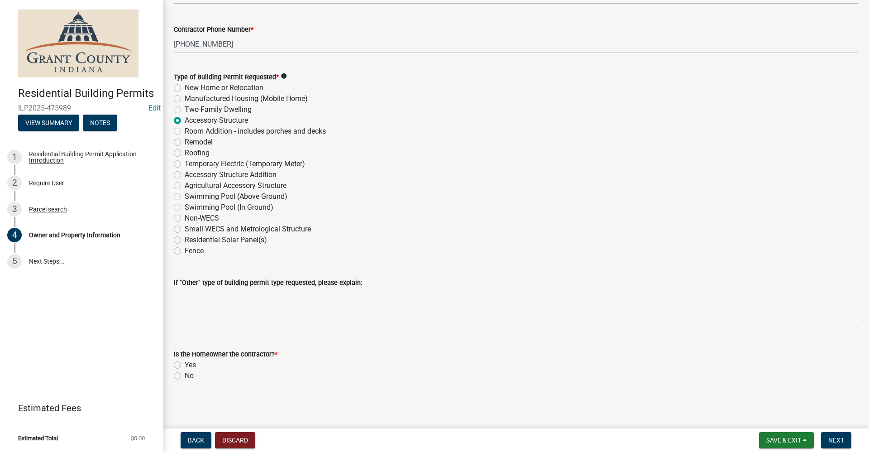
click at [185, 375] on label "No" at bounding box center [189, 375] width 9 height 11
click at [185, 375] on input "No" at bounding box center [188, 373] width 6 height 6
radio input "true"
click at [839, 439] on span "Next" at bounding box center [837, 439] width 16 height 7
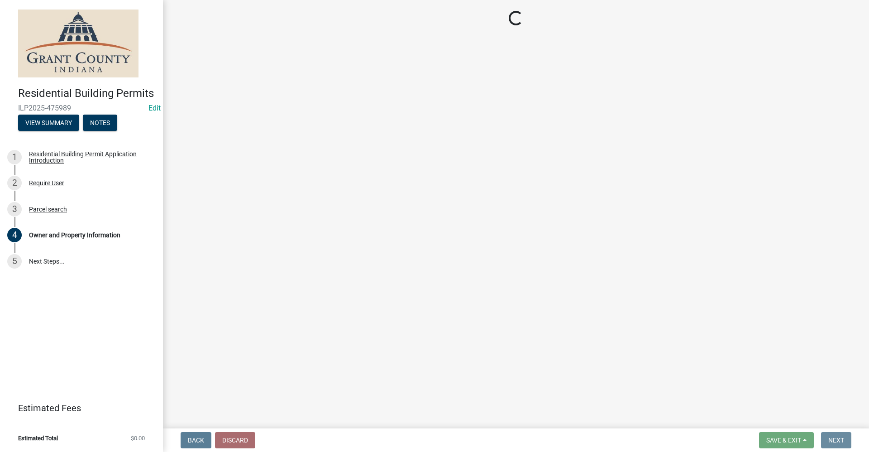
scroll to position [0, 0]
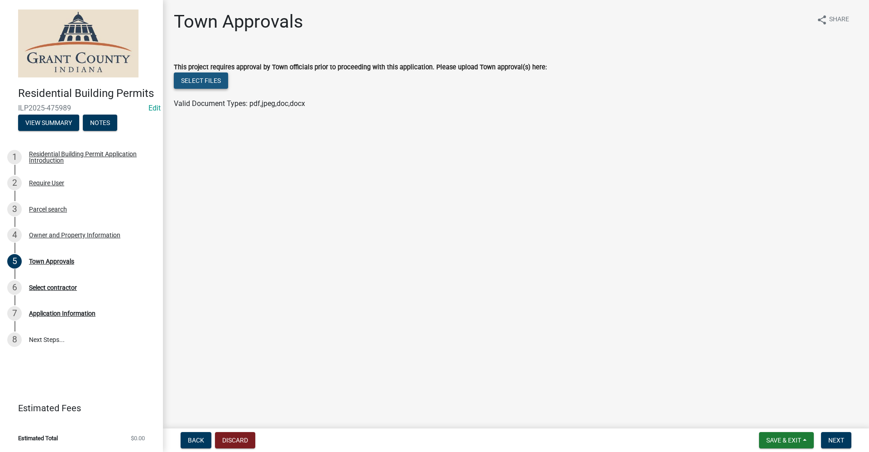
click at [212, 77] on button "Select files" at bounding box center [201, 80] width 54 height 16
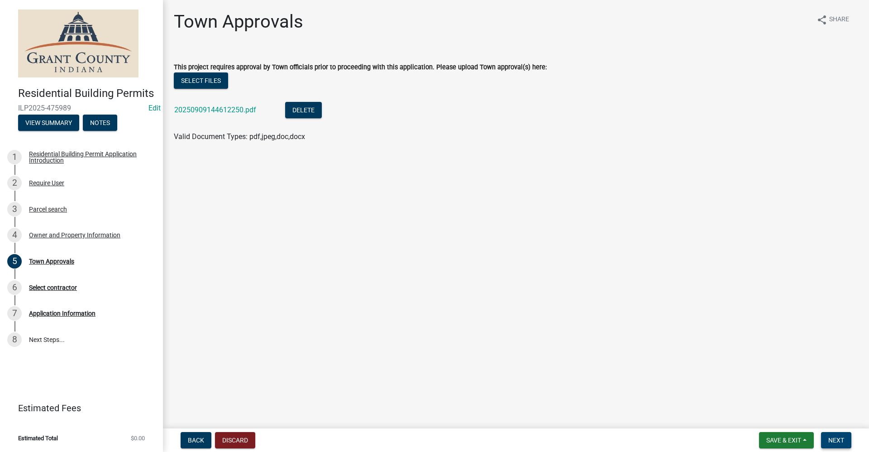
click at [845, 442] on button "Next" at bounding box center [836, 440] width 30 height 16
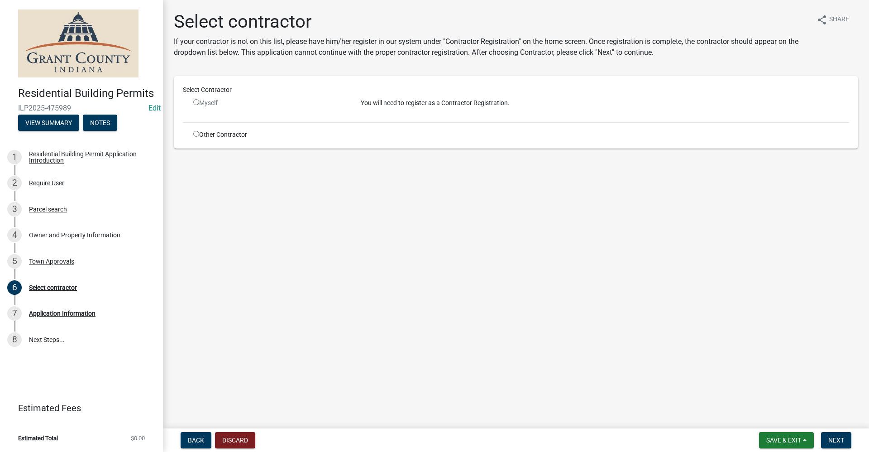
click at [197, 134] on input "radio" at bounding box center [196, 134] width 6 height 6
radio input "true"
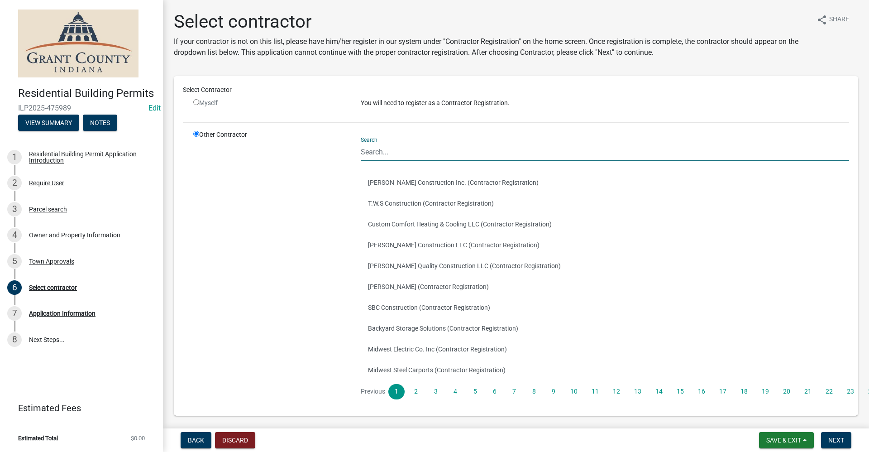
click at [367, 156] on input "Search" at bounding box center [605, 152] width 489 height 19
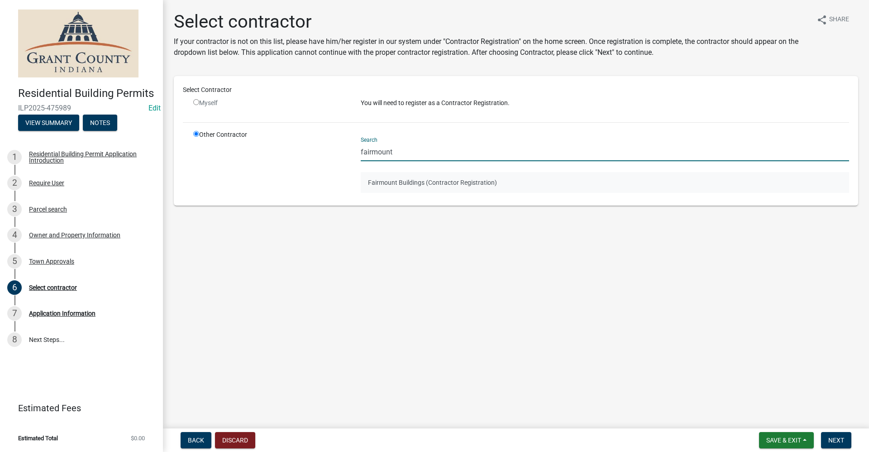
type input "fairmount"
click at [378, 180] on button "Fairmount Buildings (Contractor Registration)" at bounding box center [605, 182] width 489 height 21
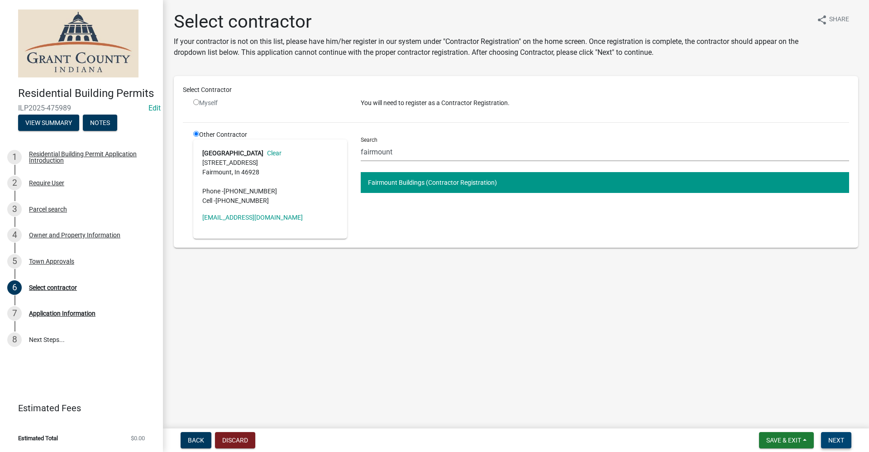
click at [839, 441] on span "Next" at bounding box center [837, 439] width 16 height 7
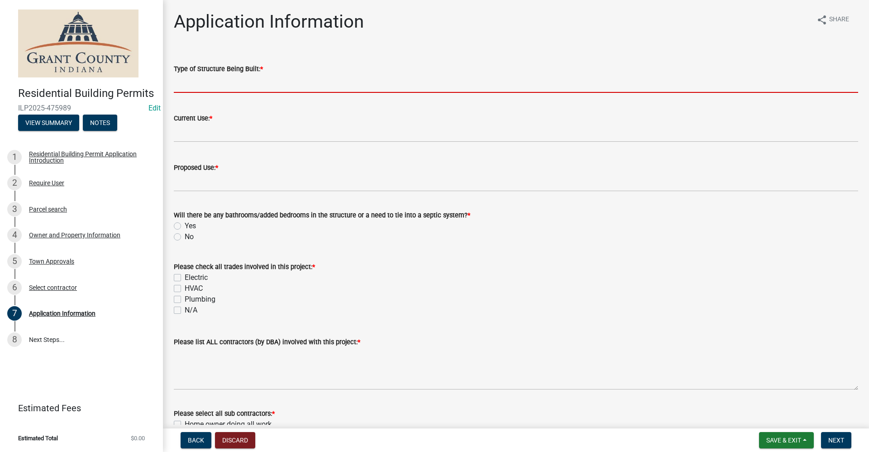
click at [213, 79] on input "Type of Structure Being Built: *" at bounding box center [516, 83] width 685 height 19
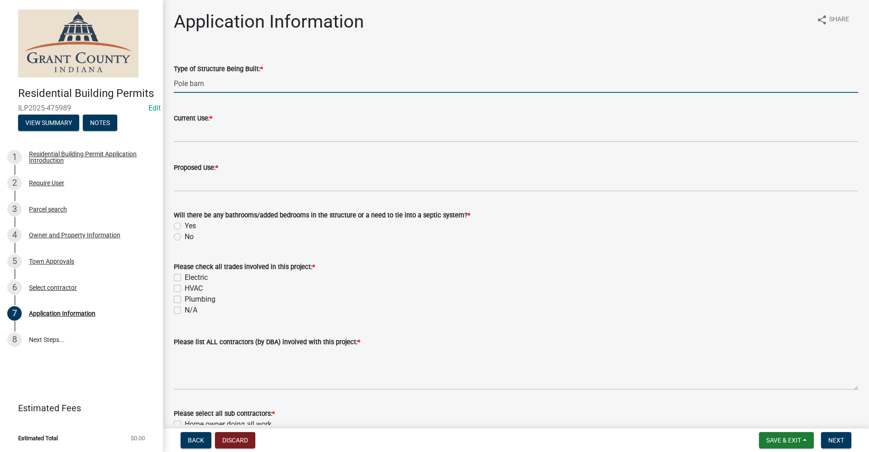
type input "Pole barn"
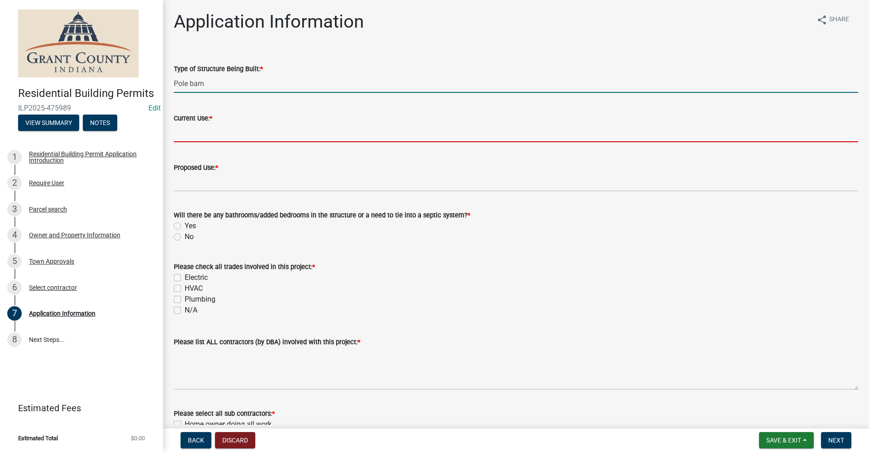
click at [176, 138] on input "Current Use: *" at bounding box center [516, 133] width 685 height 19
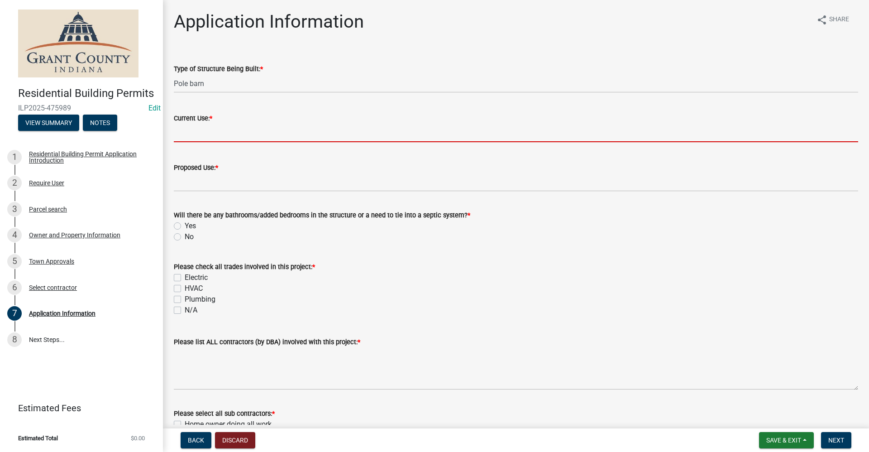
type input "N/A"
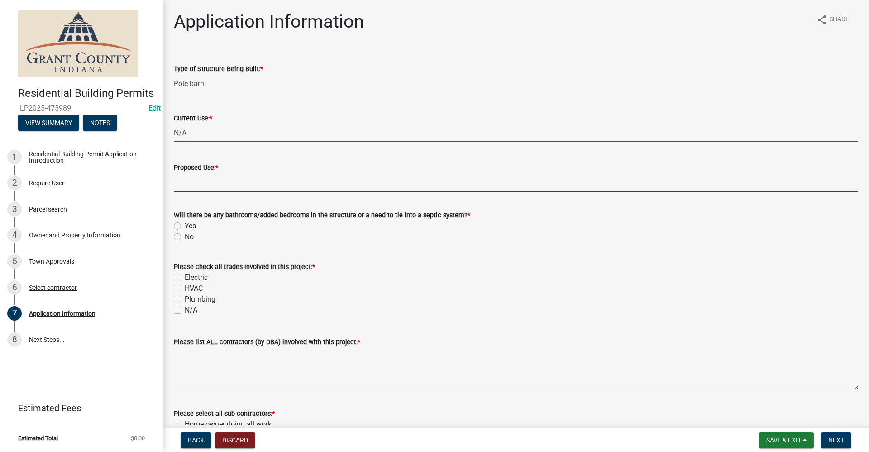
click at [206, 187] on input "Proposed Use: *" at bounding box center [516, 182] width 685 height 19
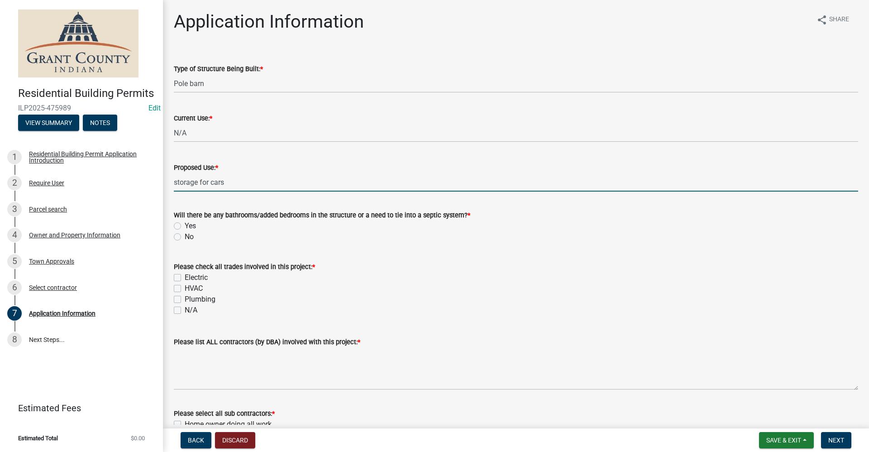
type input "storage for cars"
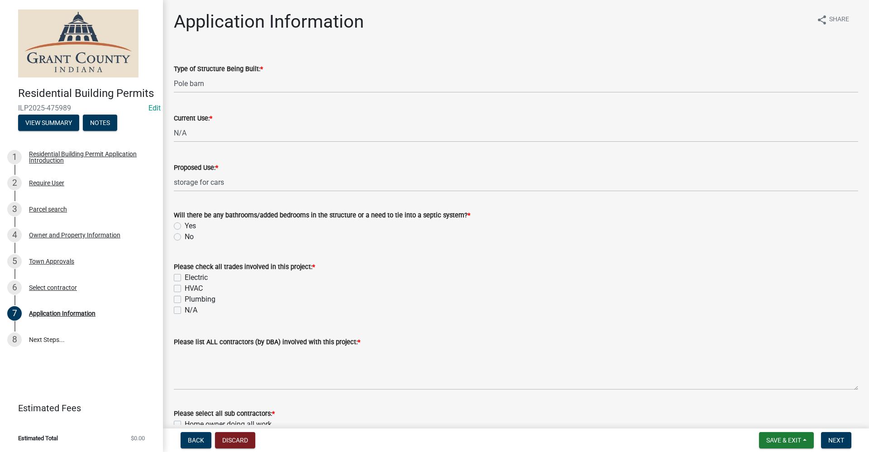
click at [185, 240] on label "No" at bounding box center [189, 236] width 9 height 11
click at [185, 237] on input "No" at bounding box center [188, 234] width 6 height 6
radio input "true"
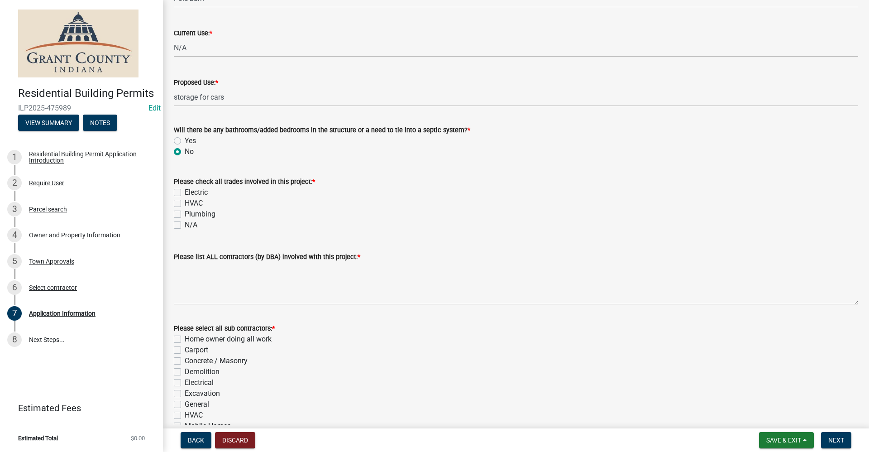
scroll to position [91, 0]
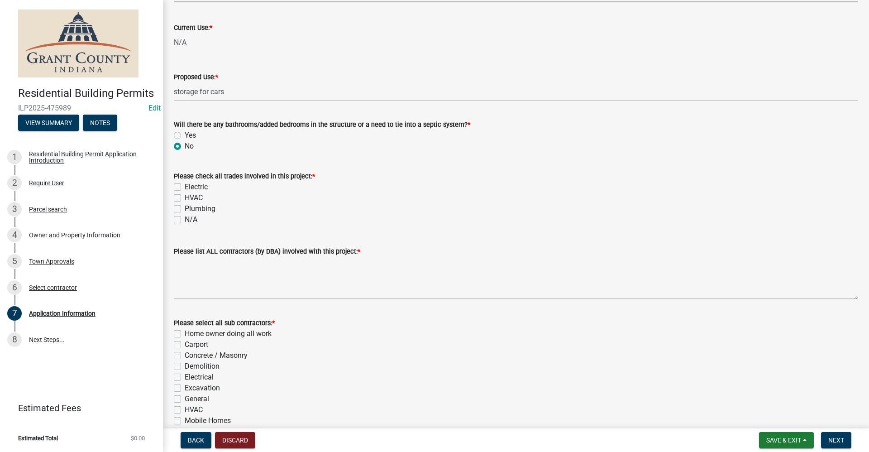
click at [185, 219] on label "N/A" at bounding box center [191, 219] width 13 height 11
click at [185, 219] on input "N/A" at bounding box center [188, 217] width 6 height 6
checkbox input "true"
checkbox input "false"
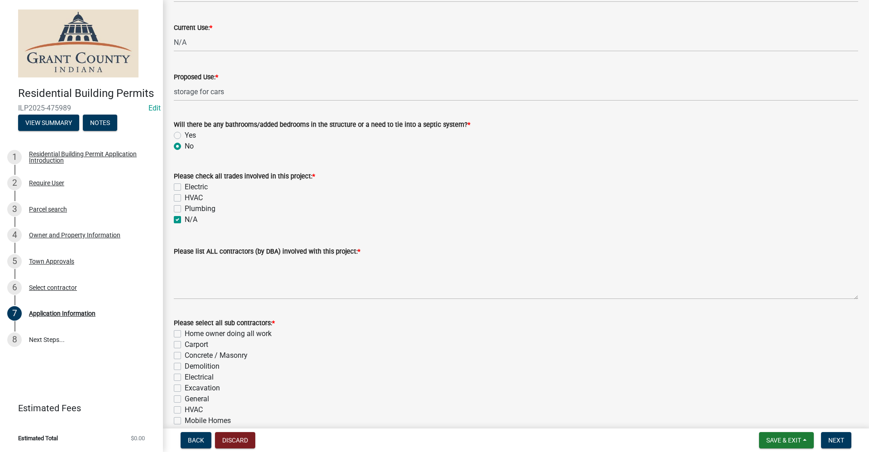
checkbox input "false"
checkbox input "true"
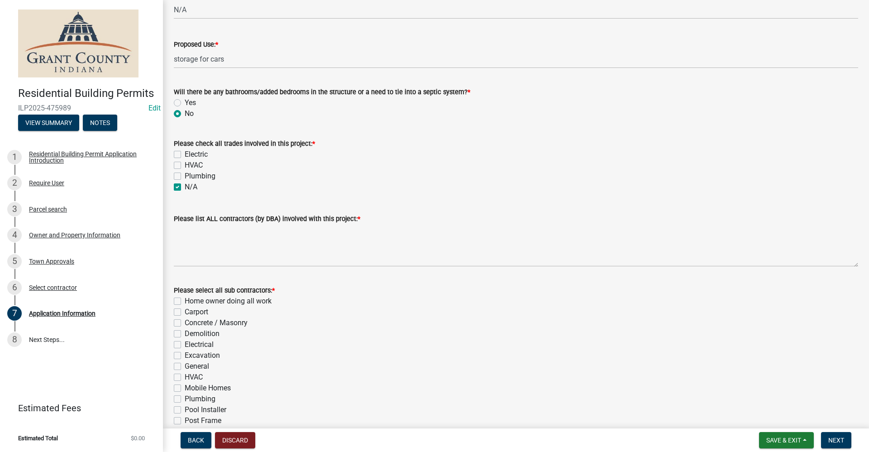
scroll to position [136, 0]
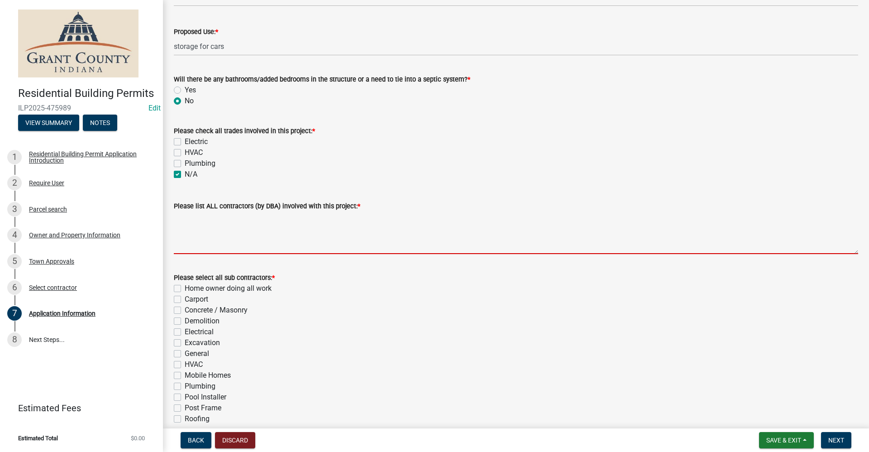
click at [209, 245] on textarea "Please list ALL contractors (by DBA) involved with this project: *" at bounding box center [516, 232] width 685 height 43
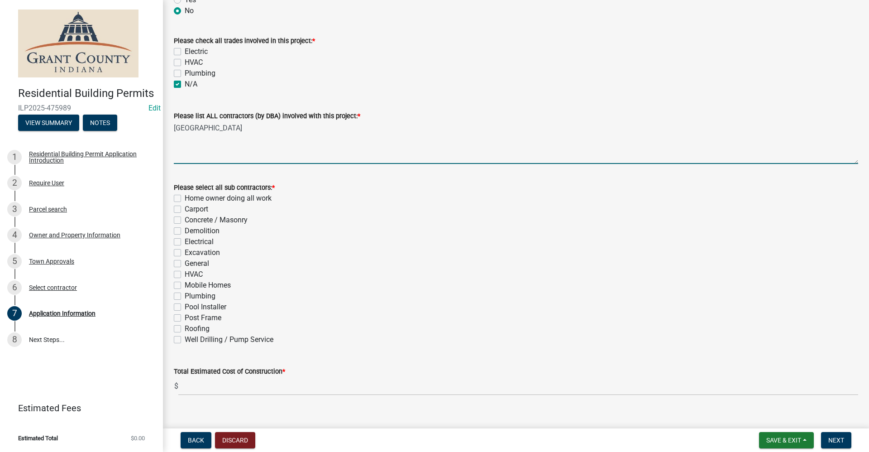
scroll to position [226, 0]
type textarea "Fairmount Buildings"
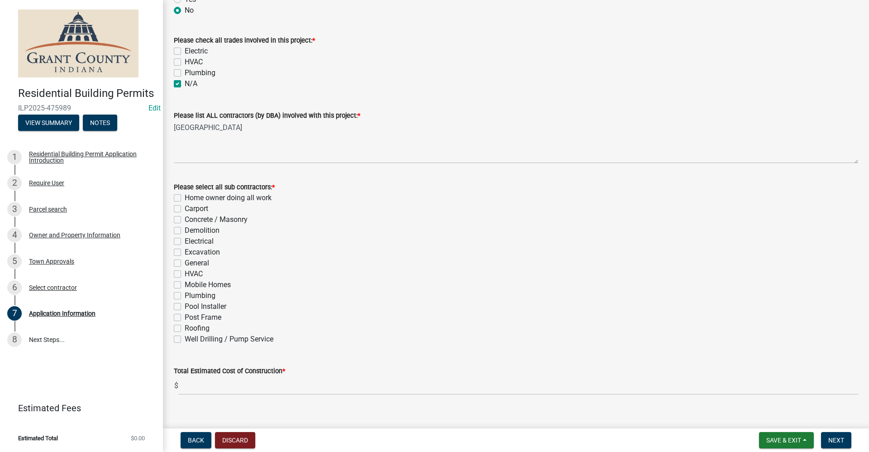
drag, startPoint x: 178, startPoint y: 263, endPoint x: 189, endPoint y: 269, distance: 12.6
click at [185, 263] on label "General" at bounding box center [197, 263] width 24 height 11
click at [185, 263] on input "General" at bounding box center [188, 261] width 6 height 6
checkbox input "true"
checkbox input "false"
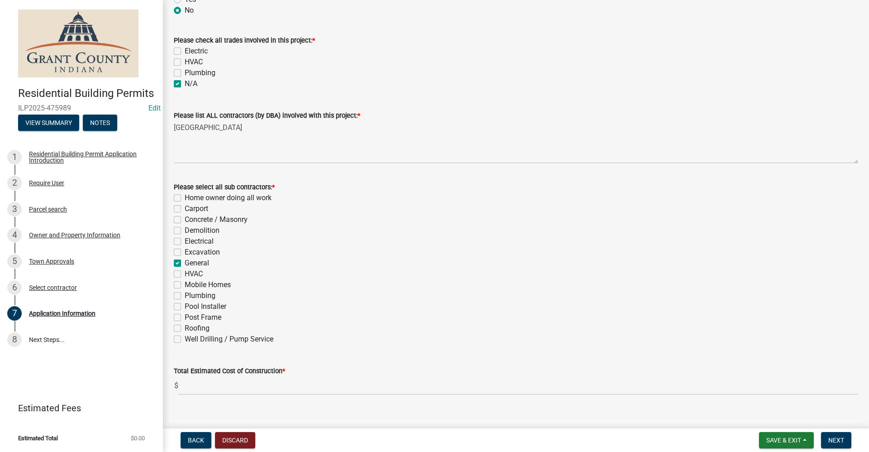
checkbox input "false"
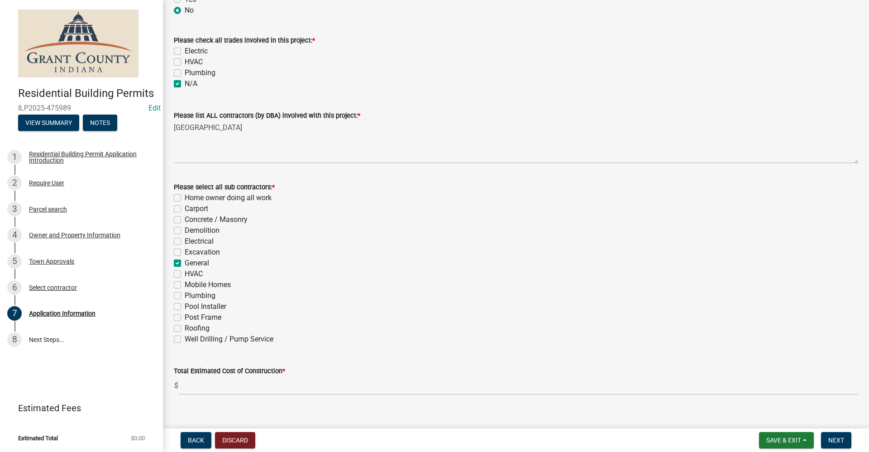
checkbox input "true"
checkbox input "false"
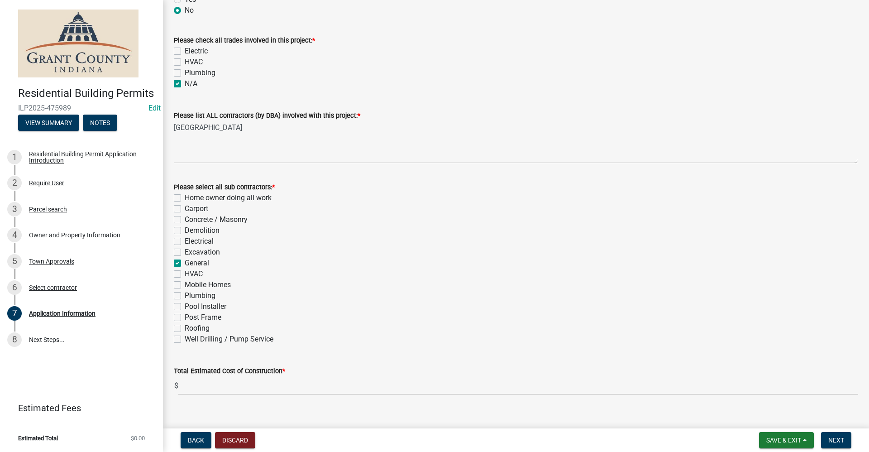
checkbox input "false"
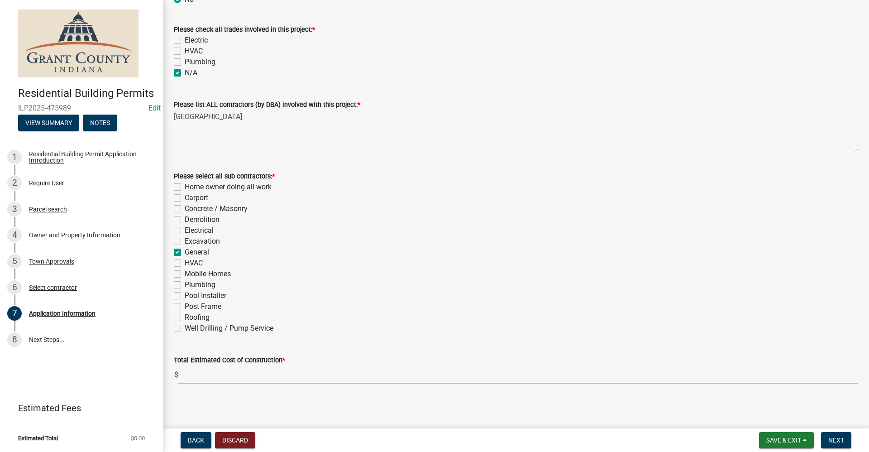
scroll to position [240, 0]
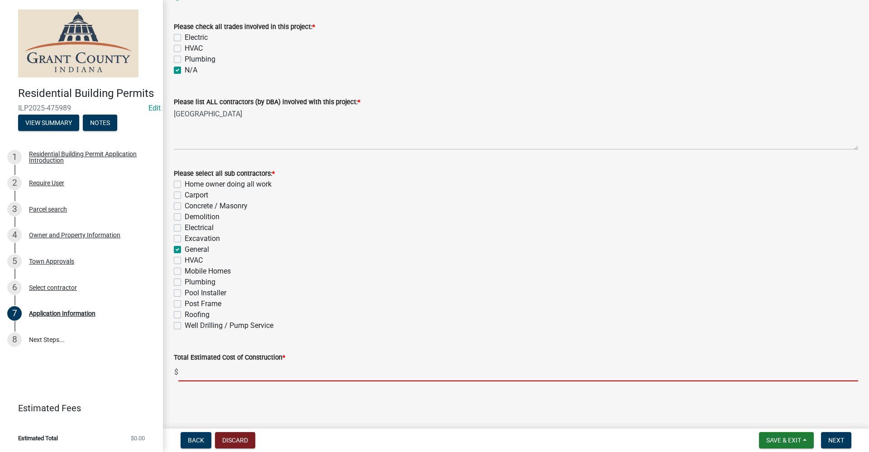
click at [199, 374] on input "text" at bounding box center [518, 372] width 680 height 19
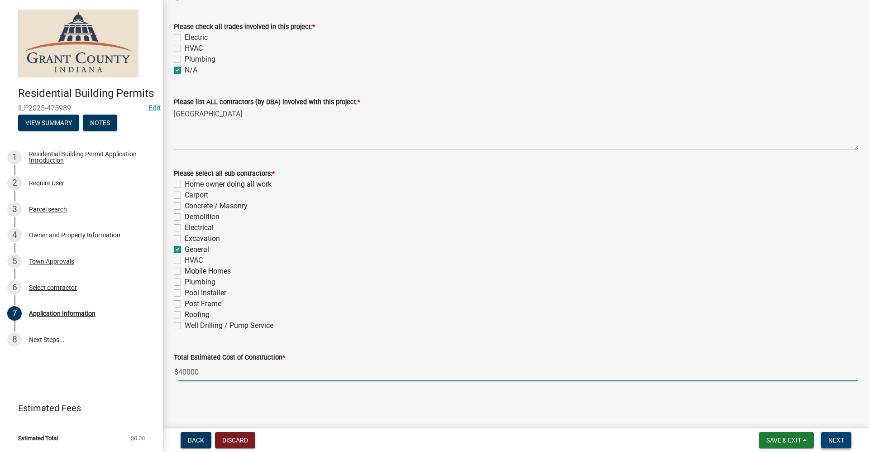
type input "40000"
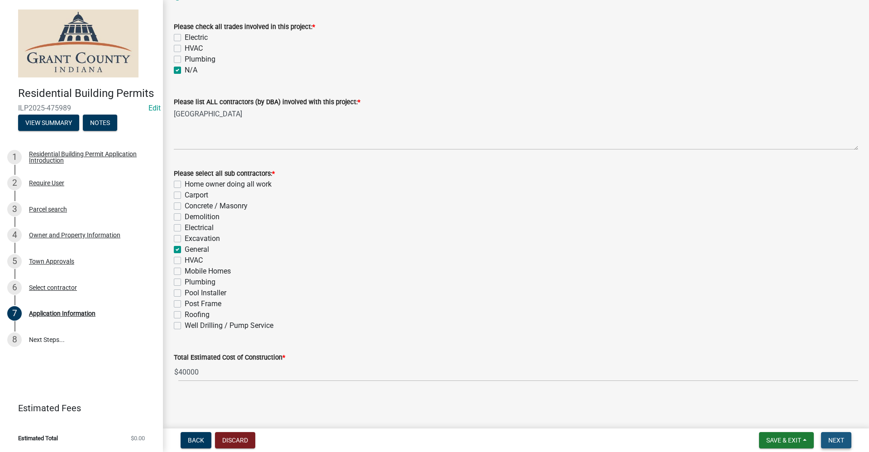
click at [832, 435] on button "Next" at bounding box center [836, 440] width 30 height 16
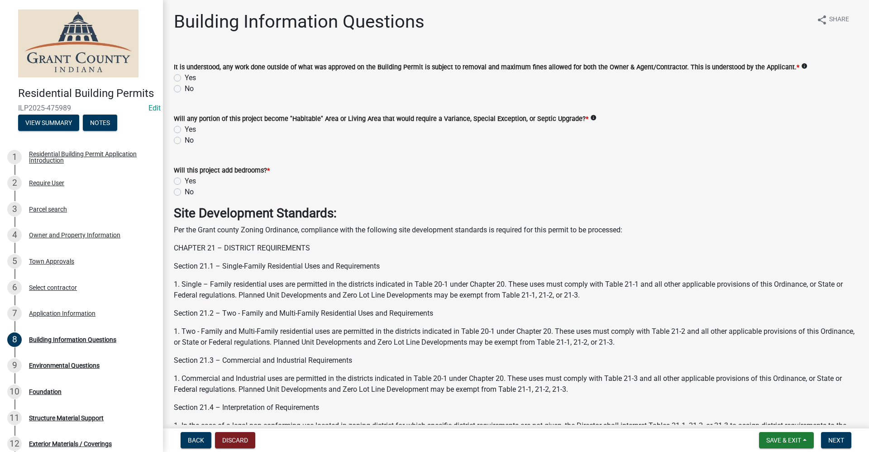
click at [185, 78] on label "Yes" at bounding box center [190, 77] width 11 height 11
click at [185, 78] on input "Yes" at bounding box center [188, 75] width 6 height 6
radio input "true"
click at [185, 139] on label "No" at bounding box center [189, 140] width 9 height 11
click at [185, 139] on input "No" at bounding box center [188, 138] width 6 height 6
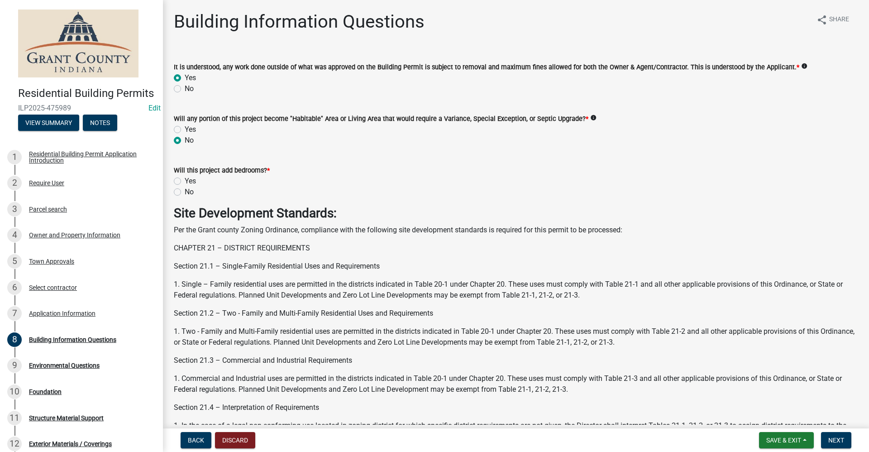
radio input "true"
click at [185, 193] on label "No" at bounding box center [189, 192] width 9 height 11
click at [185, 192] on input "No" at bounding box center [188, 190] width 6 height 6
radio input "true"
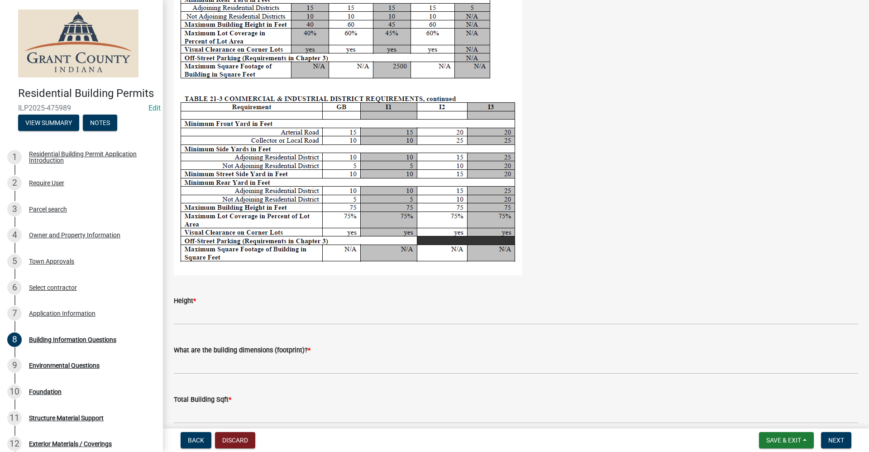
scroll to position [1720, 0]
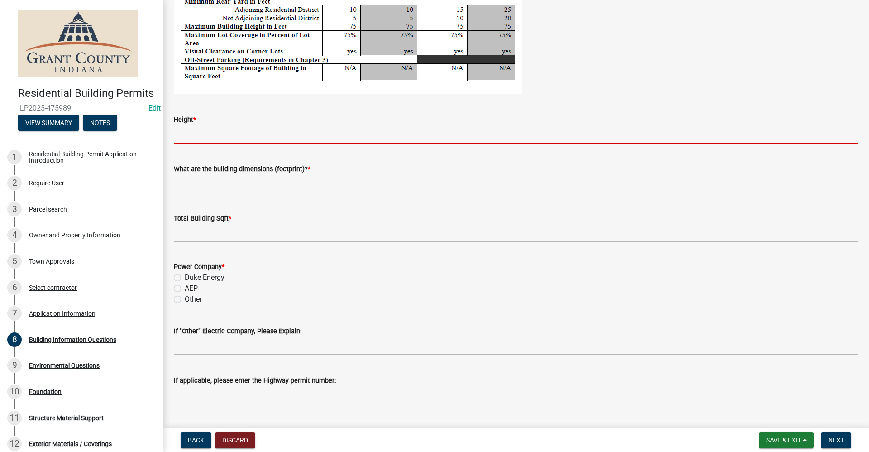
click at [182, 134] on input "Height *" at bounding box center [516, 134] width 685 height 19
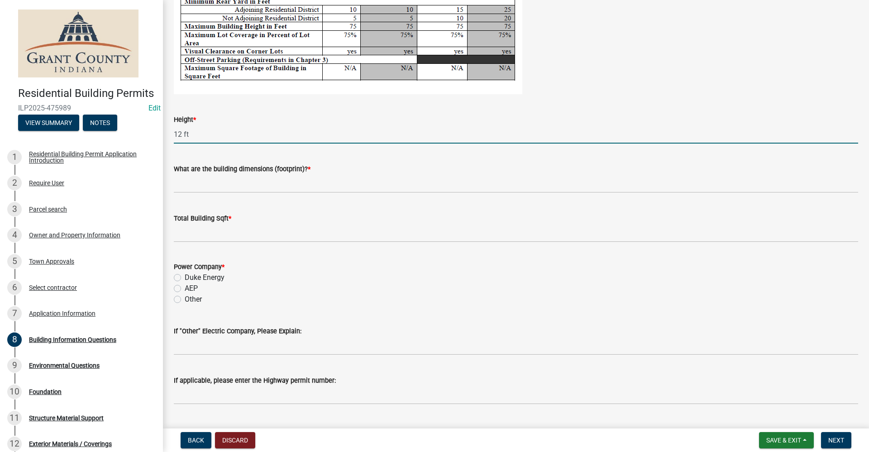
type input "12 ft"
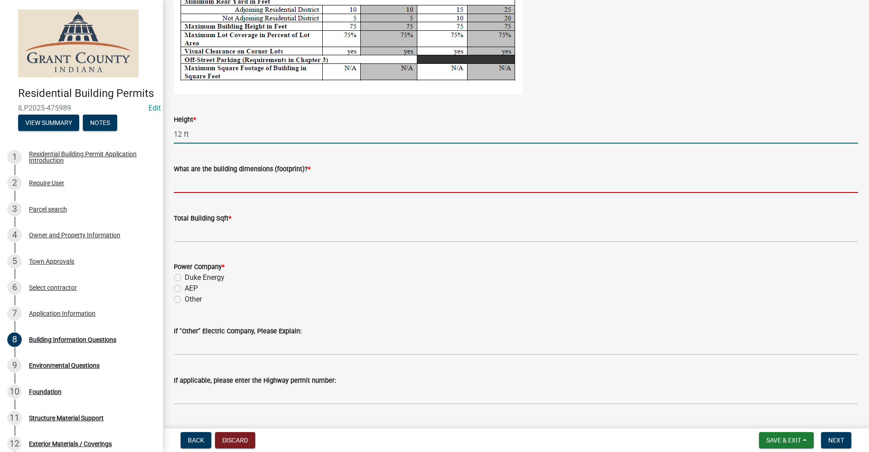
click at [222, 183] on input "What are the building dimensions (footprint)? *" at bounding box center [516, 183] width 685 height 19
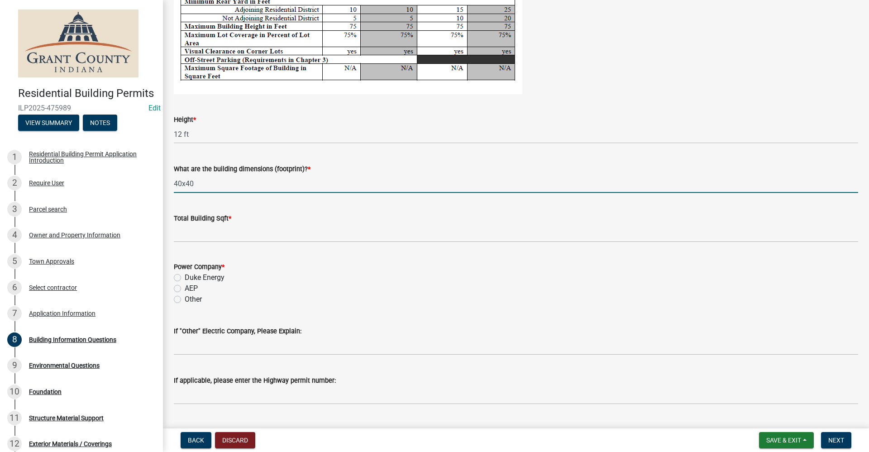
type input "40x40"
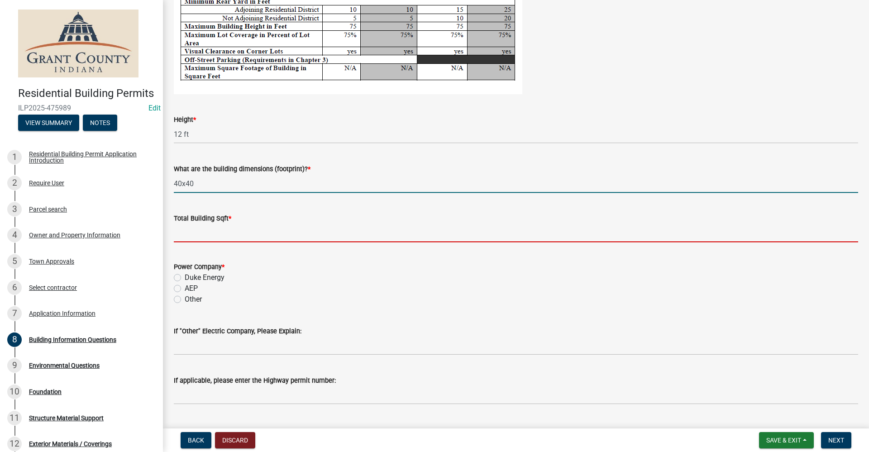
click at [230, 234] on input "text" at bounding box center [516, 233] width 685 height 19
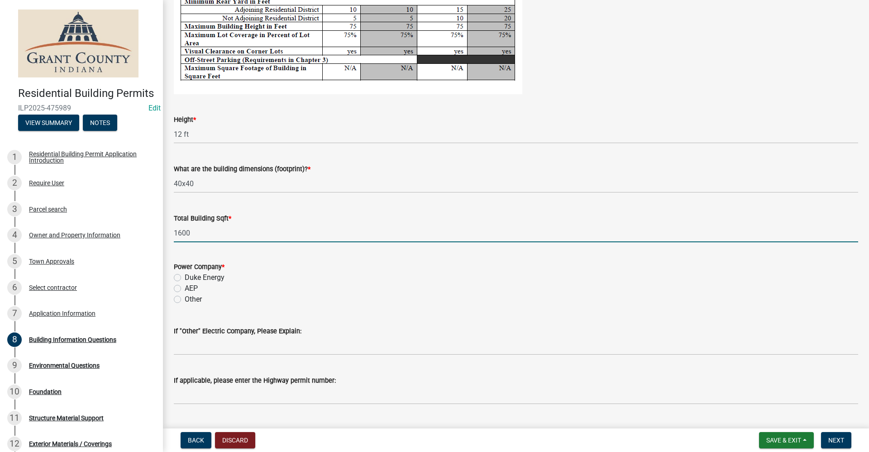
type input "1600"
click at [185, 289] on label "AEP" at bounding box center [191, 288] width 13 height 11
click at [185, 289] on input "AEP" at bounding box center [188, 286] width 6 height 6
radio input "true"
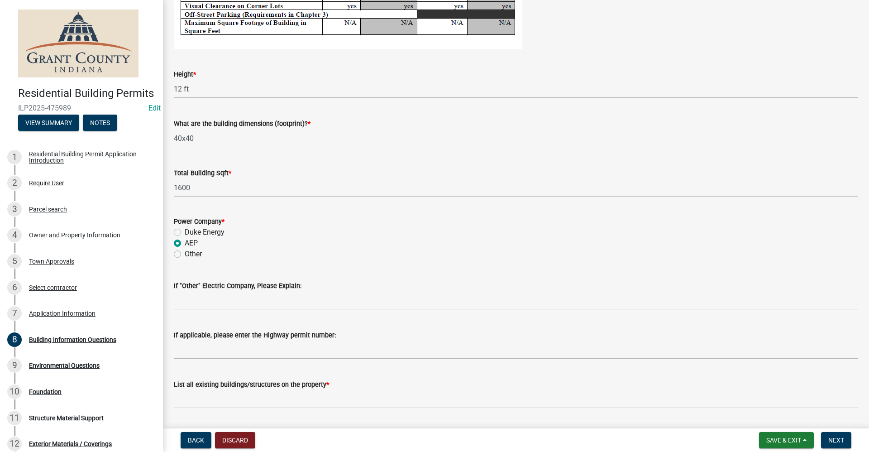
scroll to position [1842, 0]
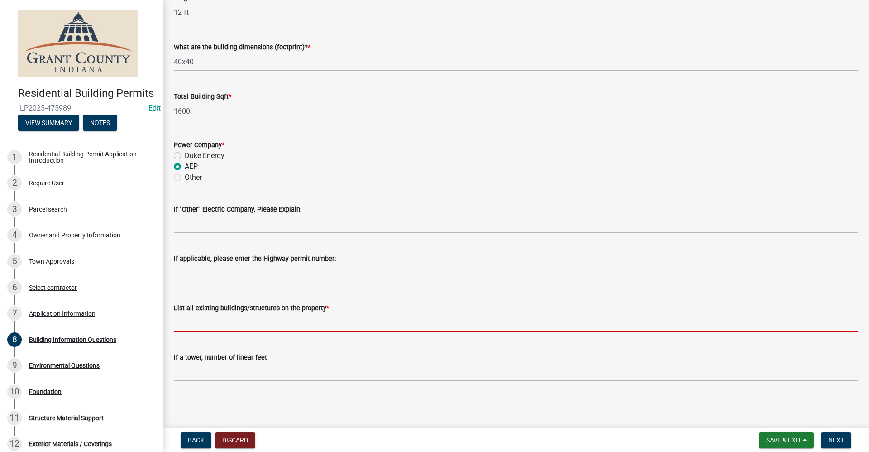
click at [198, 317] on input "List all existing buildings/structures on the property *" at bounding box center [516, 322] width 685 height 19
click at [194, 323] on input "List all existing buildings/structures on the property *" at bounding box center [516, 322] width 685 height 19
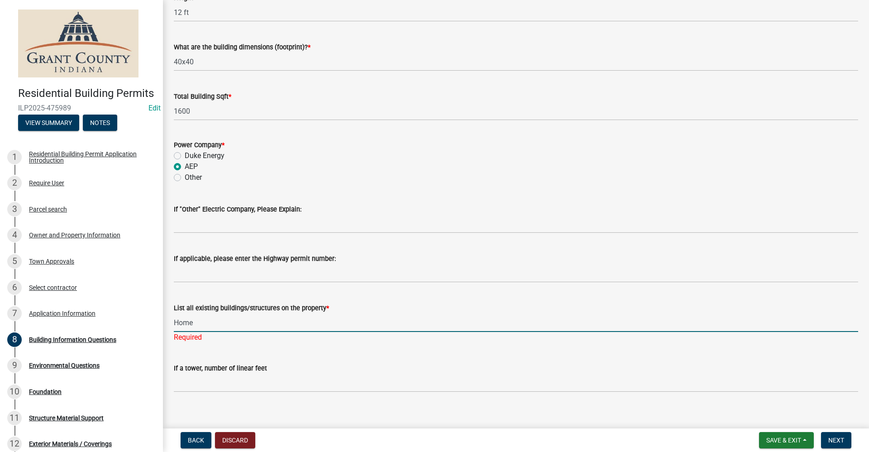
type input "Home"
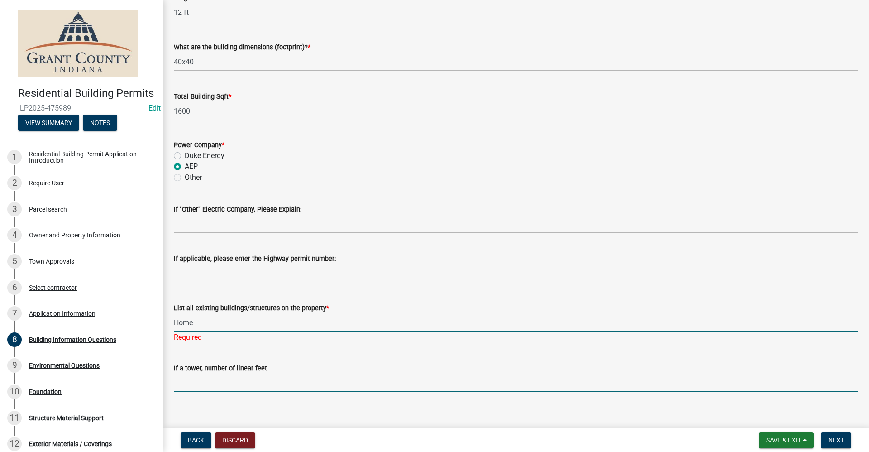
click at [430, 378] on input "text" at bounding box center [516, 383] width 685 height 19
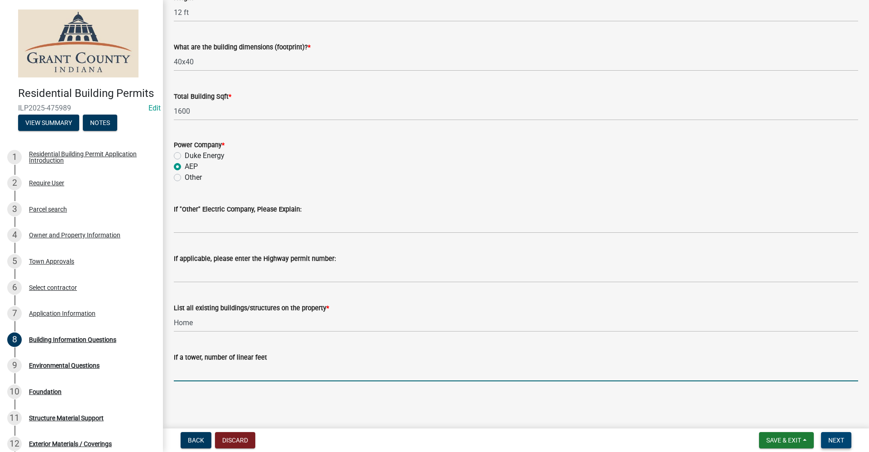
click at [834, 438] on span "Next" at bounding box center [837, 439] width 16 height 7
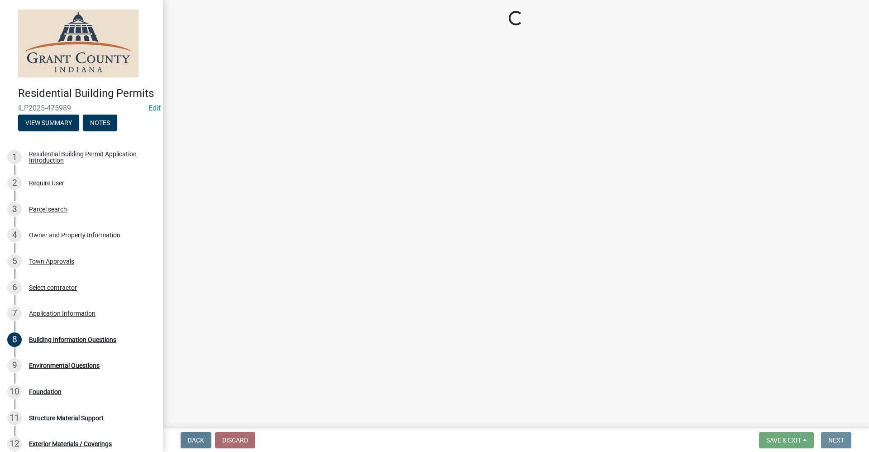
scroll to position [0, 0]
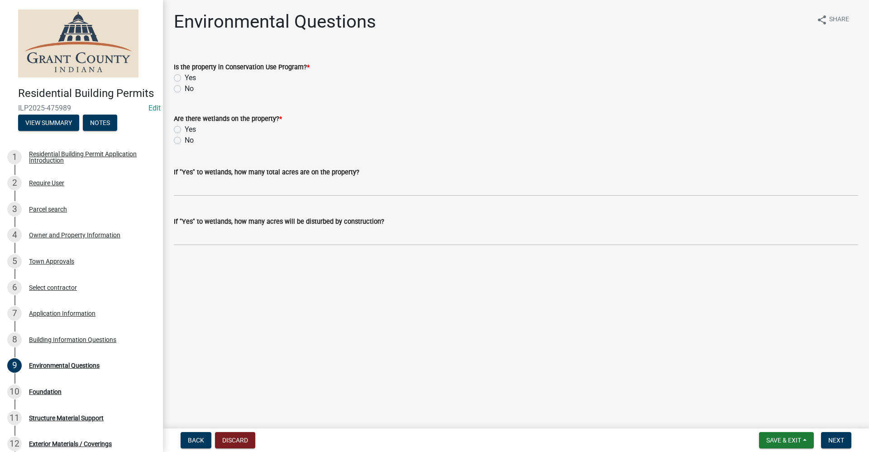
click at [185, 90] on label "No" at bounding box center [189, 88] width 9 height 11
click at [185, 89] on input "No" at bounding box center [188, 86] width 6 height 6
radio input "true"
drag, startPoint x: 178, startPoint y: 139, endPoint x: 198, endPoint y: 155, distance: 25.5
click at [185, 139] on label "No" at bounding box center [189, 140] width 9 height 11
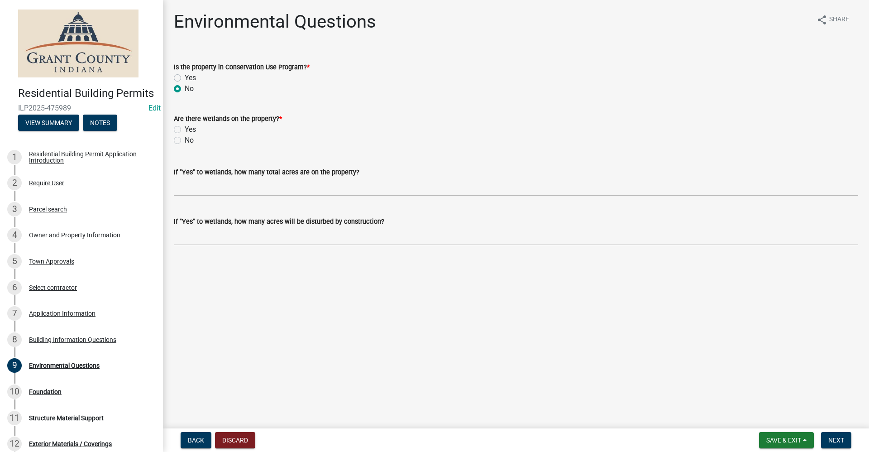
click at [185, 139] on input "No" at bounding box center [188, 138] width 6 height 6
radio input "true"
click at [838, 445] on button "Next" at bounding box center [836, 440] width 30 height 16
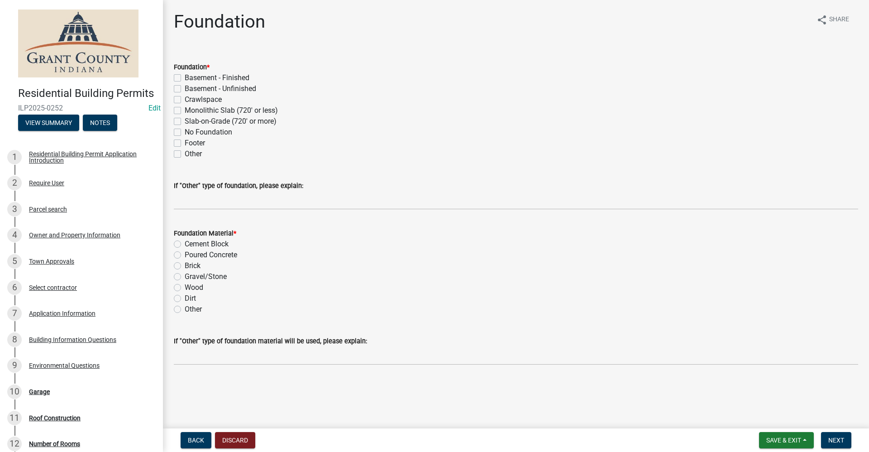
click at [185, 120] on label "Slab-on-Grade (720' or more)" at bounding box center [231, 121] width 92 height 11
click at [185, 120] on input "Slab-on-Grade (720' or more)" at bounding box center [188, 119] width 6 height 6
checkbox input "true"
checkbox input "false"
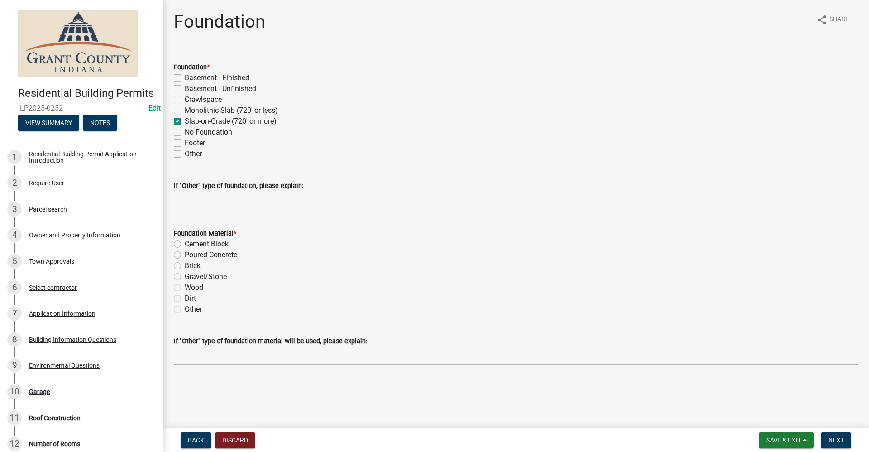
checkbox input "false"
checkbox input "true"
checkbox input "false"
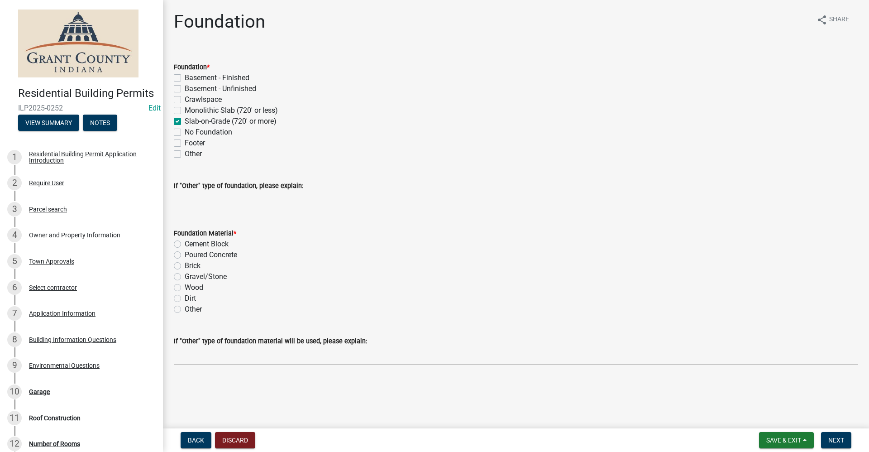
checkbox input "false"
click at [185, 256] on label "Poured Concrete" at bounding box center [211, 254] width 53 height 11
click at [185, 255] on input "Poured Concrete" at bounding box center [188, 252] width 6 height 6
radio input "true"
click at [843, 434] on button "Next" at bounding box center [836, 440] width 30 height 16
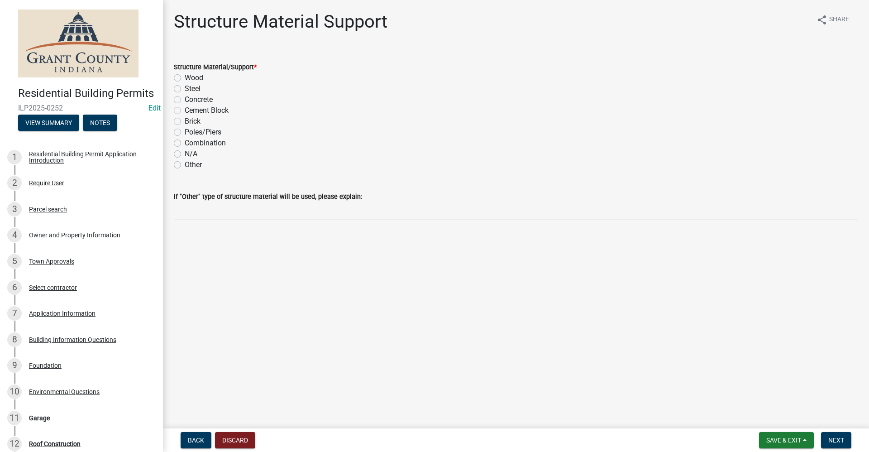
click at [185, 87] on label "Steel" at bounding box center [193, 88] width 16 height 11
click at [185, 87] on input "Steel" at bounding box center [188, 86] width 6 height 6
radio input "true"
click at [845, 445] on button "Next" at bounding box center [836, 440] width 30 height 16
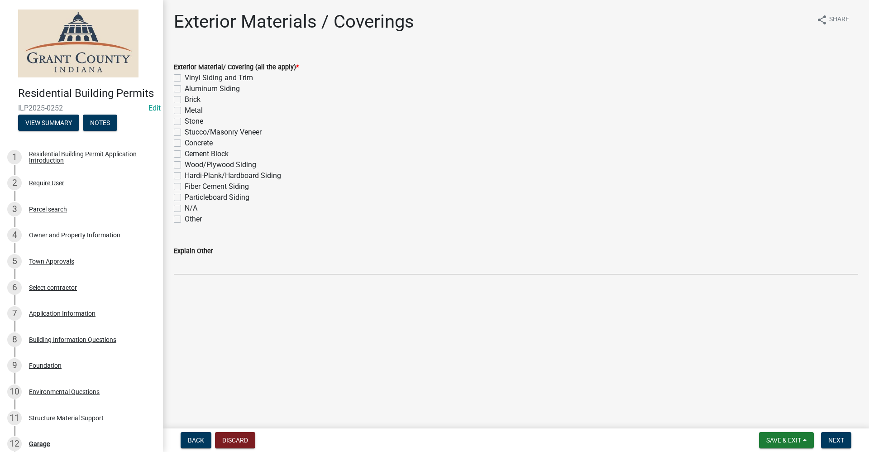
click at [185, 111] on label "Metal" at bounding box center [194, 110] width 18 height 11
click at [185, 111] on input "Metal" at bounding box center [188, 108] width 6 height 6
checkbox input "true"
checkbox input "false"
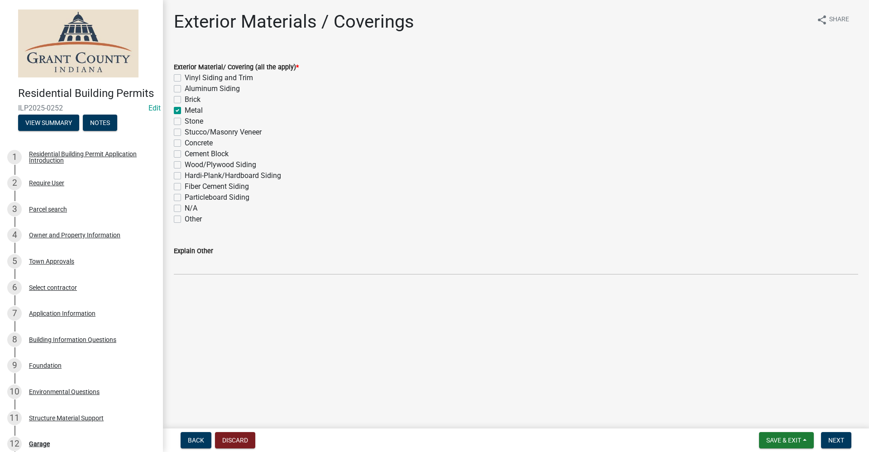
checkbox input "false"
checkbox input "true"
checkbox input "false"
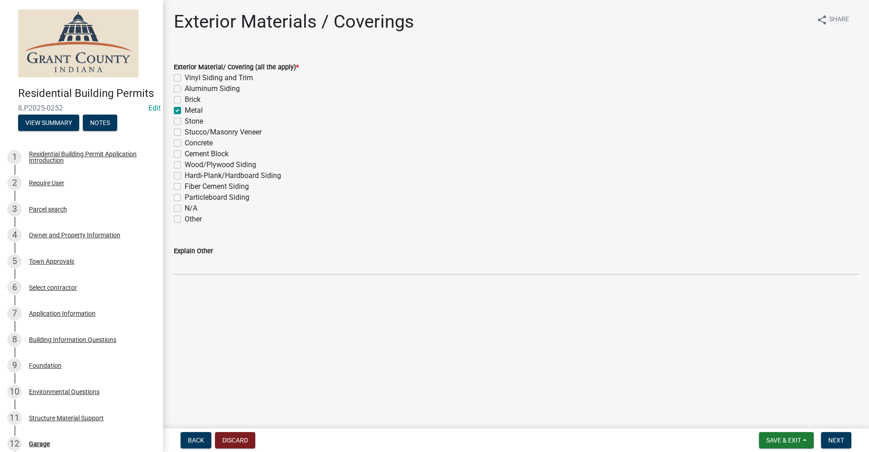
checkbox input "false"
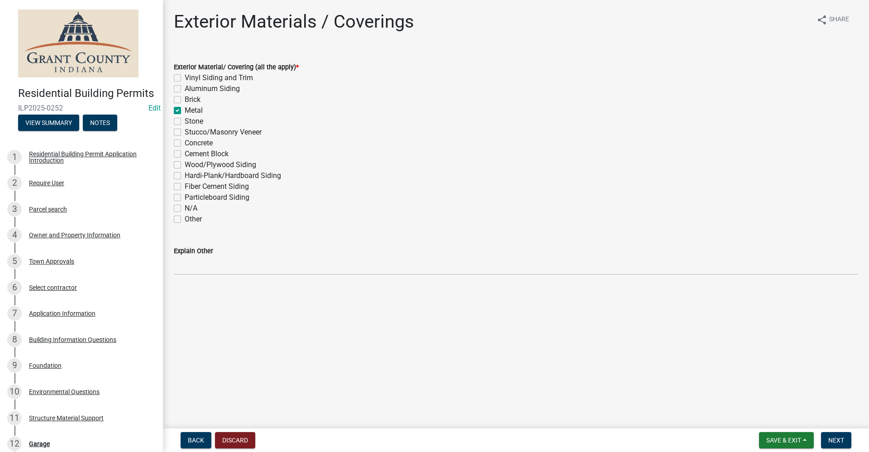
checkbox input "false"
click at [838, 439] on span "Next" at bounding box center [837, 439] width 16 height 7
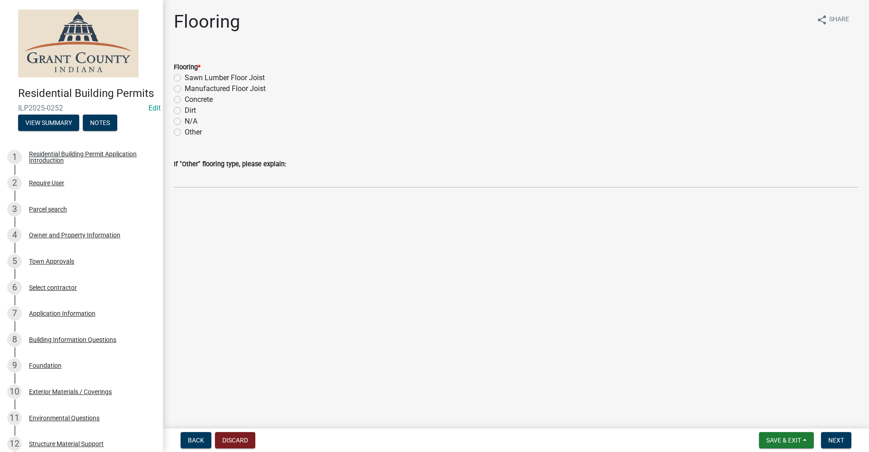
click at [185, 99] on label "Concrete" at bounding box center [199, 99] width 28 height 11
click at [185, 99] on input "Concrete" at bounding box center [188, 97] width 6 height 6
radio input "true"
click at [836, 437] on span "Next" at bounding box center [837, 439] width 16 height 7
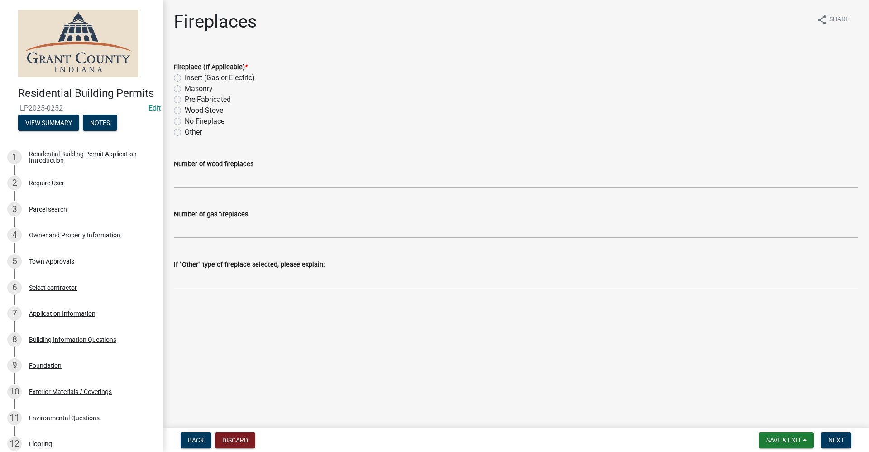
click at [185, 121] on label "No Fireplace" at bounding box center [205, 121] width 40 height 11
click at [185, 121] on input "No Fireplace" at bounding box center [188, 119] width 6 height 6
radio input "true"
click at [841, 441] on span "Next" at bounding box center [837, 439] width 16 height 7
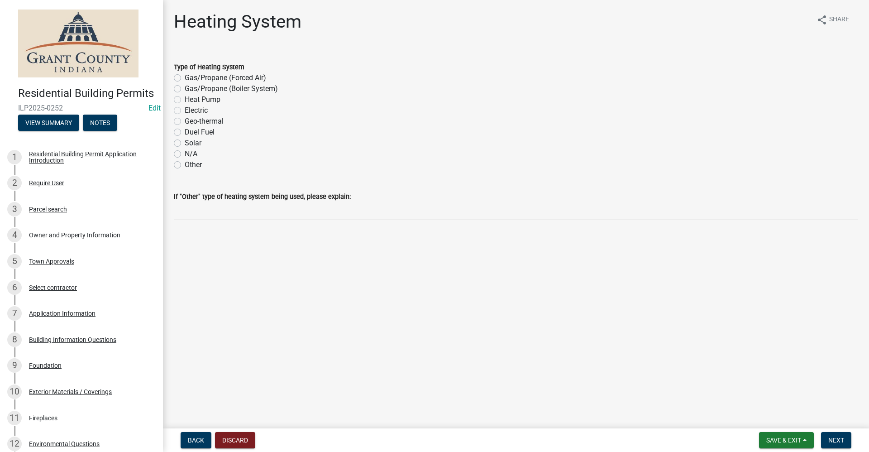
click at [185, 153] on label "N/A" at bounding box center [191, 154] width 13 height 11
click at [185, 153] on input "N/A" at bounding box center [188, 152] width 6 height 6
radio input "true"
drag, startPoint x: 836, startPoint y: 440, endPoint x: 841, endPoint y: 441, distance: 5.3
click at [836, 440] on span "Next" at bounding box center [837, 439] width 16 height 7
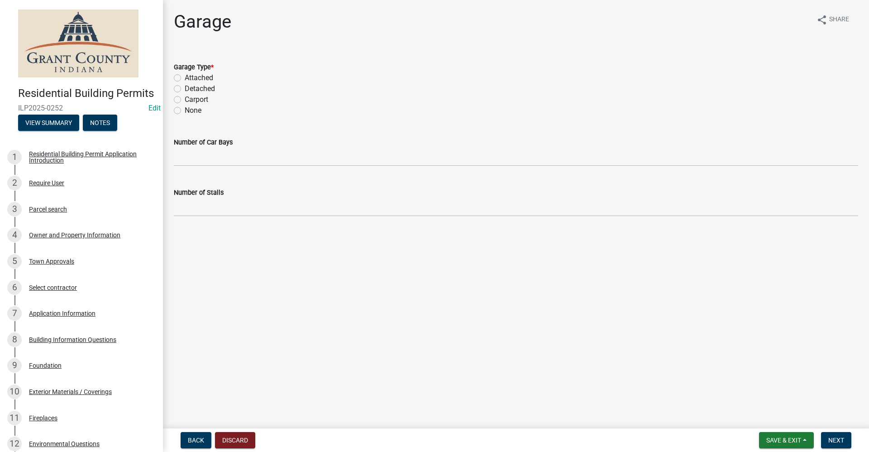
click at [185, 113] on label "None" at bounding box center [193, 110] width 17 height 11
click at [185, 111] on input "None" at bounding box center [188, 108] width 6 height 6
radio input "true"
click at [836, 440] on span "Next" at bounding box center [837, 439] width 16 height 7
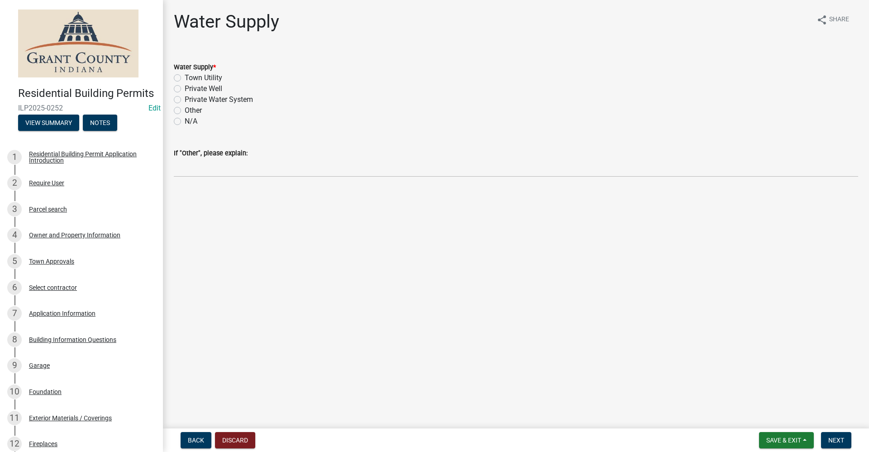
click at [185, 77] on label "Town Utility" at bounding box center [204, 77] width 38 height 11
click at [185, 77] on input "Town Utility" at bounding box center [188, 75] width 6 height 6
radio input "true"
click at [834, 436] on span "Next" at bounding box center [837, 439] width 16 height 7
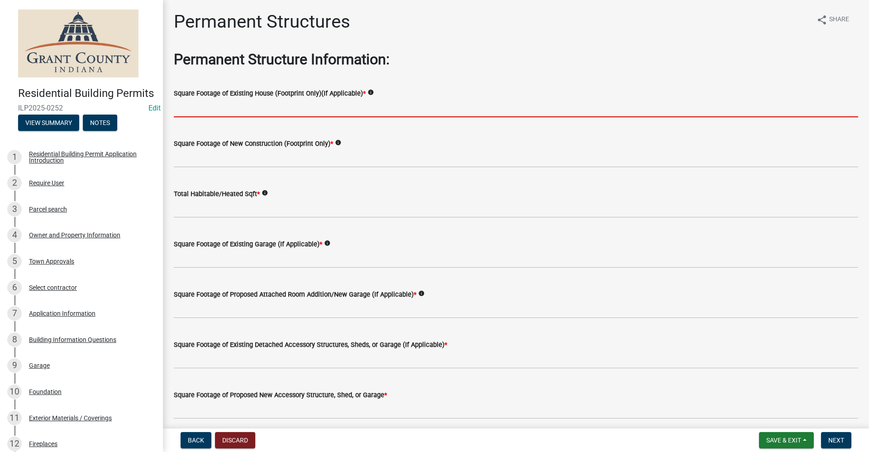
click at [211, 109] on input "text" at bounding box center [516, 108] width 685 height 19
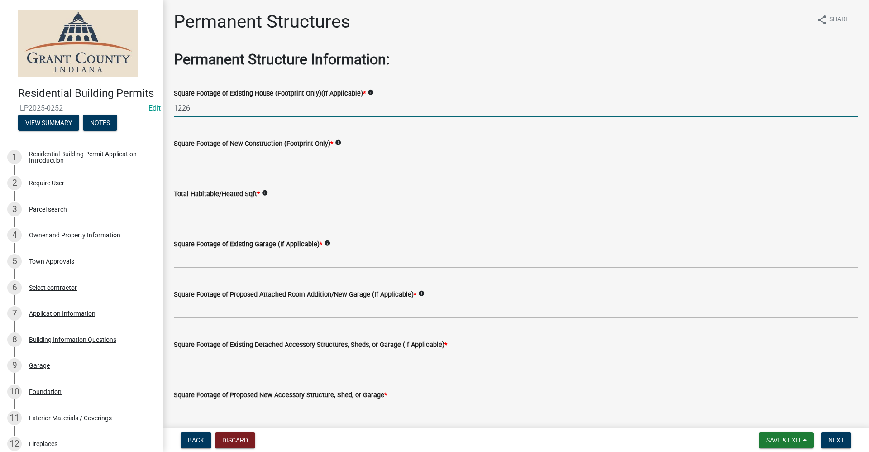
type input "1226"
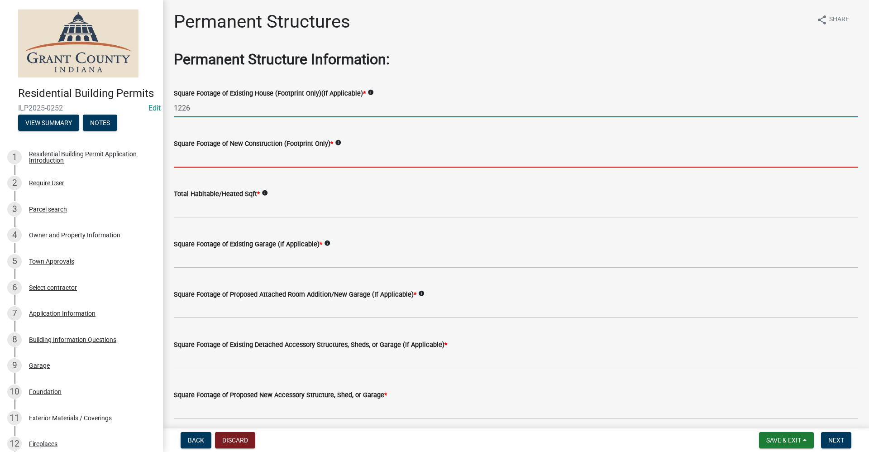
click at [209, 161] on input "text" at bounding box center [516, 158] width 685 height 19
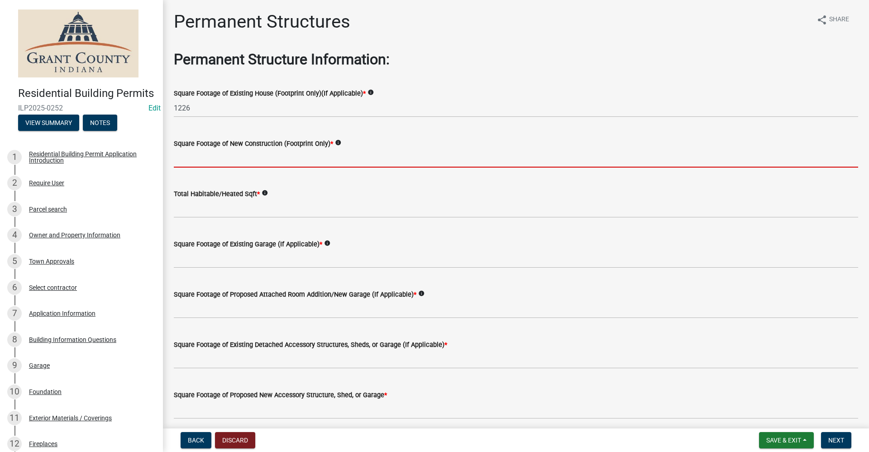
type input "0"
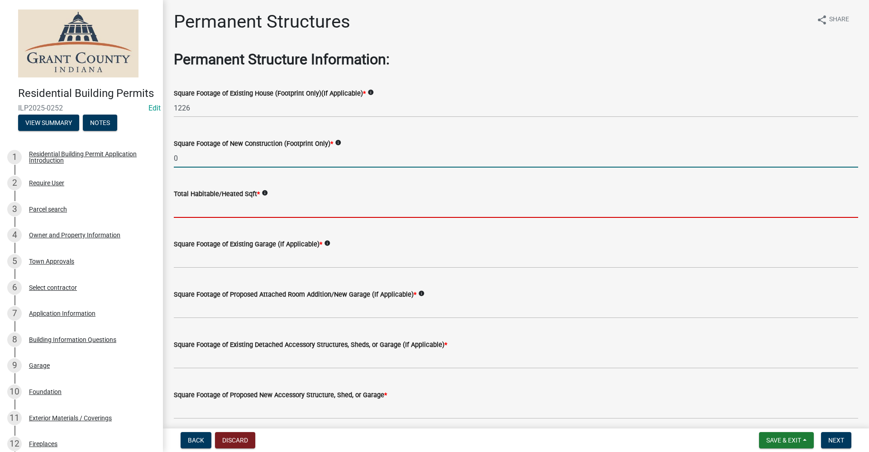
click at [225, 210] on input "text" at bounding box center [516, 208] width 685 height 19
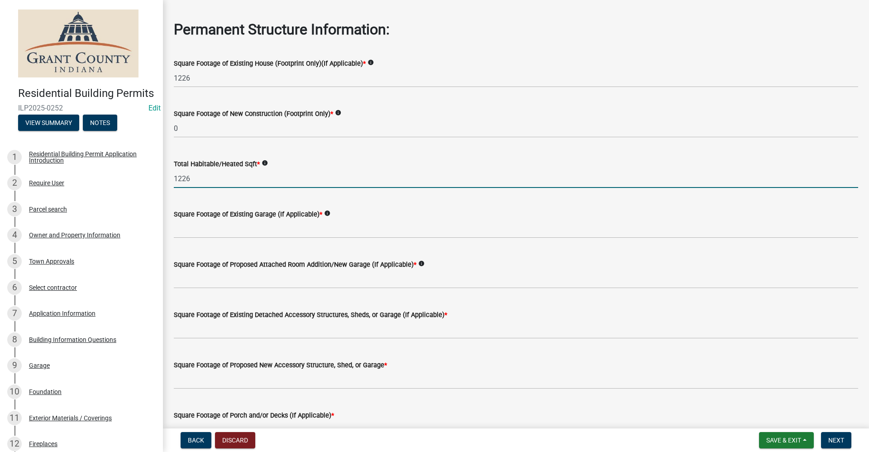
scroll to position [45, 0]
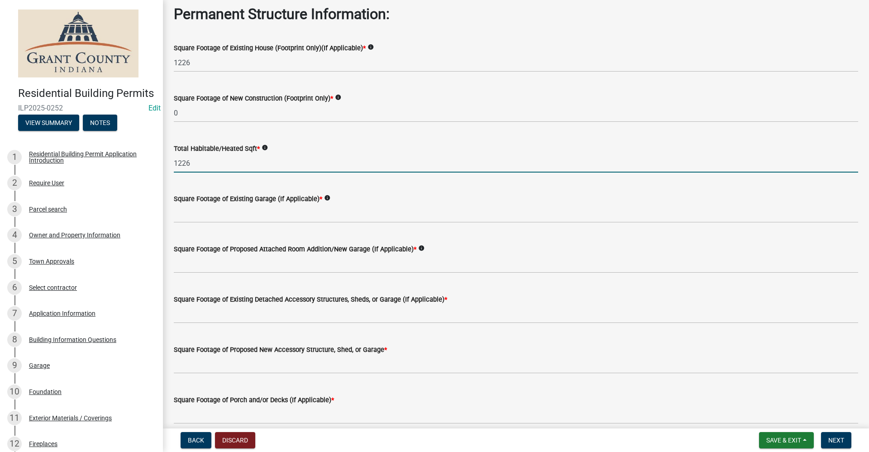
type input "1226"
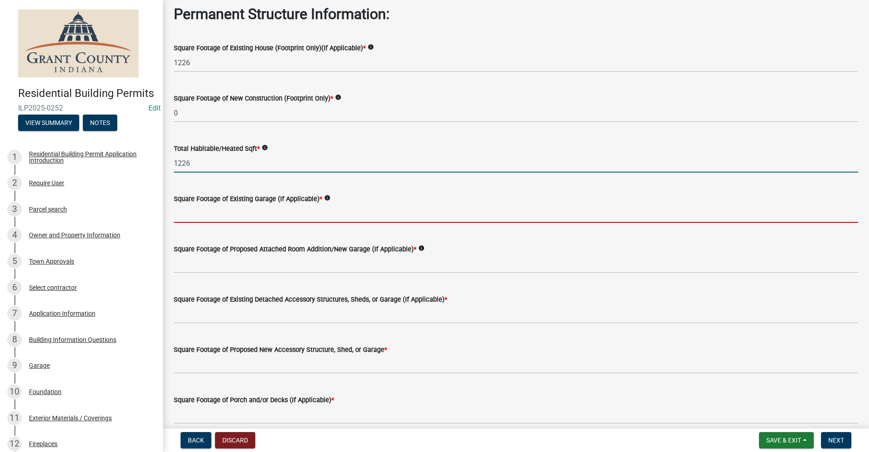
click at [239, 214] on input "text" at bounding box center [516, 213] width 685 height 19
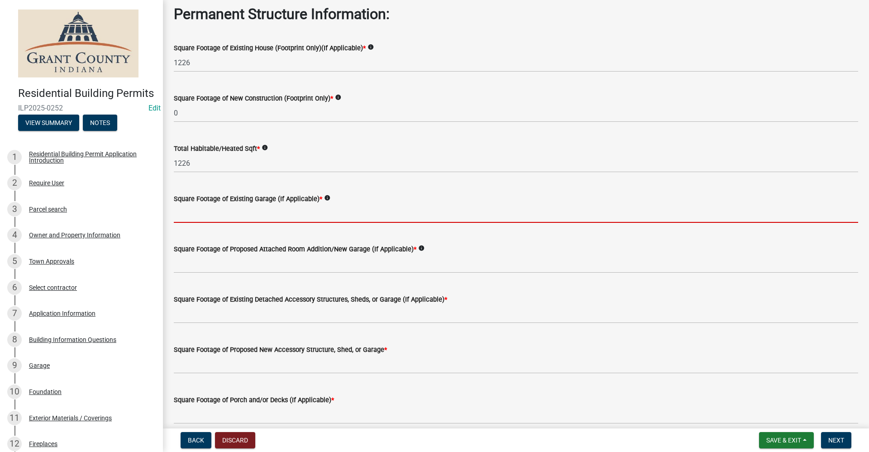
type input "0"
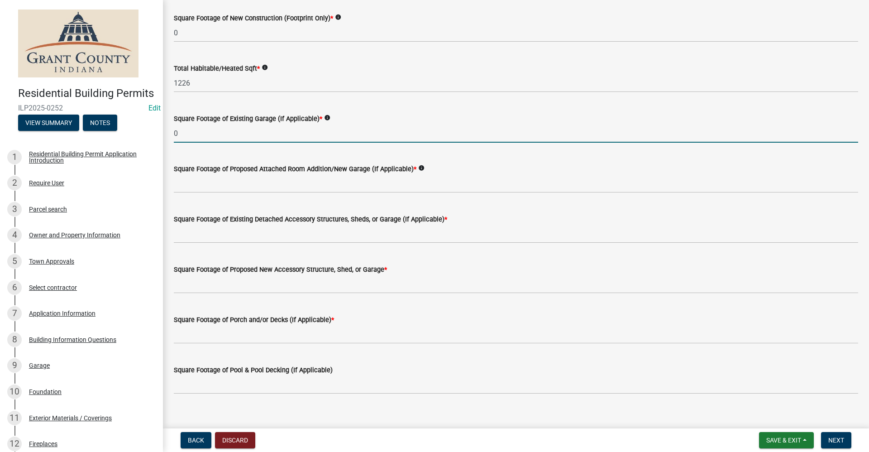
scroll to position [136, 0]
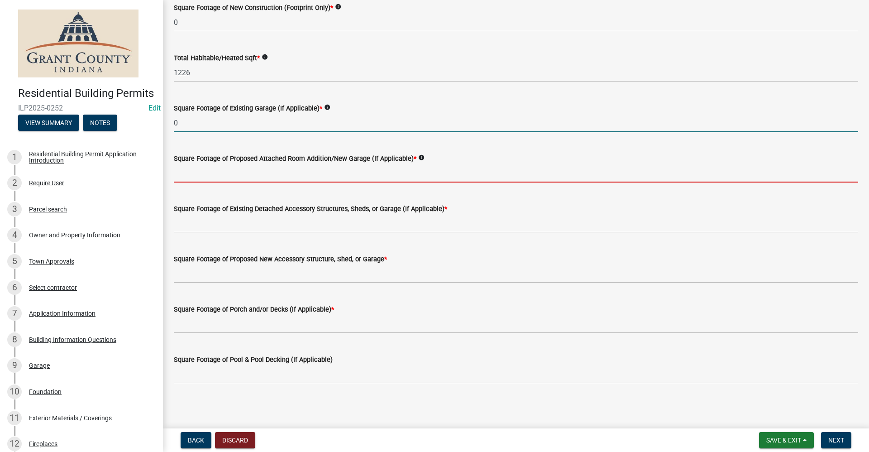
click at [256, 172] on input "text" at bounding box center [516, 173] width 685 height 19
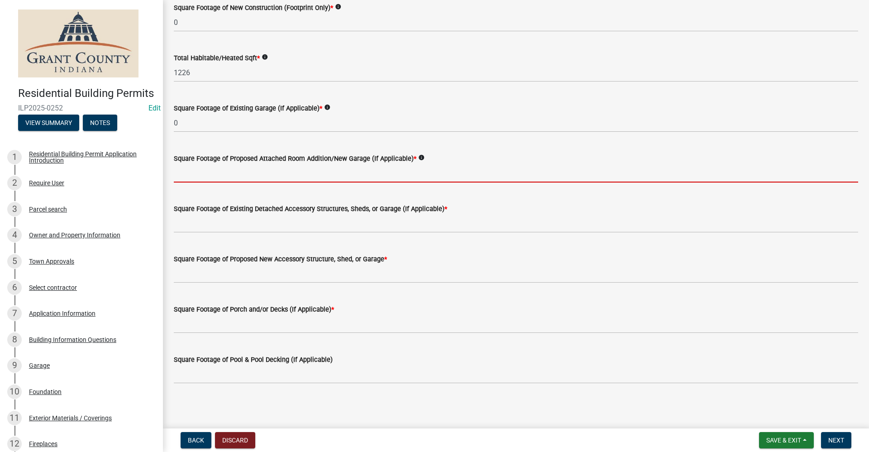
type input "0"
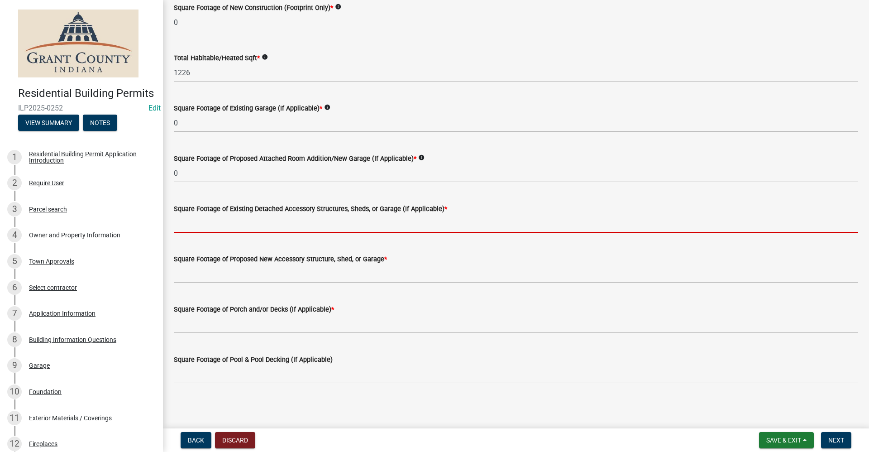
click at [231, 224] on input "text" at bounding box center [516, 223] width 685 height 19
type input "0"
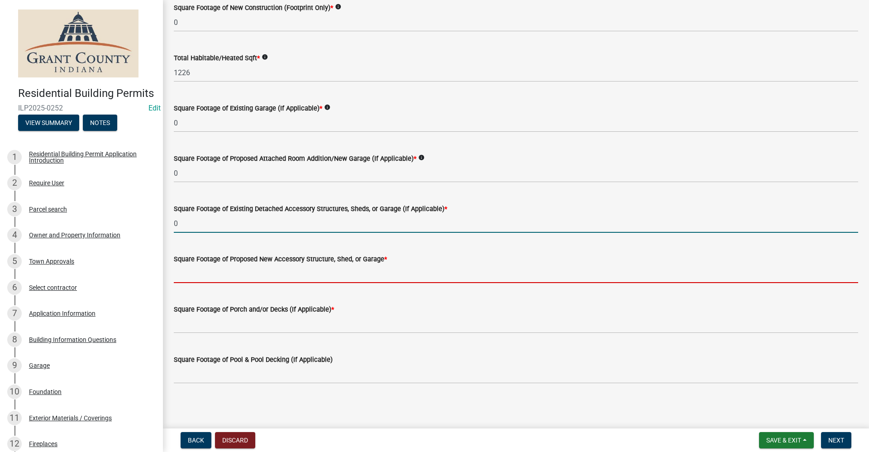
click at [234, 275] on input "text" at bounding box center [516, 273] width 685 height 19
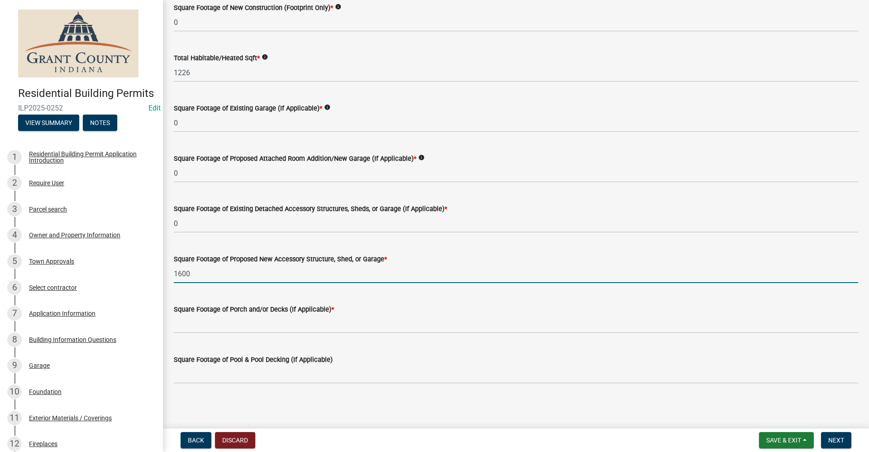
type input "1600"
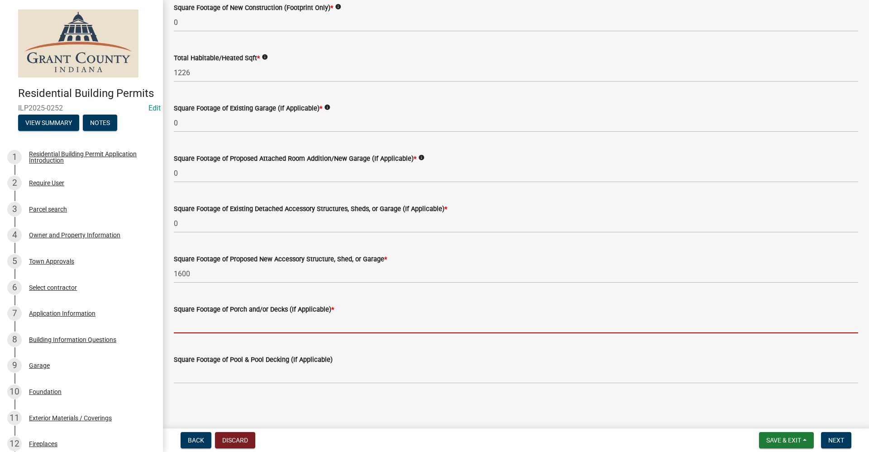
click at [215, 319] on input "text" at bounding box center [516, 324] width 685 height 19
type input "0"
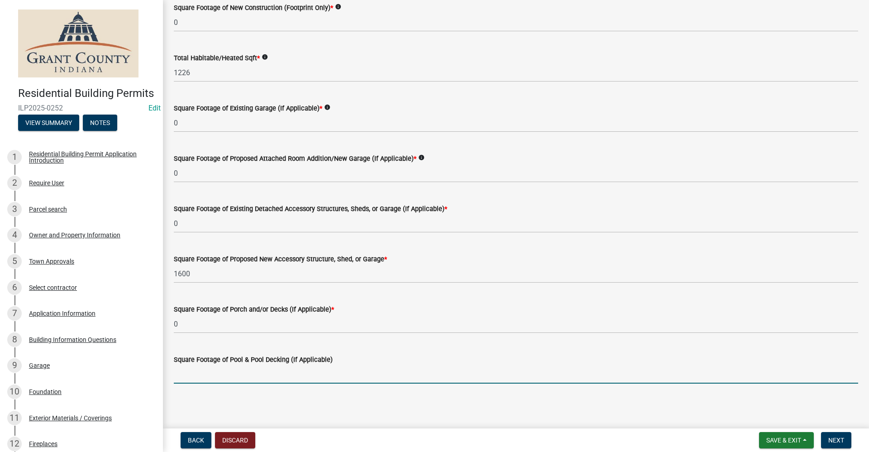
click at [218, 380] on input "text" at bounding box center [516, 374] width 685 height 19
type input "0"
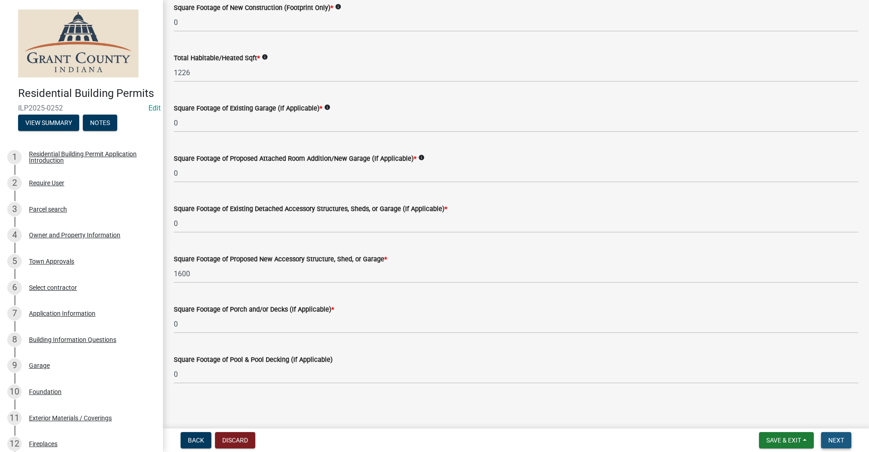
click at [843, 440] on span "Next" at bounding box center [837, 439] width 16 height 7
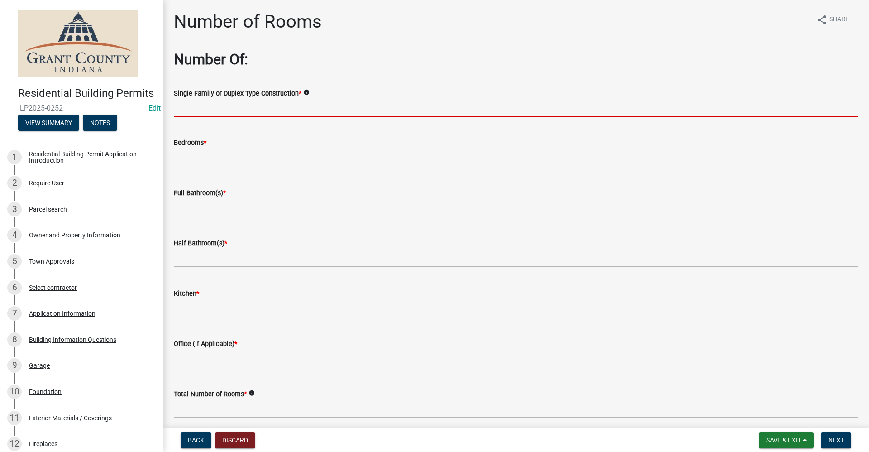
click at [189, 109] on input "Single Family or Duplex Type Construction *" at bounding box center [516, 108] width 685 height 19
type input "NA"
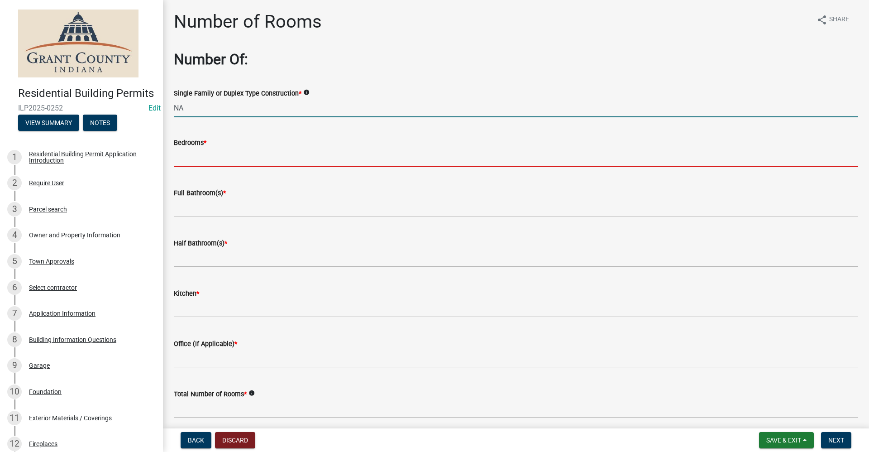
click at [189, 163] on input "text" at bounding box center [516, 157] width 685 height 19
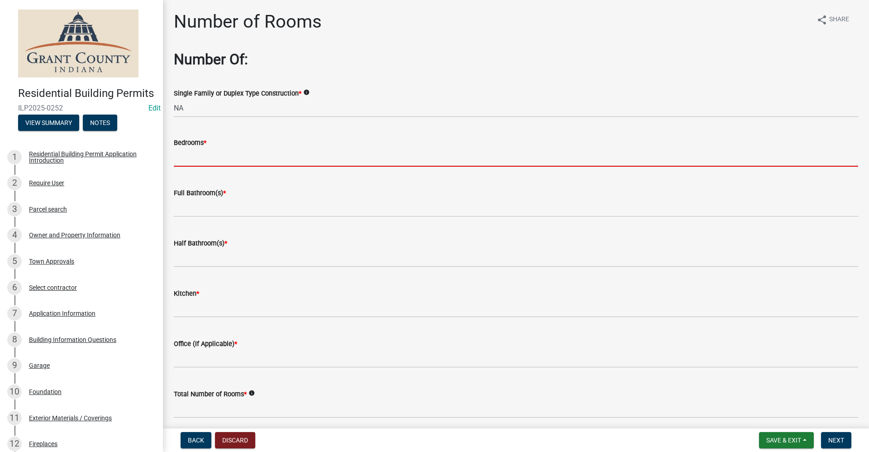
type input "0"
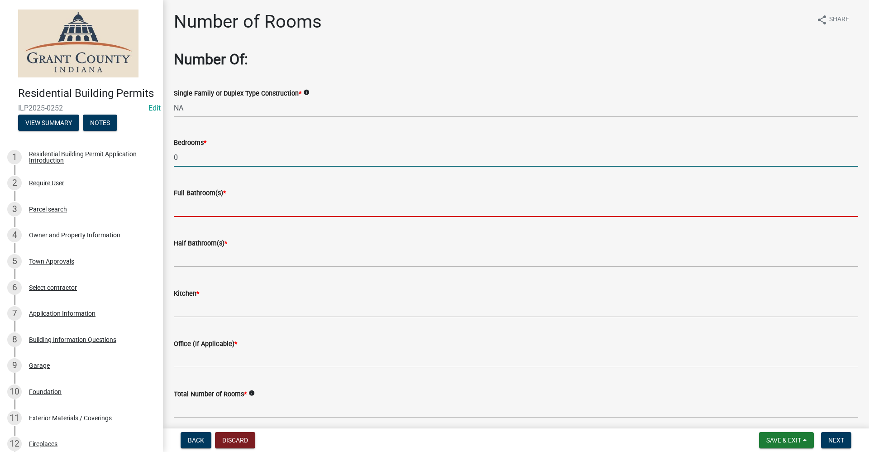
click at [202, 207] on input "text" at bounding box center [516, 207] width 685 height 19
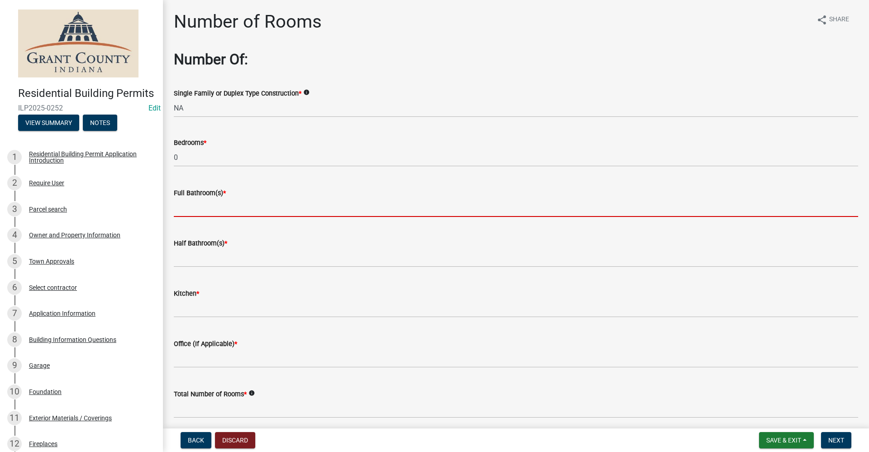
type input "0"
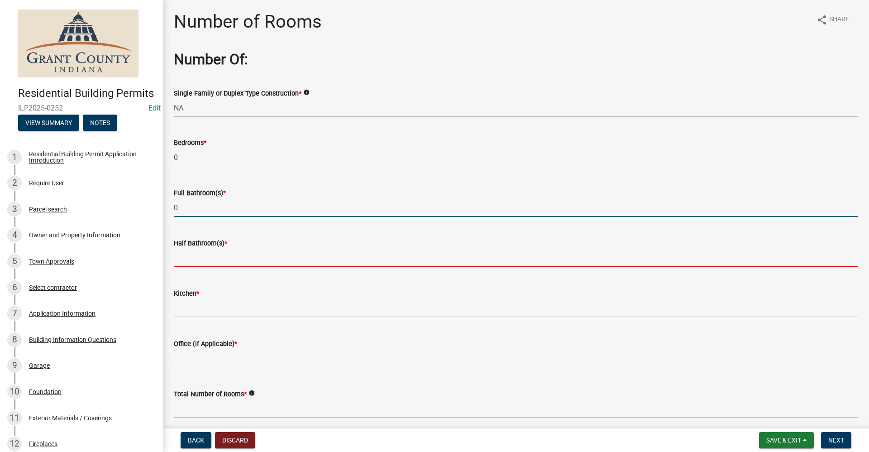
click at [207, 259] on input "text" at bounding box center [516, 258] width 685 height 19
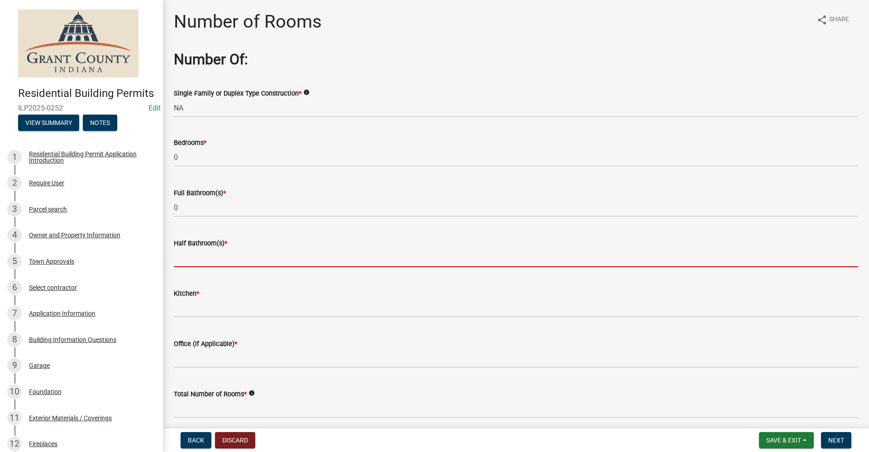
type input "0"
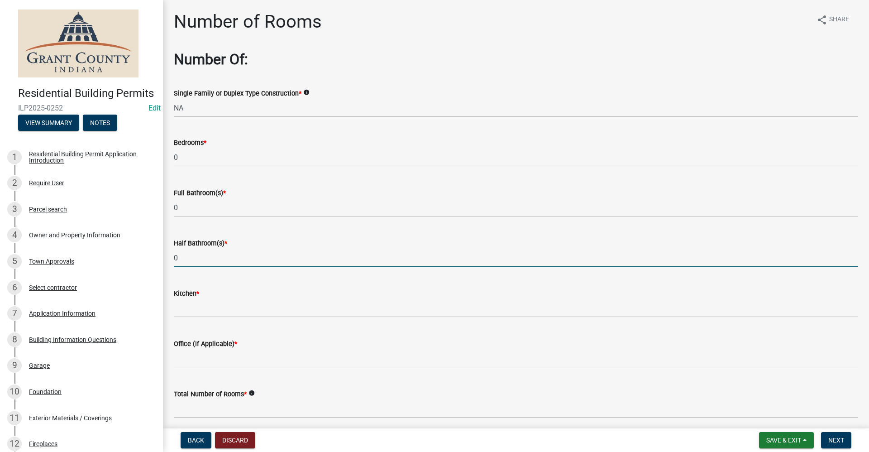
scroll to position [37, 0]
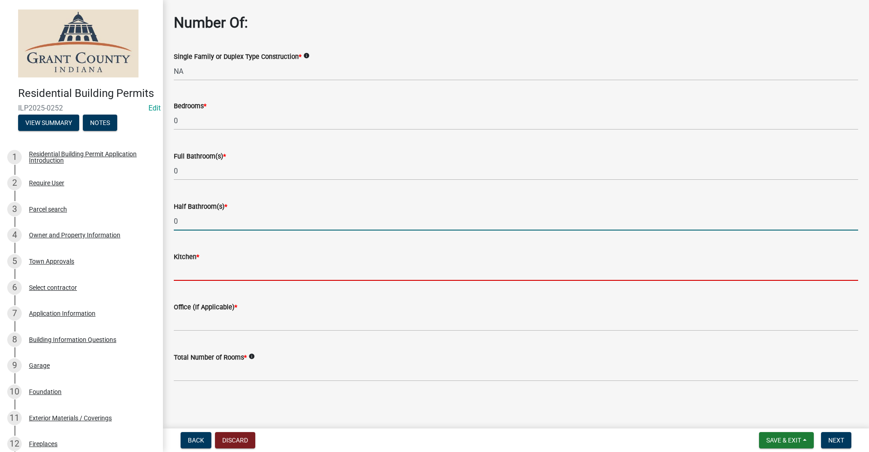
click at [204, 269] on input "text" at bounding box center [516, 271] width 685 height 19
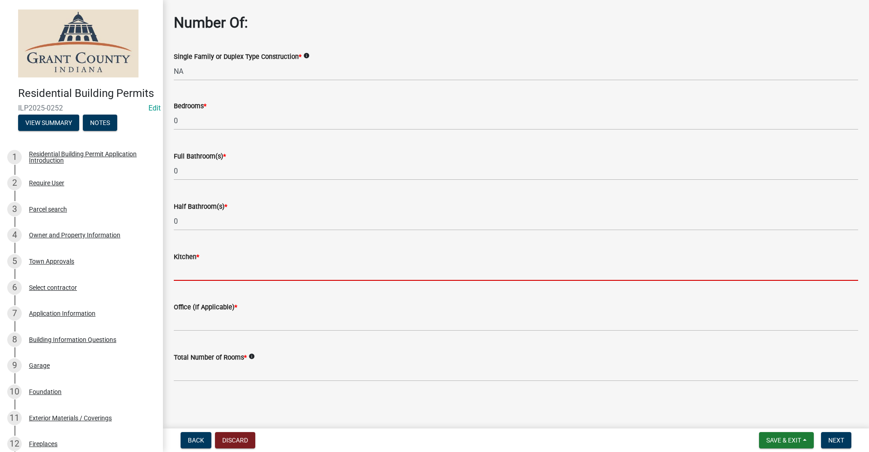
type input "0"
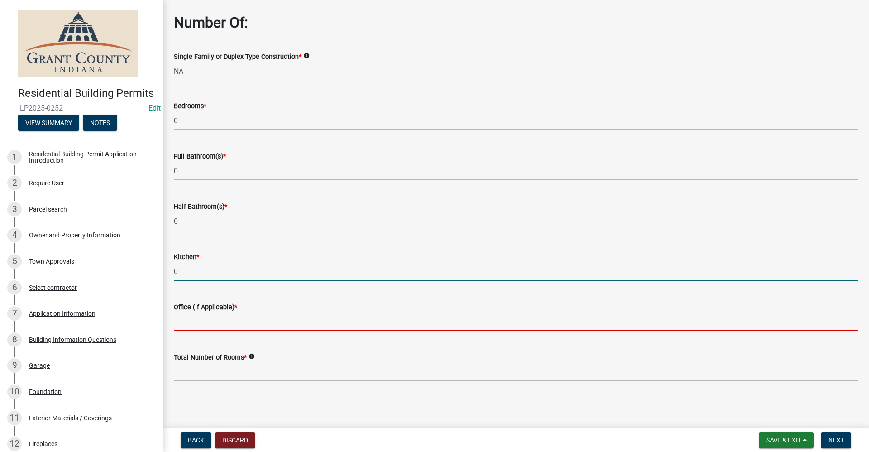
click at [217, 319] on input "text" at bounding box center [516, 321] width 685 height 19
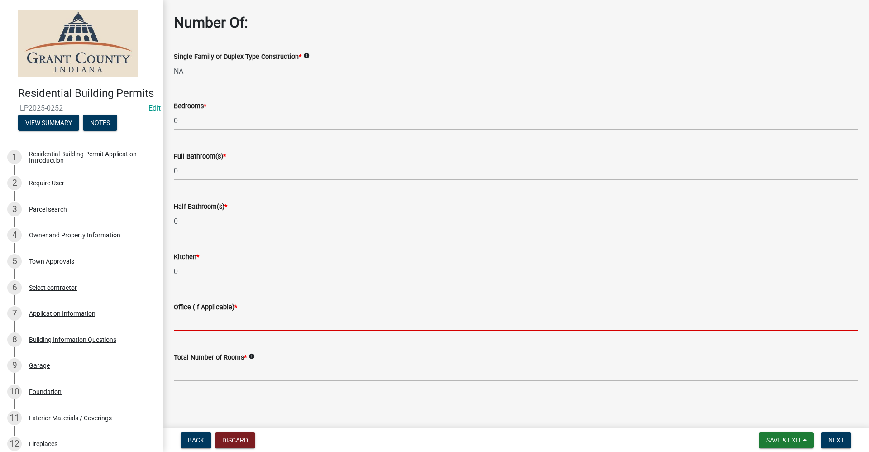
type input "0"
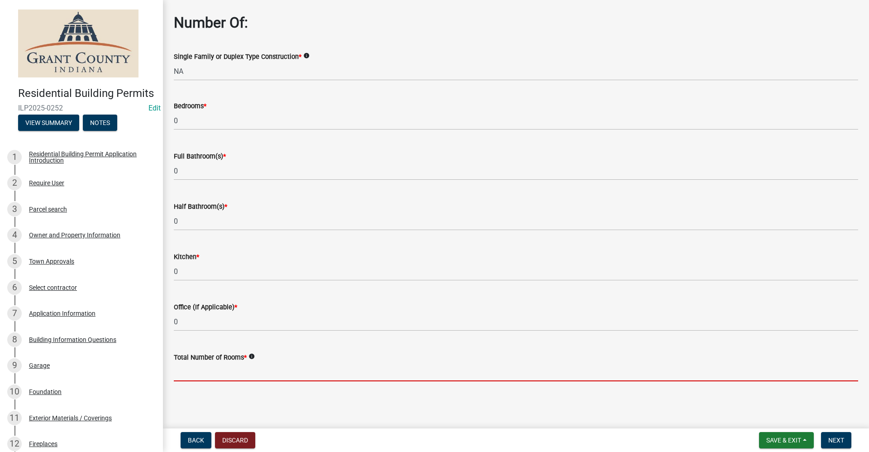
click at [205, 373] on input "text" at bounding box center [516, 372] width 685 height 19
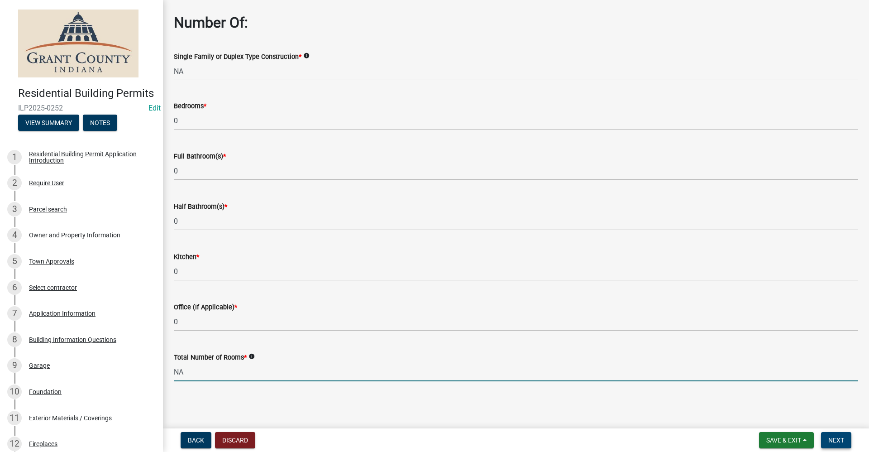
type input "0"
click at [842, 441] on span "Next" at bounding box center [837, 439] width 16 height 7
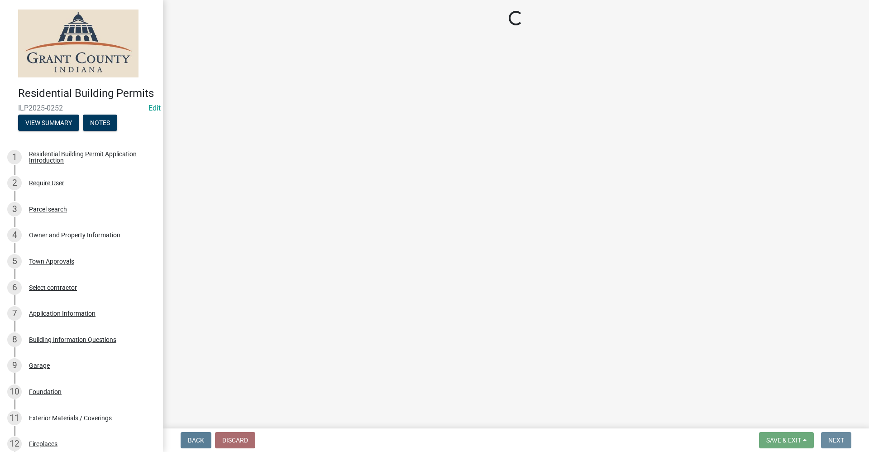
scroll to position [0, 0]
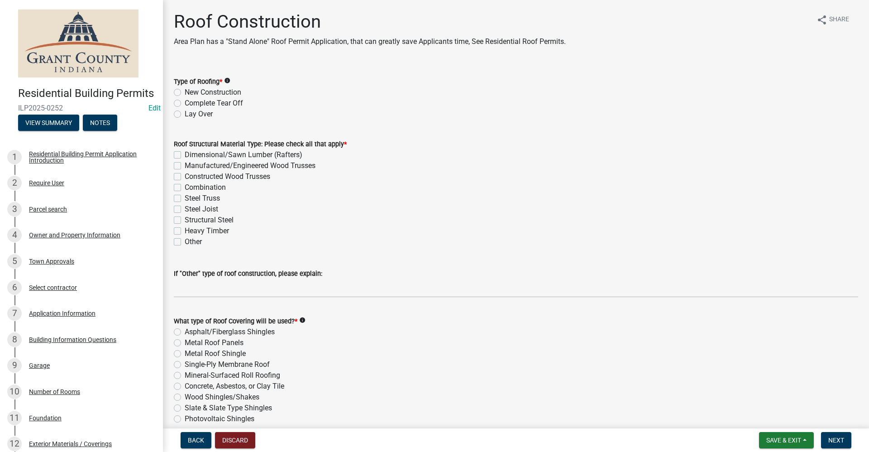
click at [185, 91] on label "New Construction" at bounding box center [213, 92] width 57 height 11
click at [185, 91] on input "New Construction" at bounding box center [188, 90] width 6 height 6
radio input "true"
click at [185, 156] on label "Dimensional/Sawn Lumber (Rafters)" at bounding box center [244, 154] width 118 height 11
click at [185, 155] on input "Dimensional/Sawn Lumber (Rafters)" at bounding box center [188, 152] width 6 height 6
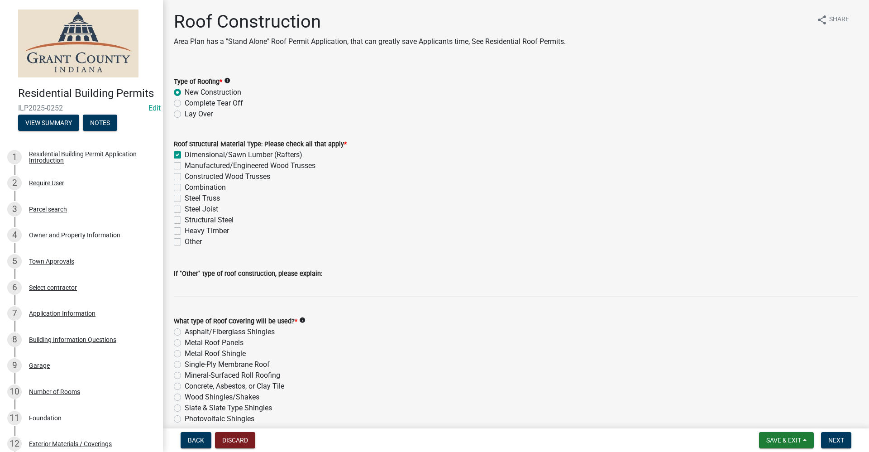
checkbox input "true"
checkbox input "false"
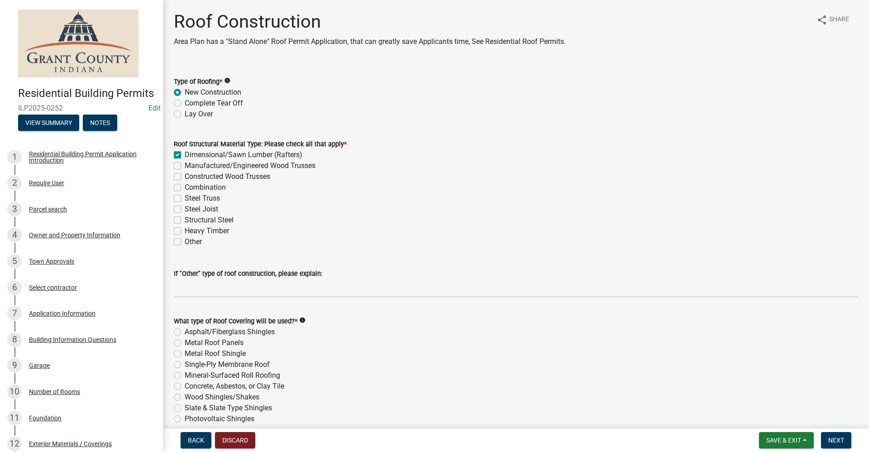
checkbox input "false"
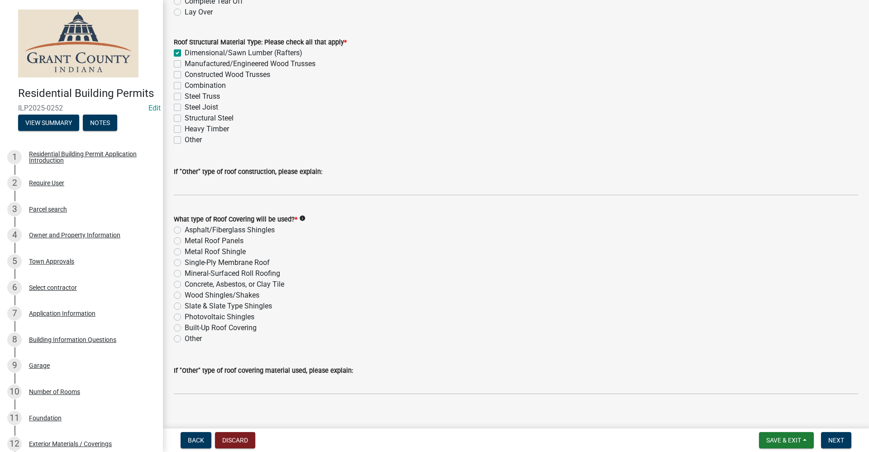
scroll to position [114, 0]
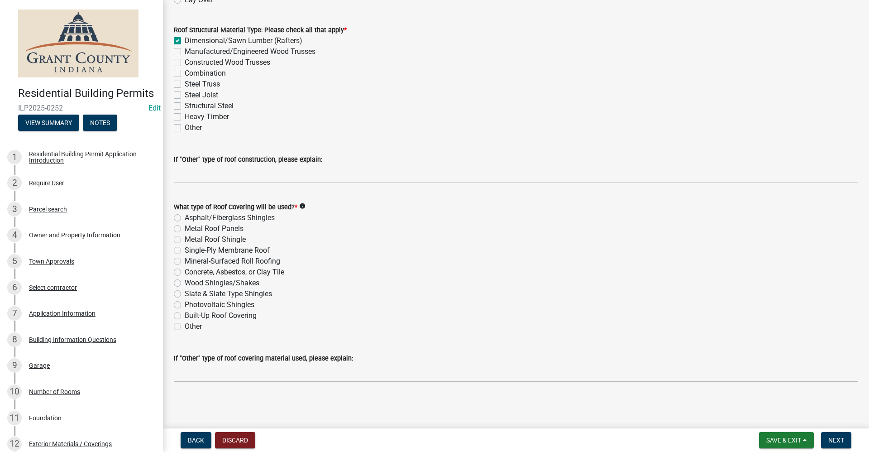
click at [185, 227] on label "Metal Roof Panels" at bounding box center [214, 228] width 59 height 11
click at [185, 227] on input "Metal Roof Panels" at bounding box center [188, 226] width 6 height 6
radio input "true"
click at [837, 436] on span "Next" at bounding box center [837, 439] width 16 height 7
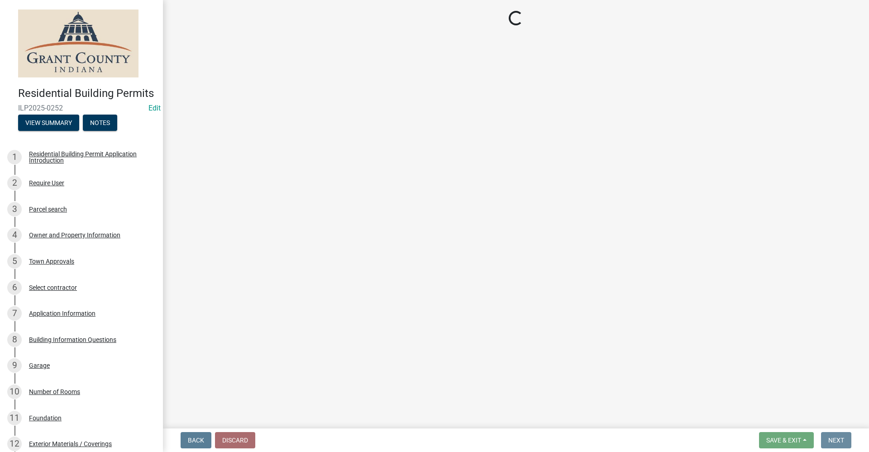
scroll to position [0, 0]
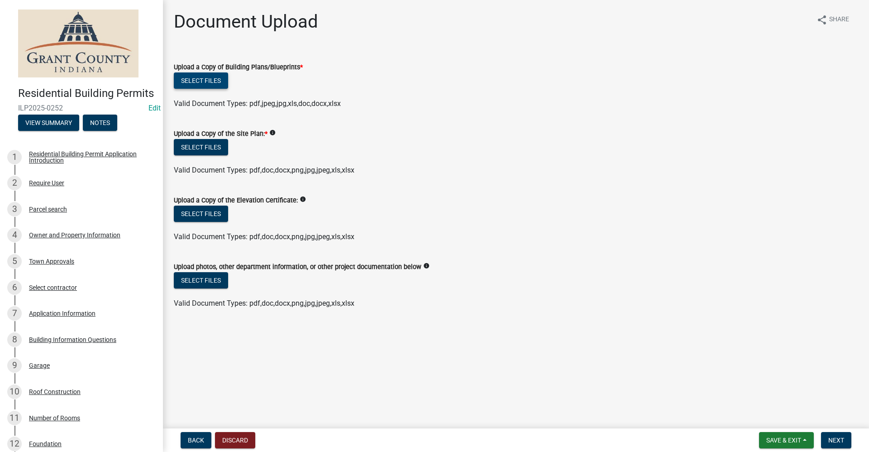
click at [198, 85] on button "Select files" at bounding box center [201, 80] width 54 height 16
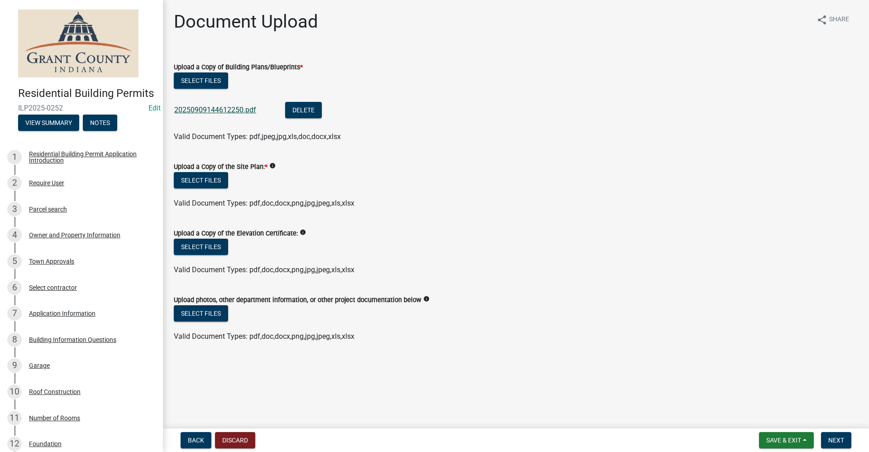
click at [212, 114] on link "20250909144612250.pdf" at bounding box center [215, 109] width 82 height 9
click at [198, 180] on button "Select files" at bounding box center [201, 180] width 54 height 16
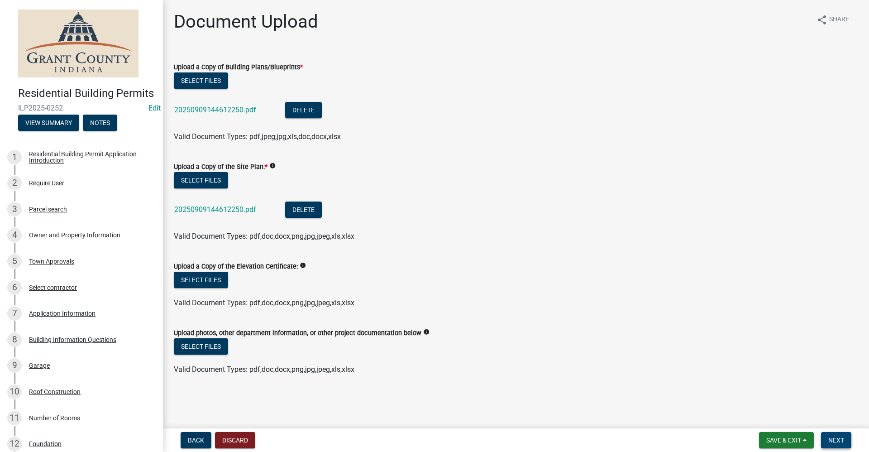
click at [845, 438] on button "Next" at bounding box center [836, 440] width 30 height 16
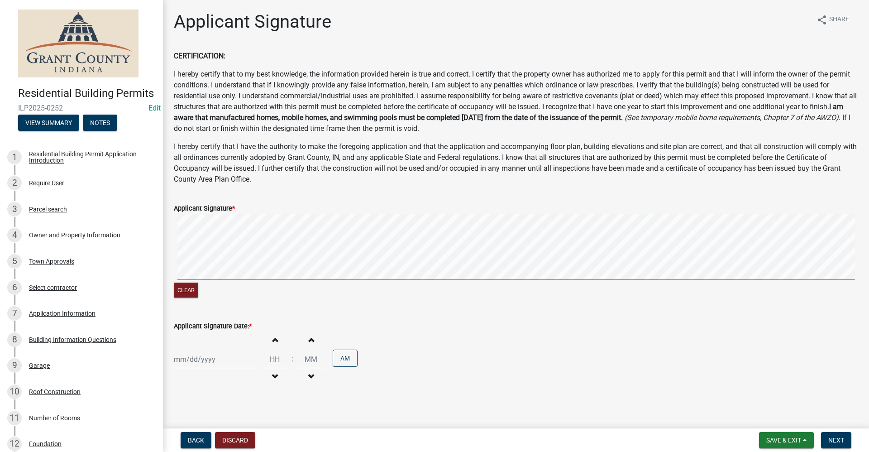
select select "9"
select select "2025"
click at [201, 360] on div "Jan Feb Mar Apr May Jun Jul Aug Sep Oct Nov Dec 1525 1526 1527 1528 1529 1530 1…" at bounding box center [215, 359] width 83 height 19
click at [197, 284] on div "9" at bounding box center [197, 282] width 14 height 14
type input "09/09/2025"
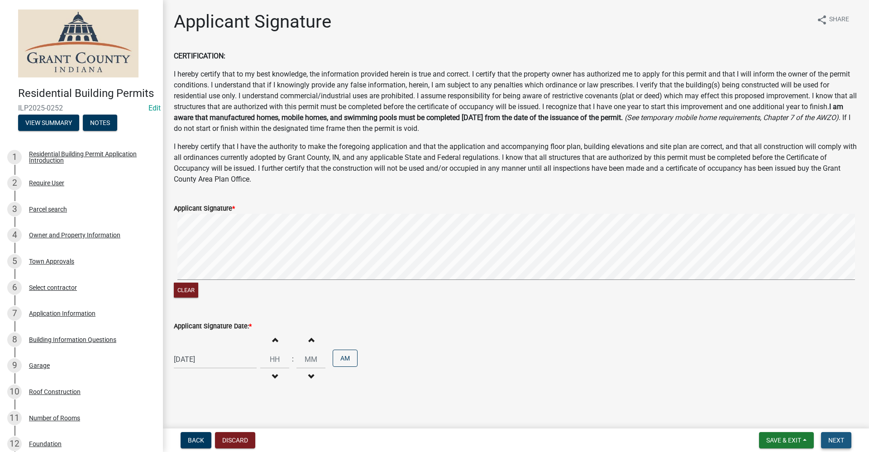
click at [843, 441] on span "Next" at bounding box center [837, 439] width 16 height 7
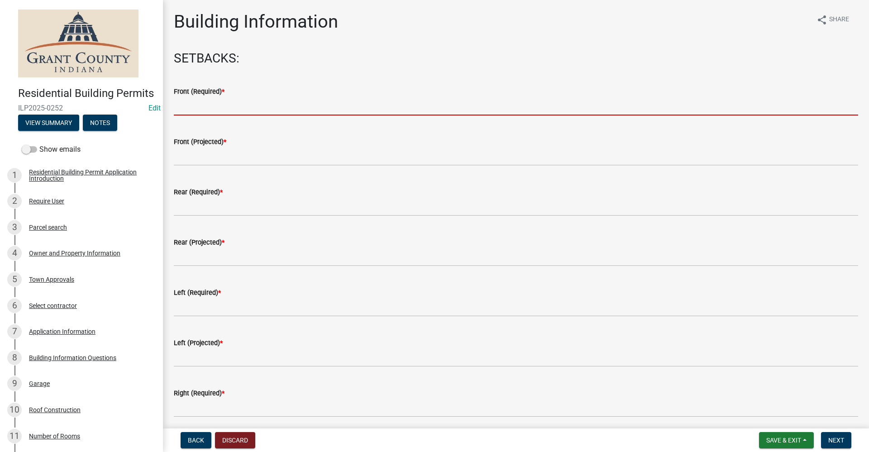
click at [207, 110] on input "text" at bounding box center [516, 106] width 685 height 19
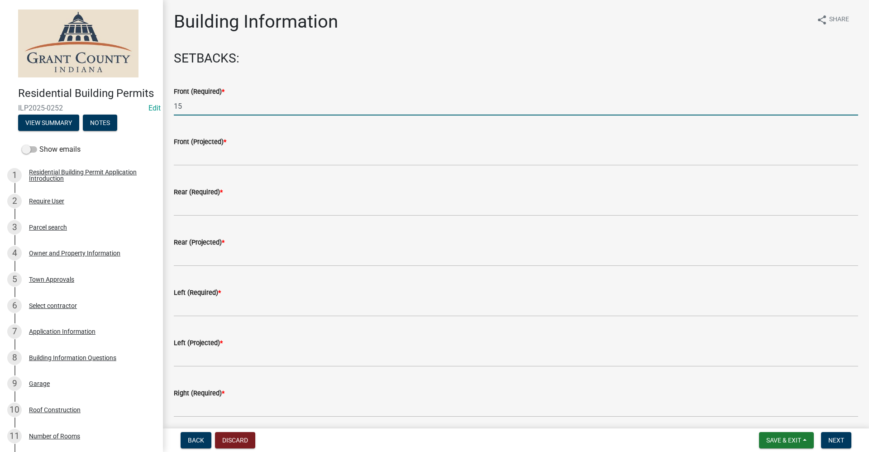
type input "15"
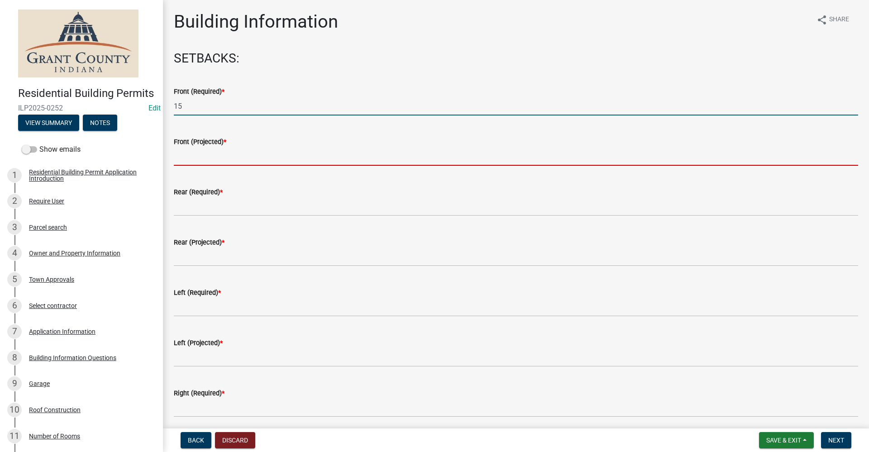
click at [187, 158] on input "text" at bounding box center [516, 156] width 685 height 19
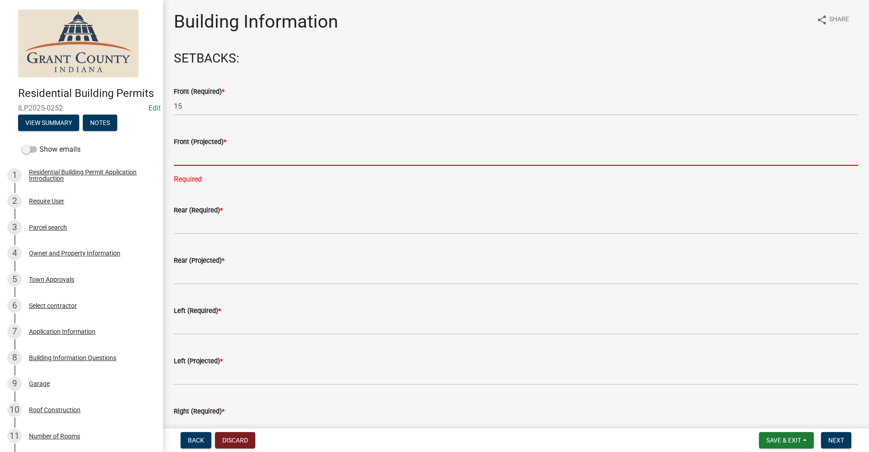
click at [182, 161] on input "text" at bounding box center [516, 156] width 685 height 19
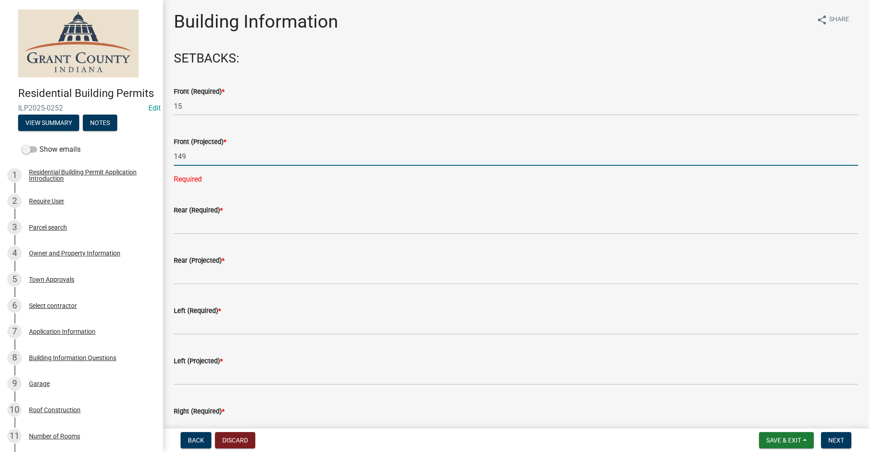
type input "149"
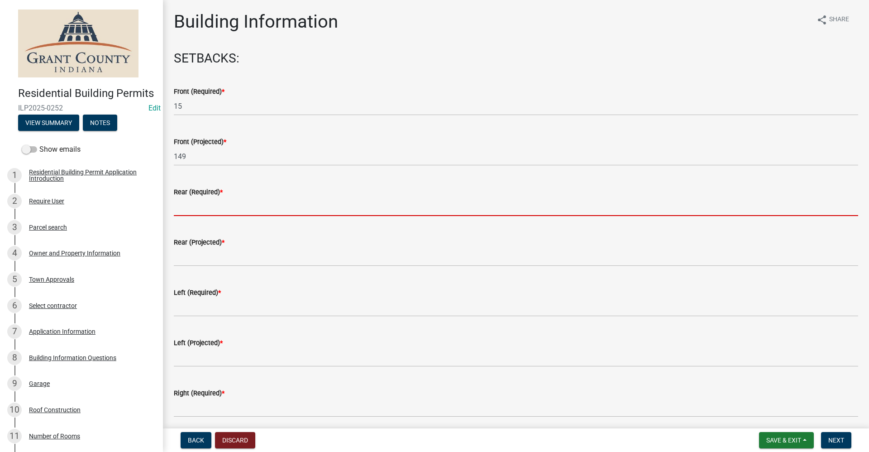
type input "5"
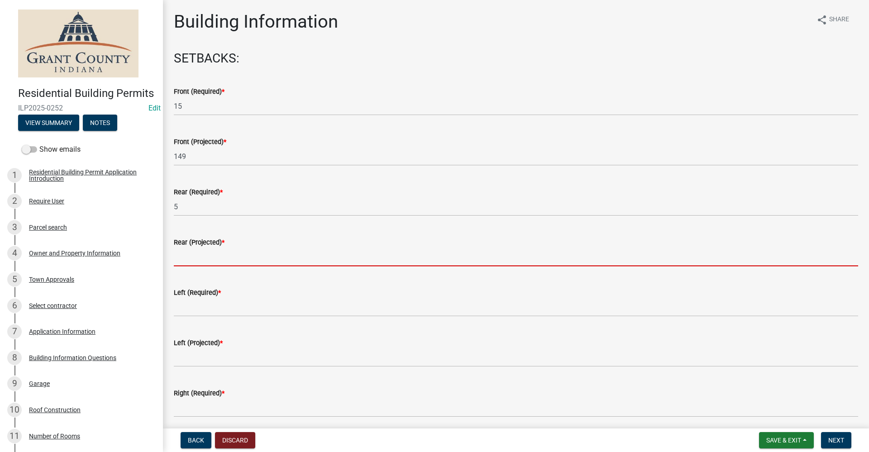
click at [188, 259] on input "text" at bounding box center [516, 257] width 685 height 19
click at [193, 255] on input "text" at bounding box center [516, 257] width 685 height 19
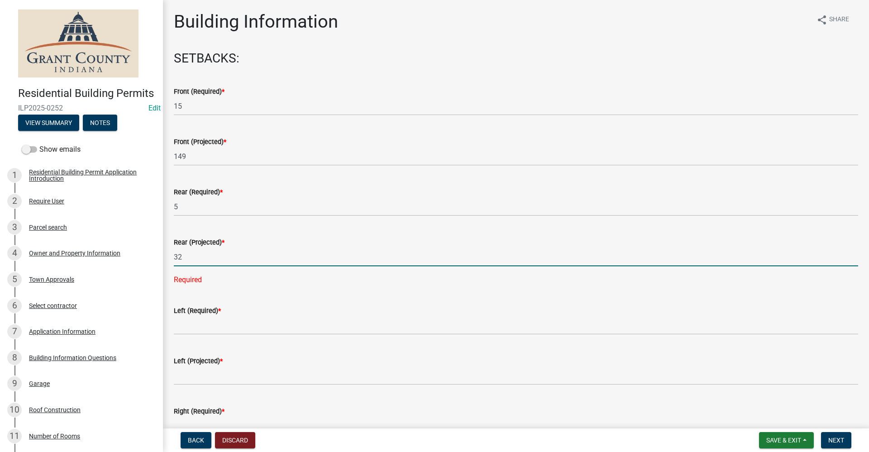
type input "32"
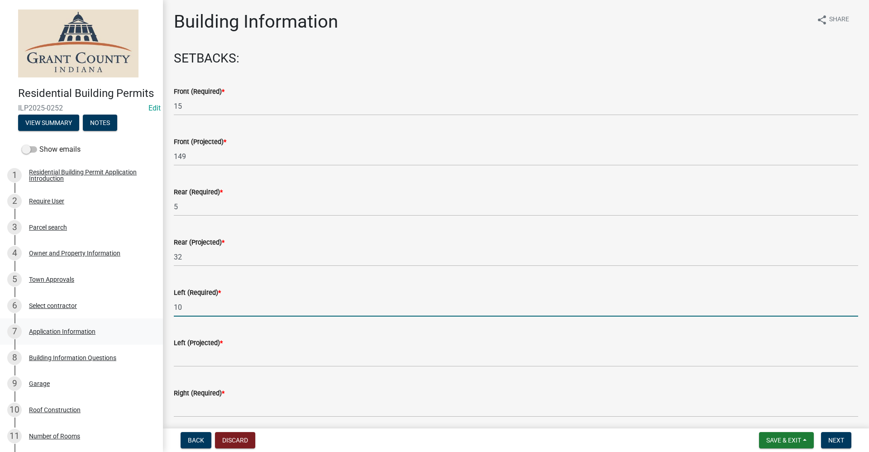
type input "10"
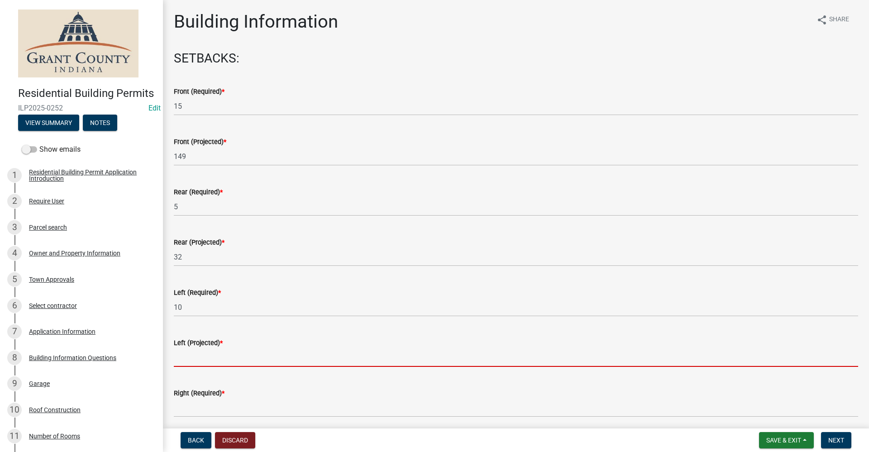
click at [183, 360] on input "text" at bounding box center [516, 357] width 685 height 19
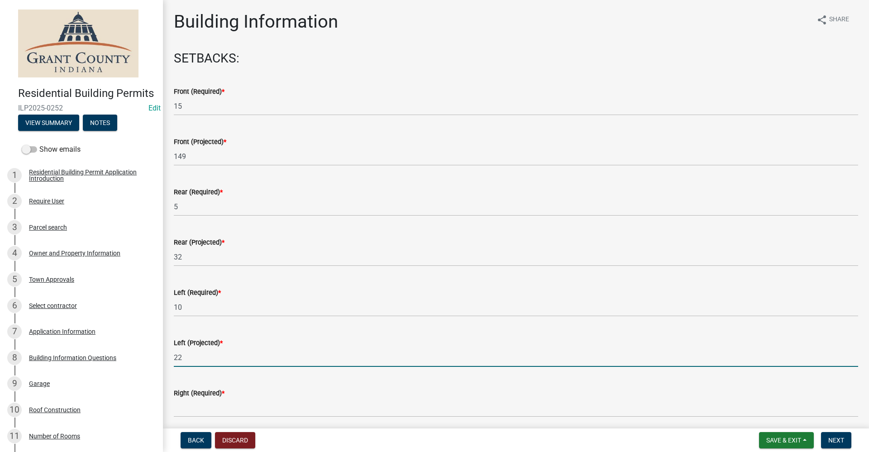
drag, startPoint x: 182, startPoint y: 355, endPoint x: 172, endPoint y: 357, distance: 9.6
click at [172, 357] on div "Left (Projected) * 22" at bounding box center [516, 346] width 698 height 42
type input "20"
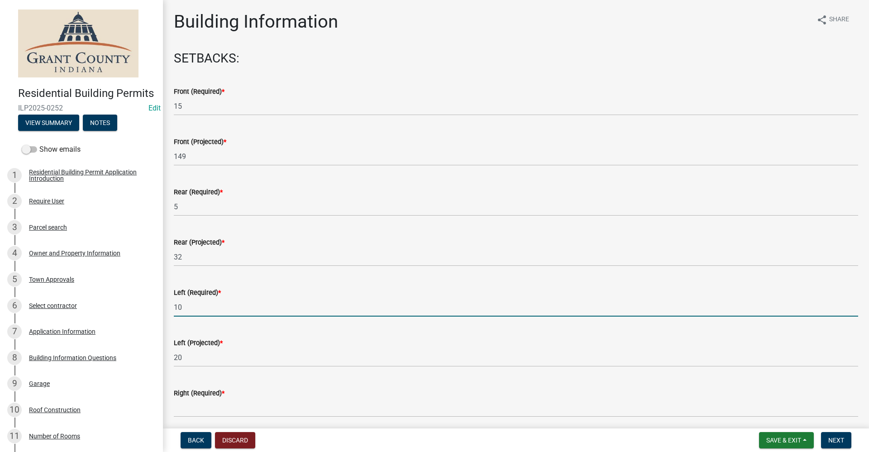
drag, startPoint x: 182, startPoint y: 304, endPoint x: 164, endPoint y: 304, distance: 18.1
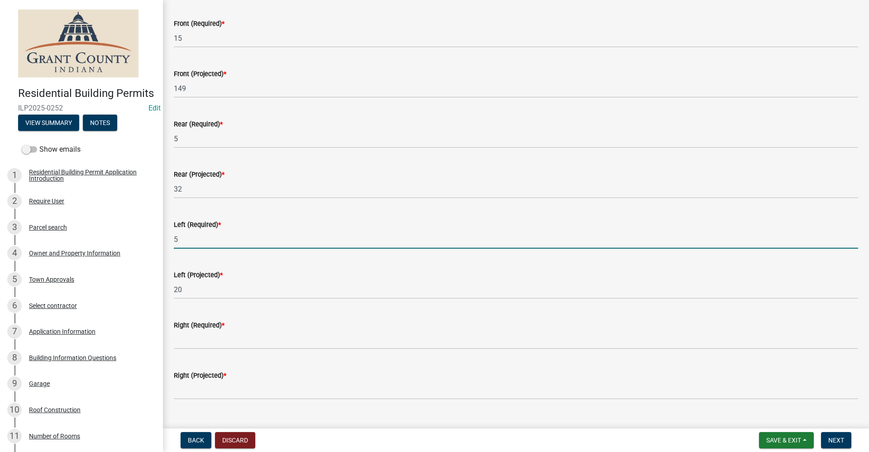
scroll to position [91, 0]
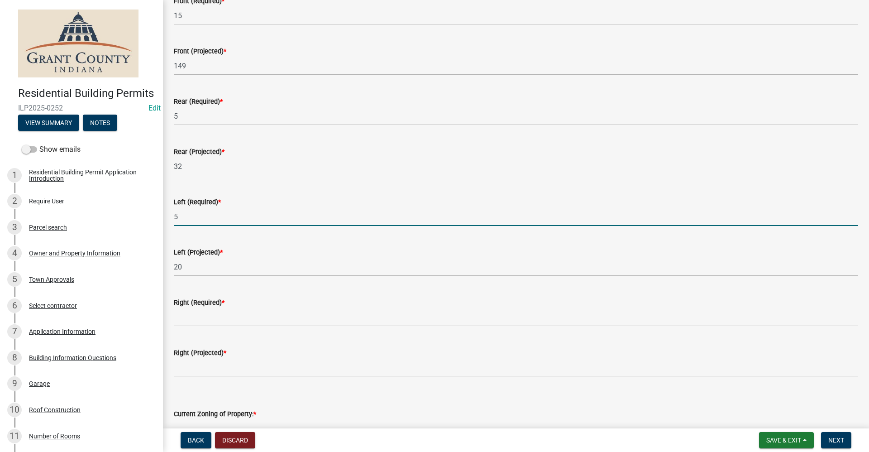
type input "5"
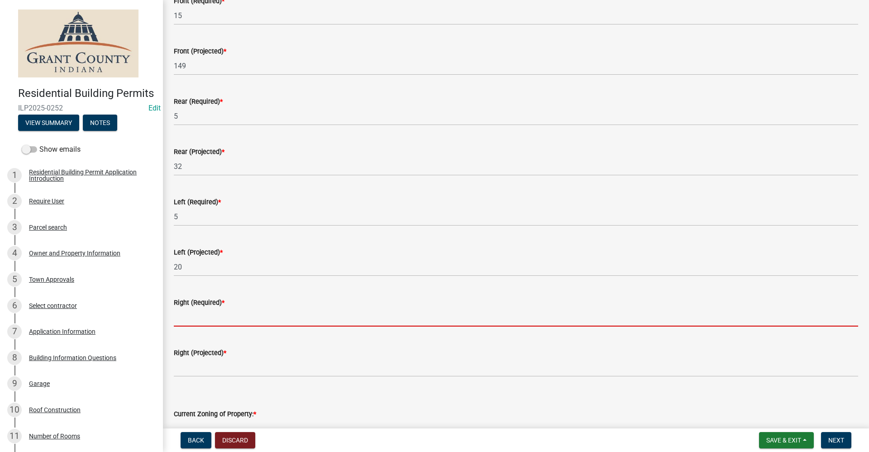
click at [186, 324] on input "text" at bounding box center [516, 317] width 685 height 19
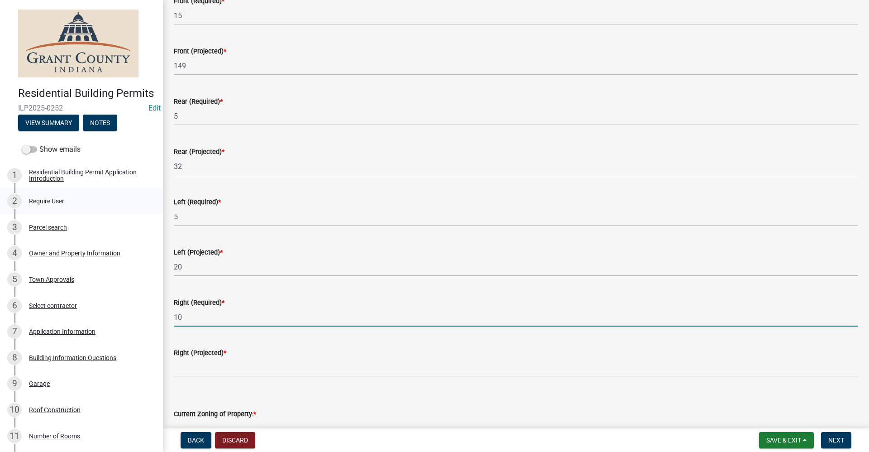
type input "10"
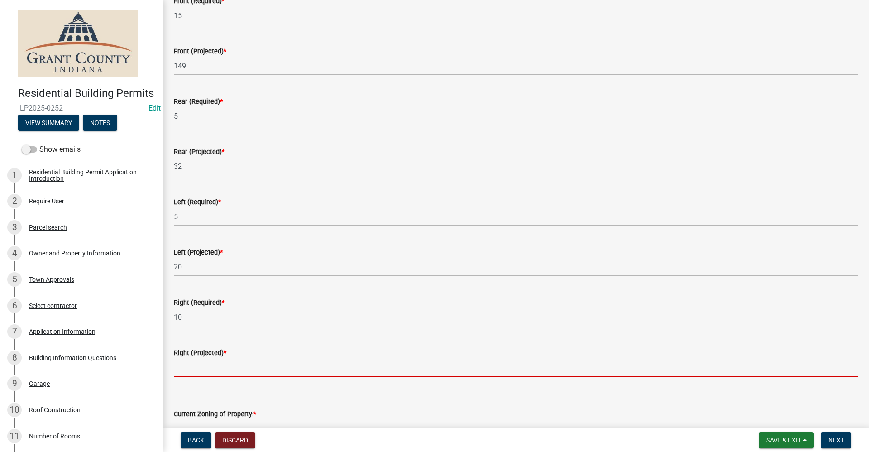
click at [182, 373] on input "text" at bounding box center [516, 367] width 685 height 19
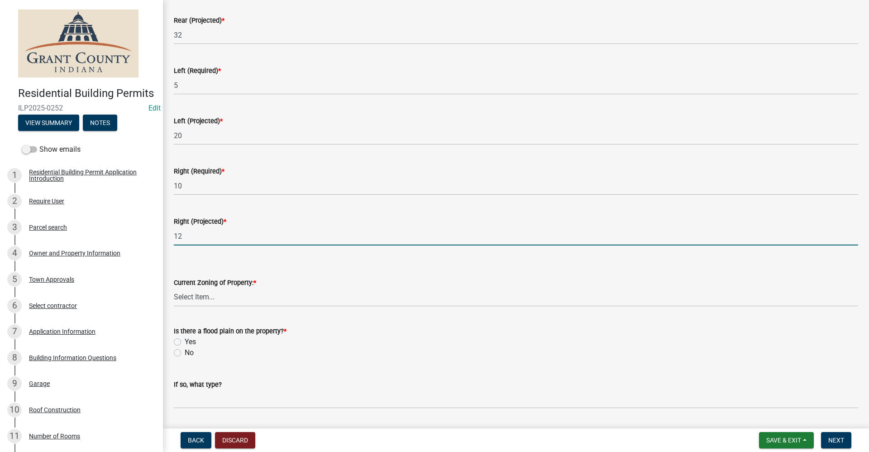
scroll to position [226, 0]
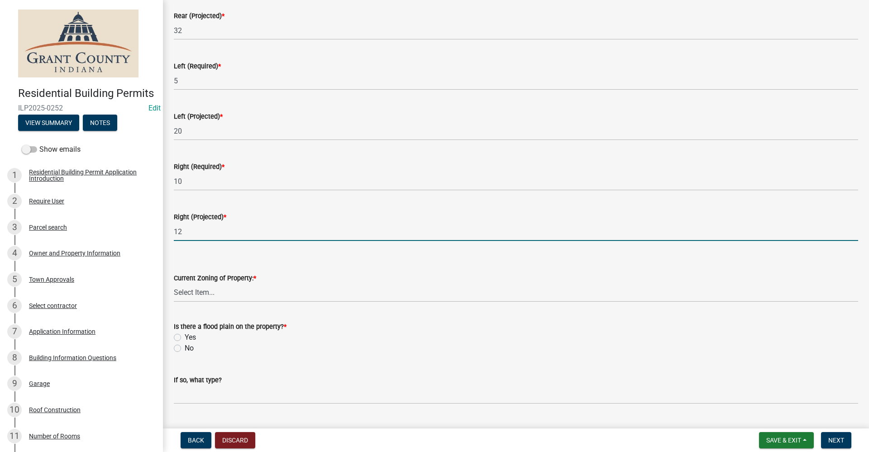
type input "12"
click at [197, 293] on select "Select Item... AG RS R1 R2 R3 R4 R5 PB NC LB CC GB I1 I2 I3 MH" at bounding box center [516, 292] width 685 height 19
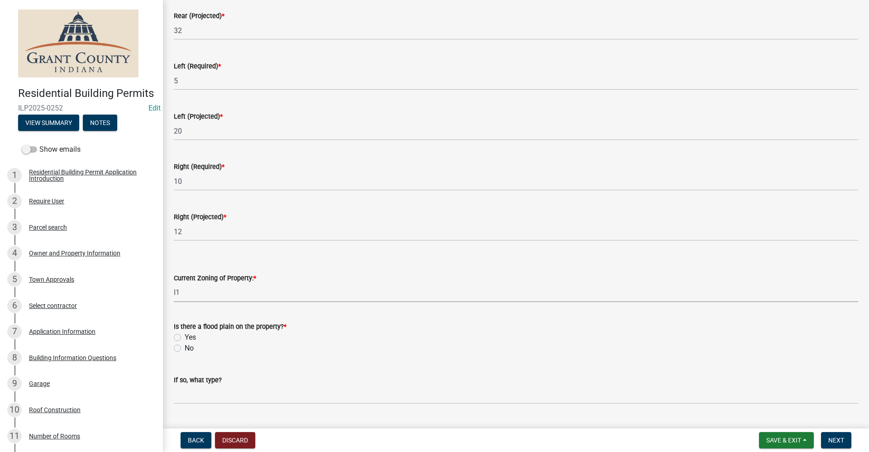
click at [174, 283] on select "Select Item... AG RS R1 R2 R3 R4 R5 PB NC LB CC GB I1 I2 I3 MH" at bounding box center [516, 292] width 685 height 19
select select "17625cb1-4d09-4f89-9ade-84ec6a180978"
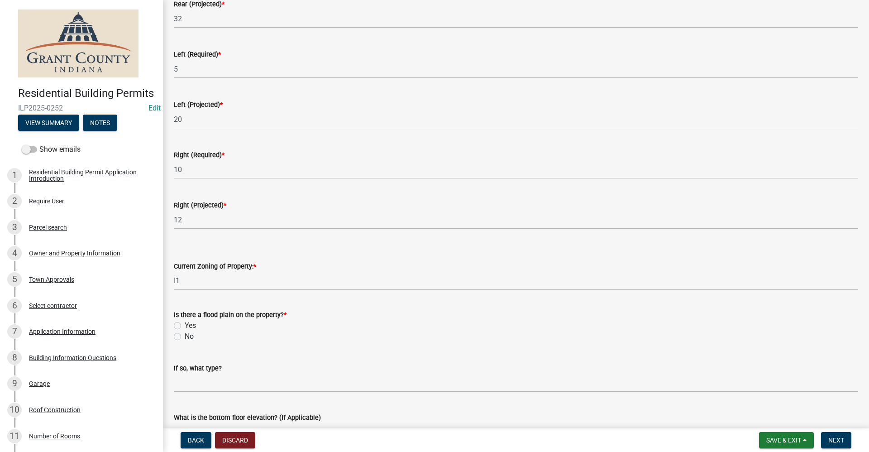
scroll to position [272, 0]
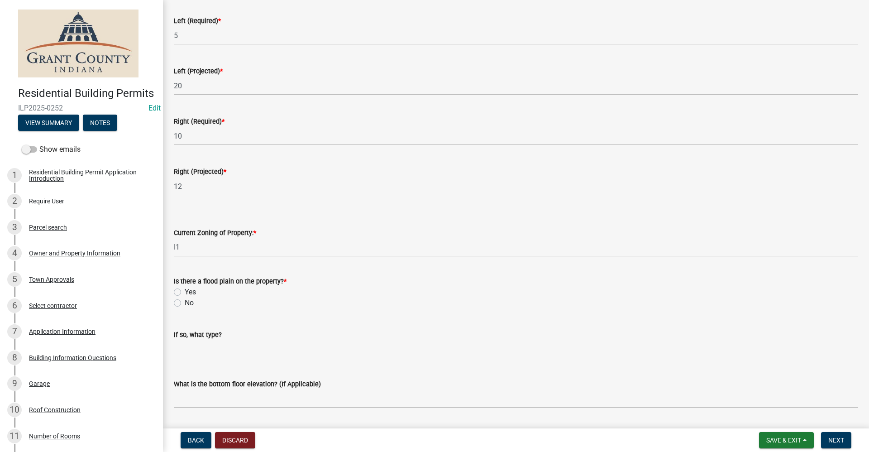
click at [185, 302] on label "No" at bounding box center [189, 302] width 9 height 11
click at [185, 302] on input "No" at bounding box center [188, 300] width 6 height 6
radio input "true"
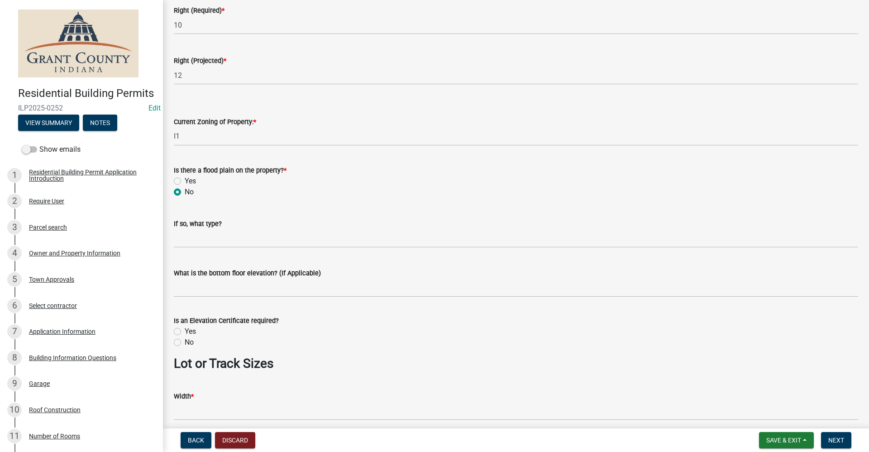
scroll to position [407, 0]
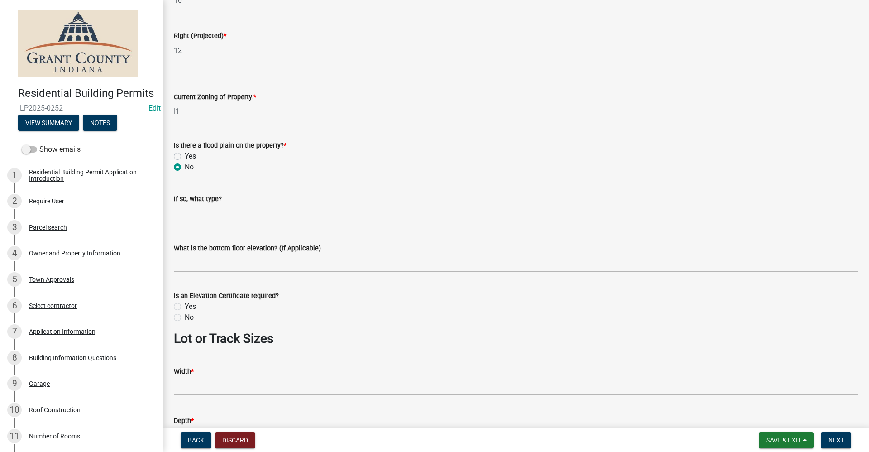
click at [185, 317] on label "No" at bounding box center [189, 317] width 9 height 11
click at [185, 317] on input "No" at bounding box center [188, 315] width 6 height 6
radio input "true"
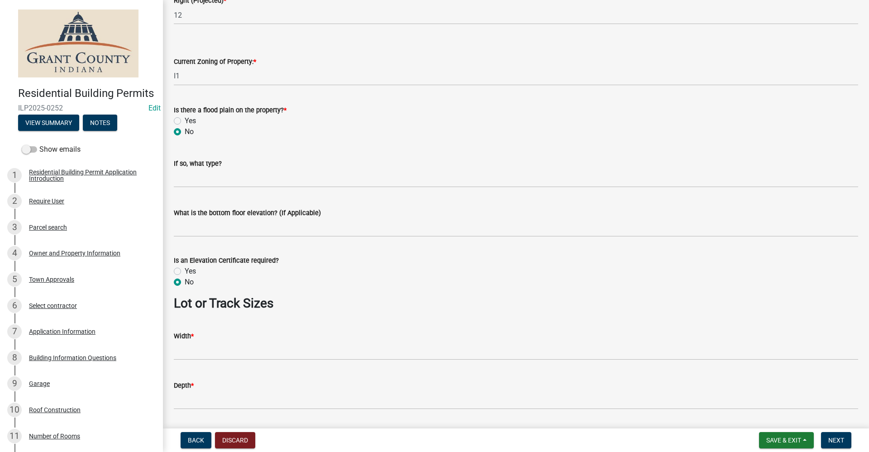
scroll to position [498, 0]
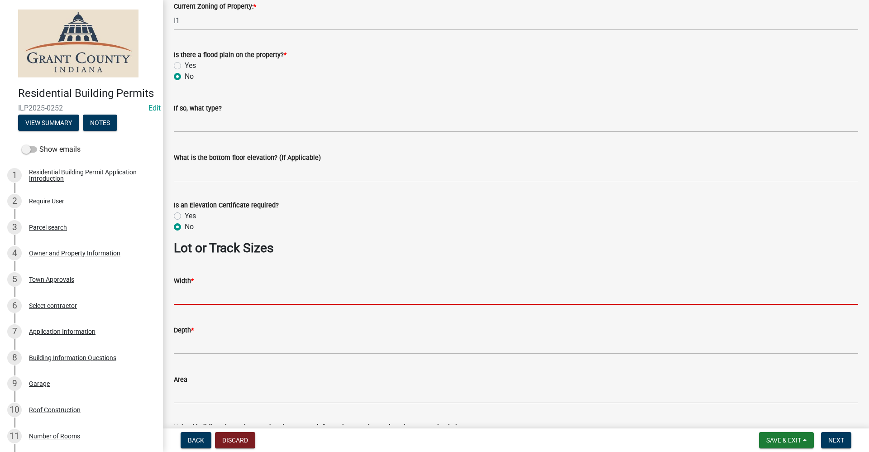
click at [201, 295] on input "Width *" at bounding box center [516, 295] width 685 height 19
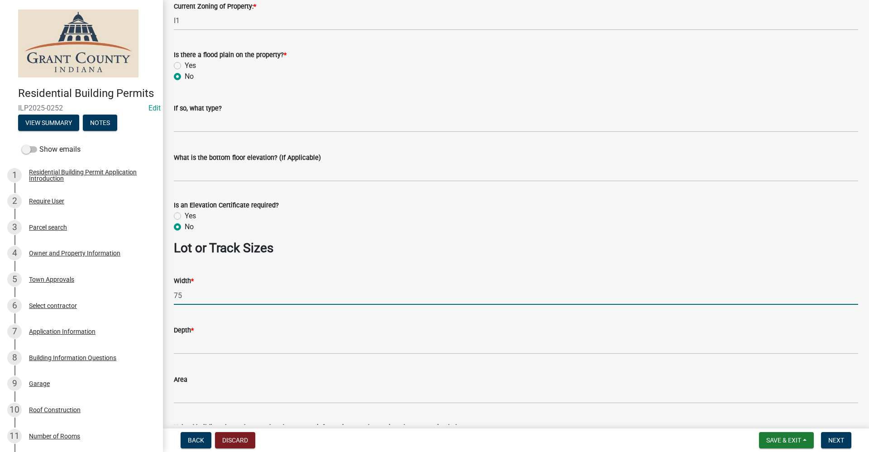
type input "75"
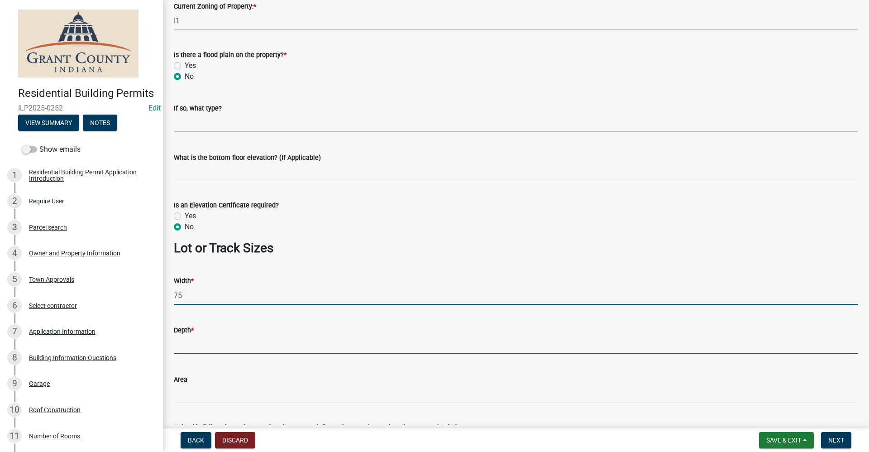
click at [194, 348] on input "Depth *" at bounding box center [516, 344] width 685 height 19
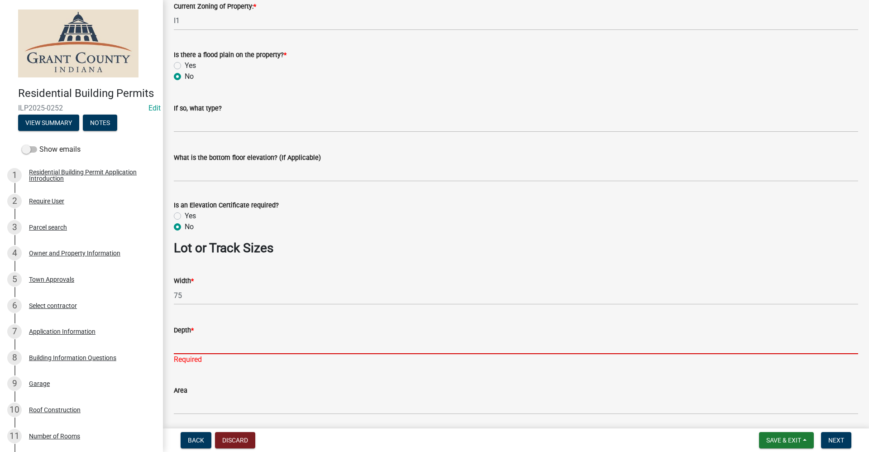
click at [185, 341] on input "Depth *" at bounding box center [516, 344] width 685 height 19
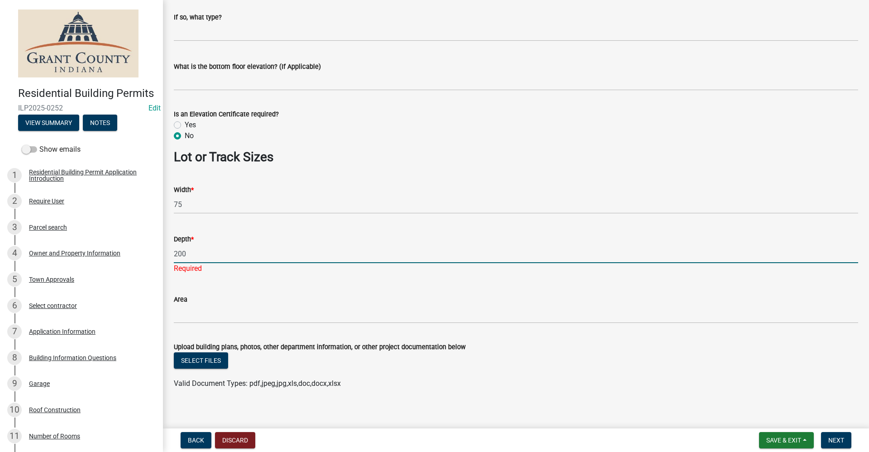
scroll to position [597, 0]
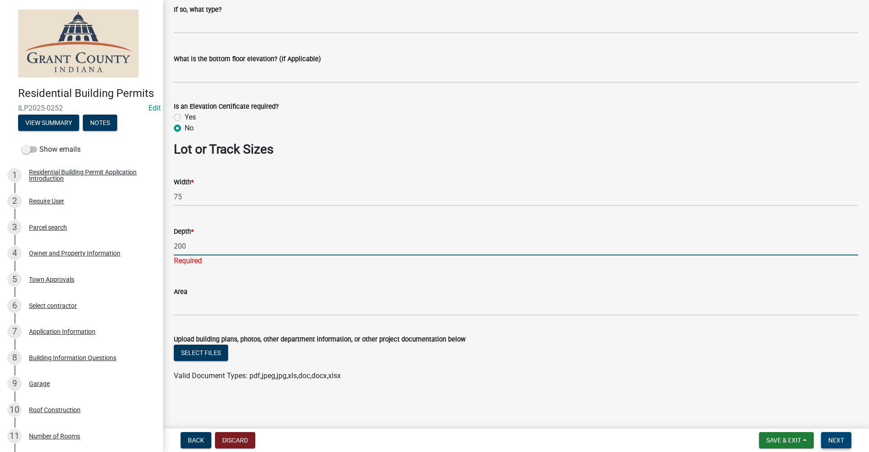
type input "200"
click at [841, 438] on span "Next" at bounding box center [837, 439] width 16 height 7
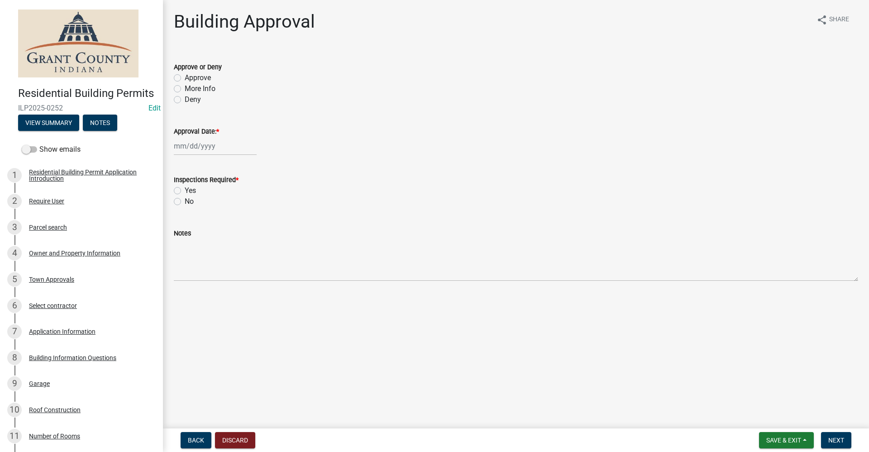
click at [185, 77] on label "Approve" at bounding box center [198, 77] width 26 height 11
click at [185, 77] on input "Approve" at bounding box center [188, 75] width 6 height 6
radio input "true"
click at [194, 148] on div at bounding box center [215, 146] width 83 height 19
select select "9"
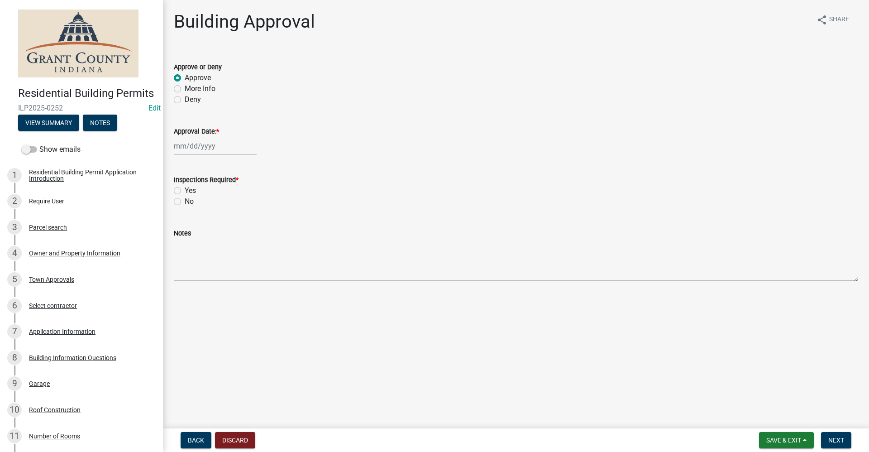
select select "2025"
click at [196, 207] on div "9" at bounding box center [197, 208] width 14 height 14
type input "09/09/2025"
click at [185, 190] on label "Yes" at bounding box center [190, 190] width 11 height 11
click at [185, 190] on input "Yes" at bounding box center [188, 188] width 6 height 6
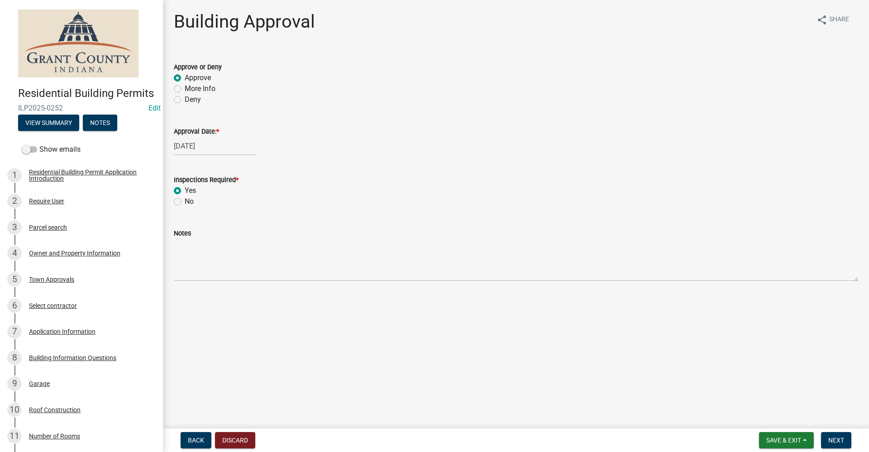
radio input "true"
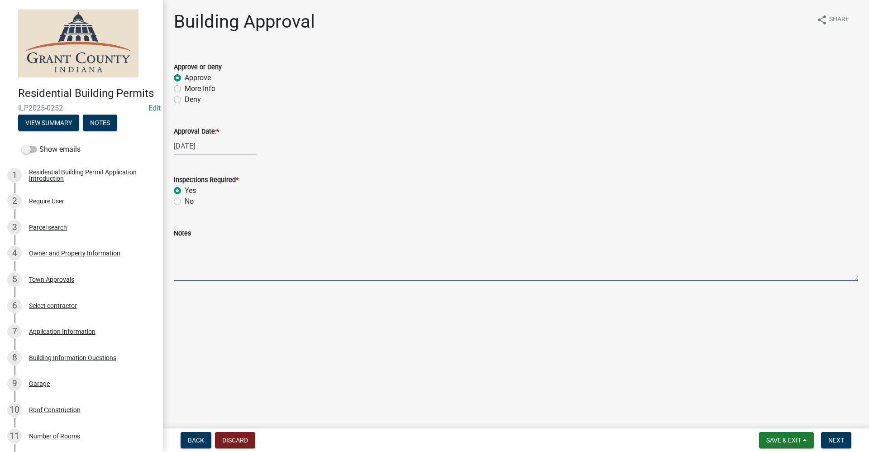
click at [195, 266] on textarea "Notes" at bounding box center [516, 260] width 685 height 43
type textarea "Pole Buildings"
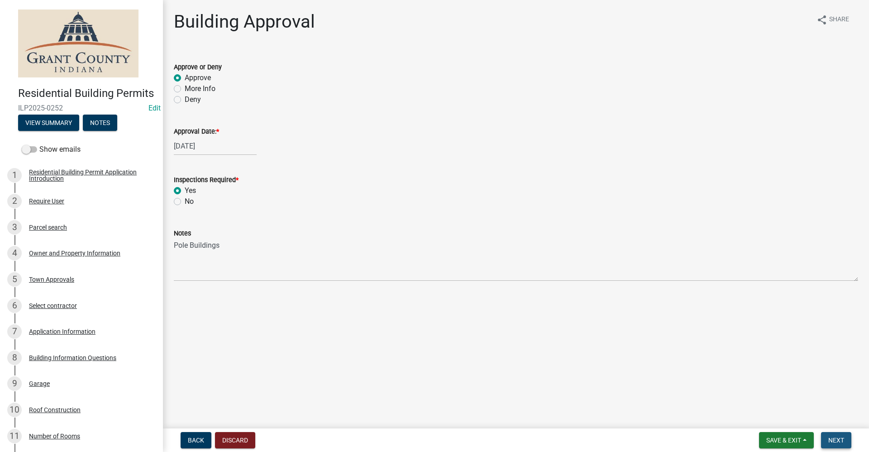
click at [833, 444] on span "Next" at bounding box center [837, 439] width 16 height 7
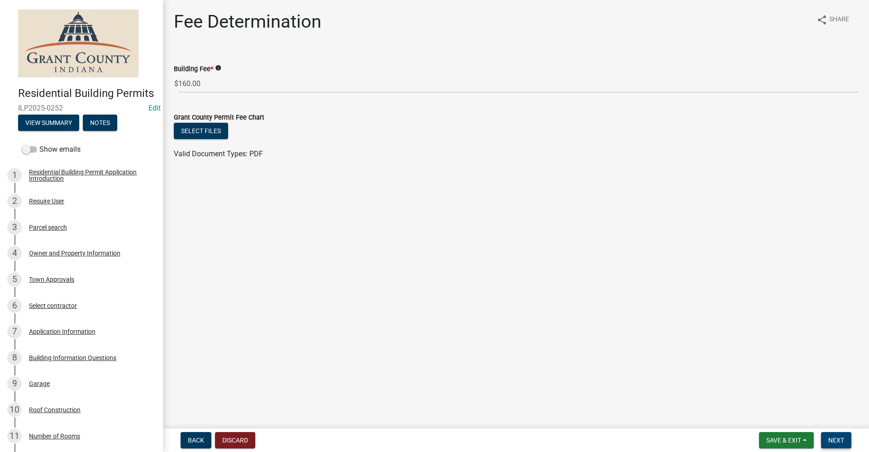
click at [839, 441] on span "Next" at bounding box center [837, 439] width 16 height 7
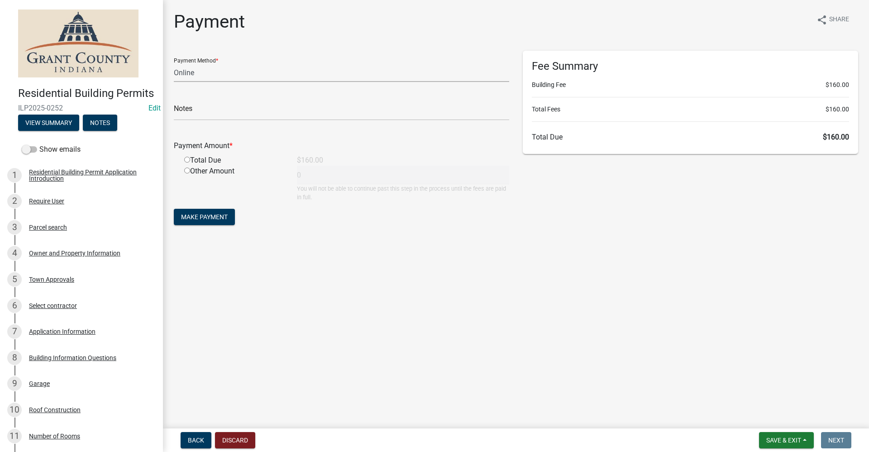
click at [184, 72] on select "Credit Card POS Check Cash Online" at bounding box center [341, 72] width 335 height 19
select select "0: 2"
click at [174, 63] on select "Credit Card POS Check Cash Online" at bounding box center [341, 72] width 335 height 19
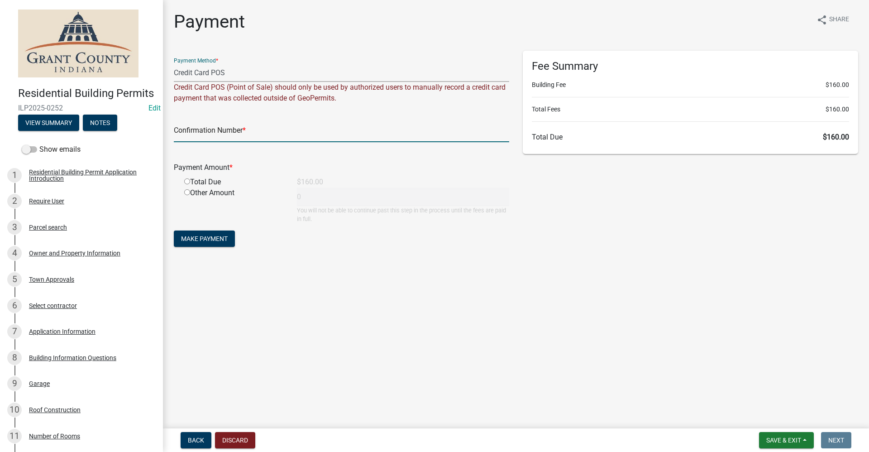
click at [201, 134] on input "text" at bounding box center [341, 133] width 335 height 19
paste input "14947463"
type input "14947463"
click at [187, 181] on input "radio" at bounding box center [187, 181] width 6 height 6
radio input "true"
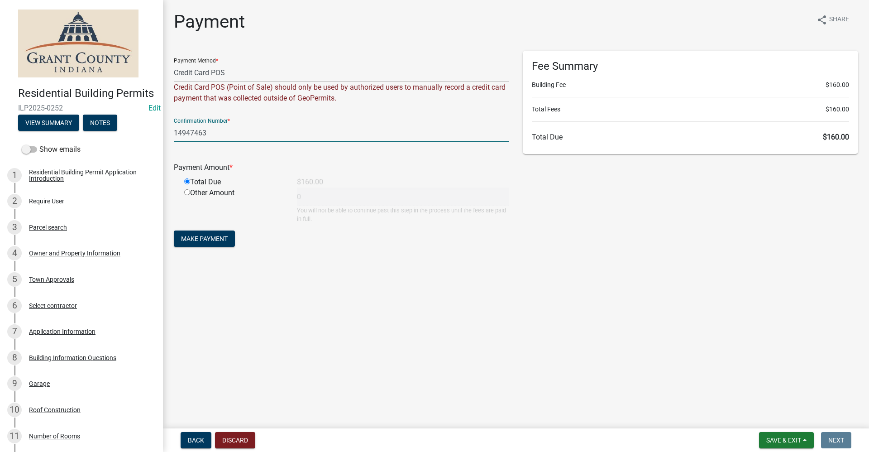
type input "160"
click at [209, 236] on span "Make Payment" at bounding box center [204, 238] width 47 height 7
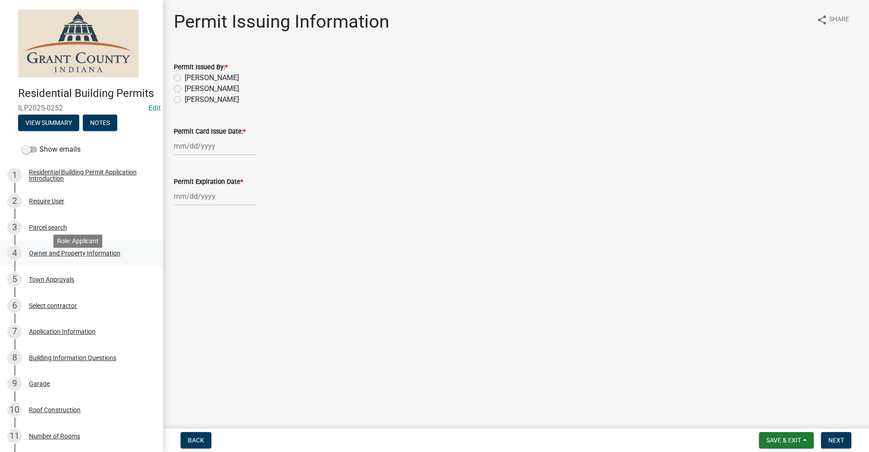
click at [52, 256] on div "Owner and Property Information" at bounding box center [74, 253] width 91 height 6
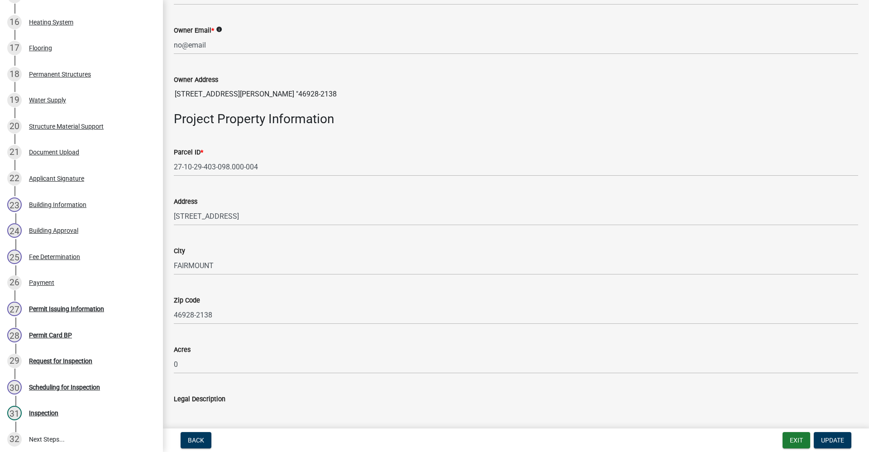
scroll to position [548, 0]
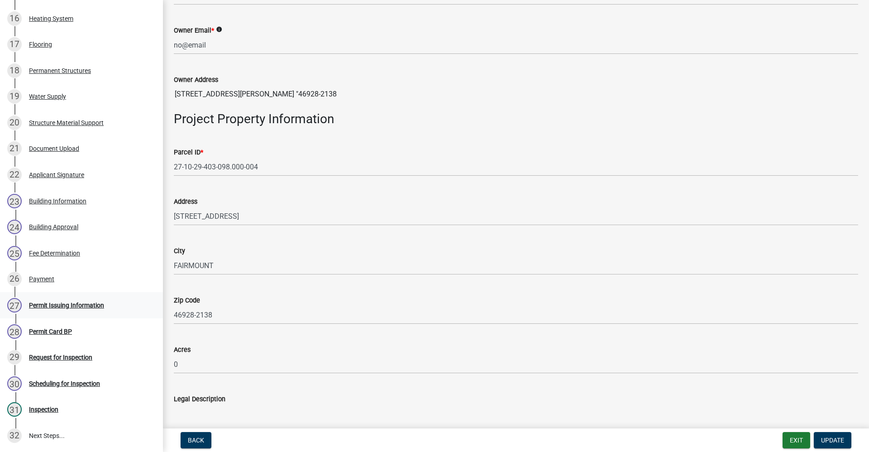
click at [71, 308] on div "Permit Issuing Information" at bounding box center [66, 305] width 75 height 6
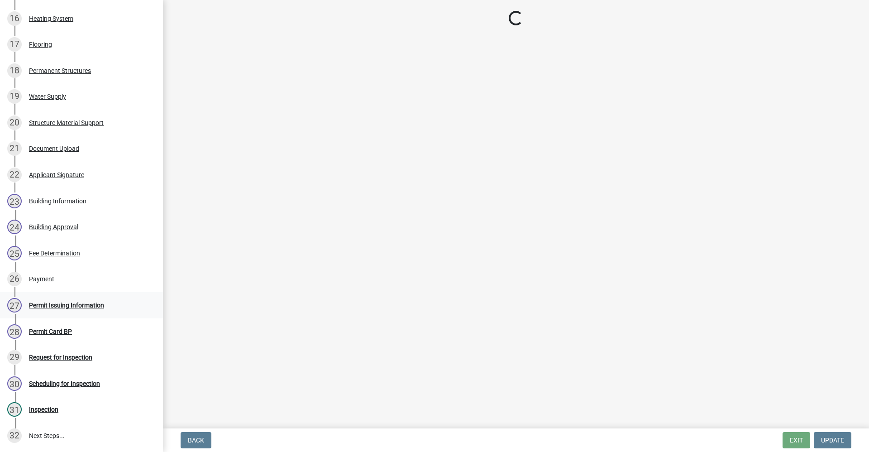
scroll to position [0, 0]
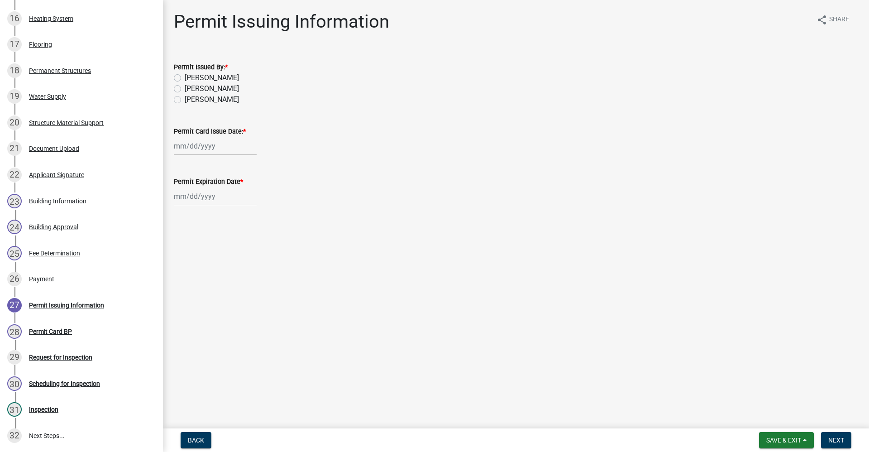
click at [185, 89] on label "Belinda Benefield" at bounding box center [212, 88] width 54 height 11
click at [185, 89] on input "Belinda Benefield" at bounding box center [188, 86] width 6 height 6
radio input "true"
click at [192, 151] on div at bounding box center [215, 146] width 83 height 19
select select "9"
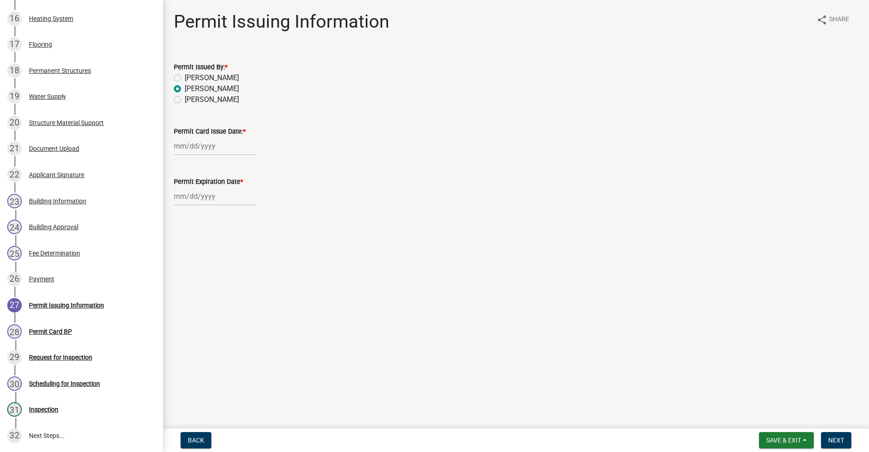
select select "2025"
click at [198, 211] on div "9" at bounding box center [197, 208] width 14 height 14
type input "09/09/2025"
click at [199, 199] on div at bounding box center [215, 196] width 83 height 19
select select "9"
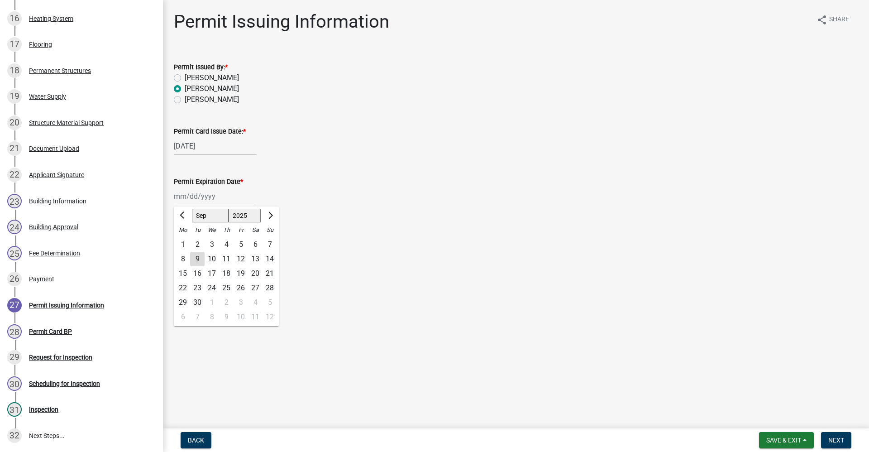
click at [254, 215] on select "1525 1526 1527 1528 1529 1530 1531 1532 1533 1534 1535 1536 1537 1538 1539 1540…" at bounding box center [245, 216] width 33 height 14
select select "2026"
click at [229, 209] on select "1525 1526 1527 1528 1529 1530 1531 1532 1533 1534 1535 1536 1537 1538 1539 1540…" at bounding box center [245, 216] width 33 height 14
click at [211, 258] on div "9" at bounding box center [212, 259] width 14 height 14
type input "09/09/2026"
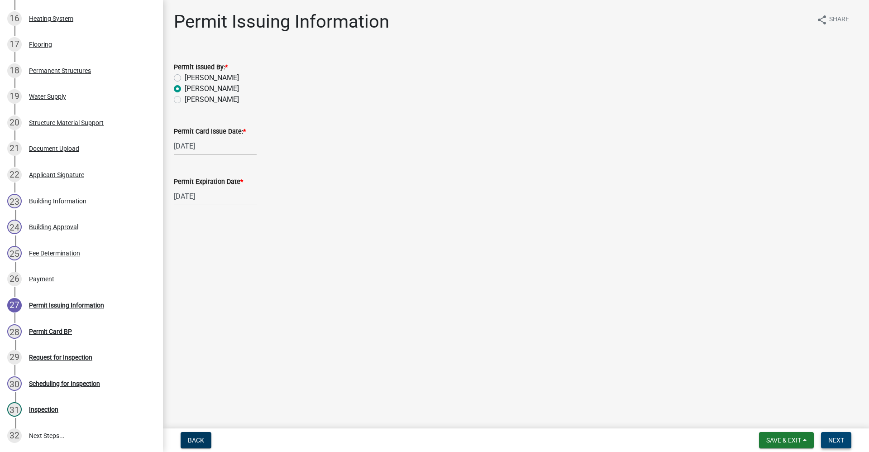
click at [836, 440] on span "Next" at bounding box center [837, 439] width 16 height 7
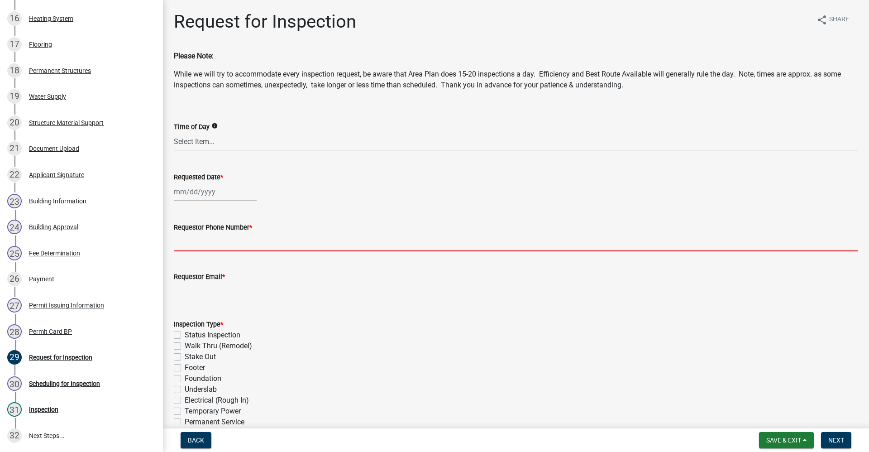
click at [217, 241] on input "Requestor Phone Number *" at bounding box center [516, 242] width 685 height 19
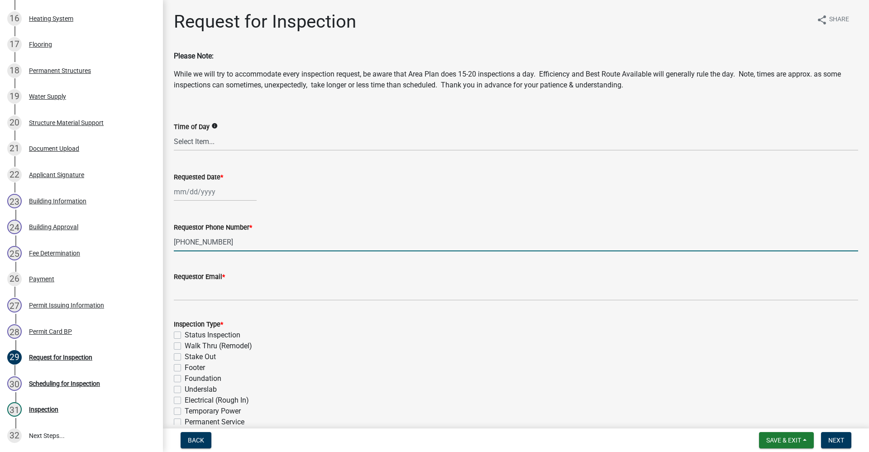
type input "765-661-5943"
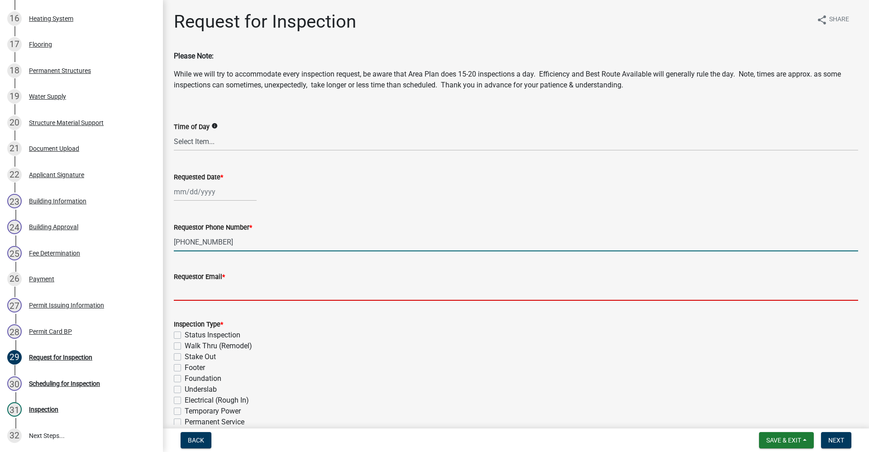
click at [200, 295] on input "Requestor Email *" at bounding box center [516, 291] width 685 height 19
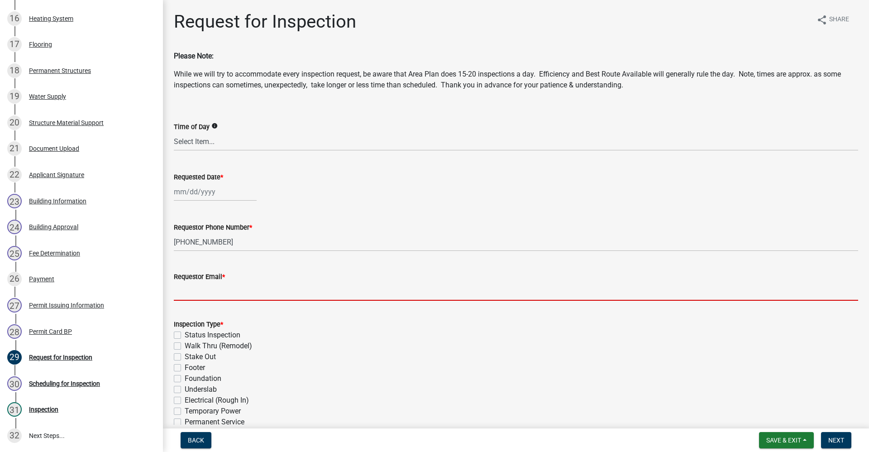
click at [180, 294] on input "Requestor Email *" at bounding box center [516, 291] width 685 height 19
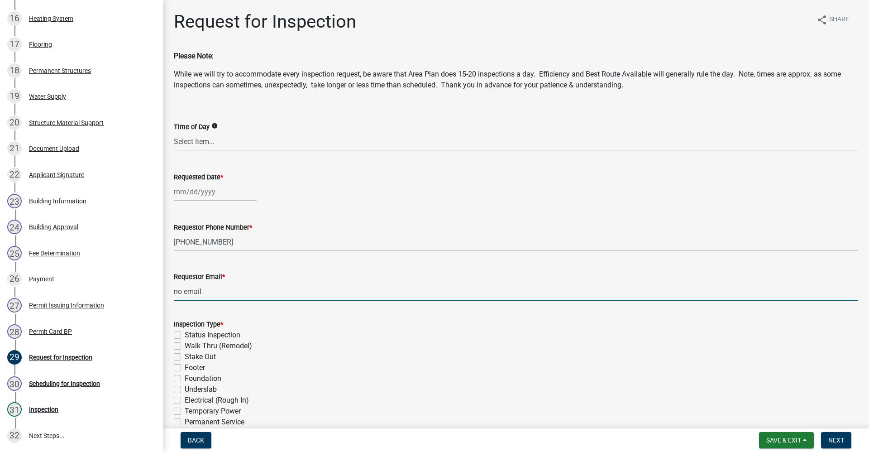
type input "no email"
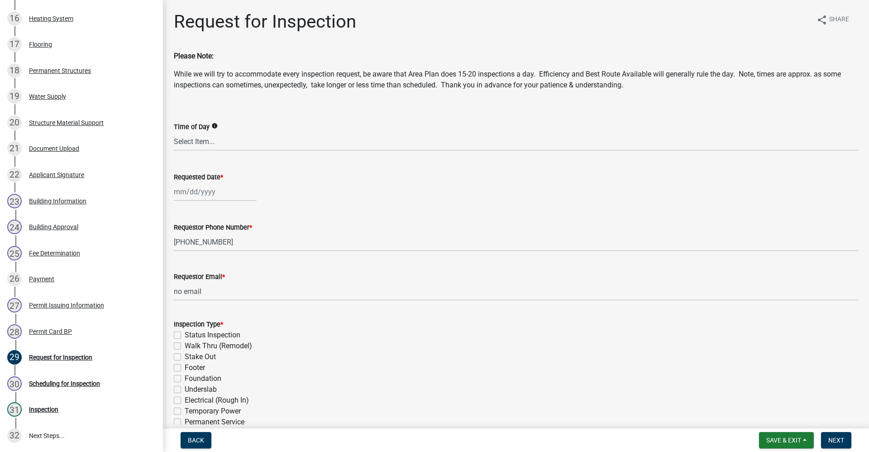
click at [185, 355] on label "Stake Out" at bounding box center [200, 356] width 31 height 11
click at [185, 355] on input "Stake Out" at bounding box center [188, 354] width 6 height 6
checkbox input "true"
checkbox input "false"
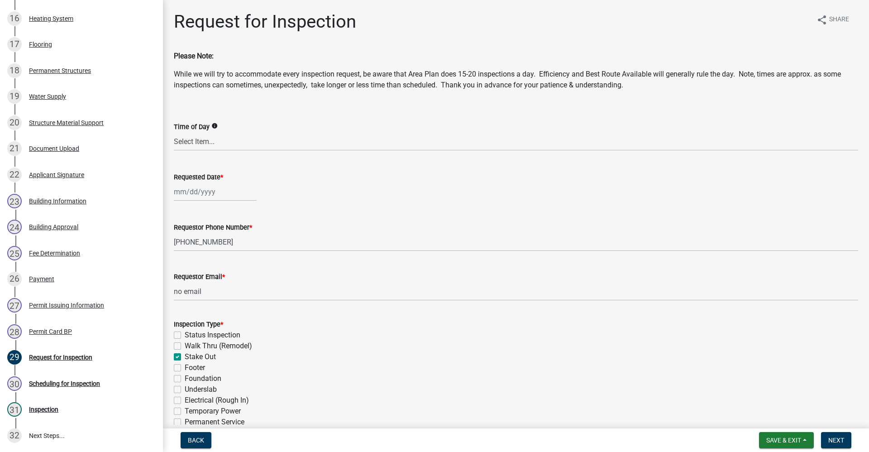
checkbox input "true"
checkbox input "false"
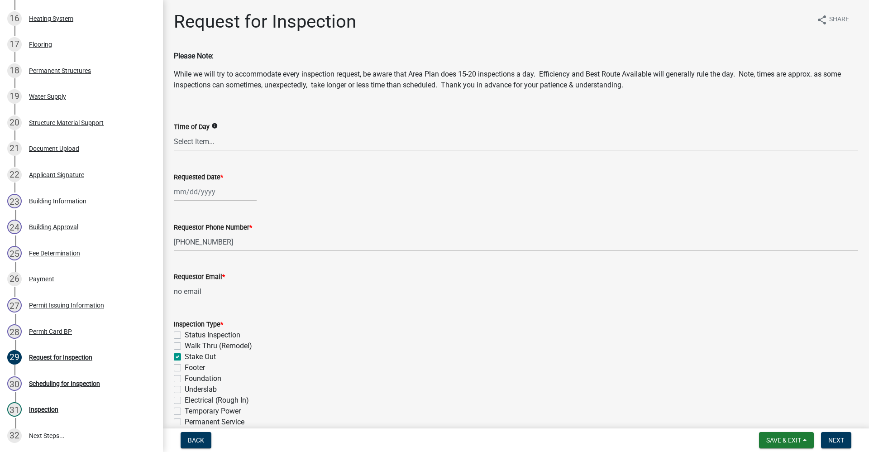
checkbox input "false"
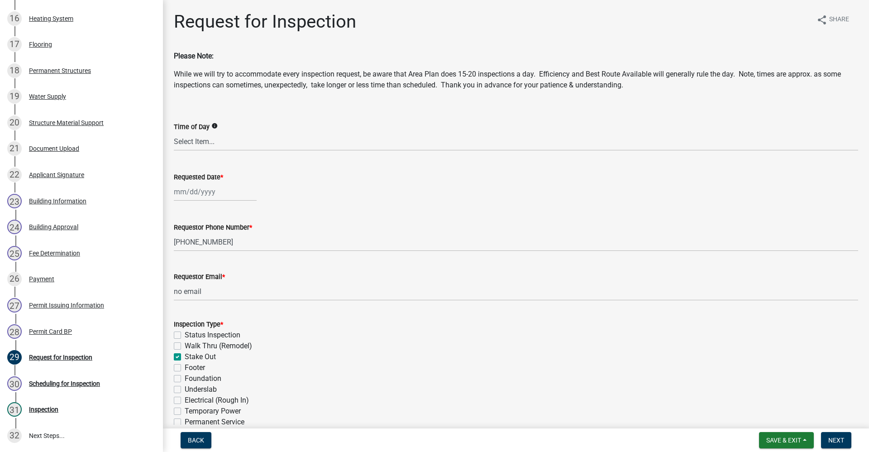
checkbox input "false"
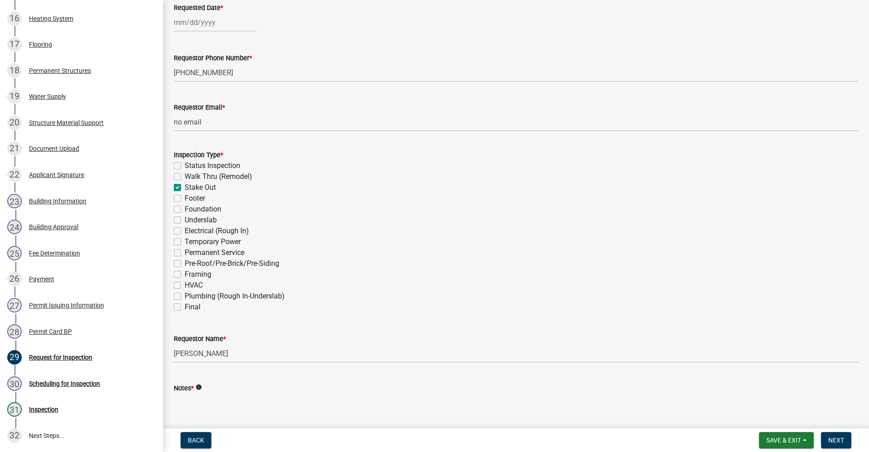
scroll to position [181, 0]
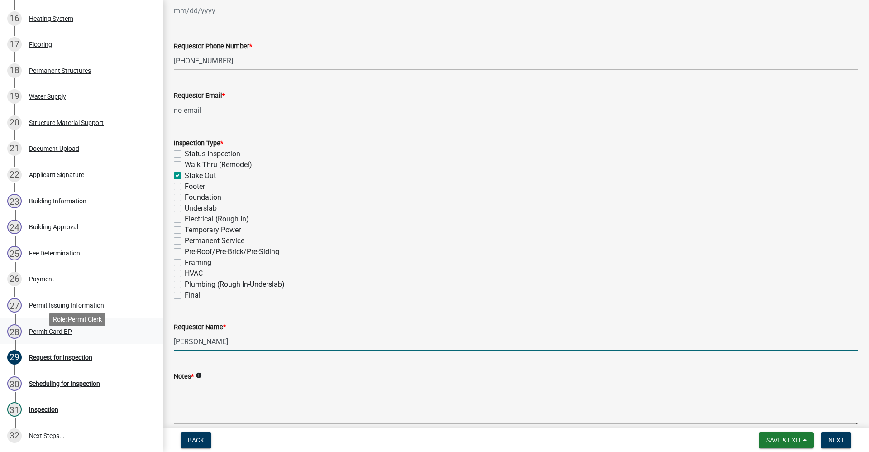
drag, startPoint x: 235, startPoint y: 340, endPoint x: 113, endPoint y: 347, distance: 122.0
click at [113, 347] on div "Residential Building Permits ILP2025-0252 Edit View Summary Notes Show emails 1…" at bounding box center [434, 226] width 869 height 452
type input "Jerry Richards"
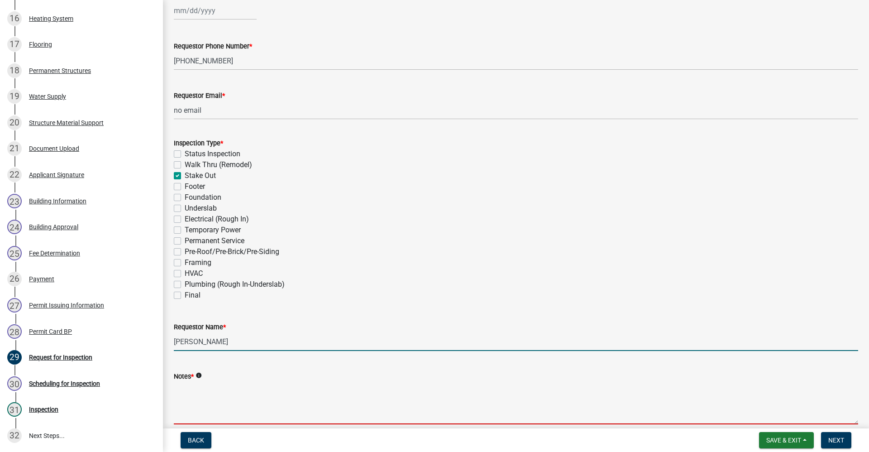
click at [185, 409] on textarea "Notes *" at bounding box center [516, 403] width 685 height 43
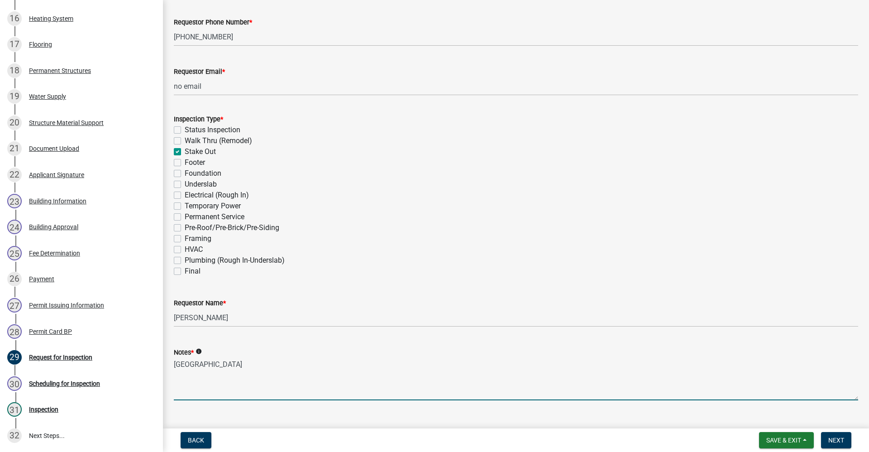
scroll to position [219, 0]
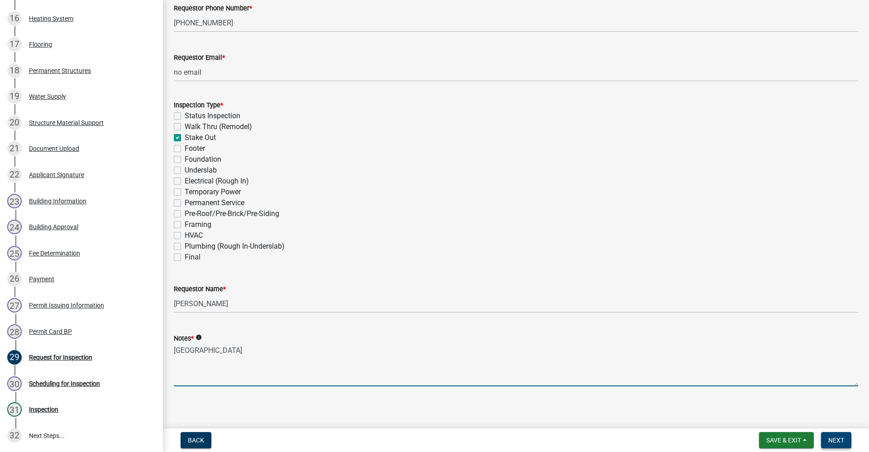
type textarea "Pole Building"
click at [837, 439] on span "Next" at bounding box center [837, 439] width 16 height 7
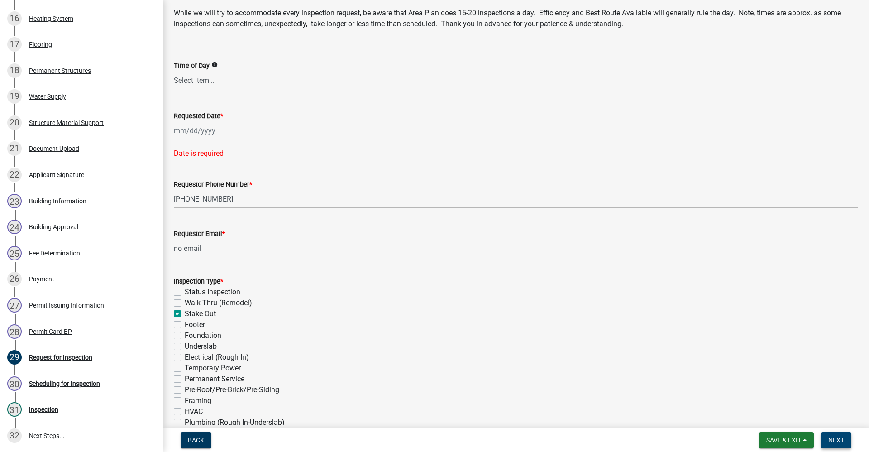
scroll to position [56, 0]
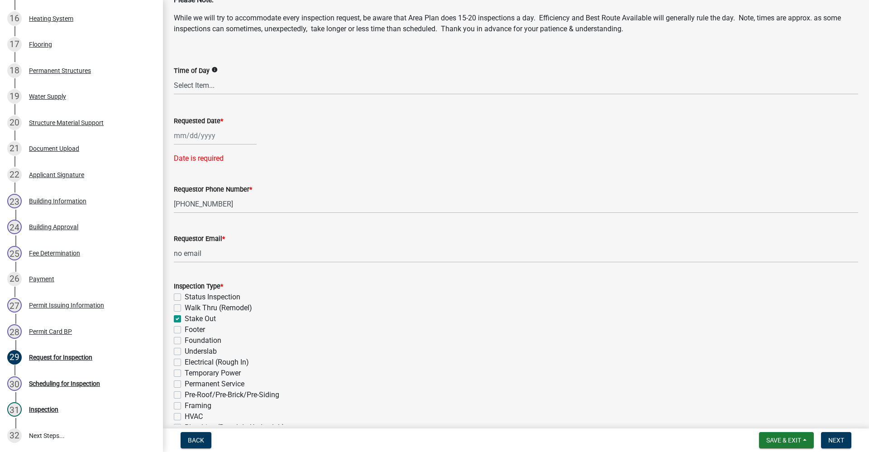
click at [190, 133] on div at bounding box center [215, 135] width 83 height 19
select select "9"
select select "2025"
click at [212, 196] on div "10" at bounding box center [212, 198] width 14 height 14
type input "09/10/2025"
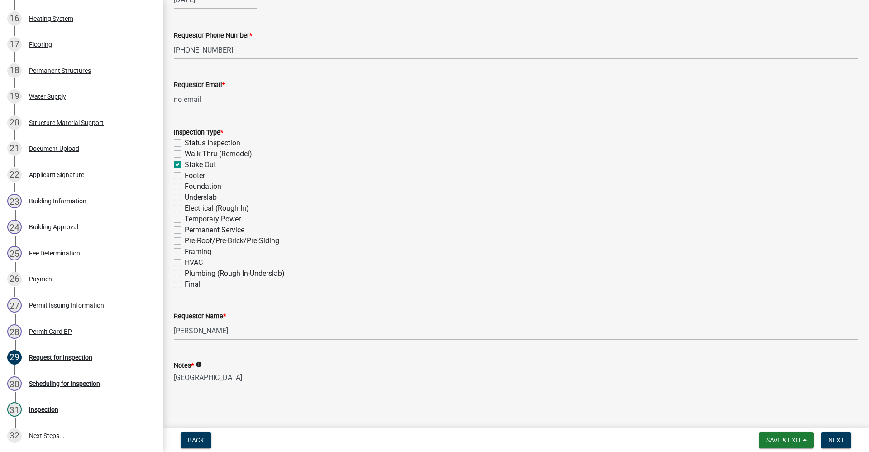
scroll to position [223, 0]
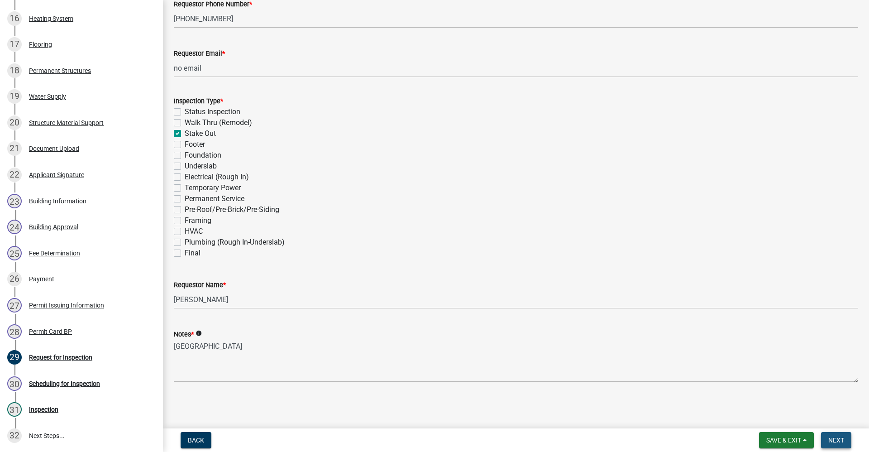
click at [833, 440] on span "Next" at bounding box center [837, 439] width 16 height 7
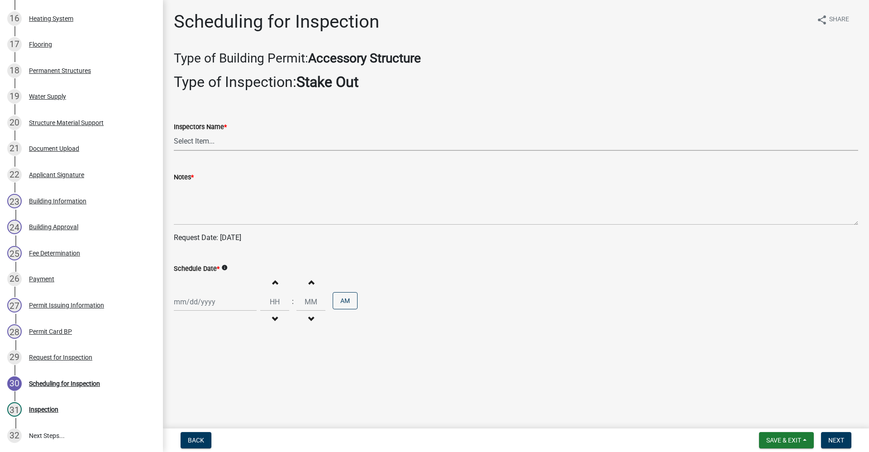
click at [206, 142] on select "Select Item... rberryhill (Randy Berryhill) jecouch (Jeffrey Couch) BBenefield …" at bounding box center [516, 141] width 685 height 19
select select "d7f9a44a-d2ea-4d3c-83b3-1aa71c950bd5"
click at [174, 132] on select "Select Item... rberryhill (Randy Berryhill) jecouch (Jeffrey Couch) BBenefield …" at bounding box center [516, 141] width 685 height 19
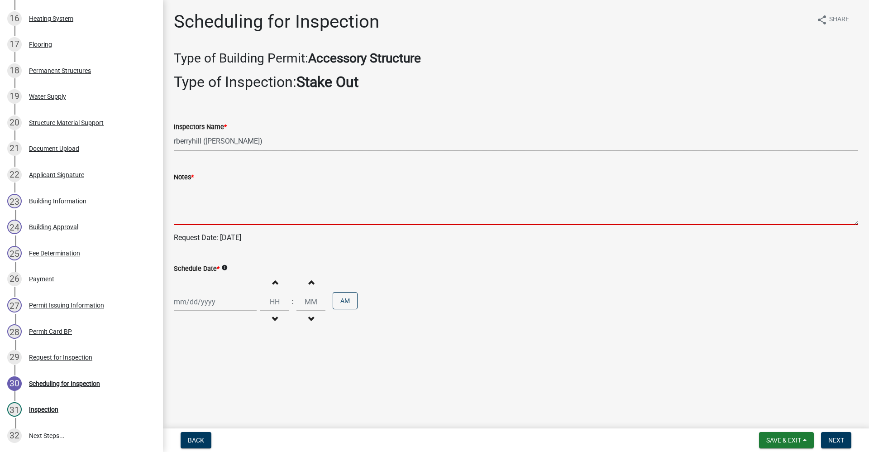
click at [189, 208] on textarea "Notes *" at bounding box center [516, 203] width 685 height 43
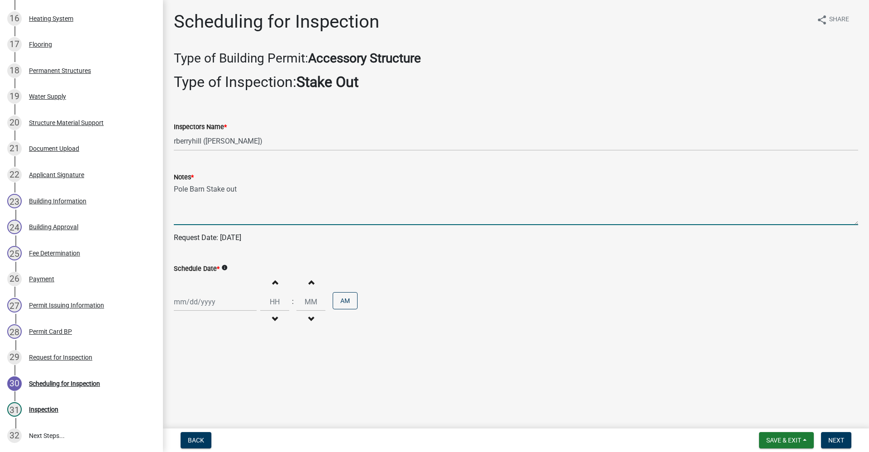
type textarea "Pole Barn Stake out"
select select "9"
select select "2025"
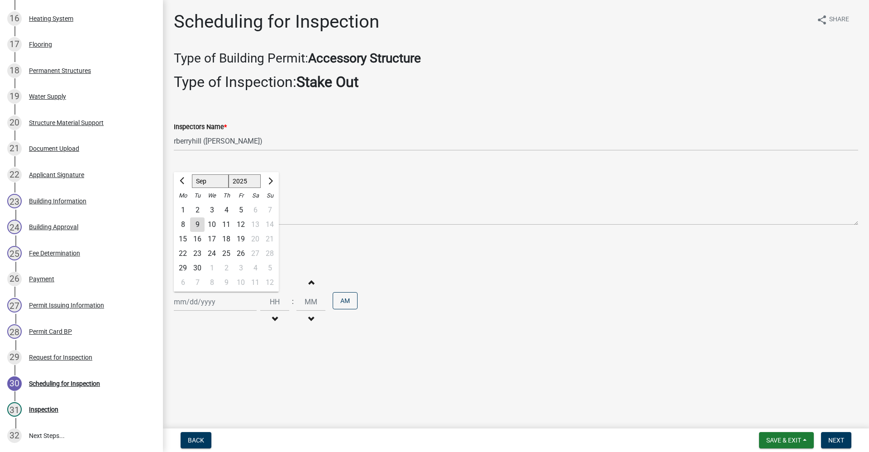
click at [194, 306] on div "Jan Feb Mar Apr May Jun Jul Aug Sep Oct Nov Dec 1525 1526 1527 1528 1529 1530 1…" at bounding box center [215, 301] width 83 height 19
click at [214, 224] on div "10" at bounding box center [212, 224] width 14 height 14
type input "09/10/2025"
click at [839, 440] on span "Next" at bounding box center [837, 439] width 16 height 7
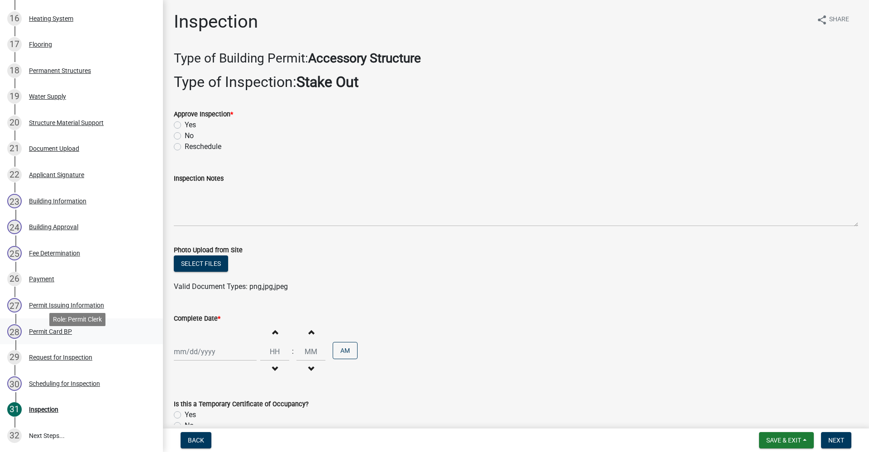
click at [44, 335] on div "Permit Card BP" at bounding box center [50, 331] width 43 height 6
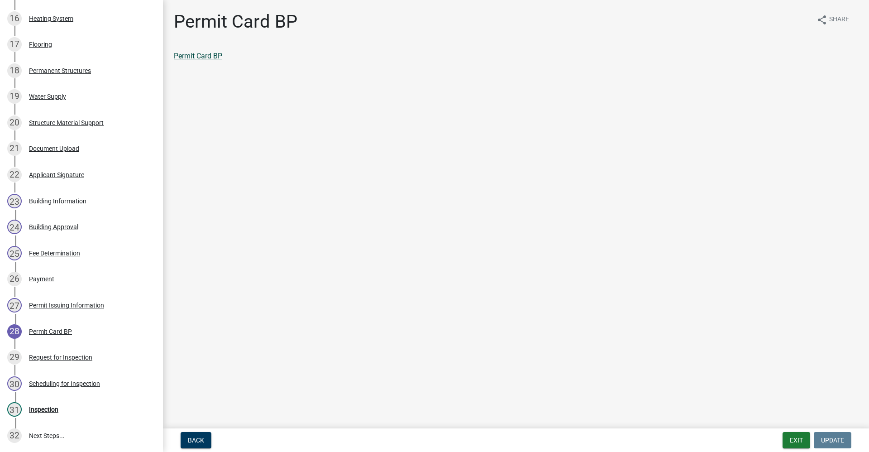
click at [201, 57] on link "Permit Card BP" at bounding box center [198, 56] width 48 height 9
click at [48, 417] on div "31 Inspection" at bounding box center [77, 409] width 141 height 14
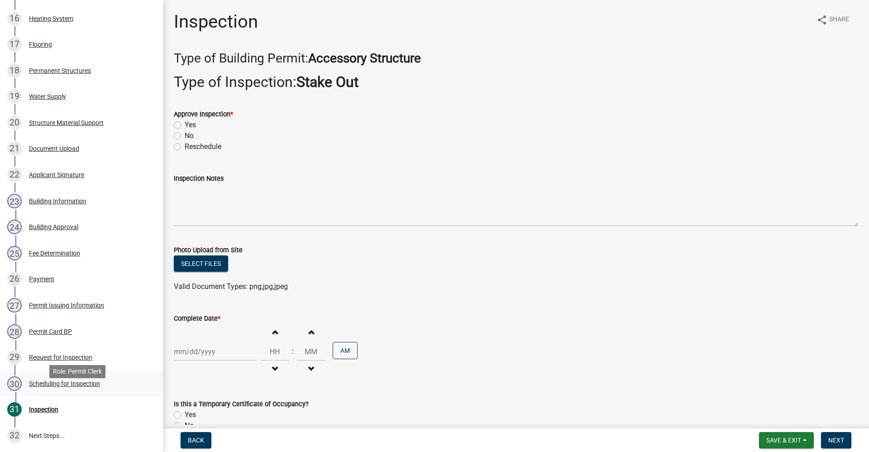
click at [66, 387] on div "Scheduling for Inspection" at bounding box center [64, 383] width 71 height 6
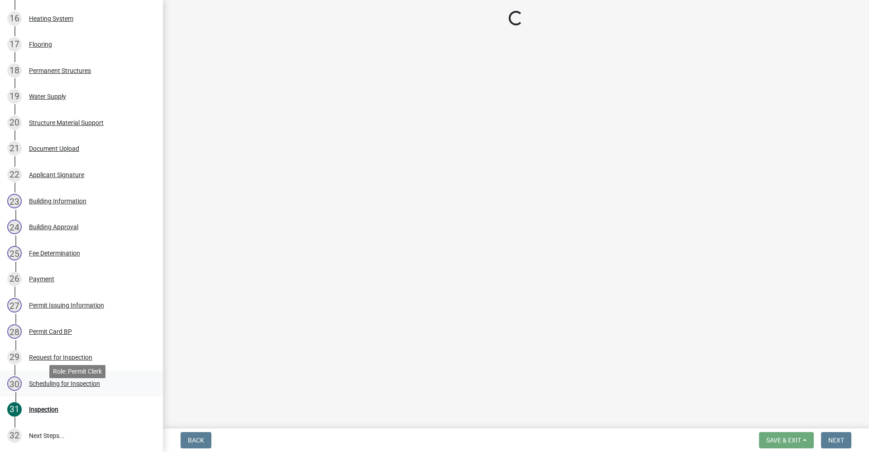
select select "d7f9a44a-d2ea-4d3c-83b3-1aa71c950bd5"
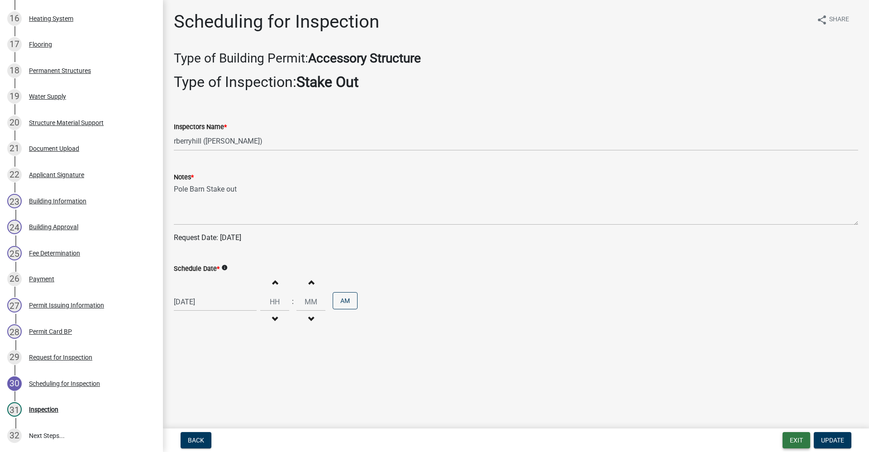
click at [794, 443] on button "Exit" at bounding box center [797, 440] width 28 height 16
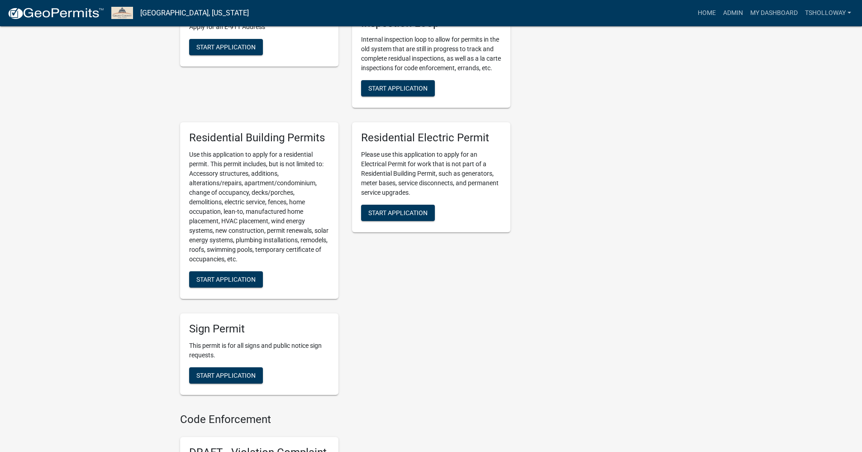
scroll to position [589, 0]
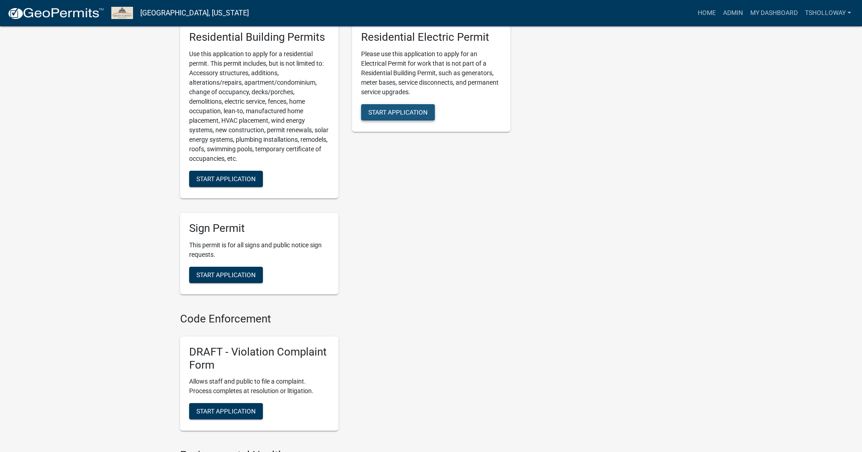
click at [393, 116] on span "Start Application" at bounding box center [398, 112] width 59 height 7
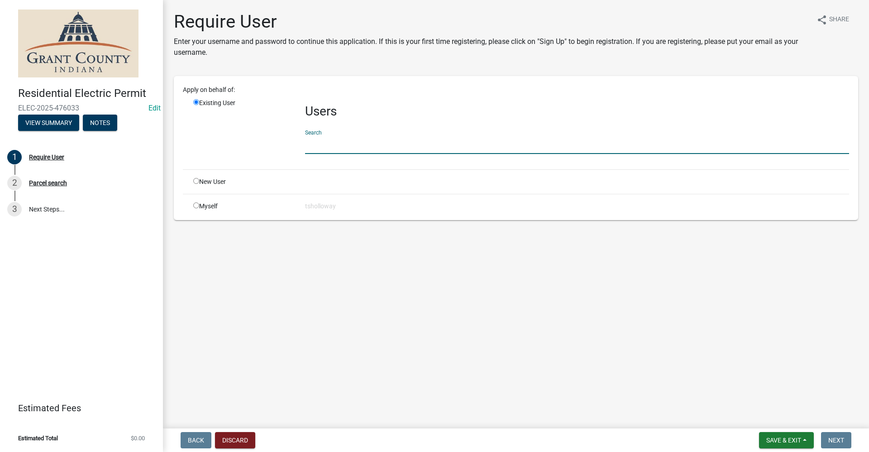
click at [312, 148] on input "text" at bounding box center [577, 144] width 544 height 19
click at [198, 180] on input "radio" at bounding box center [196, 181] width 6 height 6
radio input "true"
radio input "false"
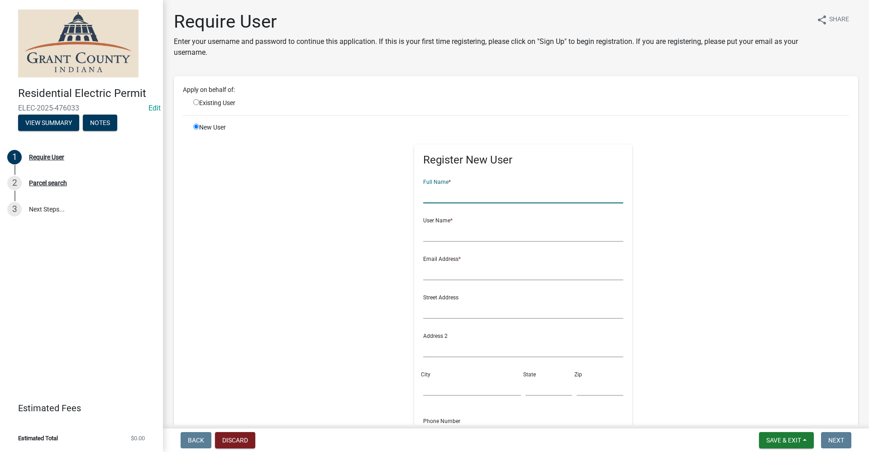
click at [436, 193] on input "text" at bounding box center [523, 194] width 201 height 19
type input "stephen fox"
click at [462, 235] on input "text" at bounding box center [523, 232] width 201 height 19
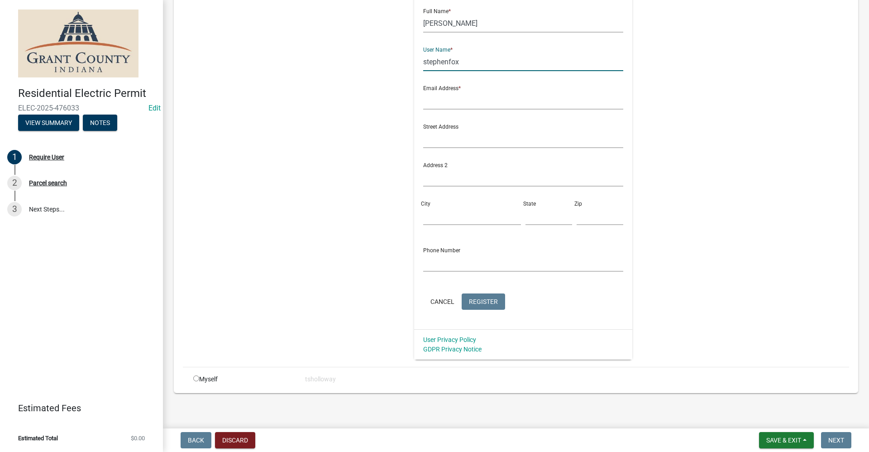
scroll to position [174, 0]
type input "stephenfox"
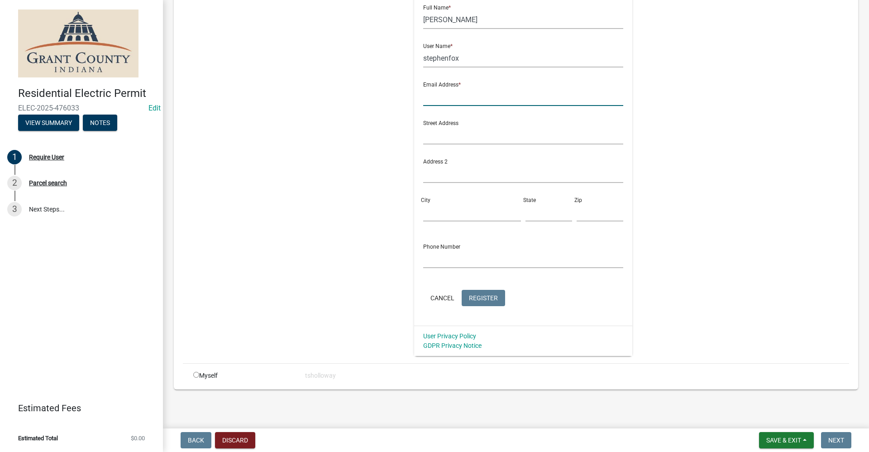
click at [428, 91] on input "text" at bounding box center [523, 96] width 201 height 19
click at [429, 97] on input "text" at bounding box center [523, 96] width 201 height 19
type input "no@email"
click at [483, 294] on span "Register" at bounding box center [483, 297] width 29 height 7
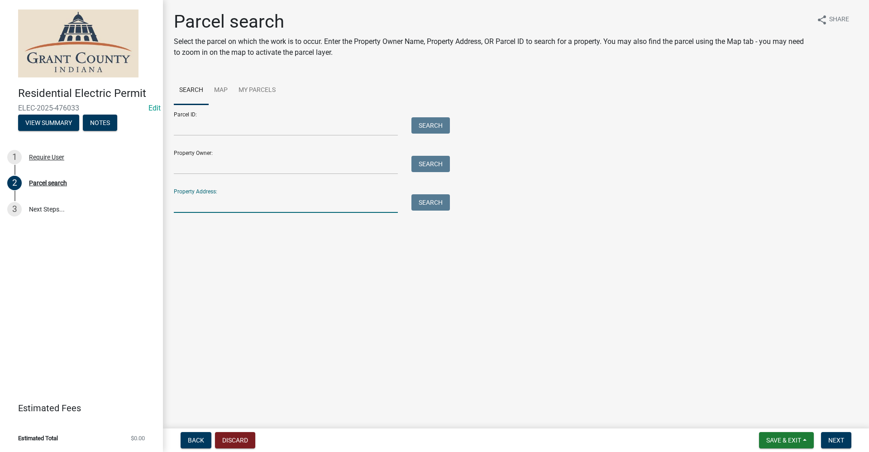
click at [192, 201] on input "Property Address:" at bounding box center [286, 203] width 224 height 19
drag, startPoint x: 197, startPoint y: 204, endPoint x: 210, endPoint y: 202, distance: 13.2
click at [199, 203] on input "Property Address:" at bounding box center [286, 203] width 224 height 19
type input "1559 e martha"
click at [438, 206] on button "Search" at bounding box center [431, 202] width 38 height 16
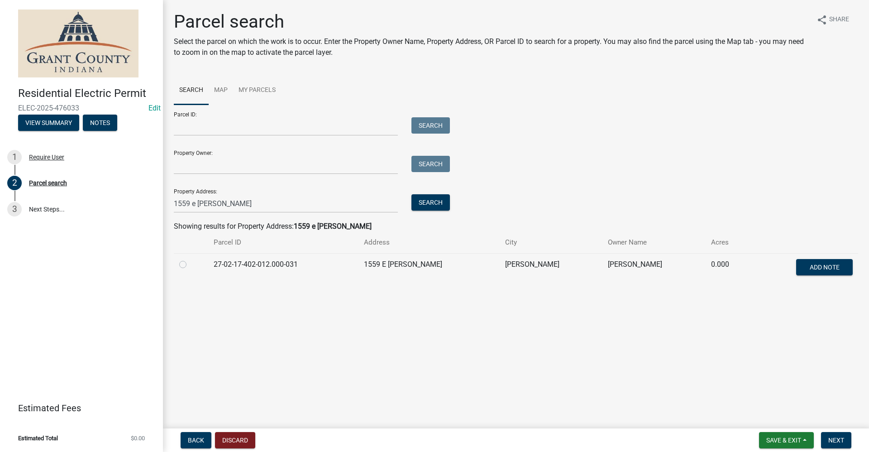
click at [190, 259] on label at bounding box center [190, 259] width 0 height 0
click at [190, 265] on input "radio" at bounding box center [193, 262] width 6 height 6
radio input "true"
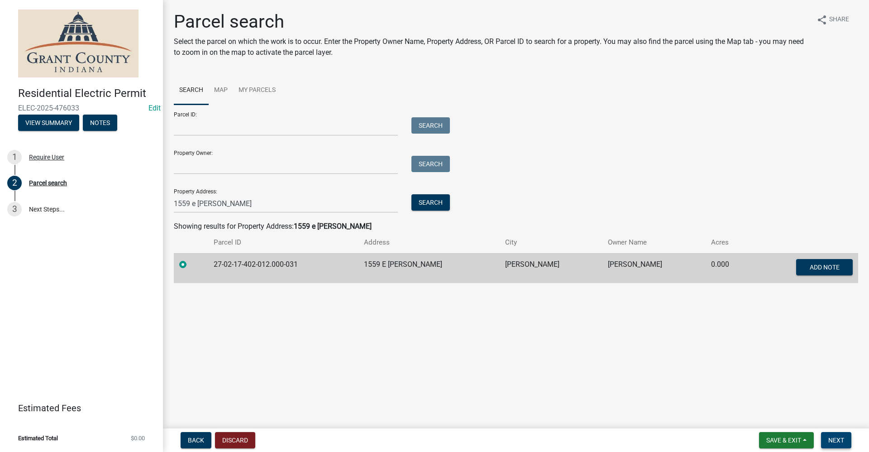
click at [837, 443] on span "Next" at bounding box center [837, 439] width 16 height 7
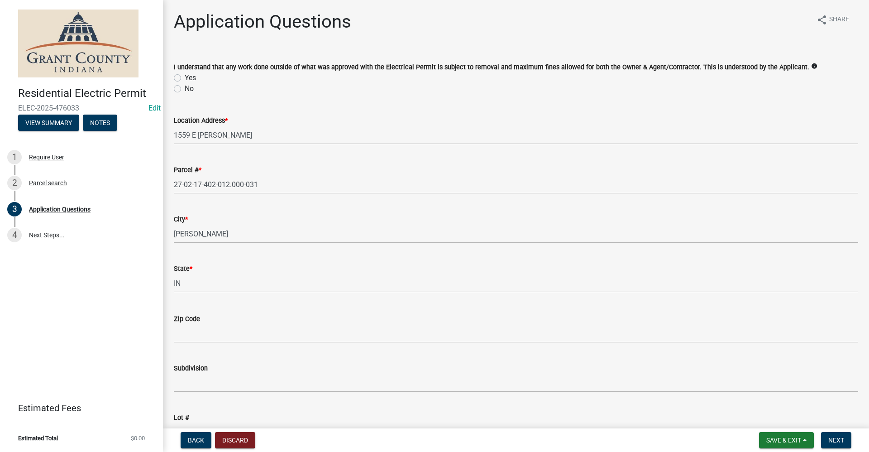
click at [185, 77] on label "Yes" at bounding box center [190, 77] width 11 height 11
click at [185, 77] on input "Yes" at bounding box center [188, 75] width 6 height 6
radio input "true"
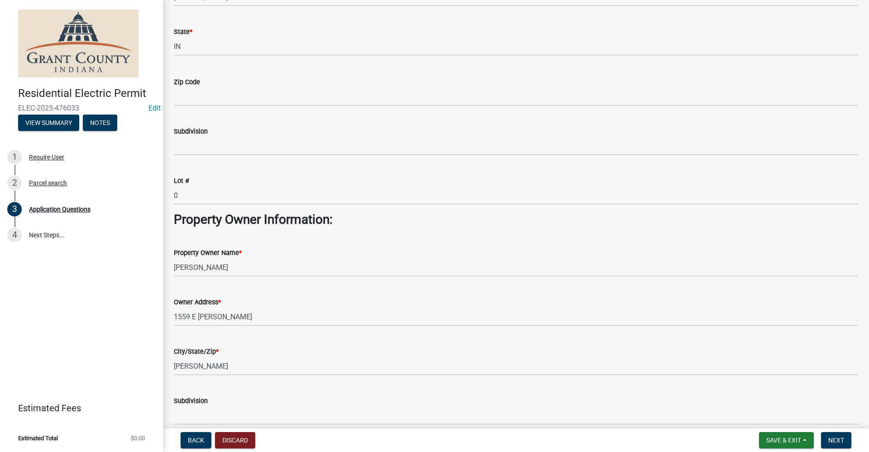
scroll to position [272, 0]
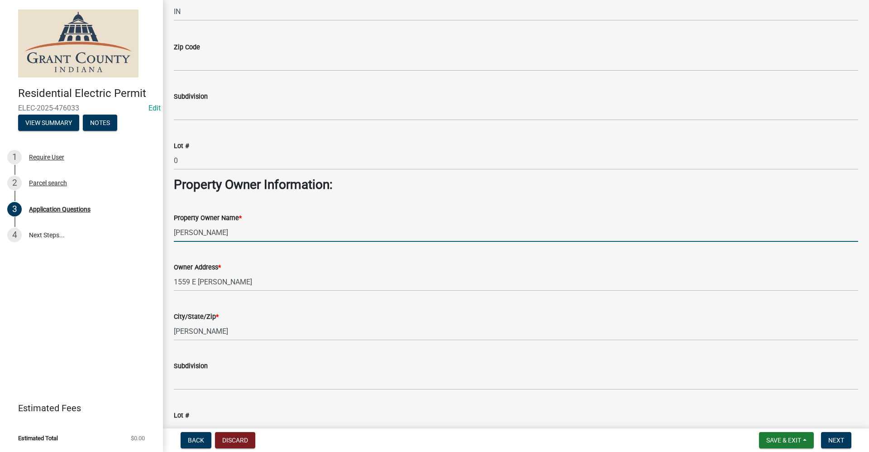
drag, startPoint x: 243, startPoint y: 232, endPoint x: 168, endPoint y: 231, distance: 75.2
click at [168, 231] on div "Property Owner Name * MONKS, TIMOTHY A" at bounding box center [516, 221] width 698 height 42
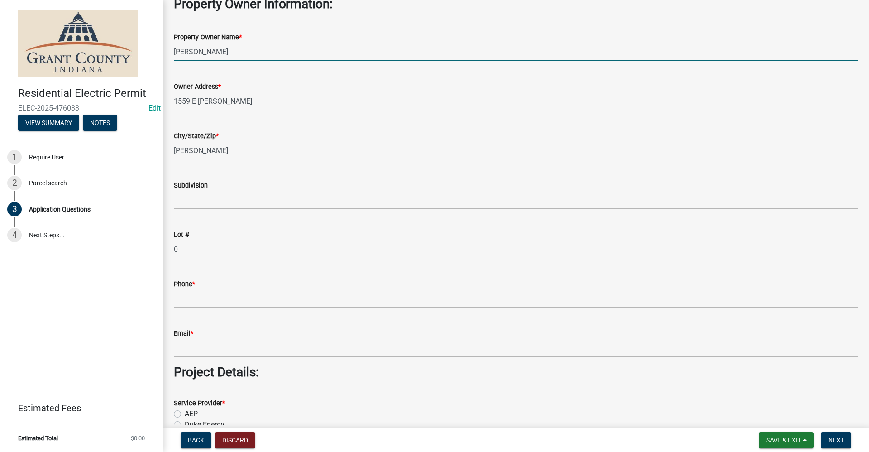
scroll to position [453, 0]
type input "Edd Gunther"
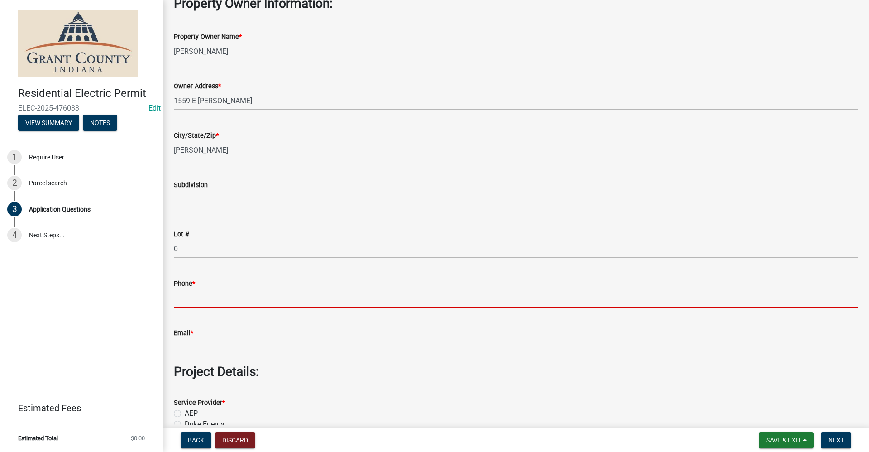
click at [197, 302] on input "Phone *" at bounding box center [516, 298] width 685 height 19
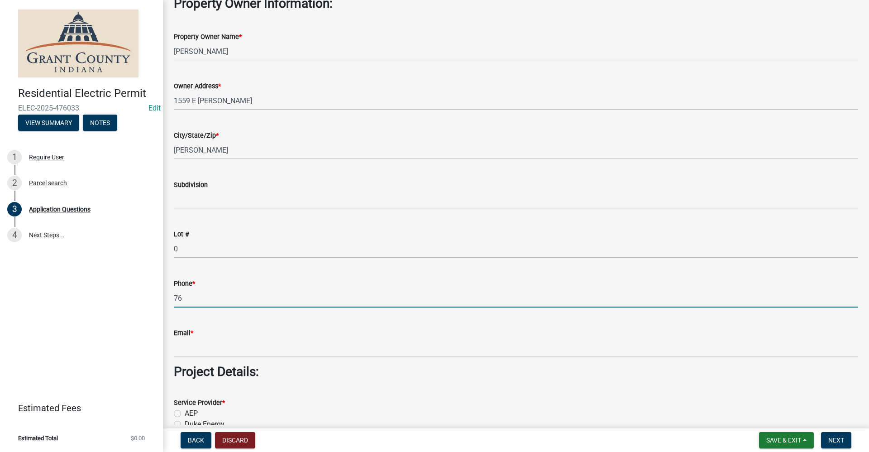
type input "7"
type input "330-472-6217"
click at [199, 337] on div "Email *" at bounding box center [516, 332] width 685 height 11
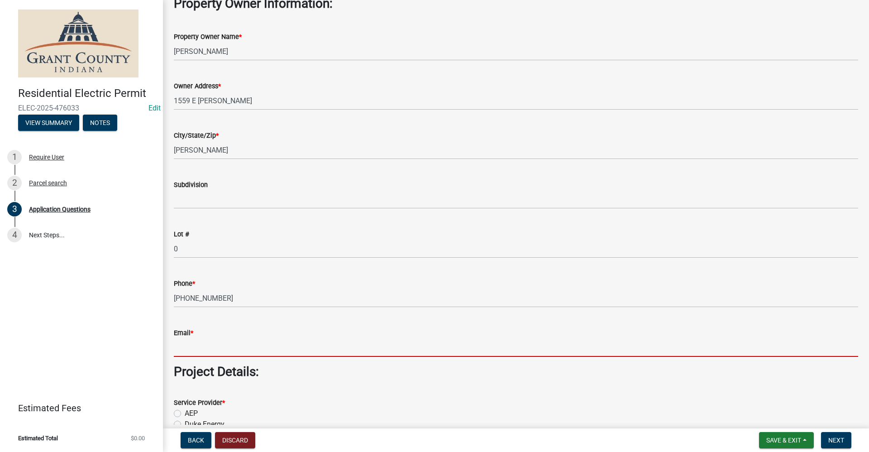
click at [200, 342] on input "Email *" at bounding box center [516, 347] width 685 height 19
type input "no@email"
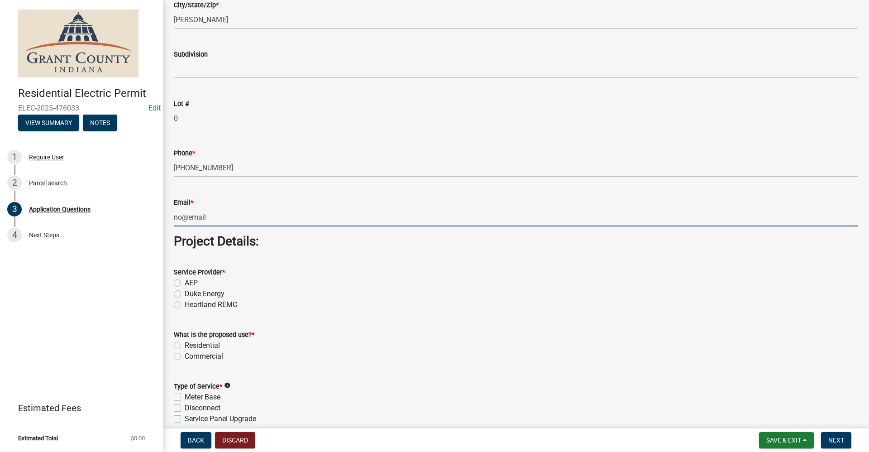
scroll to position [589, 0]
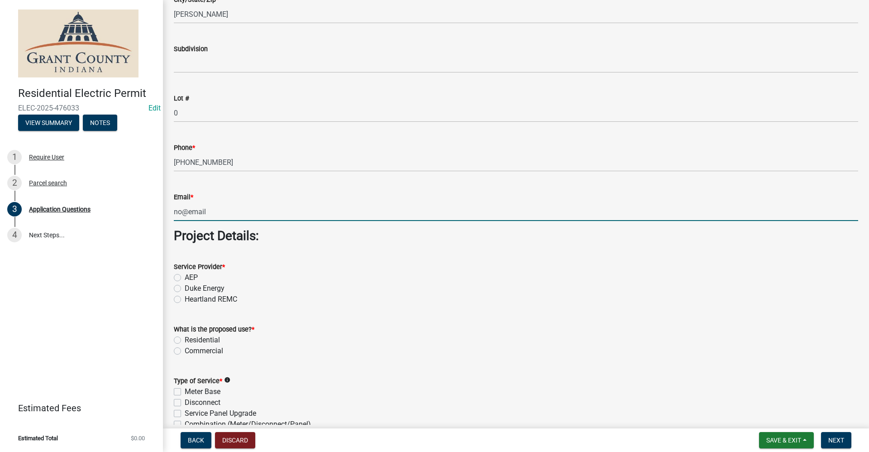
click at [185, 276] on label "AEP" at bounding box center [191, 277] width 13 height 11
click at [185, 276] on input "AEP" at bounding box center [188, 275] width 6 height 6
radio input "true"
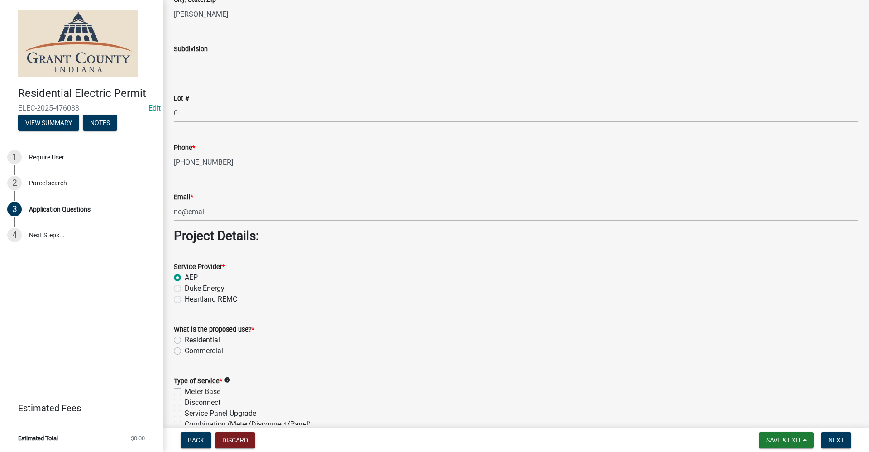
click at [185, 339] on label "Residential" at bounding box center [202, 340] width 35 height 11
click at [185, 339] on input "Residential" at bounding box center [188, 338] width 6 height 6
radio input "true"
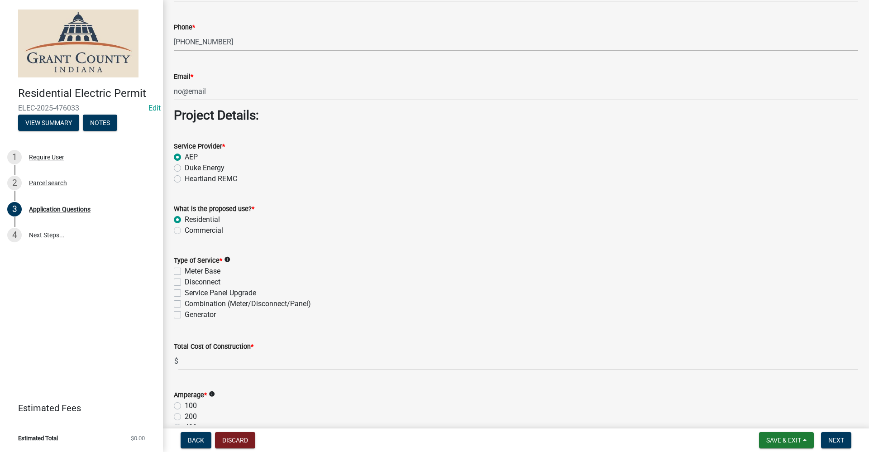
scroll to position [724, 0]
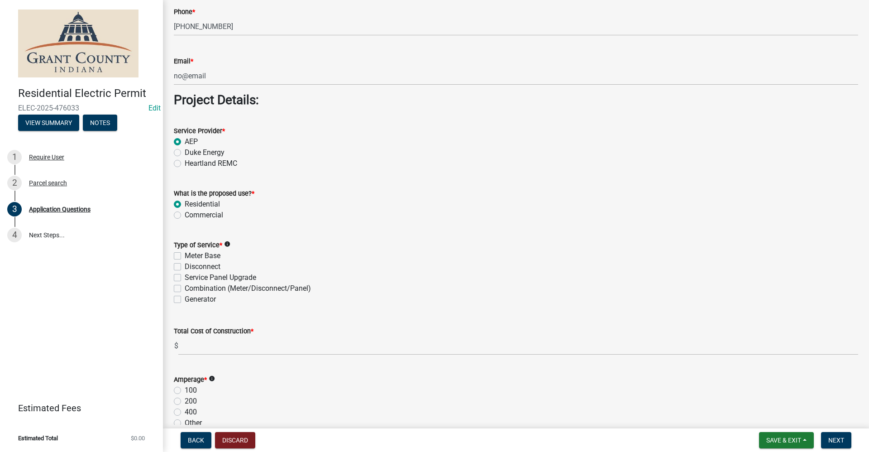
click at [185, 277] on label "Service Panel Upgrade" at bounding box center [221, 277] width 72 height 11
click at [185, 277] on input "Service Panel Upgrade" at bounding box center [188, 275] width 6 height 6
checkbox input "true"
checkbox input "false"
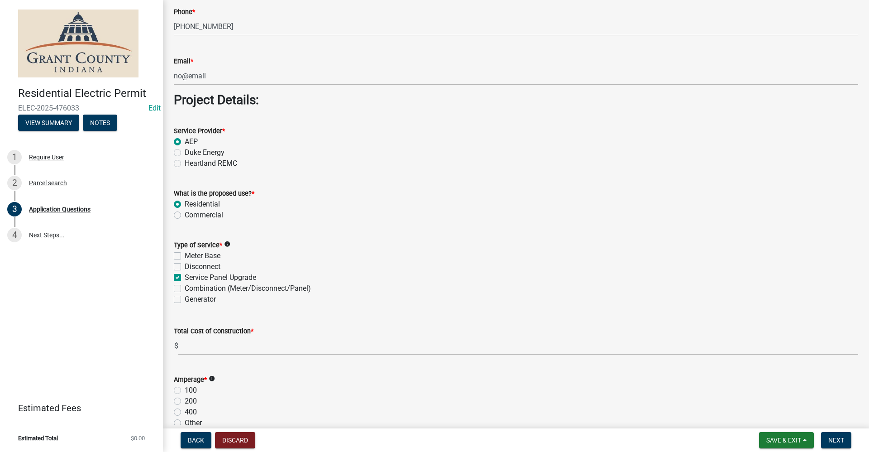
checkbox input "true"
checkbox input "false"
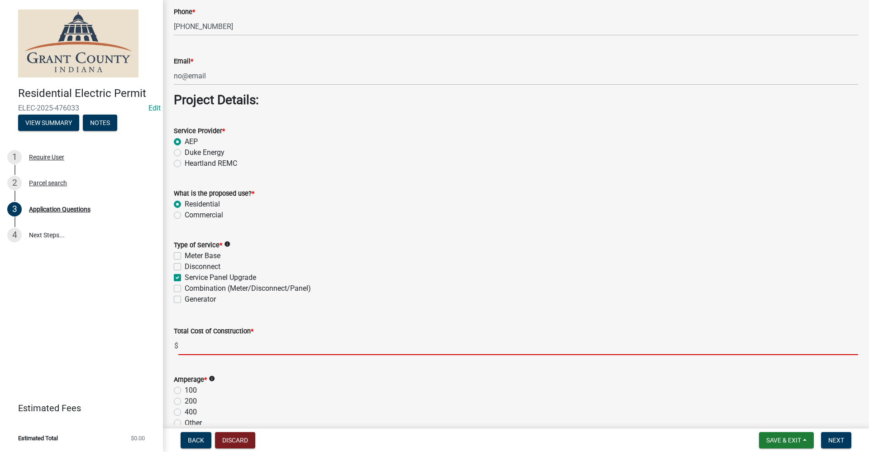
click at [198, 349] on input "text" at bounding box center [518, 345] width 680 height 19
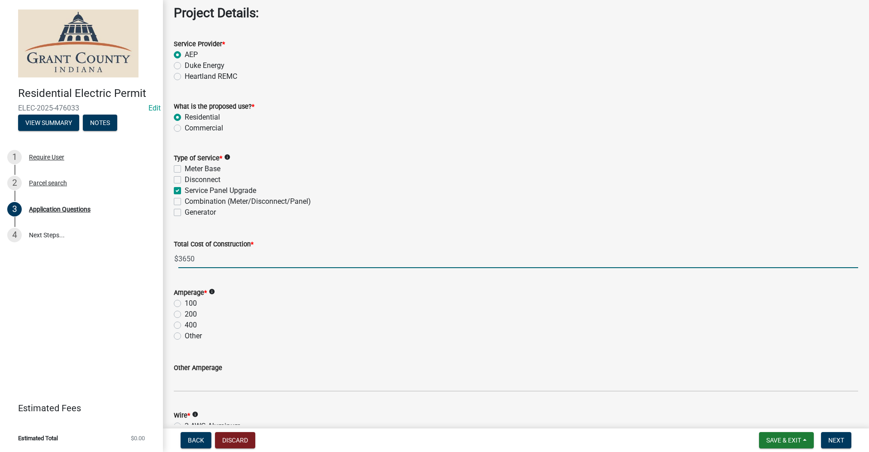
scroll to position [815, 0]
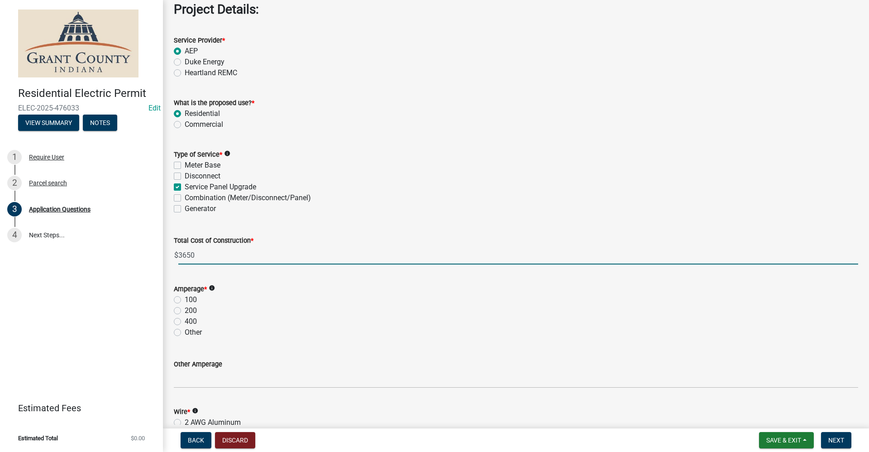
type input "3650.00"
click at [185, 165] on label "Meter Base" at bounding box center [203, 165] width 36 height 11
click at [185, 165] on input "Meter Base" at bounding box center [188, 163] width 6 height 6
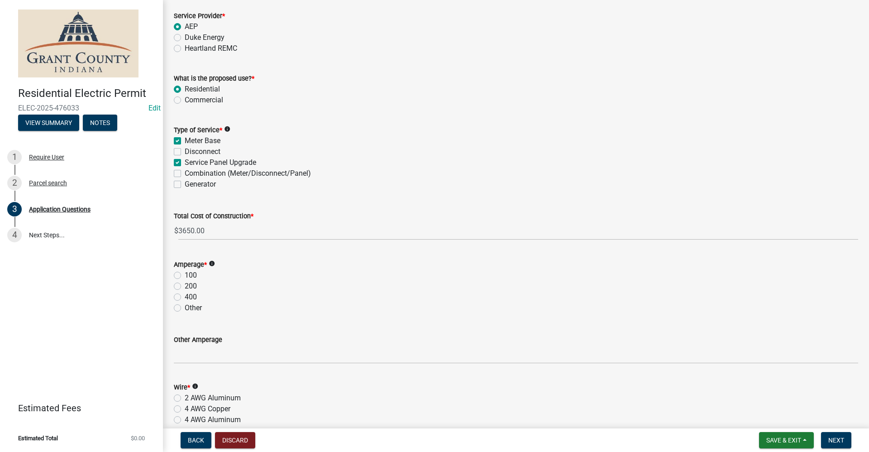
scroll to position [860, 0]
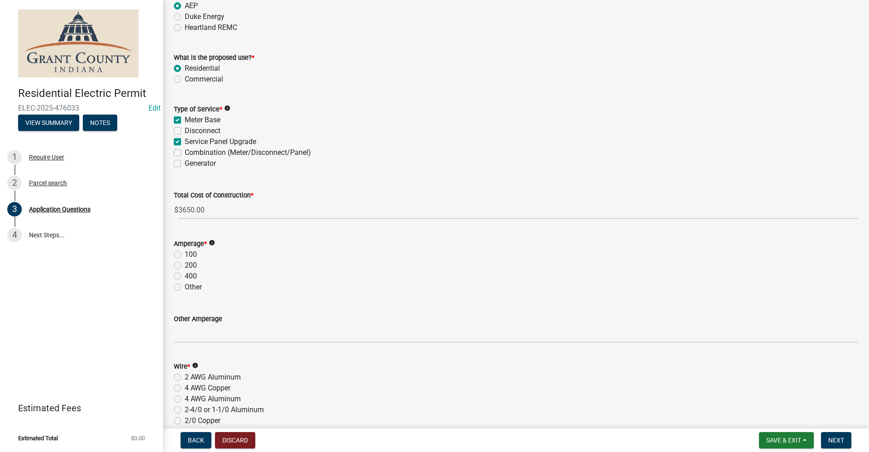
click at [185, 266] on label "200" at bounding box center [191, 265] width 12 height 11
click at [185, 266] on input "200" at bounding box center [188, 263] width 6 height 6
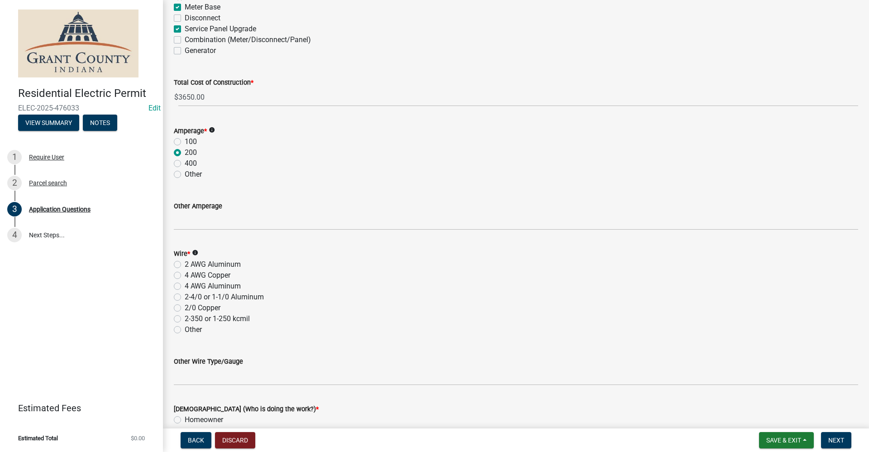
scroll to position [996, 0]
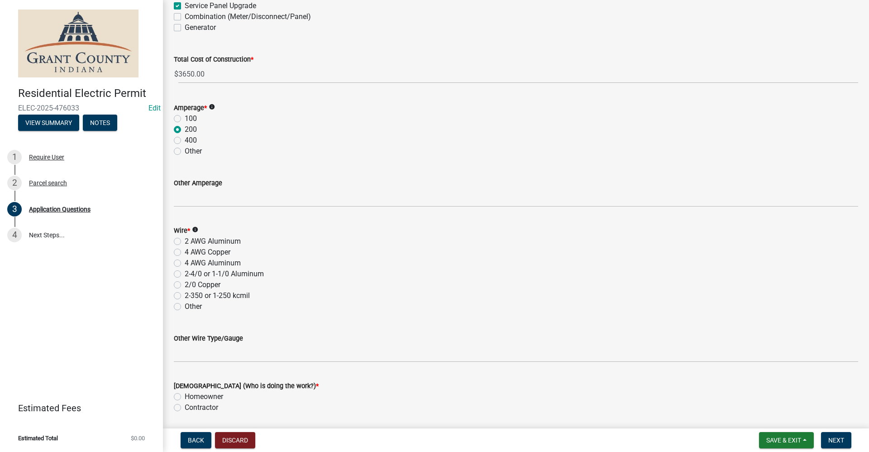
click at [185, 240] on label "2 AWG Aluminum" at bounding box center [213, 241] width 56 height 11
click at [185, 240] on input "2 AWG Aluminum" at bounding box center [188, 239] width 6 height 6
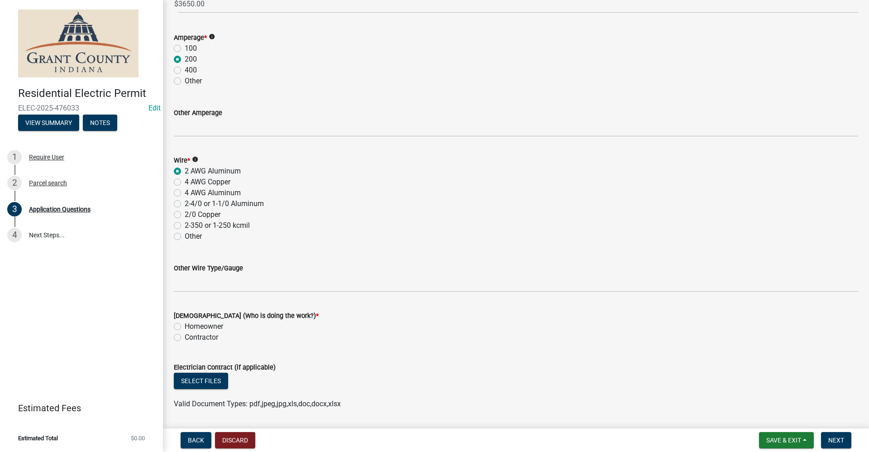
scroll to position [1087, 0]
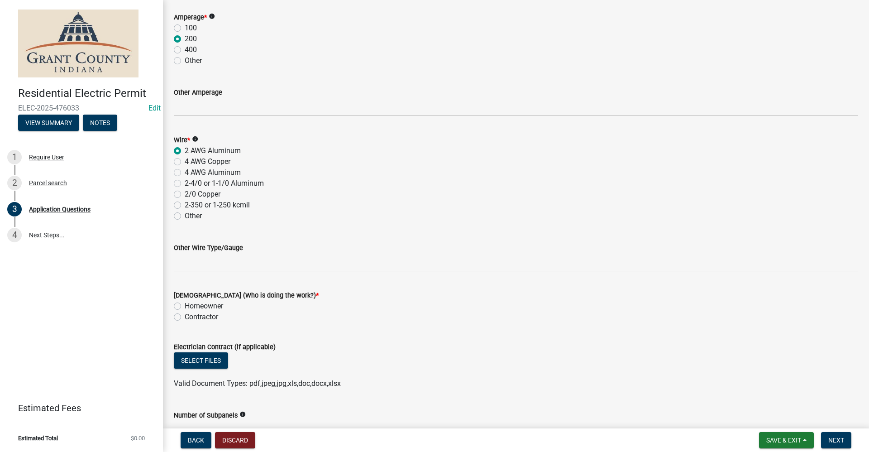
click at [185, 317] on label "Contractor" at bounding box center [202, 316] width 34 height 11
click at [185, 317] on input "Contractor" at bounding box center [188, 314] width 6 height 6
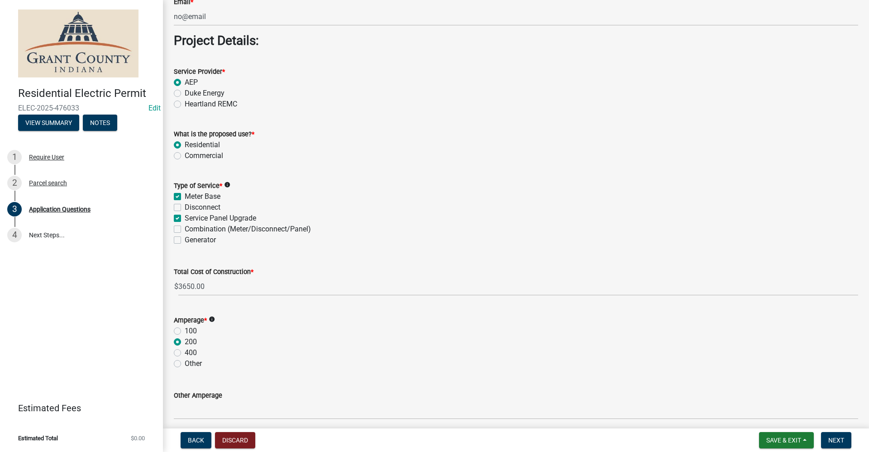
scroll to position [800, 0]
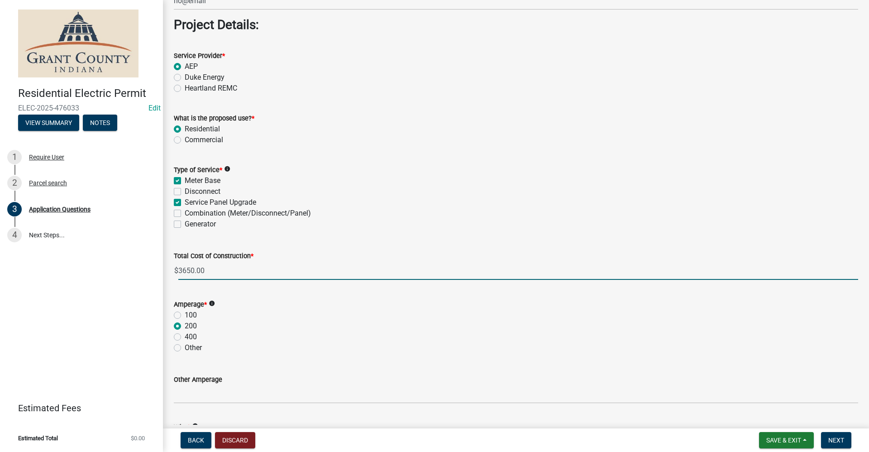
click at [225, 271] on input "3650.00" at bounding box center [518, 270] width 680 height 19
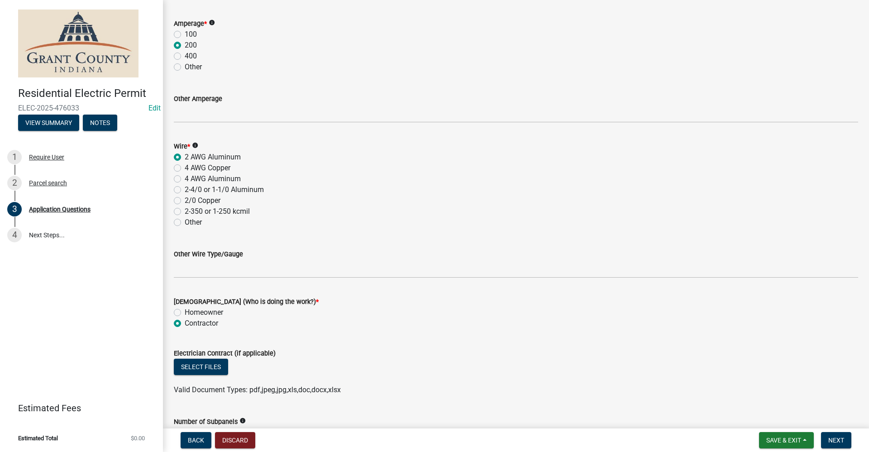
scroll to position [1162, 0]
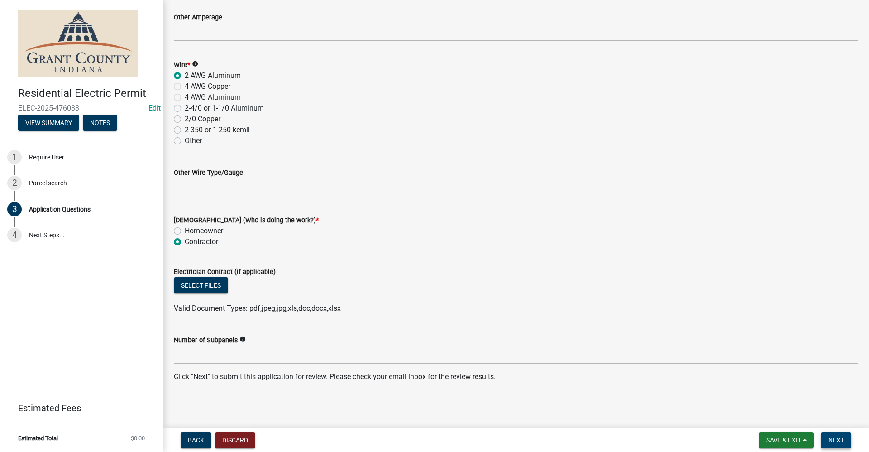
click at [840, 442] on span "Next" at bounding box center [837, 439] width 16 height 7
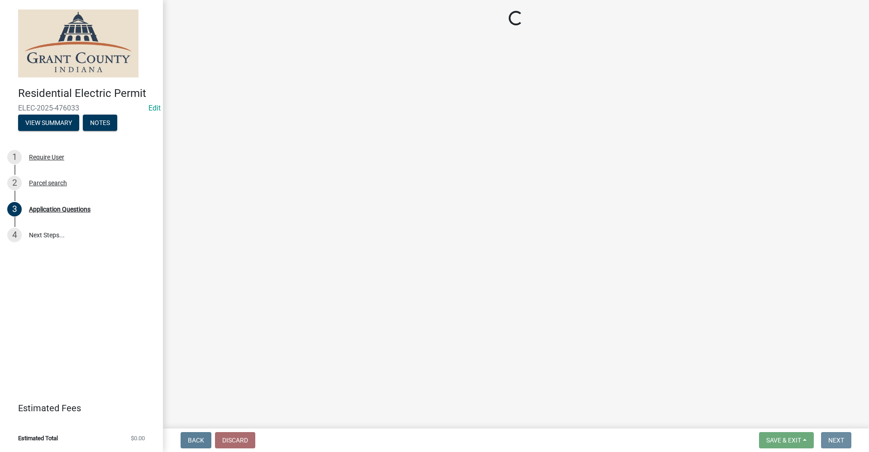
scroll to position [0, 0]
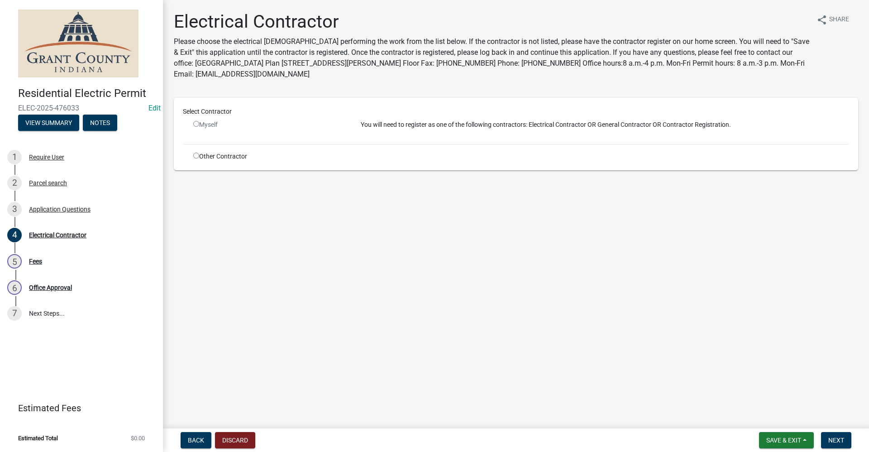
click at [193, 155] on input "radio" at bounding box center [196, 156] width 6 height 6
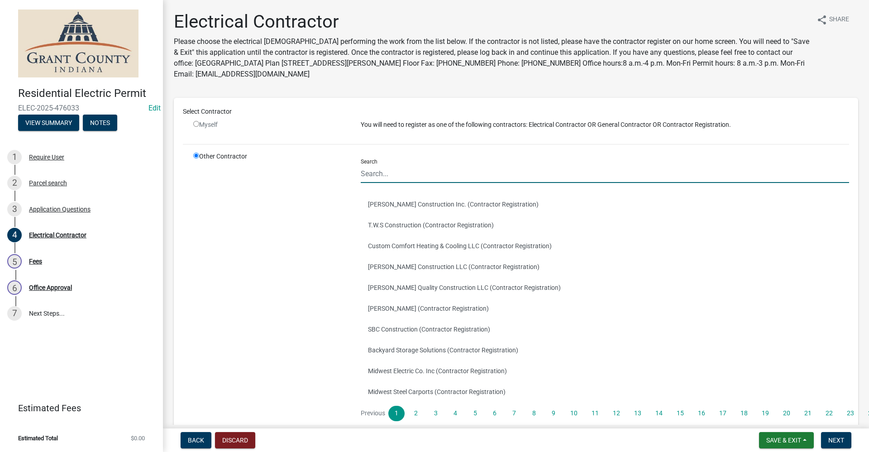
click at [371, 174] on input "Search" at bounding box center [605, 173] width 489 height 19
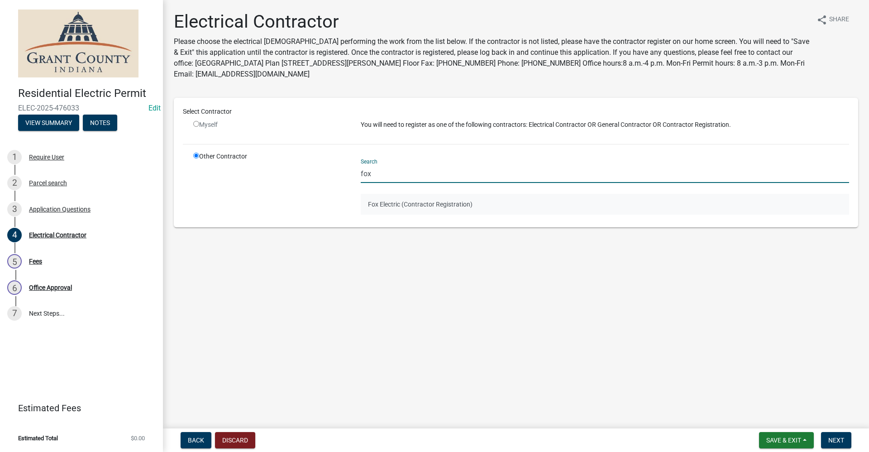
click at [395, 203] on button "Fox Electric (Contractor Registration)" at bounding box center [605, 204] width 489 height 21
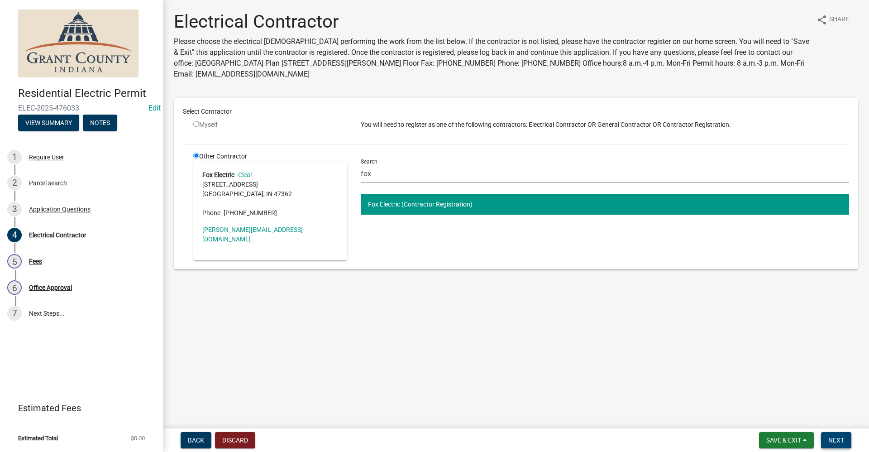
click at [838, 442] on span "Next" at bounding box center [837, 439] width 16 height 7
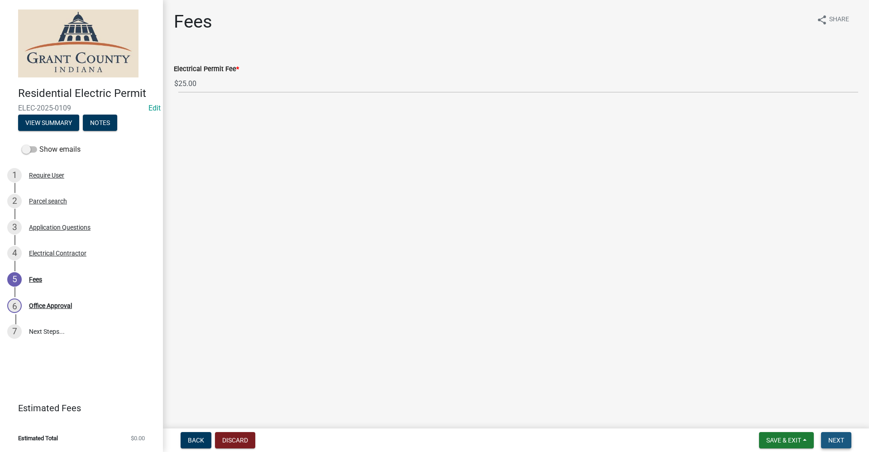
click at [840, 439] on span "Next" at bounding box center [837, 439] width 16 height 7
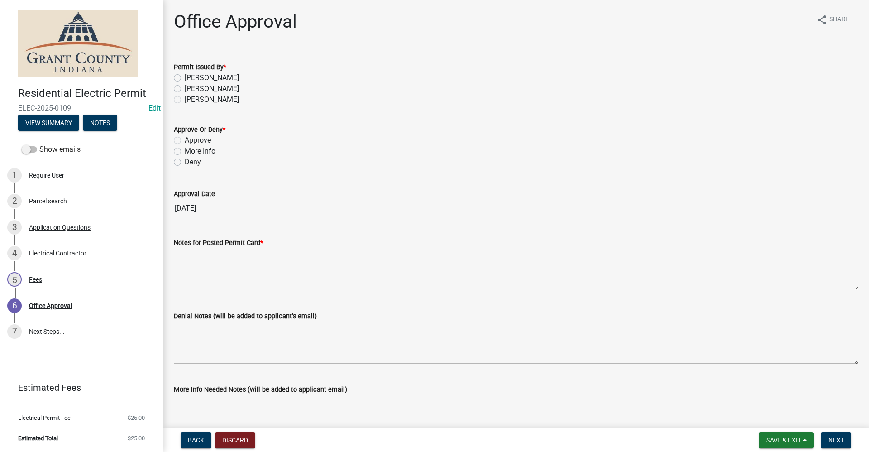
click at [185, 89] on label "Belinda Benefield" at bounding box center [212, 88] width 54 height 11
click at [185, 89] on input "Belinda Benefield" at bounding box center [188, 86] width 6 height 6
click at [185, 139] on label "Approve" at bounding box center [198, 140] width 26 height 11
click at [185, 139] on input "Approve" at bounding box center [188, 138] width 6 height 6
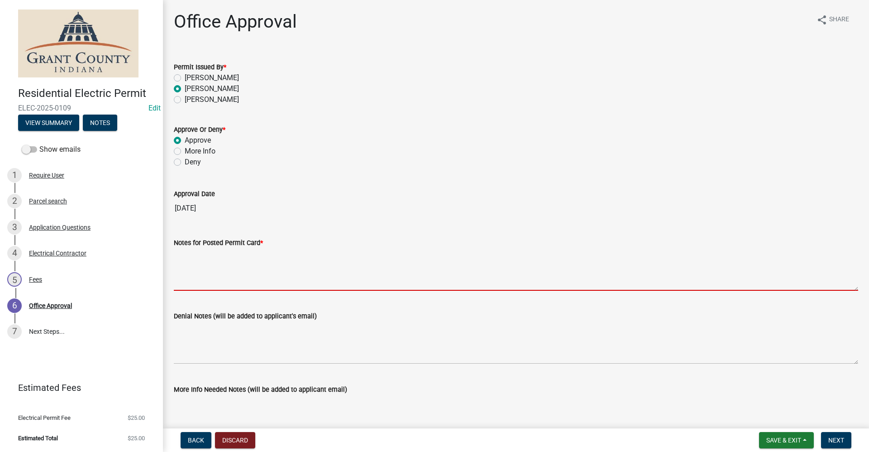
click at [192, 280] on textarea "Notes for Posted Permit Card *" at bounding box center [516, 269] width 685 height 43
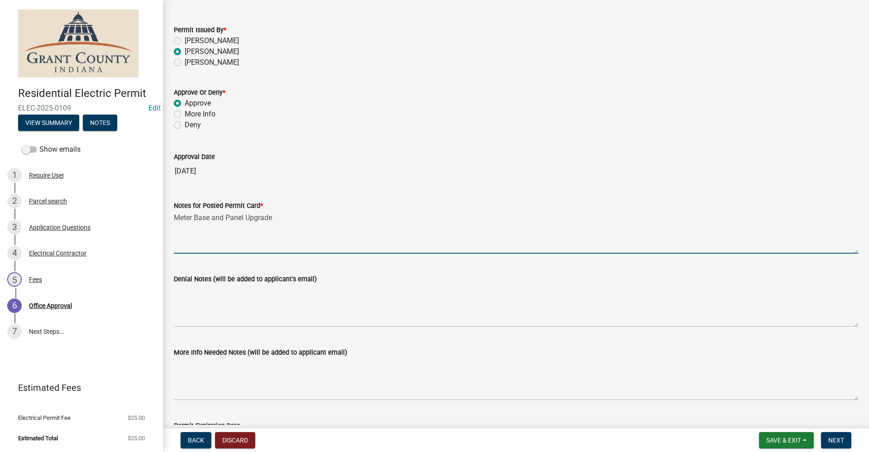
scroll to position [105, 0]
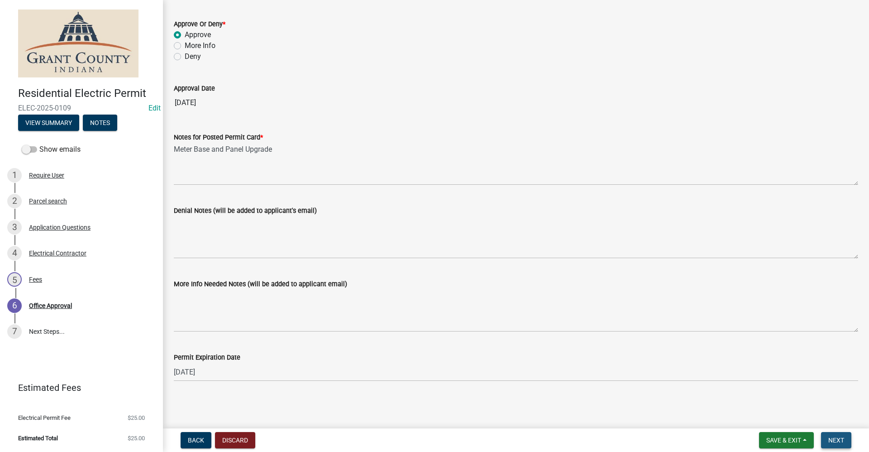
click at [834, 440] on span "Next" at bounding box center [837, 439] width 16 height 7
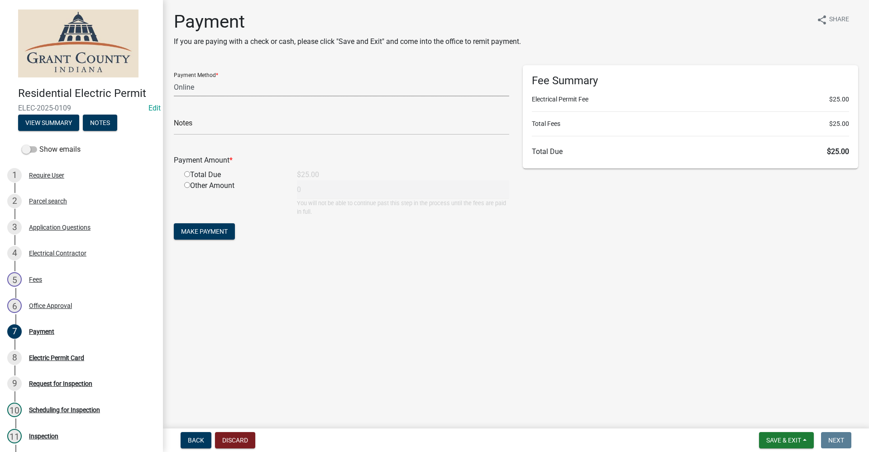
click at [190, 88] on select "Credit Card POS Check Cash Online" at bounding box center [341, 87] width 335 height 19
click at [174, 78] on select "Credit Card POS Check Cash Online" at bounding box center [341, 87] width 335 height 19
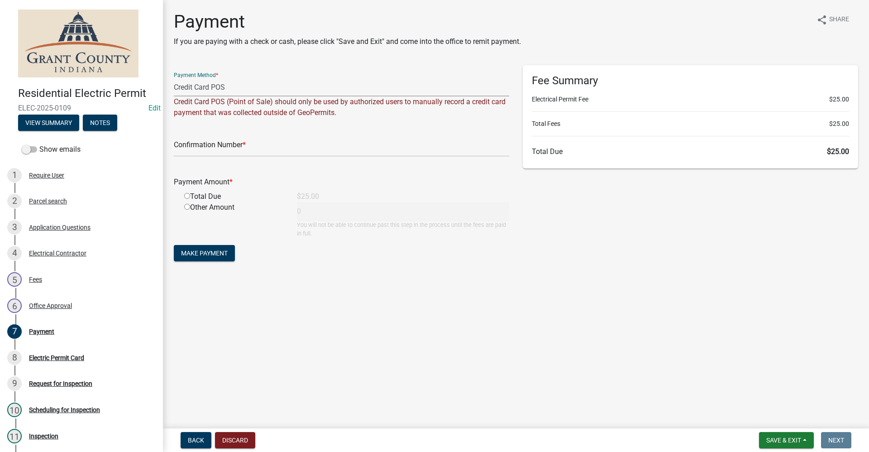
click at [195, 86] on select "Credit Card POS Check Cash Online" at bounding box center [341, 87] width 335 height 19
click at [174, 78] on select "Credit Card POS Check Cash Online" at bounding box center [341, 87] width 335 height 19
click at [200, 147] on input "text" at bounding box center [341, 147] width 335 height 19
paste input "14947810"
click at [186, 194] on input "radio" at bounding box center [187, 196] width 6 height 6
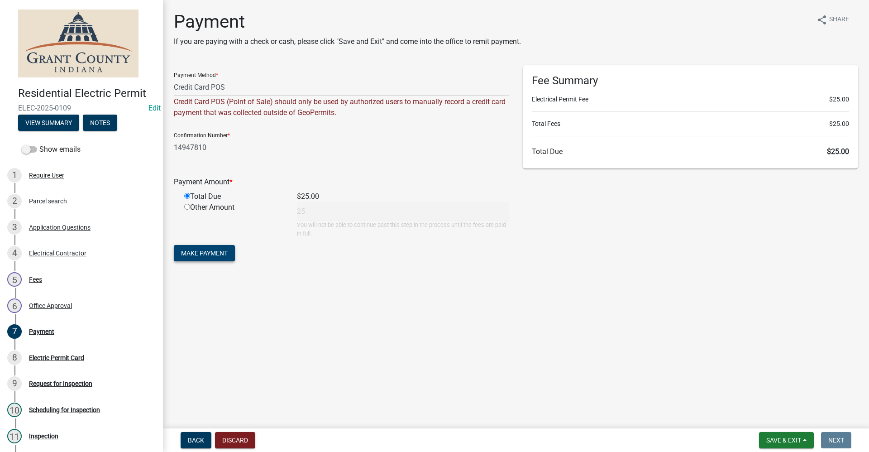
click at [220, 251] on span "Make Payment" at bounding box center [204, 252] width 47 height 7
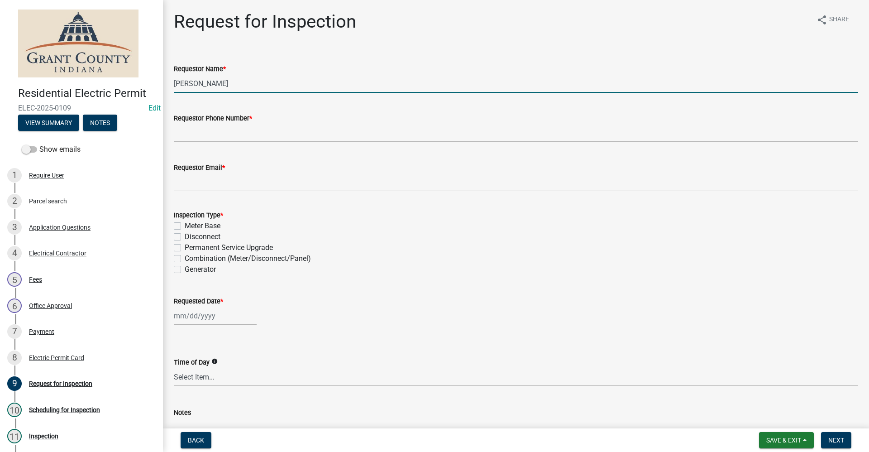
drag, startPoint x: 229, startPoint y: 82, endPoint x: 107, endPoint y: 89, distance: 122.0
click at [107, 89] on div "Residential Electric Permit ELEC-2025-0109 Edit View Summary Notes Show emails …" at bounding box center [434, 226] width 869 height 452
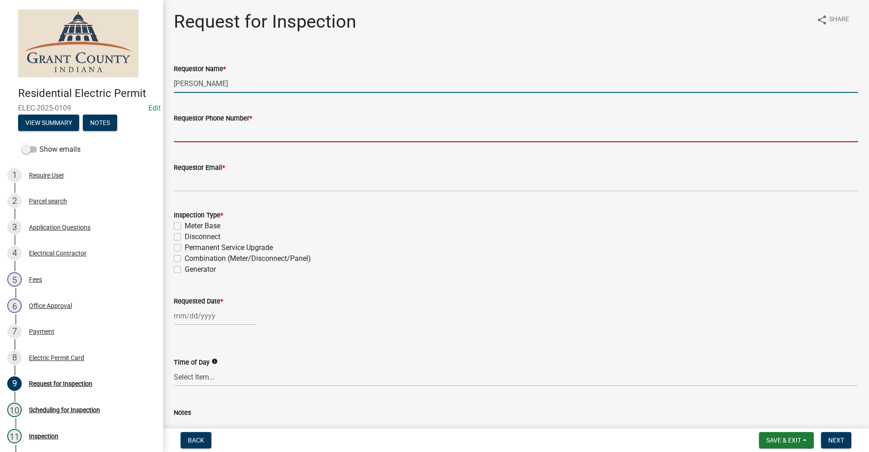
click at [211, 138] on input "Requestor Phone Number *" at bounding box center [516, 133] width 685 height 19
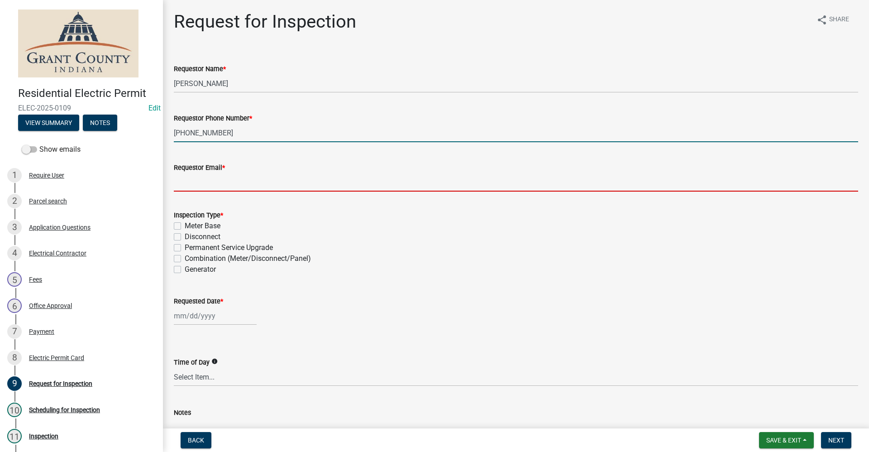
click at [207, 182] on input "Requestor Email *" at bounding box center [516, 182] width 685 height 19
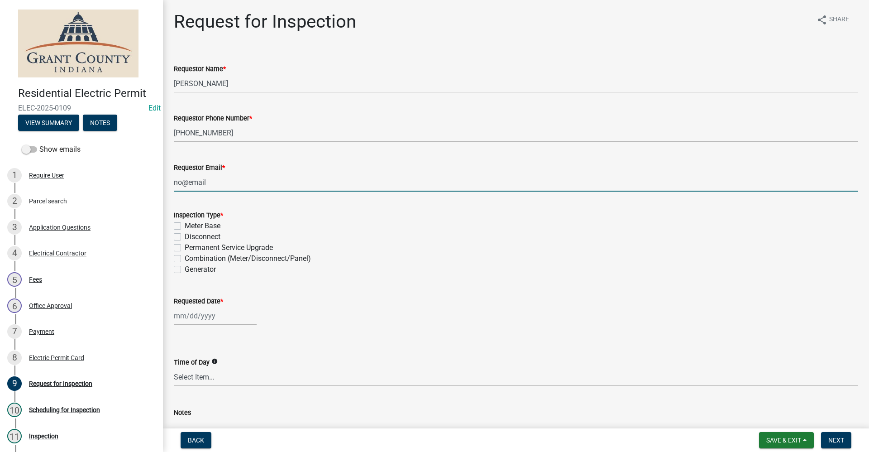
click at [185, 224] on label "Meter Base" at bounding box center [203, 225] width 36 height 11
click at [185, 224] on input "Meter Base" at bounding box center [188, 223] width 6 height 6
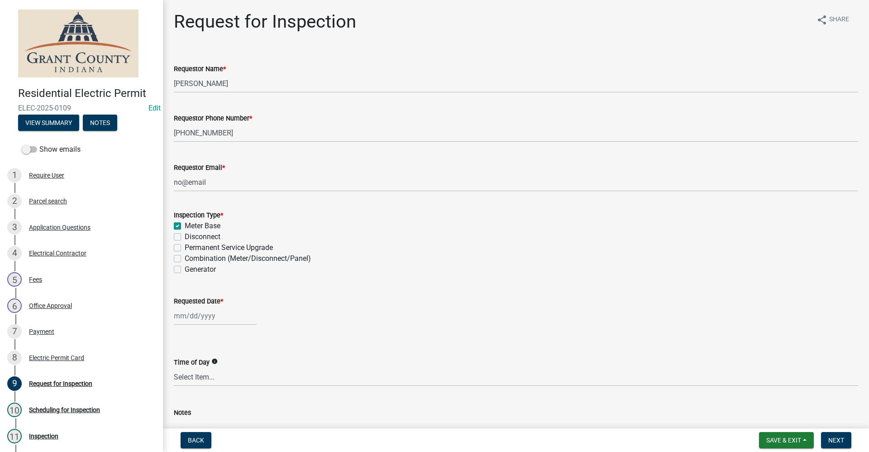
click at [185, 225] on label "Meter Base" at bounding box center [203, 225] width 36 height 11
click at [185, 225] on input "Meter Base" at bounding box center [188, 223] width 6 height 6
click at [185, 257] on label "Combination (Meter/Disconnect/Panel)" at bounding box center [248, 258] width 126 height 11
click at [185, 257] on input "Combination (Meter/Disconnect/Panel)" at bounding box center [188, 256] width 6 height 6
click at [196, 317] on div at bounding box center [215, 316] width 83 height 19
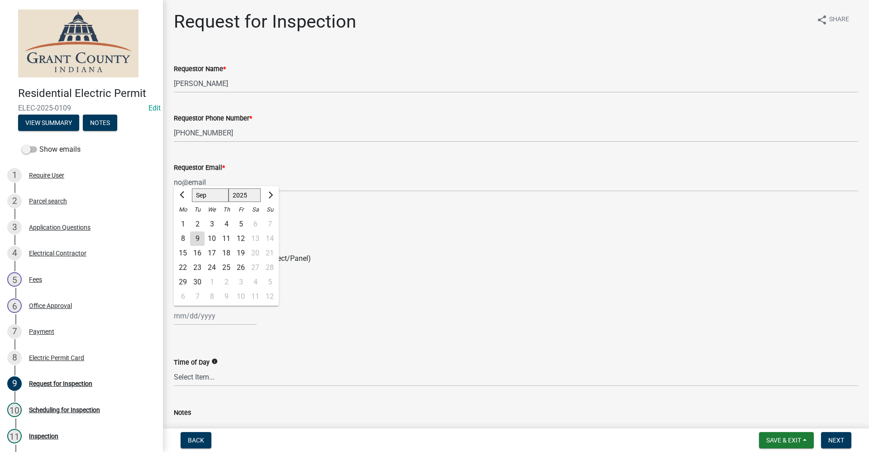
click at [230, 238] on div "11" at bounding box center [226, 238] width 14 height 14
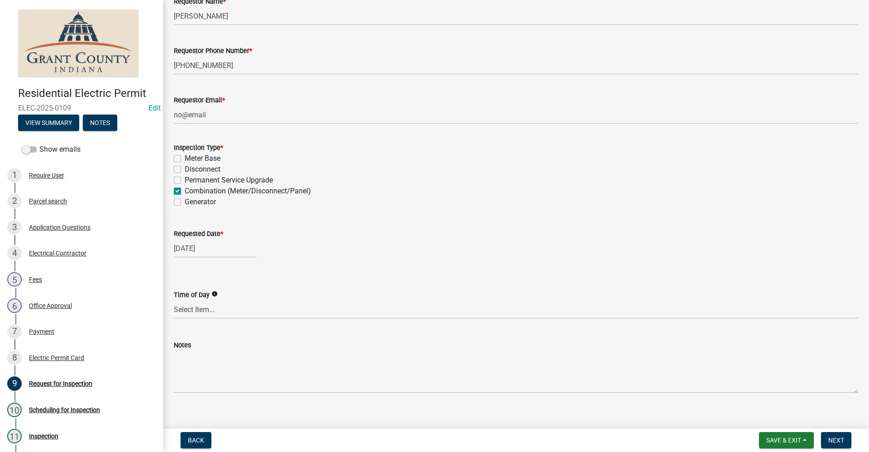
scroll to position [78, 0]
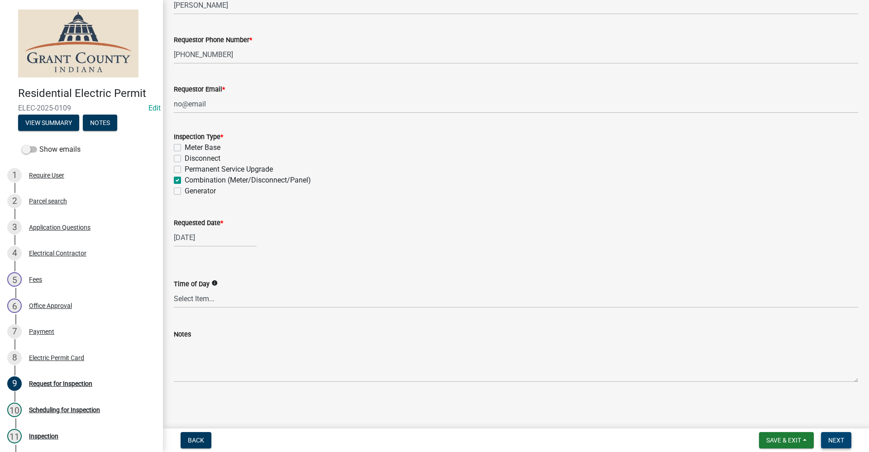
click at [831, 439] on span "Next" at bounding box center [837, 439] width 16 height 7
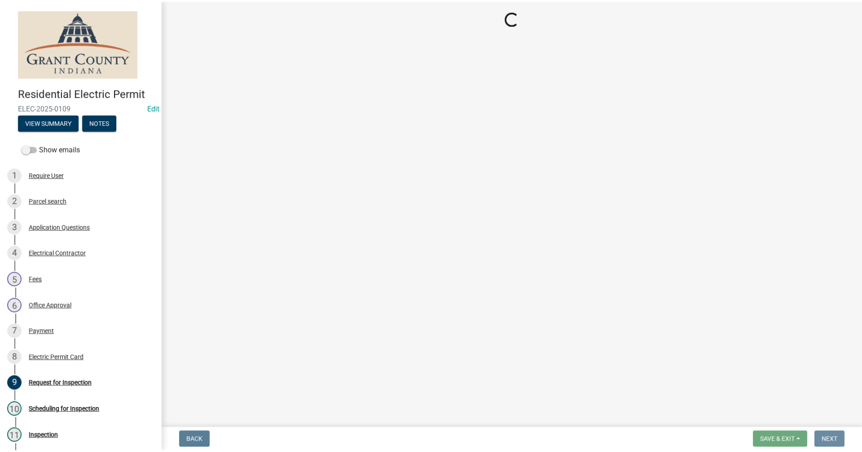
scroll to position [0, 0]
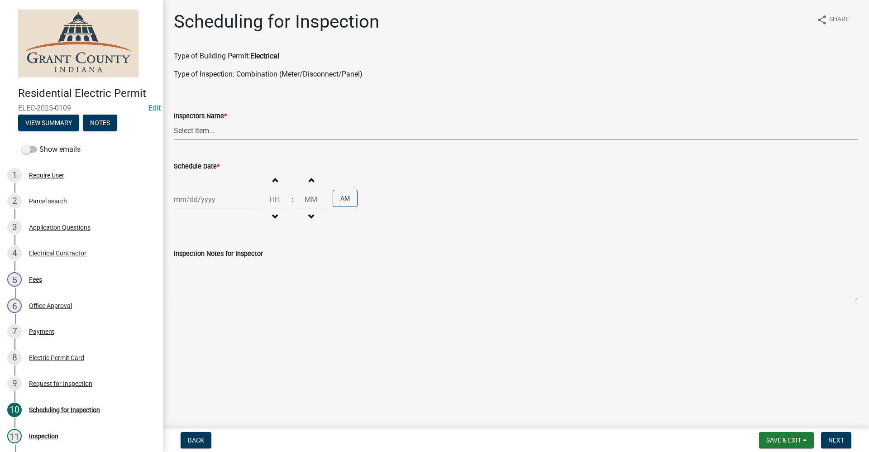
click at [212, 129] on select "Select Item... rberryhill (Randy Berryhill) jecouch (Jeffrey Couch) BBenefield …" at bounding box center [516, 130] width 685 height 19
click at [174, 121] on select "Select Item... rberryhill (Randy Berryhill) jecouch (Jeffrey Couch) BBenefield …" at bounding box center [516, 130] width 685 height 19
click at [199, 200] on div at bounding box center [215, 199] width 83 height 19
click at [228, 263] on div "11" at bounding box center [226, 262] width 14 height 14
click at [64, 358] on div "Electric Permit Card" at bounding box center [56, 358] width 55 height 6
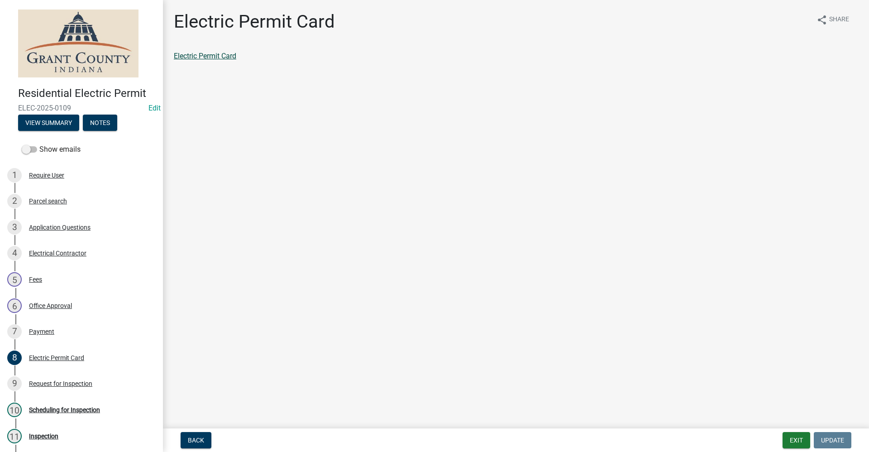
click at [196, 56] on link "Electric Permit Card" at bounding box center [205, 56] width 62 height 9
click at [211, 59] on link "Electric Permit Card" at bounding box center [205, 56] width 62 height 9
click at [90, 409] on div "Scheduling for Inspection" at bounding box center [64, 410] width 71 height 6
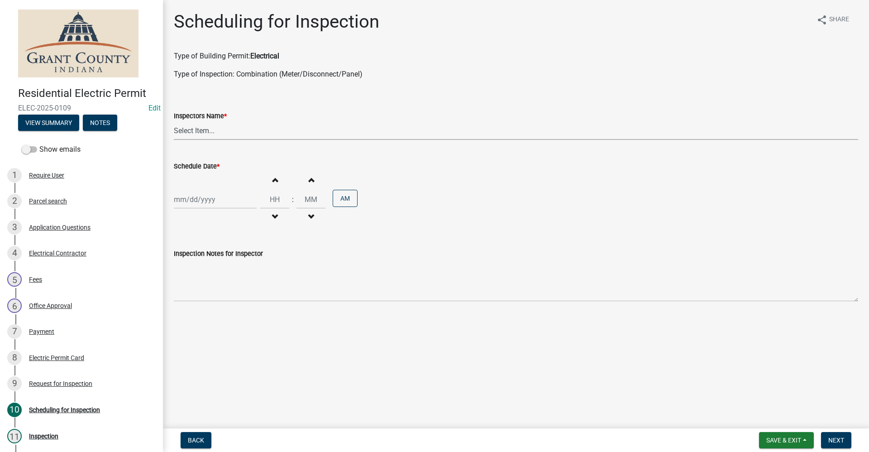
click at [215, 132] on select "Select Item... rberryhill (Randy Berryhill) jecouch (Jeffrey Couch) BBenefield …" at bounding box center [516, 130] width 685 height 19
click at [174, 121] on select "Select Item... rberryhill (Randy Berryhill) jecouch (Jeffrey Couch) BBenefield …" at bounding box center [516, 130] width 685 height 19
click at [200, 202] on div at bounding box center [215, 199] width 83 height 19
click at [226, 263] on div "11" at bounding box center [226, 262] width 14 height 14
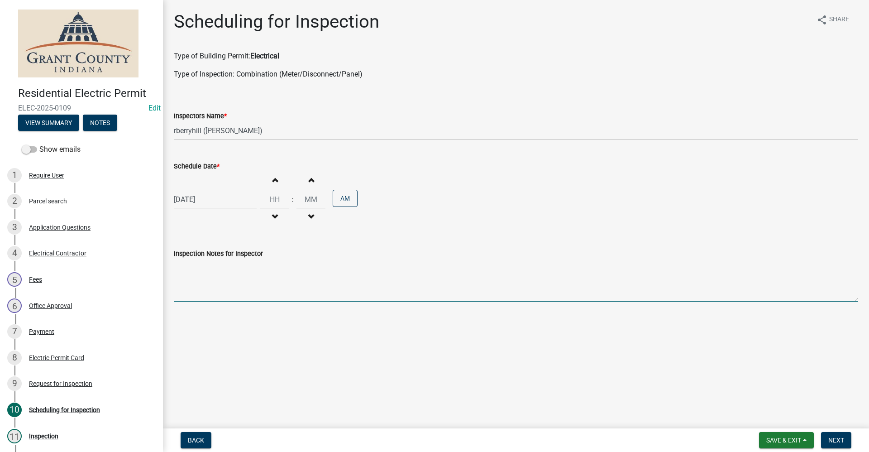
click at [203, 287] on textarea "Inspection Notes for Inspector" at bounding box center [516, 280] width 685 height 43
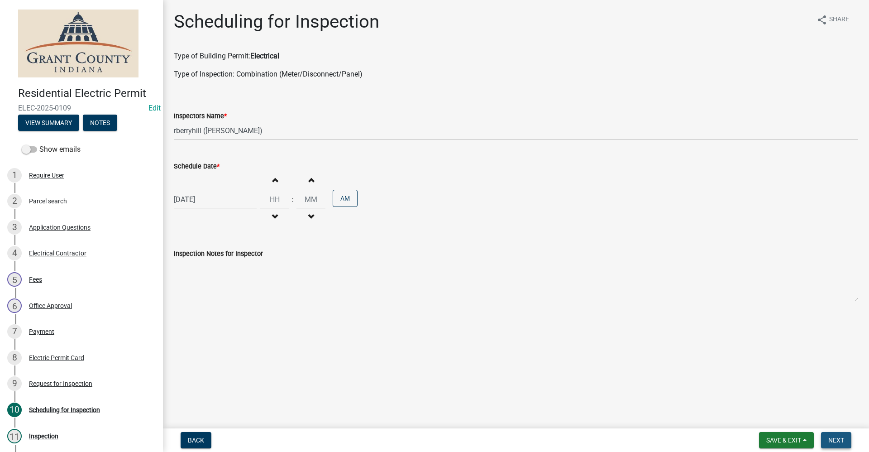
click at [837, 443] on span "Next" at bounding box center [837, 439] width 16 height 7
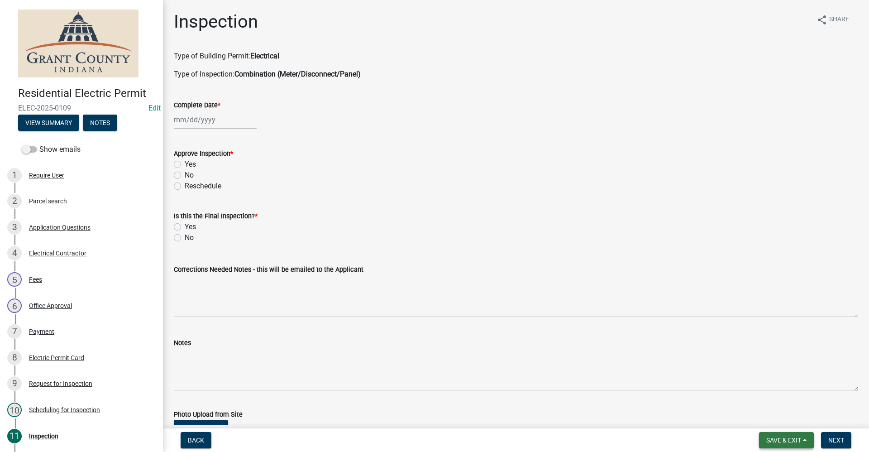
click at [777, 442] on span "Save & Exit" at bounding box center [784, 439] width 35 height 7
click at [771, 416] on button "Save & Exit" at bounding box center [778, 417] width 72 height 22
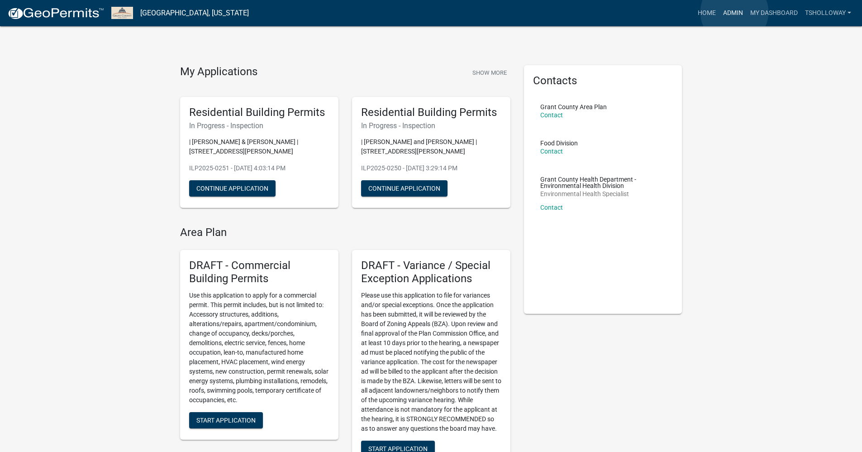
click at [735, 12] on link "Admin" at bounding box center [733, 13] width 27 height 17
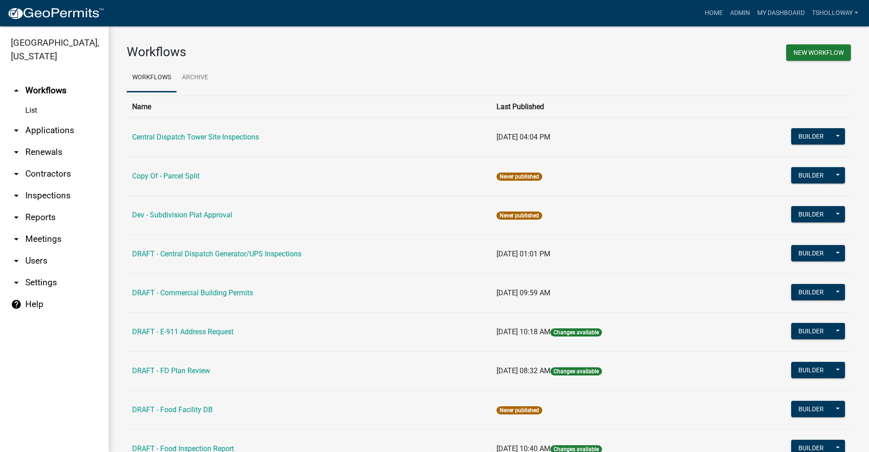
click at [40, 163] on link "arrow_drop_down Contractors" at bounding box center [54, 174] width 109 height 22
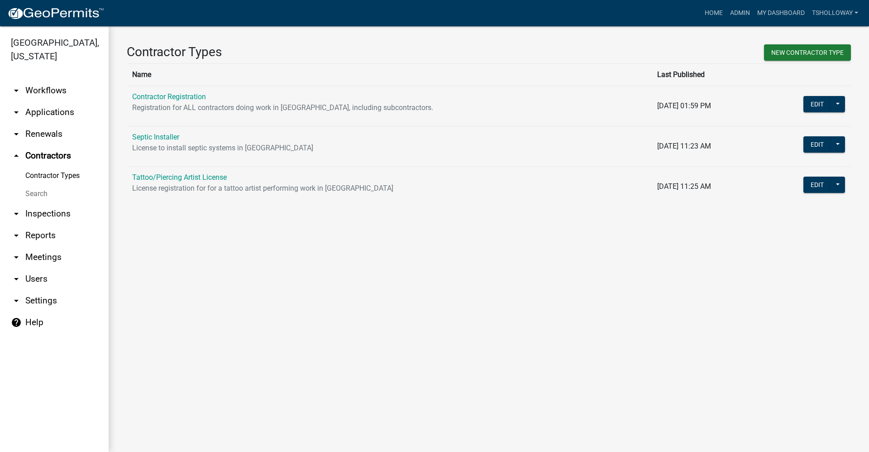
click at [178, 97] on link "Contractor Registration" at bounding box center [169, 96] width 74 height 9
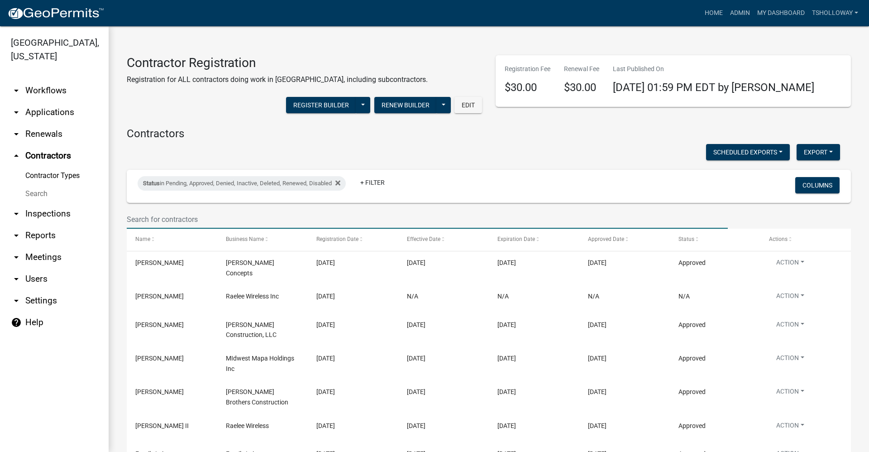
click at [183, 216] on input "text" at bounding box center [427, 219] width 601 height 19
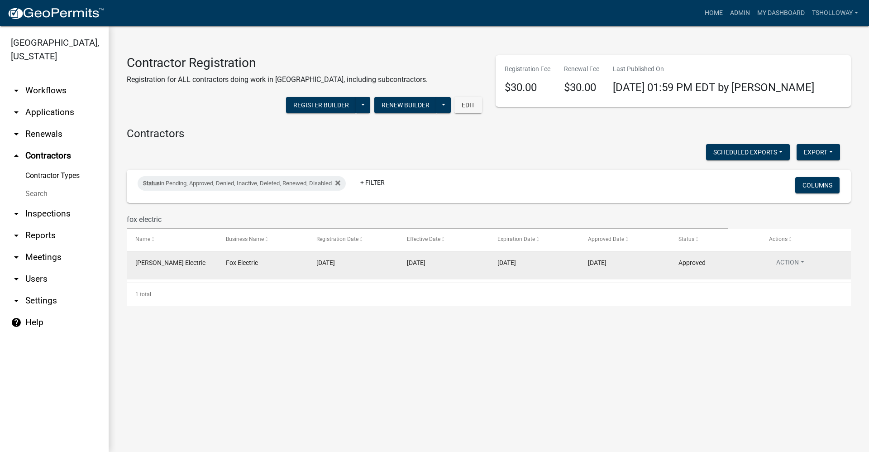
click at [241, 262] on span "Fox Electric" at bounding box center [242, 262] width 32 height 7
click at [800, 259] on button "Action" at bounding box center [790, 264] width 43 height 13
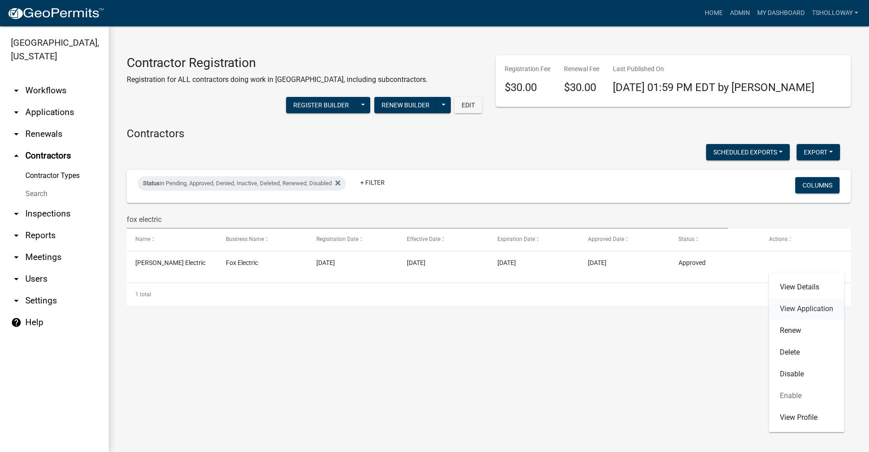
click at [805, 310] on link "View Application" at bounding box center [806, 309] width 75 height 22
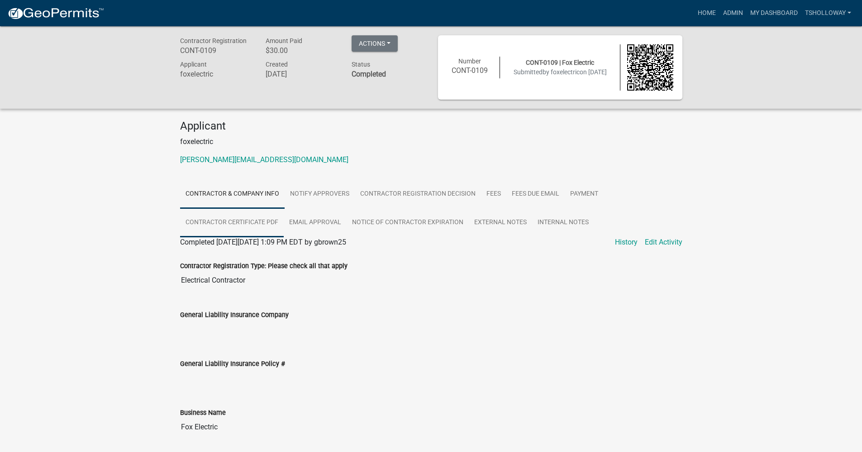
click at [230, 220] on link "Contractor Certificate PDF" at bounding box center [232, 222] width 104 height 29
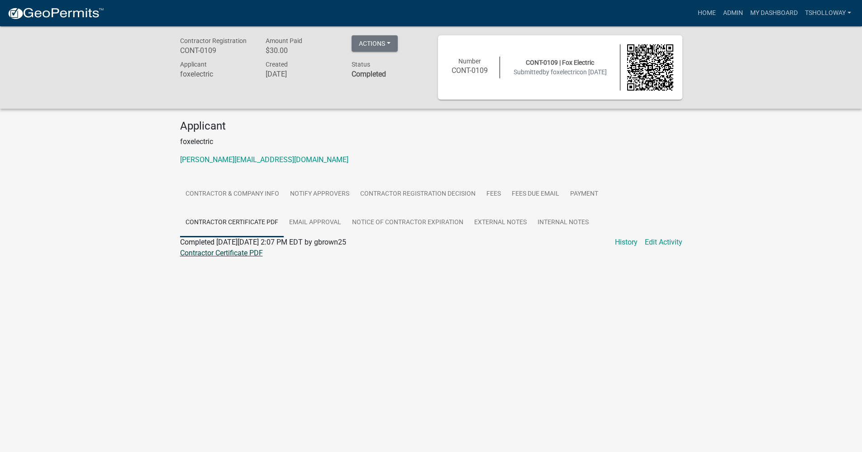
click at [209, 249] on link "Contractor Certificate PDF" at bounding box center [221, 253] width 83 height 9
